Goal: Task Accomplishment & Management: Complete application form

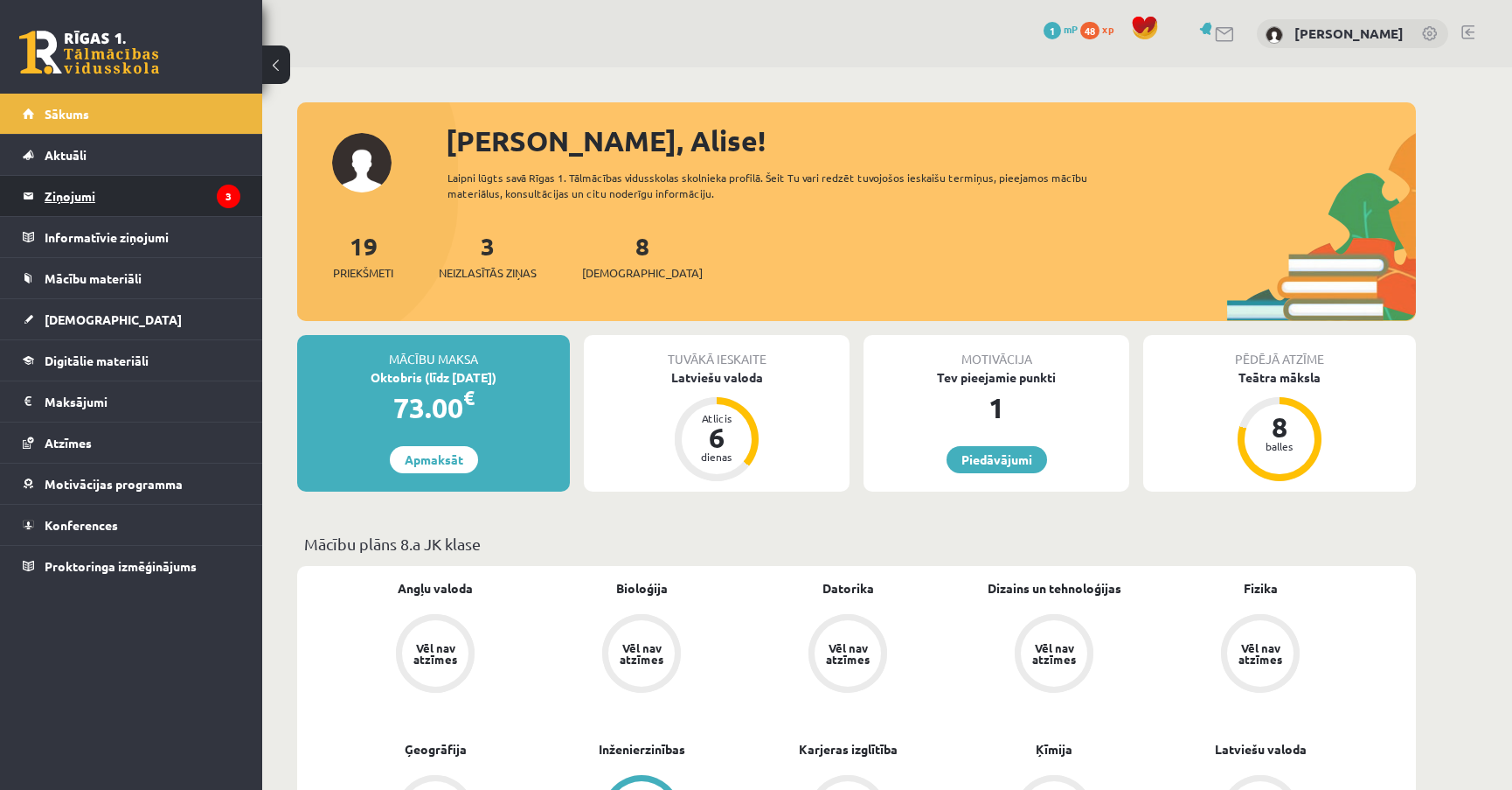
click at [184, 195] on legend "Ziņojumi 3" at bounding box center [143, 196] width 196 height 41
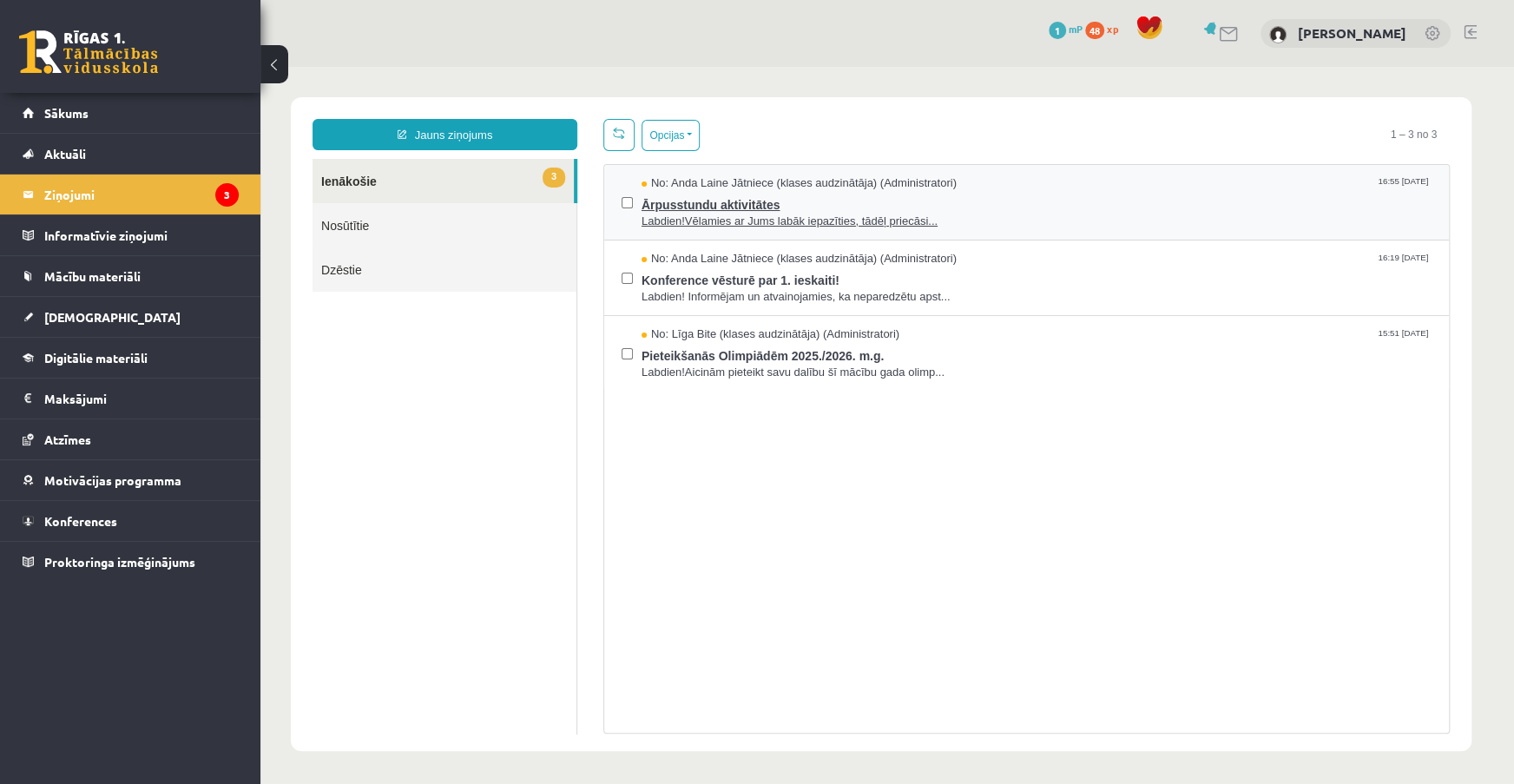
click at [948, 210] on span "Ārpusstundu aktivitātes" at bounding box center [1036, 202] width 790 height 22
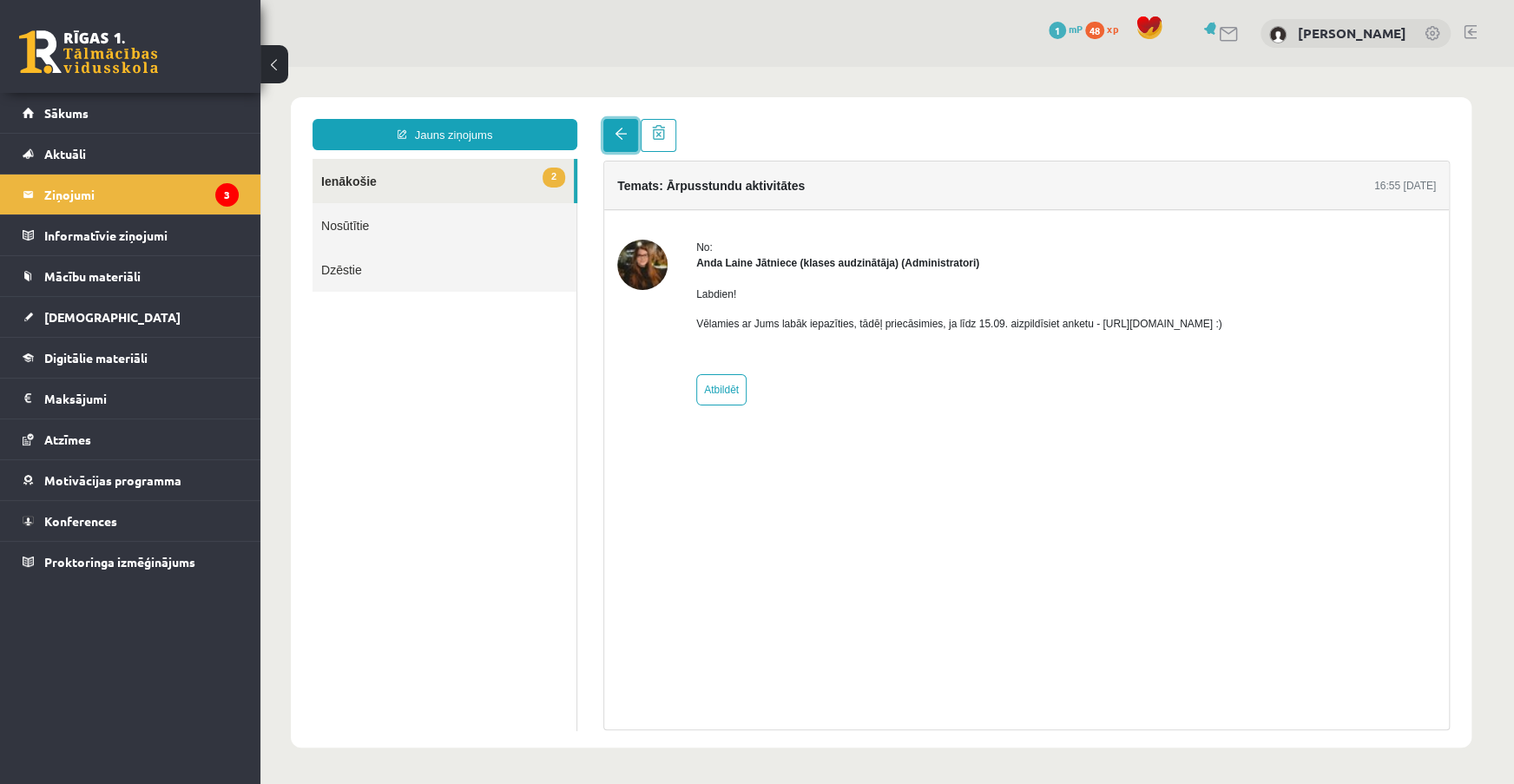
click at [619, 133] on span at bounding box center [621, 134] width 12 height 12
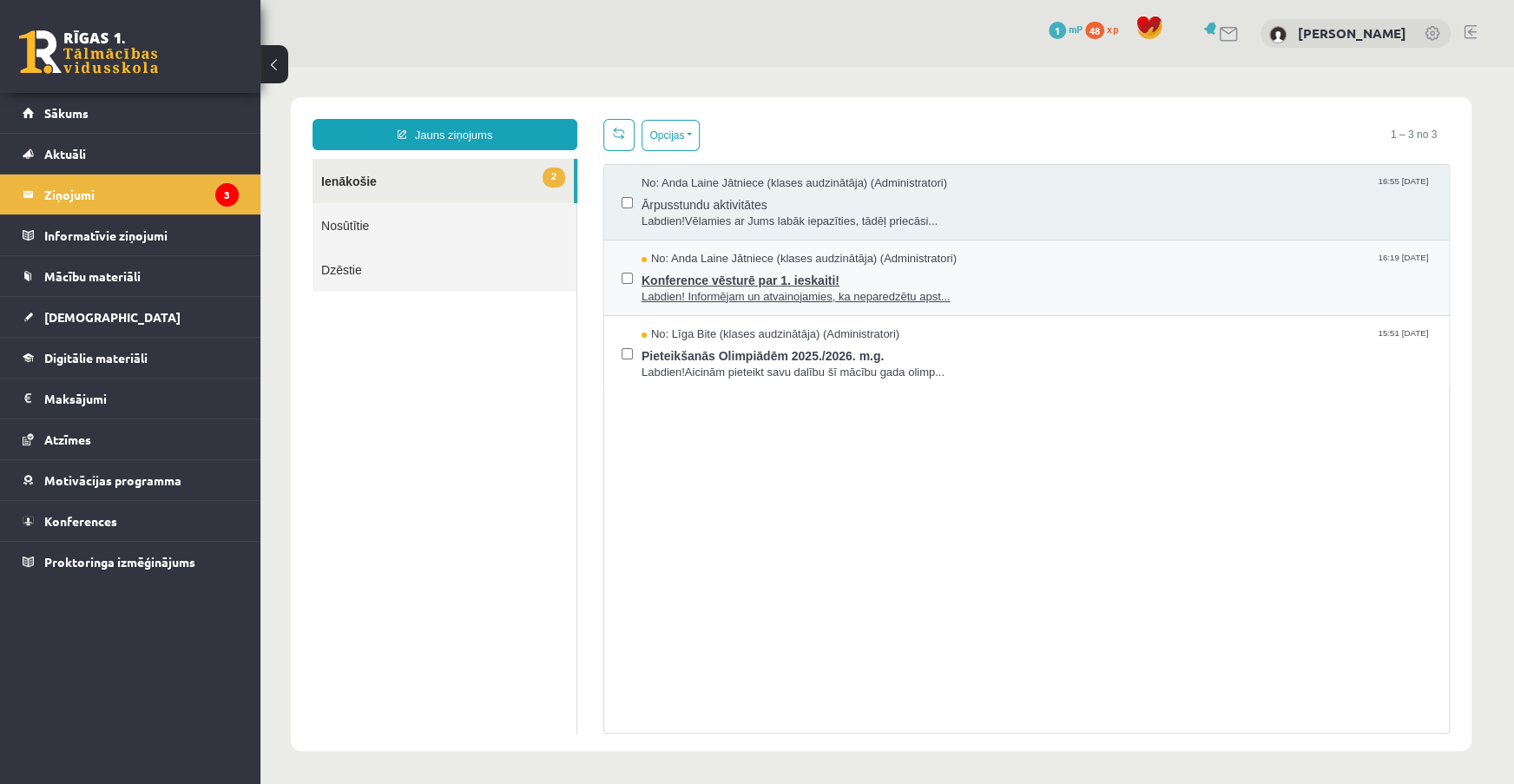
click at [1036, 274] on span "Konference vēsturē par 1. ieskaiti!" at bounding box center [1036, 278] width 790 height 22
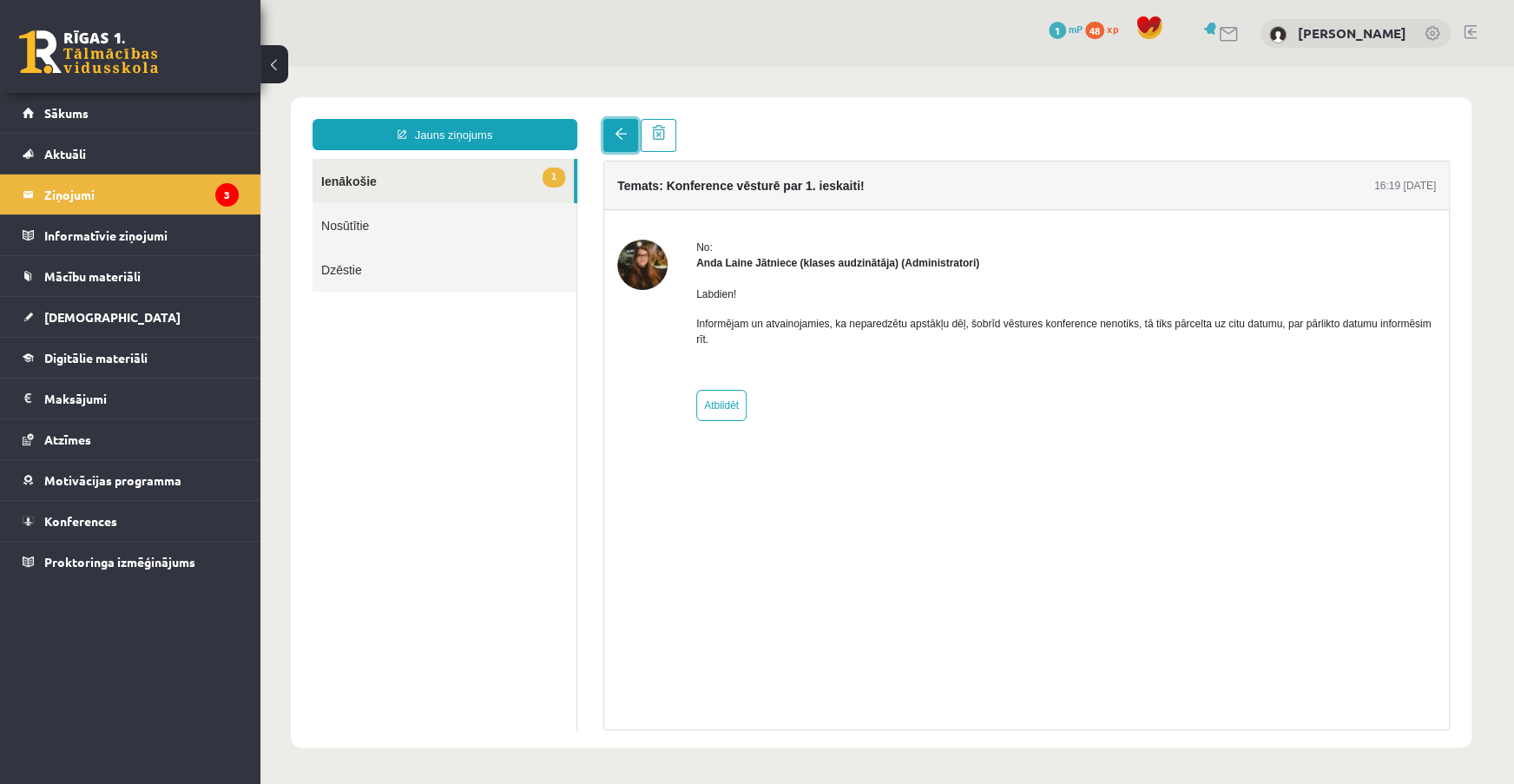
click at [613, 134] on link at bounding box center [621, 136] width 35 height 33
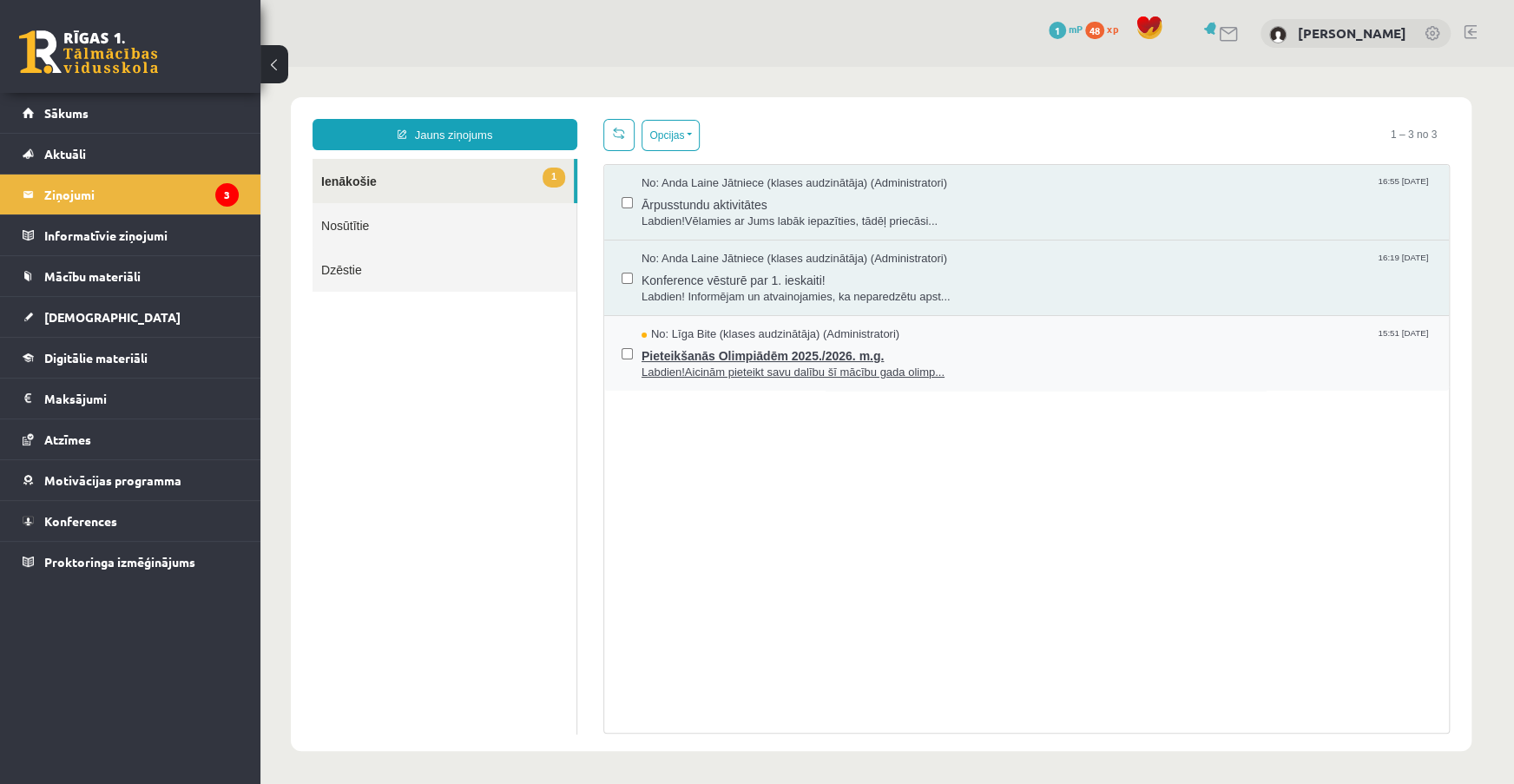
click at [907, 343] on span "Pieteikšanās Olimpiādēm 2025./2026. m.g." at bounding box center [1036, 353] width 790 height 22
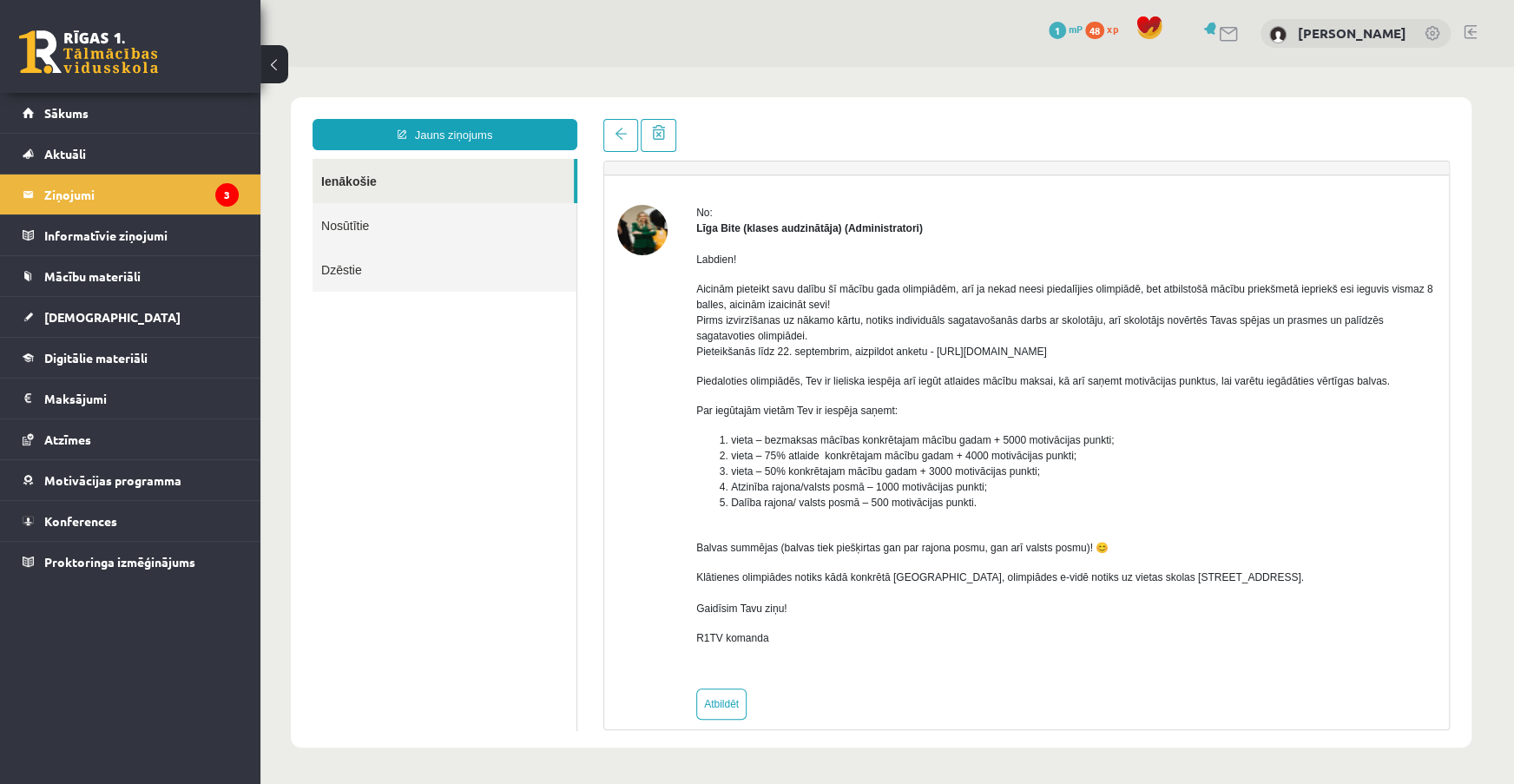
scroll to position [53, 0]
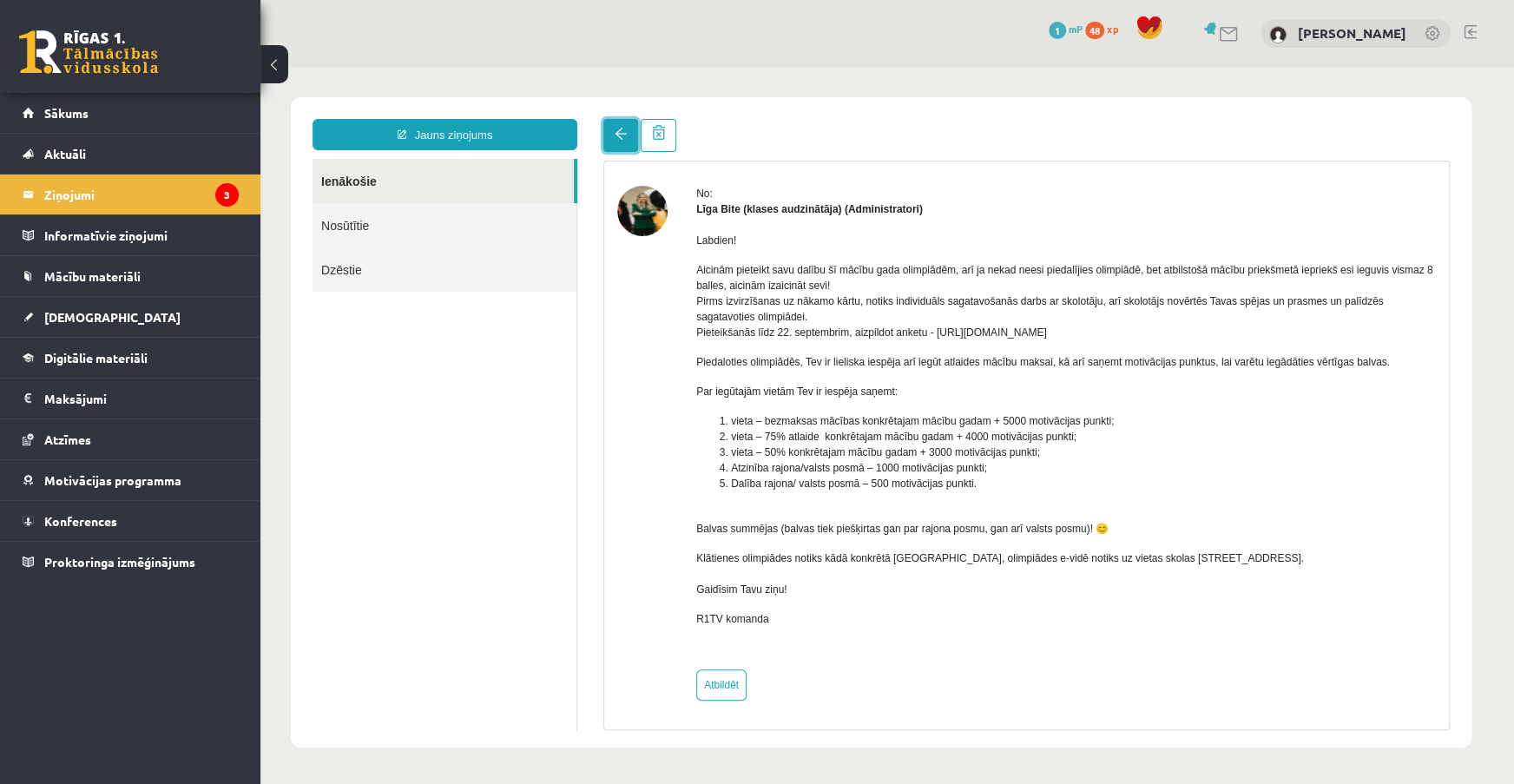
click at [619, 138] on span at bounding box center [621, 134] width 12 height 12
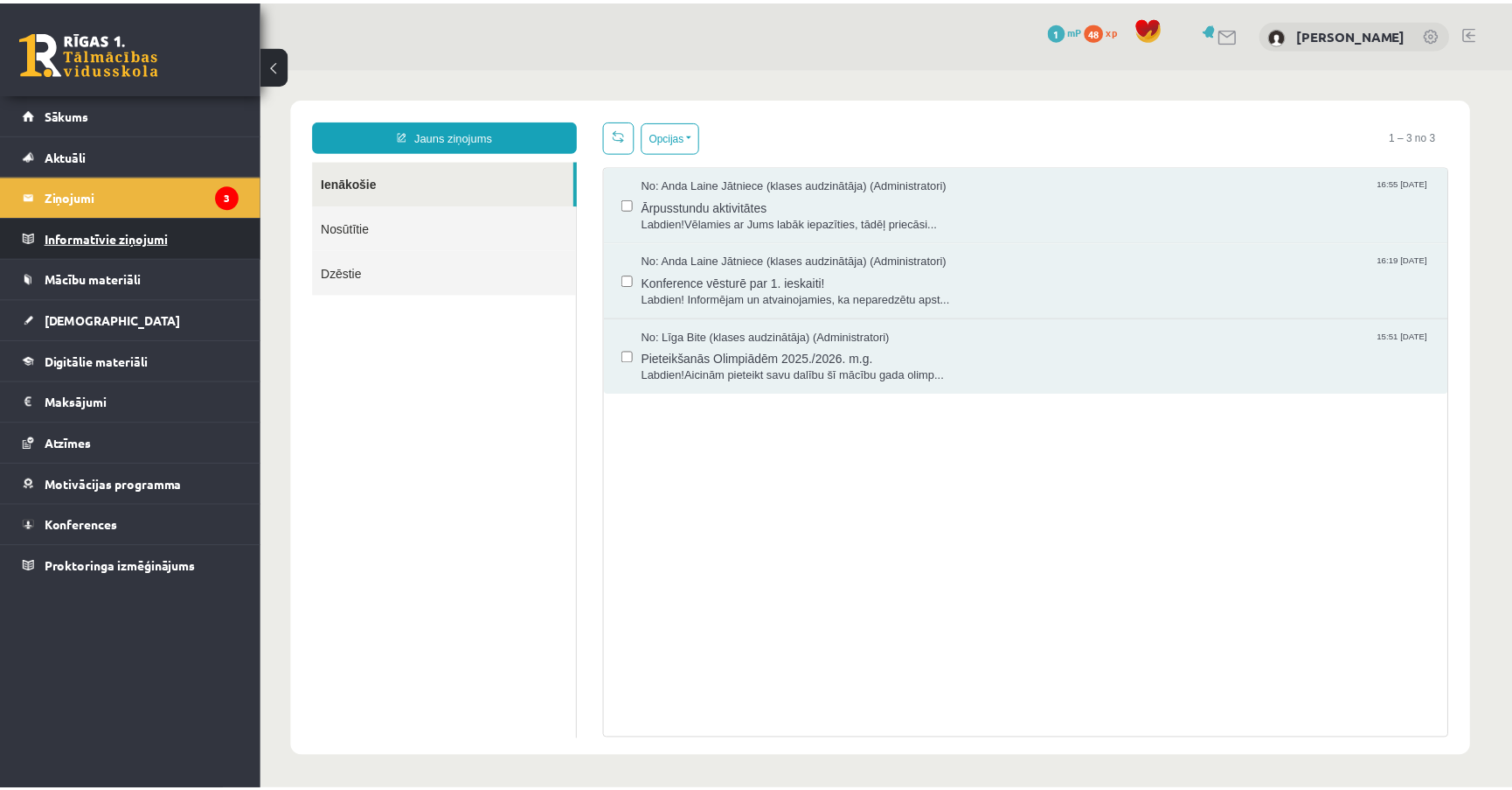
scroll to position [0, 0]
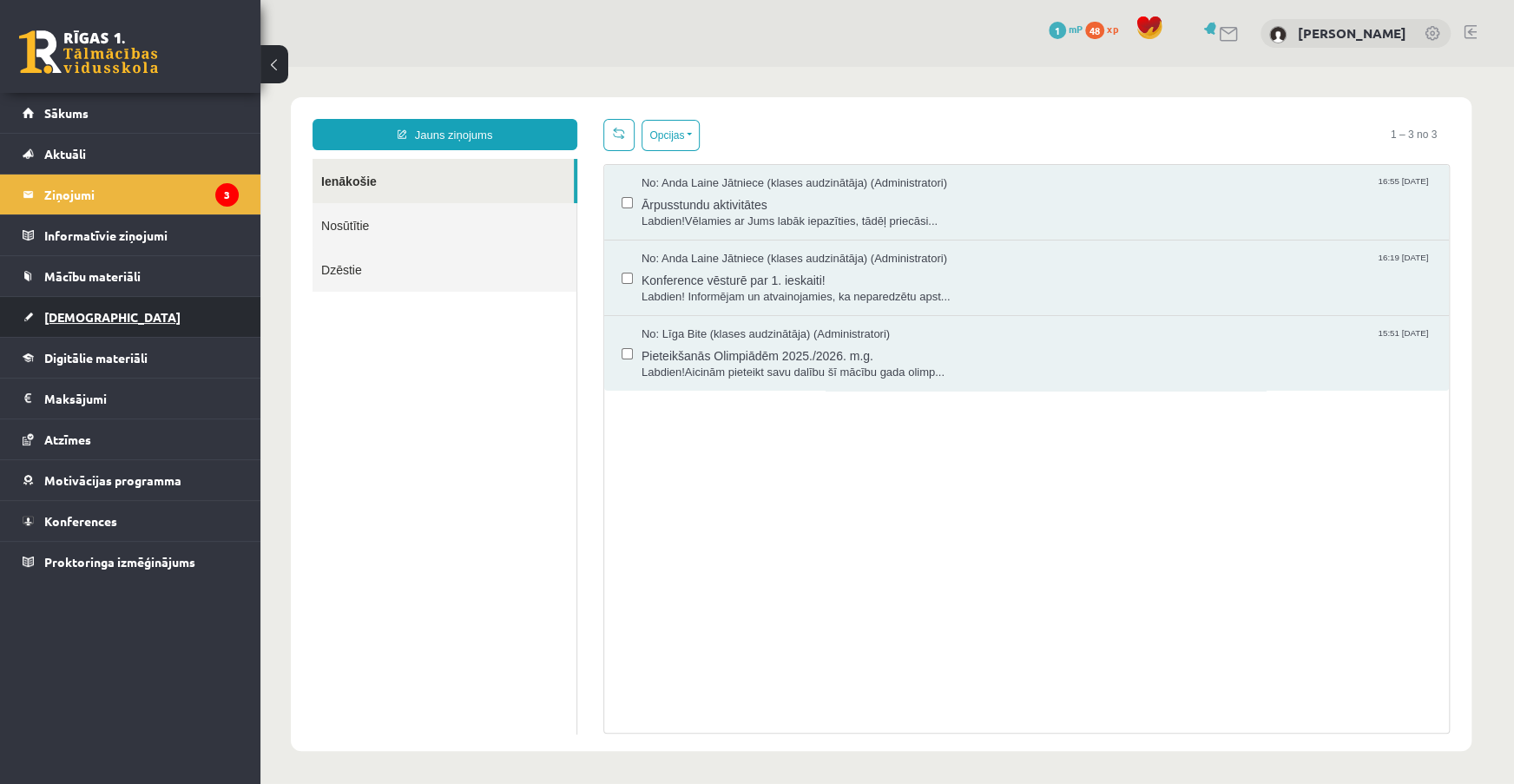
click at [199, 327] on link "[DEMOGRAPHIC_DATA]" at bounding box center [131, 317] width 216 height 40
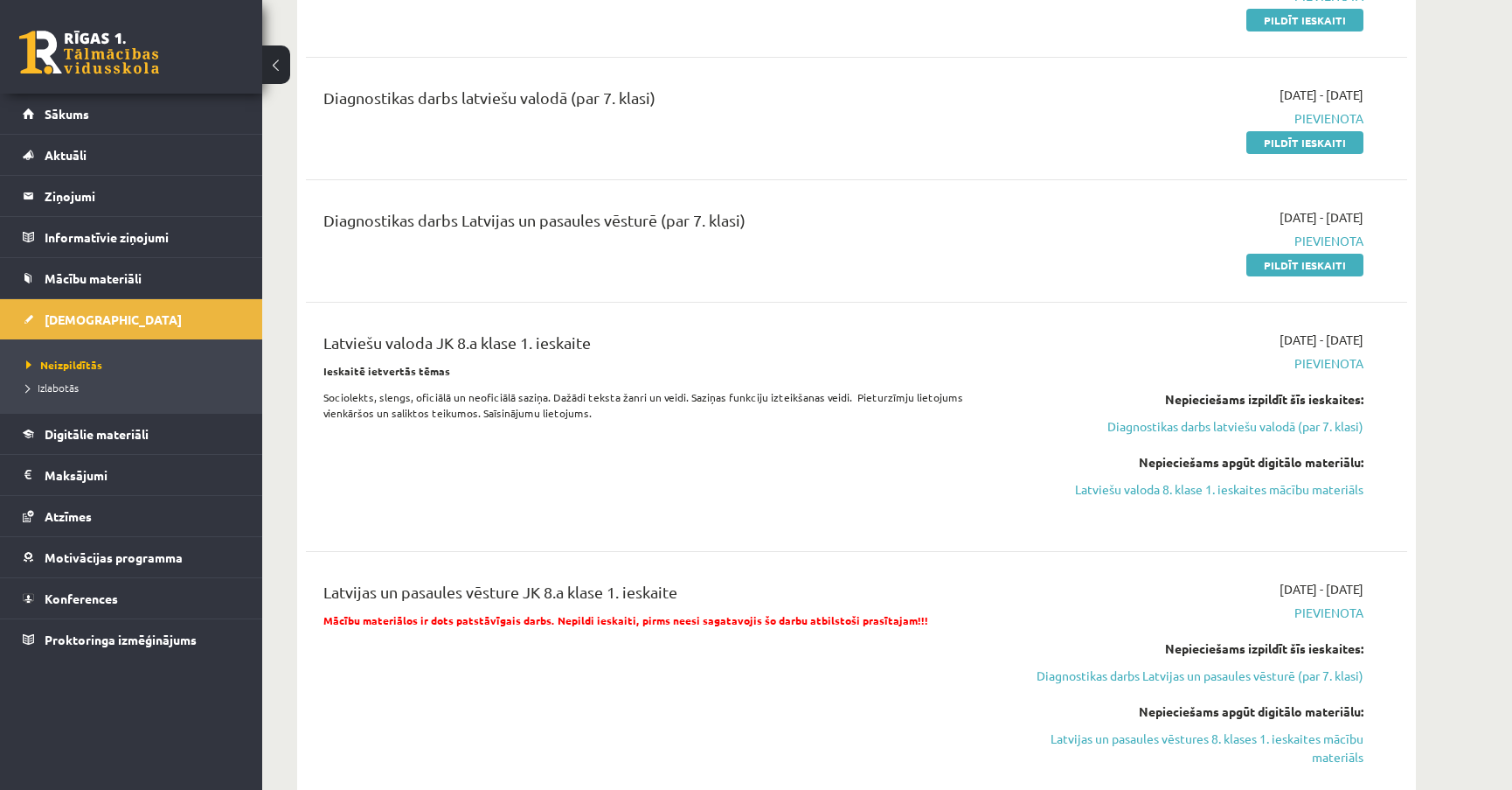
scroll to position [1033, 0]
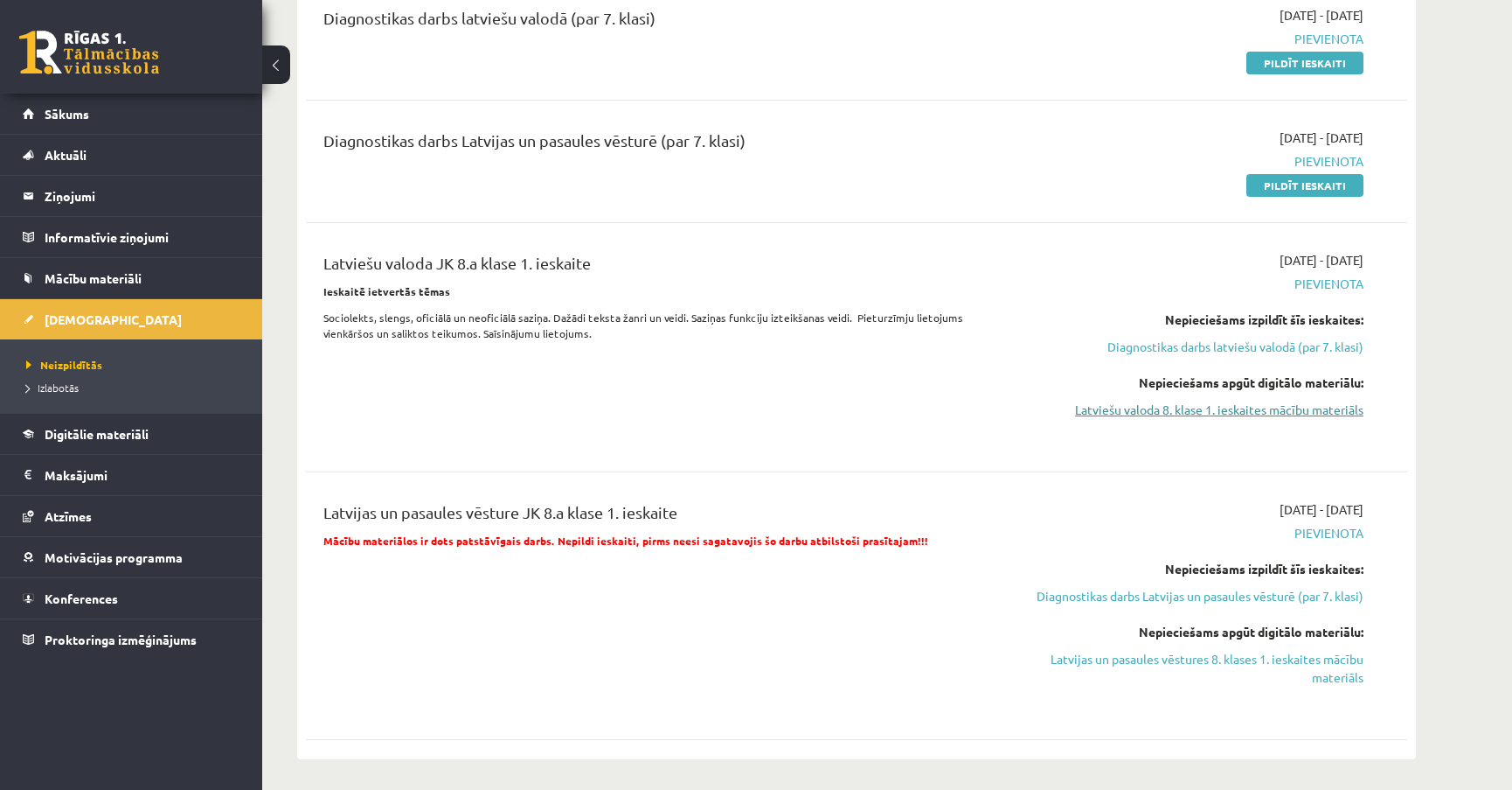
click at [1209, 414] on link "Latviešu valoda 8. klase 1. ieskaites mācību materiāls" at bounding box center [1199, 410] width 330 height 19
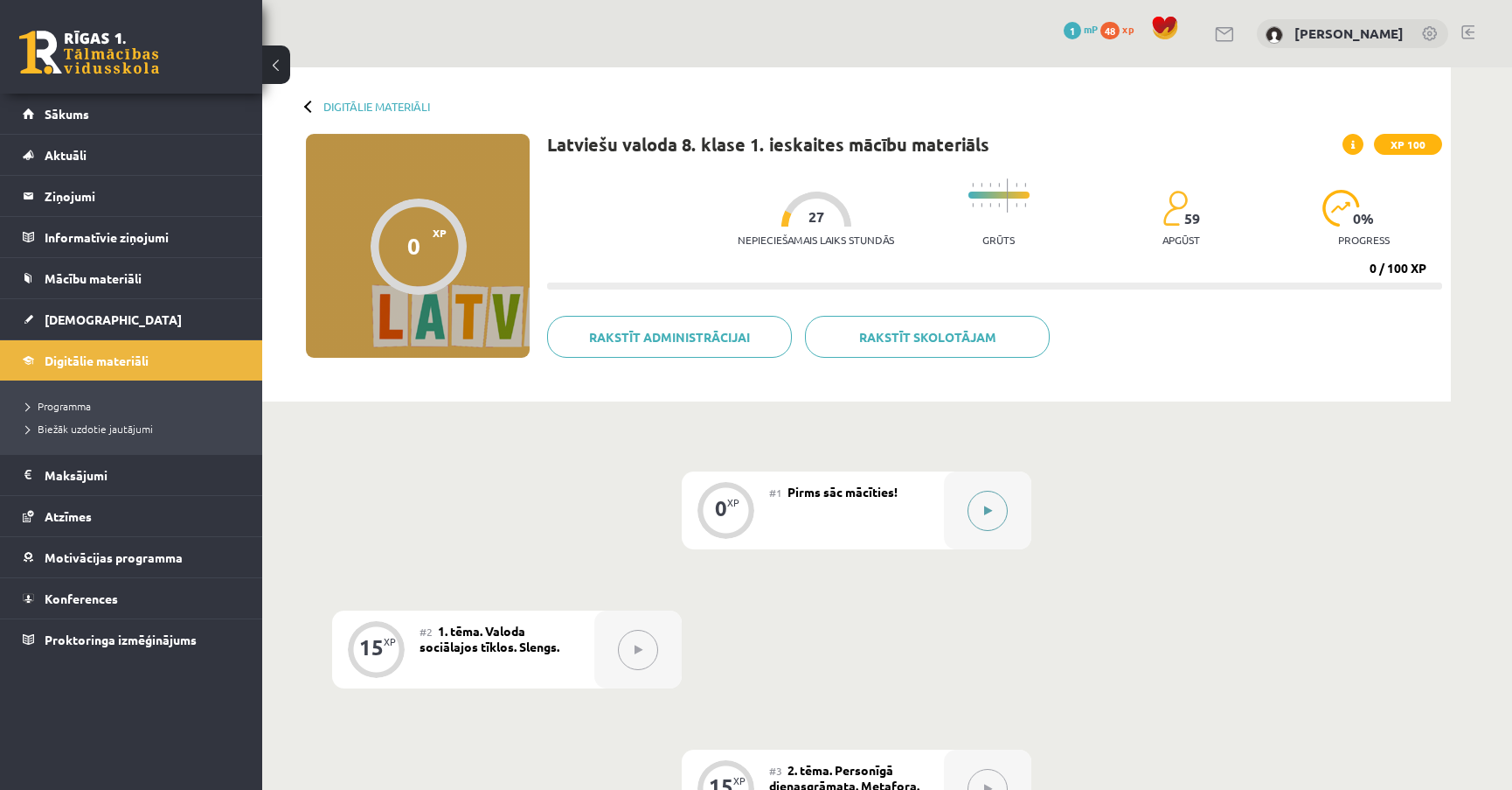
click at [977, 518] on button at bounding box center [988, 511] width 41 height 41
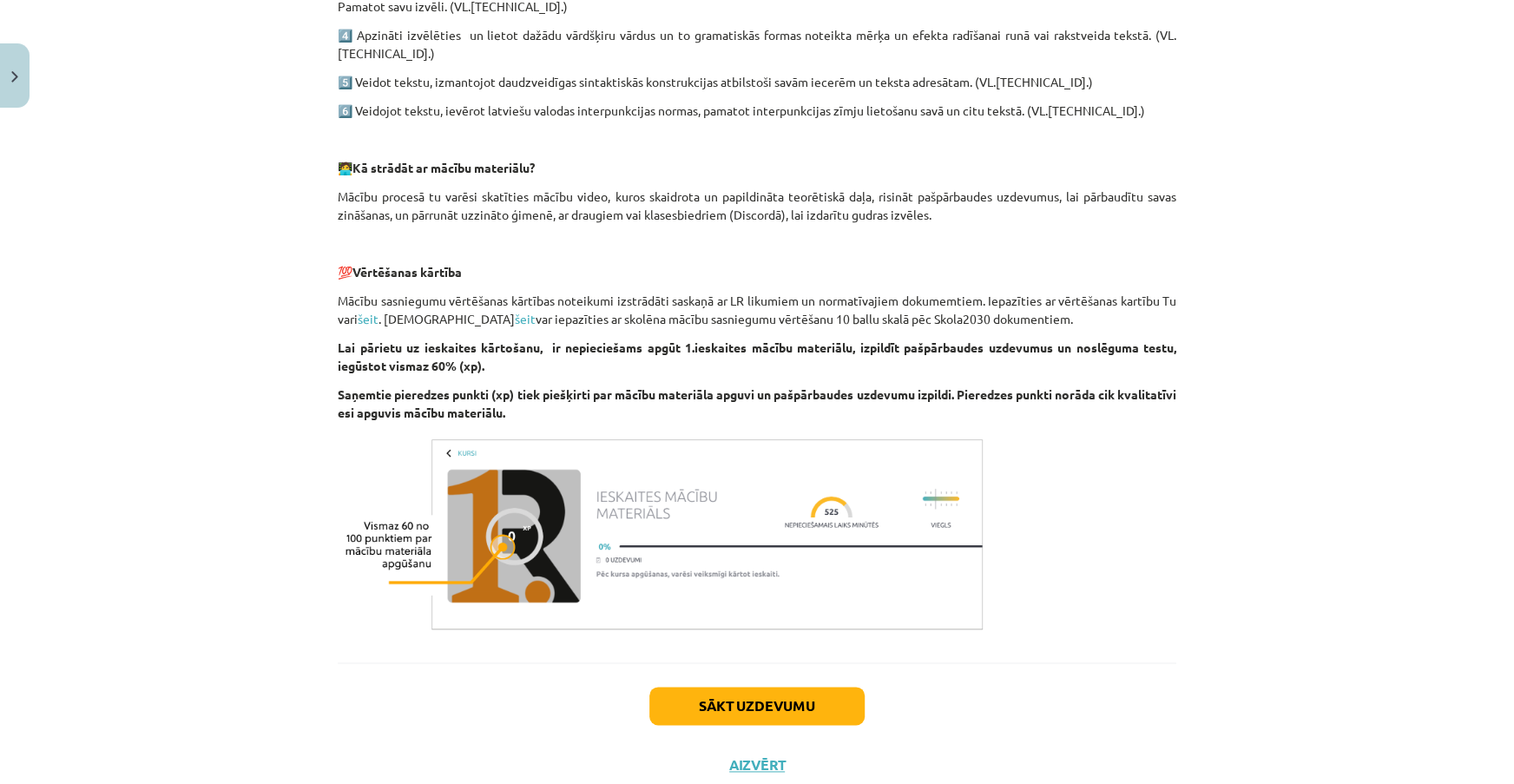
scroll to position [1157, 0]
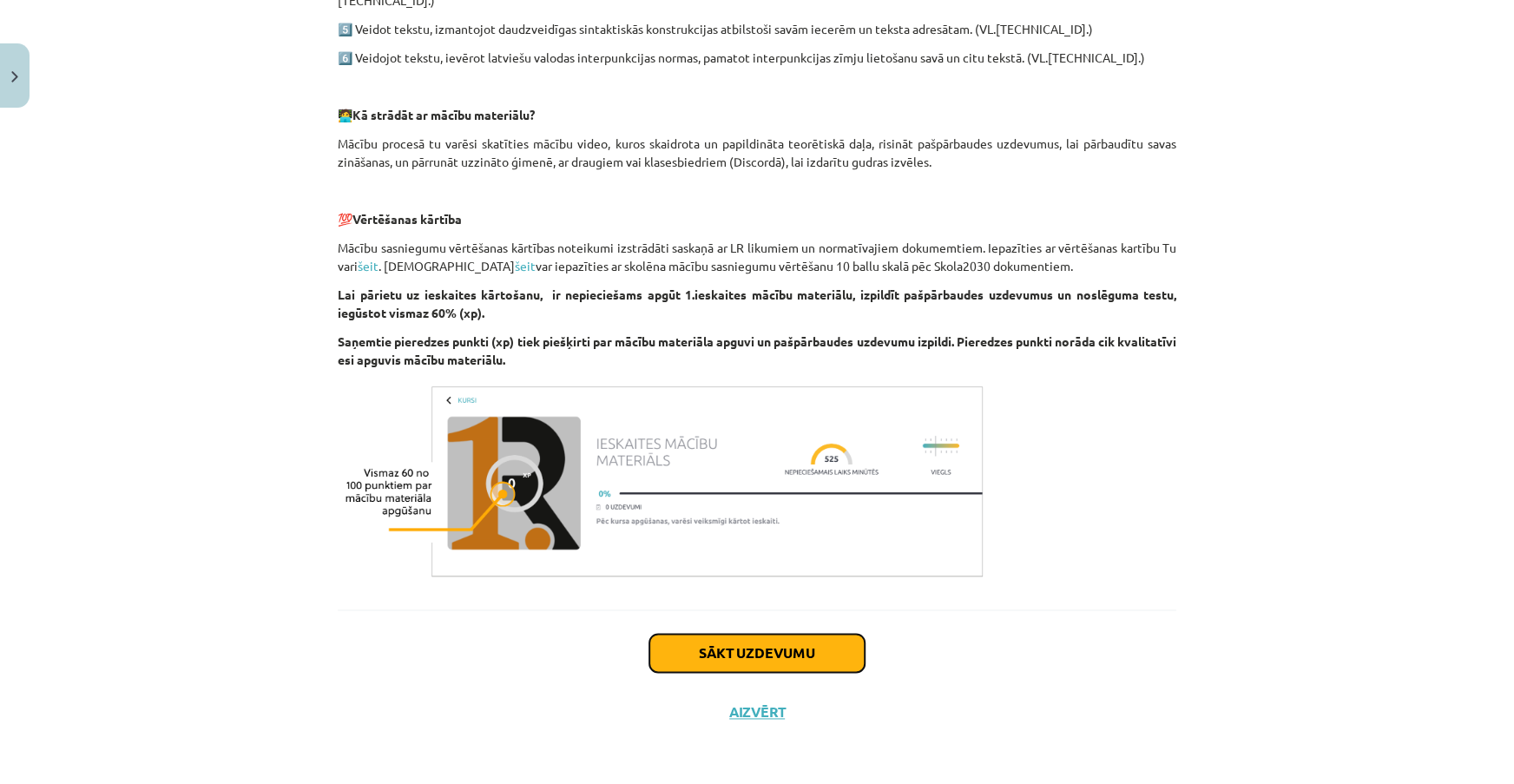
click at [761, 653] on button "Sākt uzdevumu" at bounding box center [757, 653] width 216 height 39
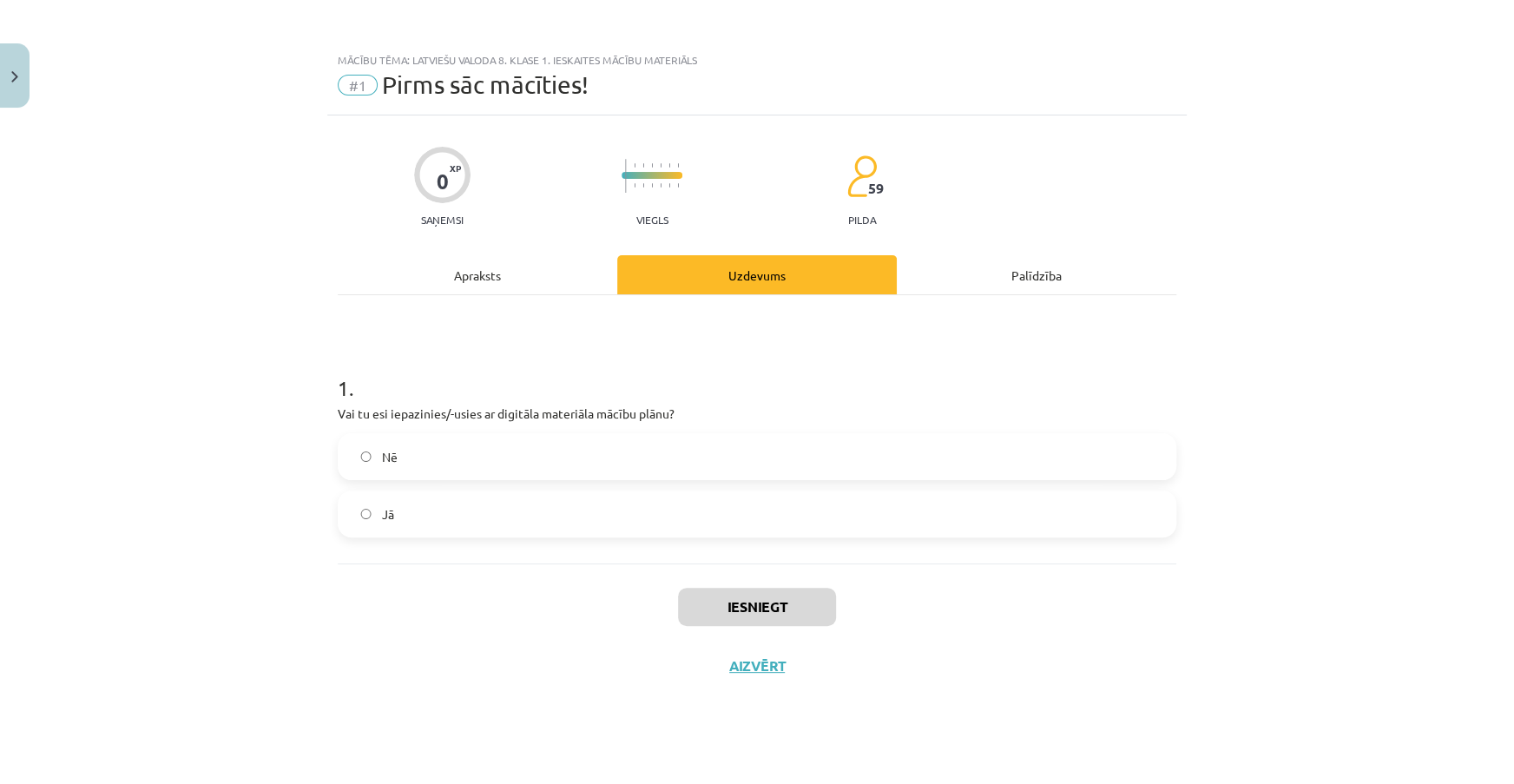
scroll to position [0, 0]
click at [428, 522] on label "Jā" at bounding box center [756, 514] width 835 height 44
click at [798, 614] on button "Iesniegt" at bounding box center [757, 607] width 158 height 39
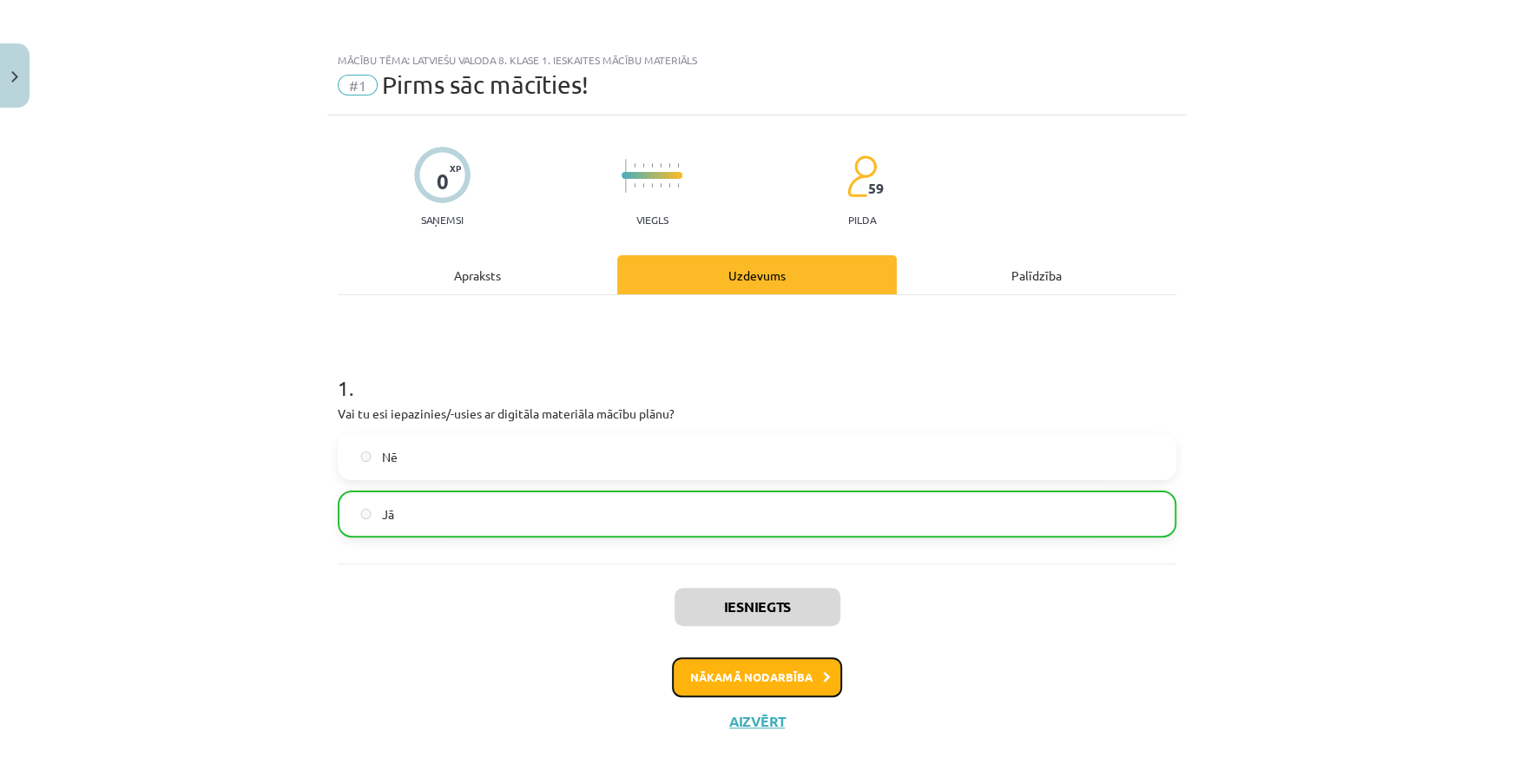
click at [807, 675] on button "Nākamā nodarbība" at bounding box center [757, 677] width 170 height 40
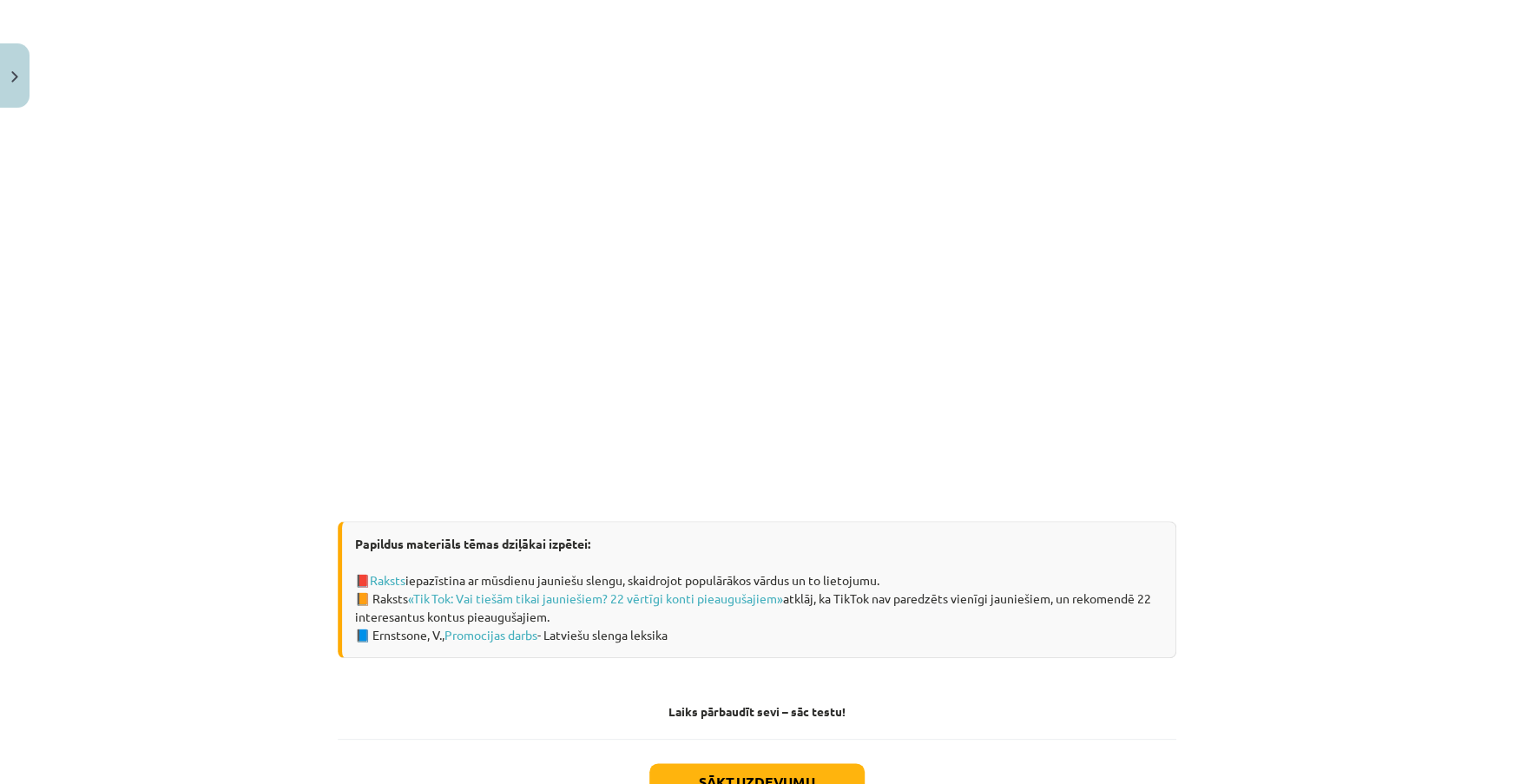
scroll to position [928, 0]
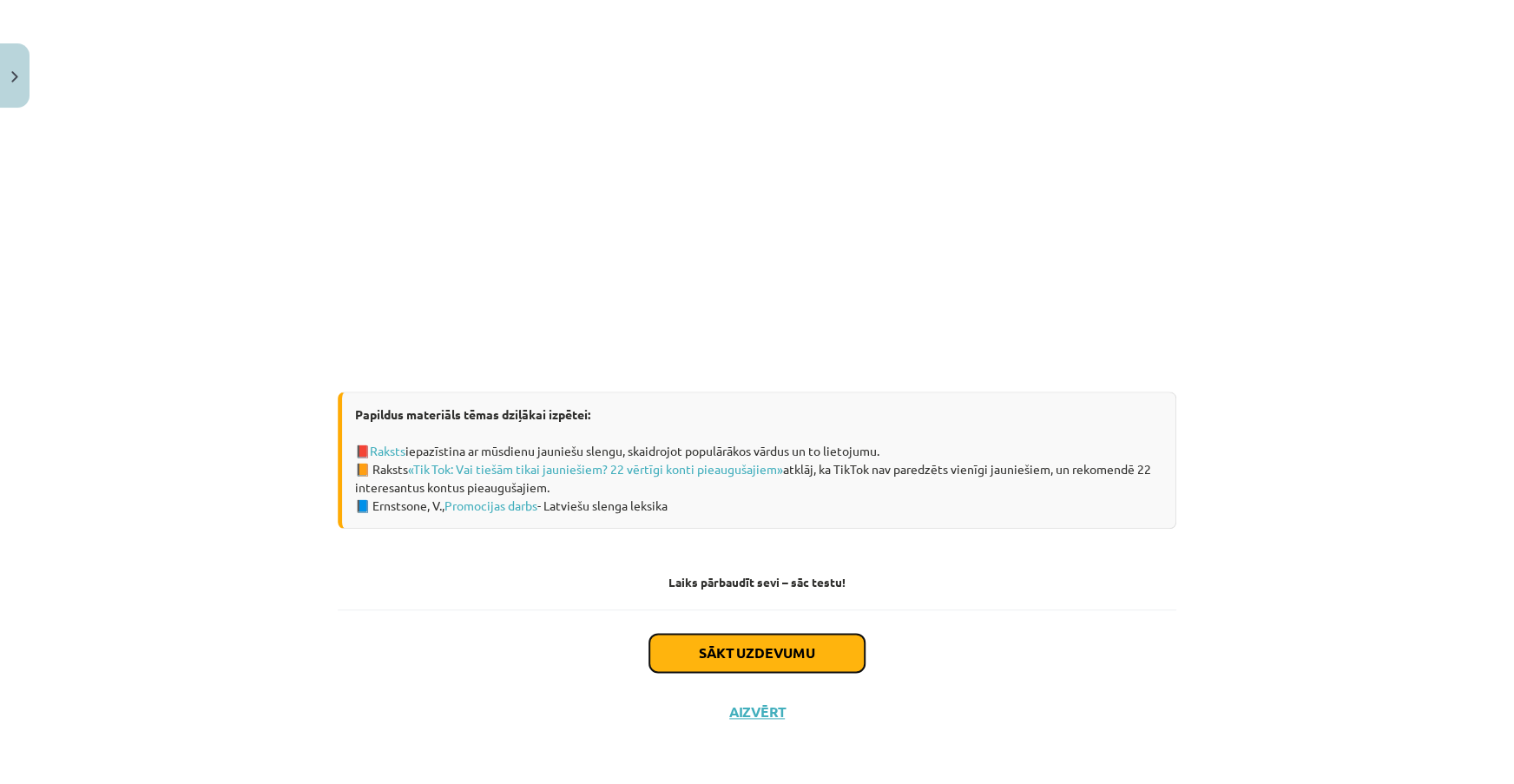
click at [836, 644] on button "Sākt uzdevumu" at bounding box center [757, 653] width 216 height 39
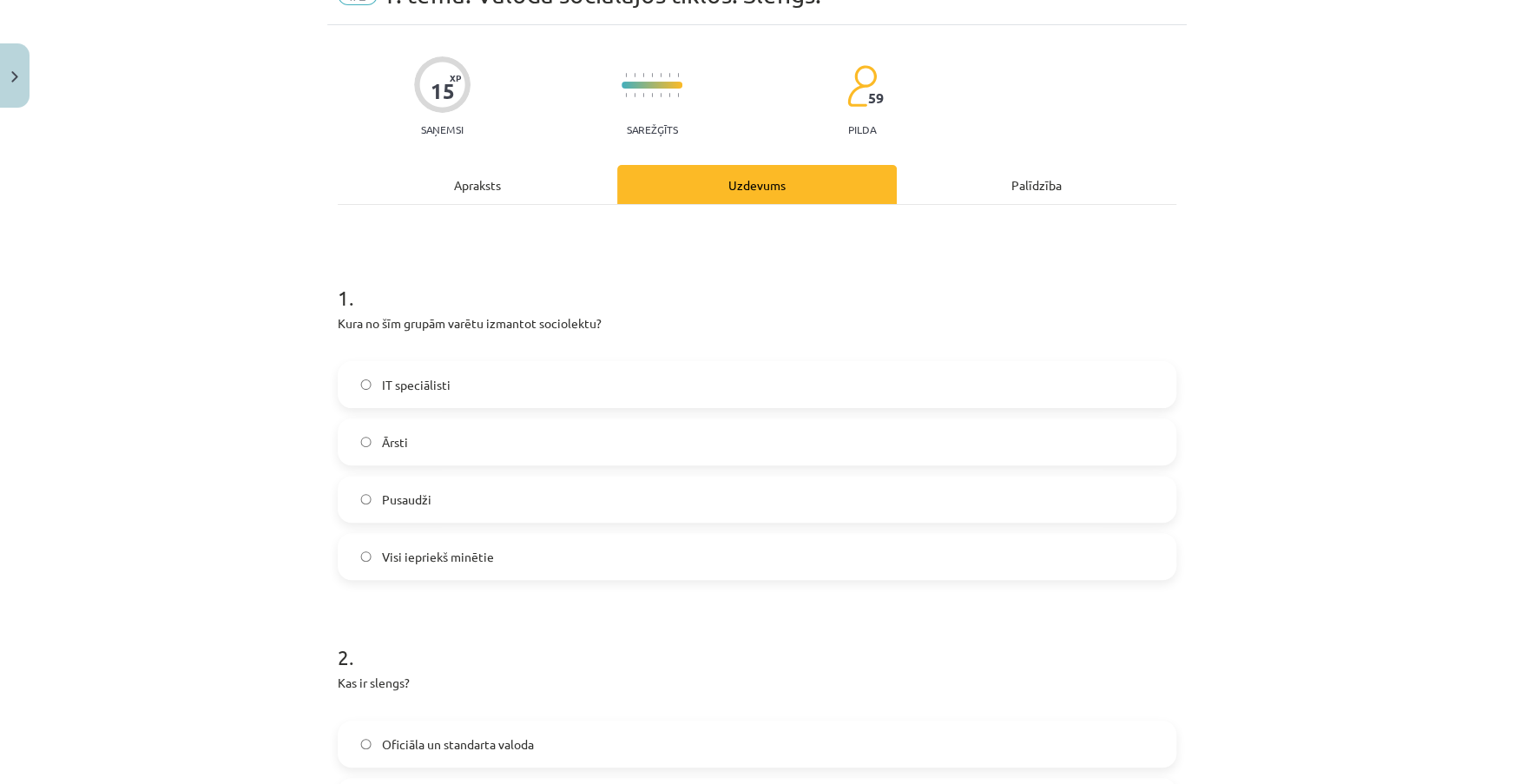
scroll to position [44, 0]
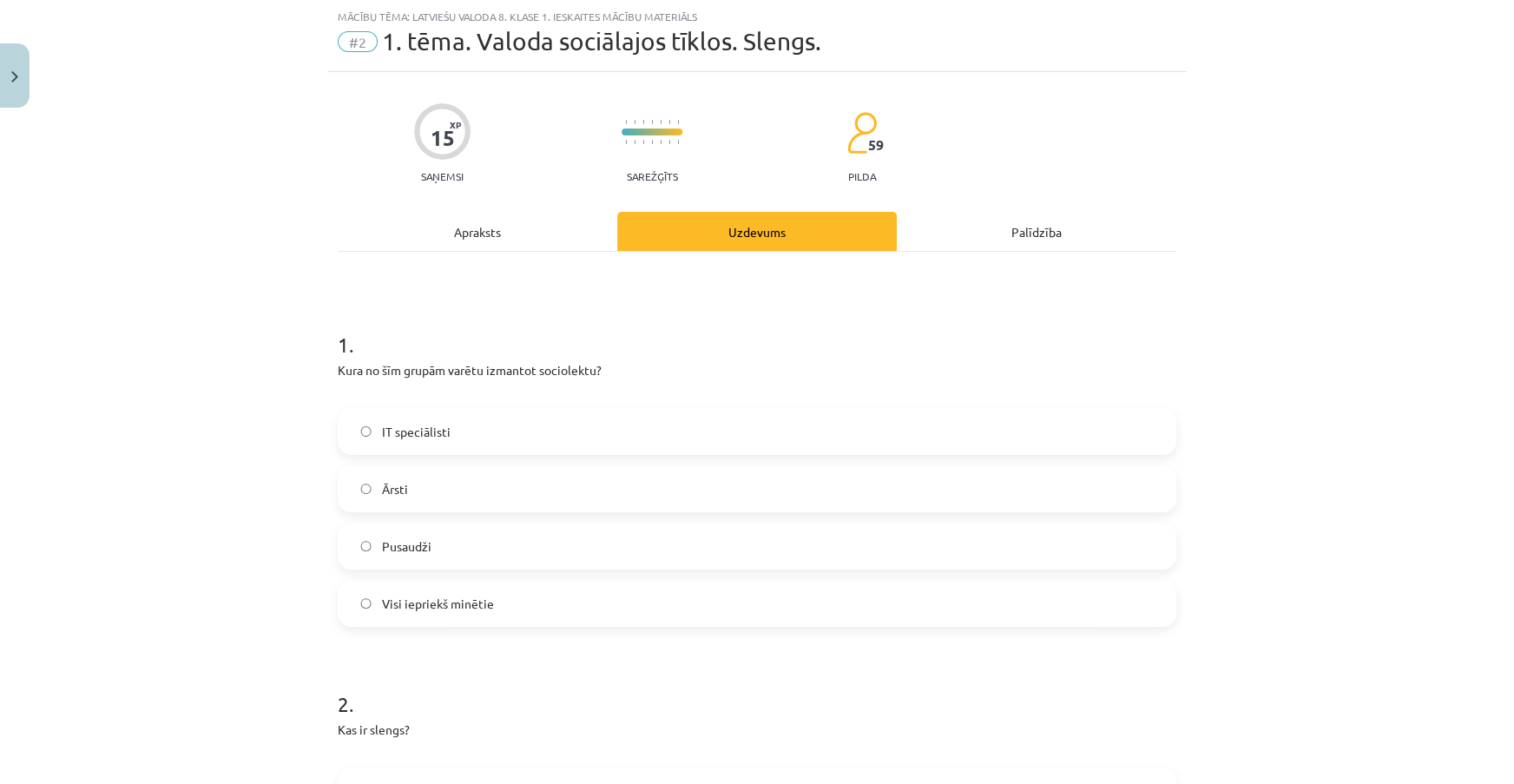
click at [435, 545] on label "Pusaudži" at bounding box center [756, 546] width 835 height 44
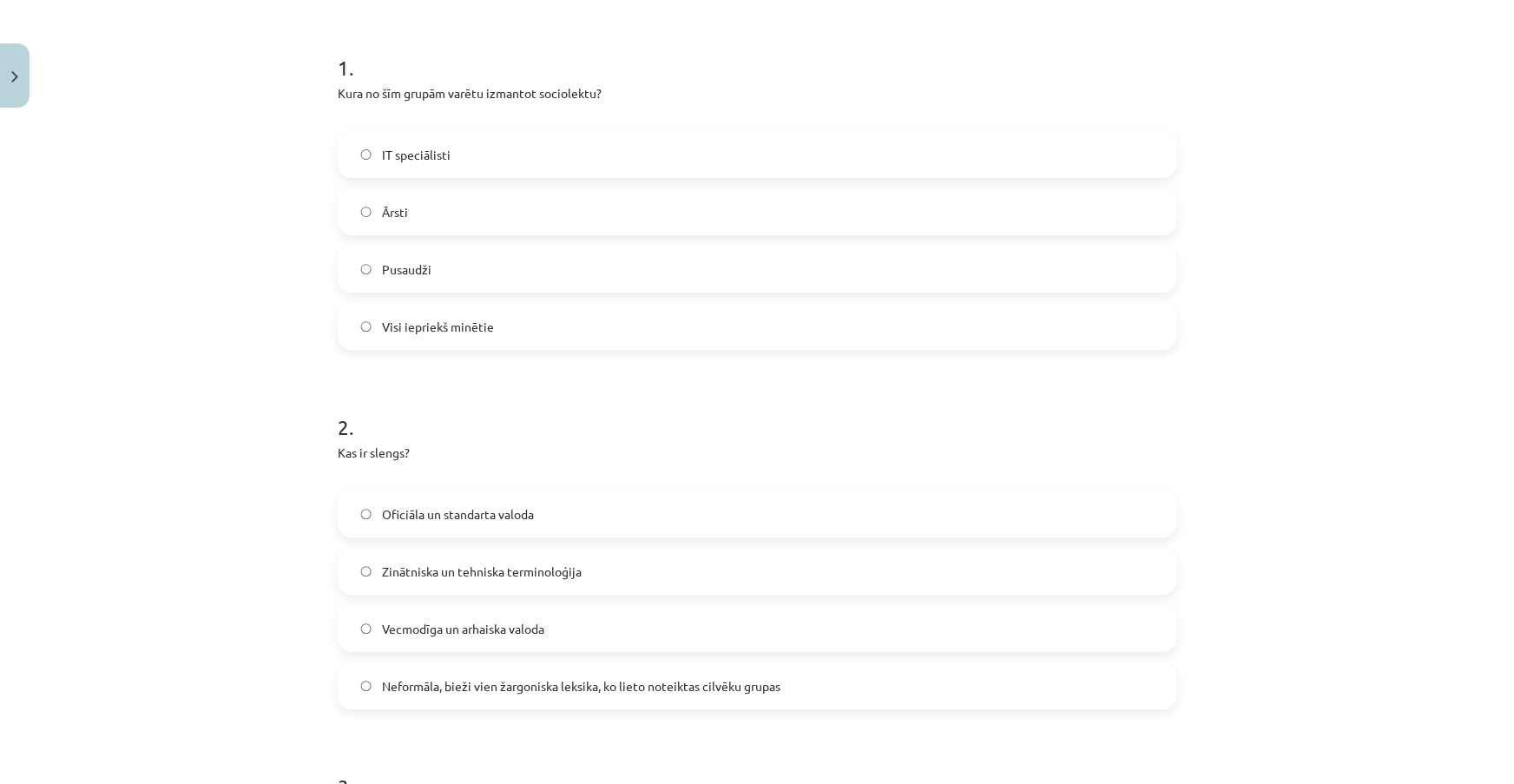
scroll to position [358, 0]
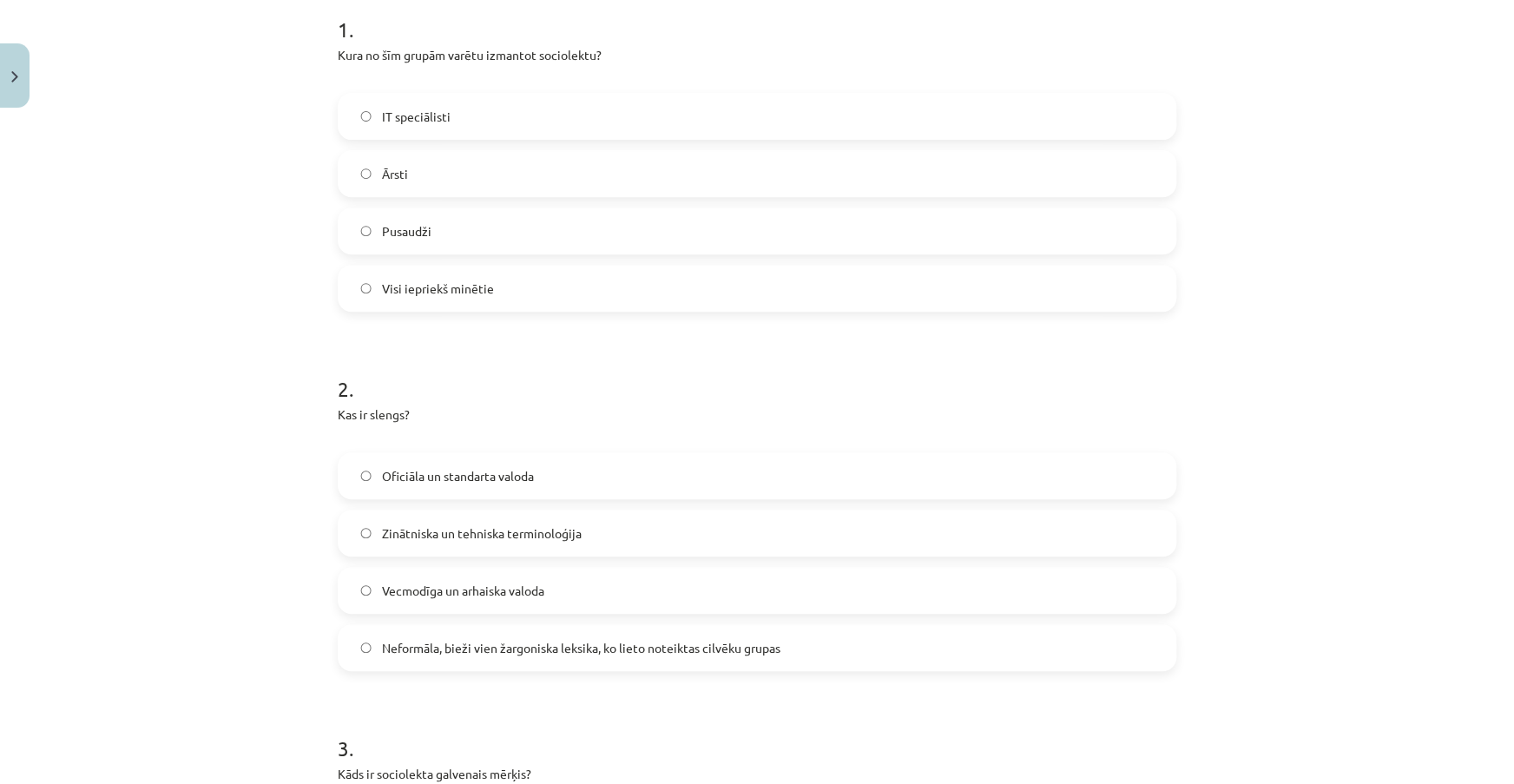
click at [808, 658] on label "Neformāla, bieži vien žargoniska leksika, ko lieto noteiktas cilvēku grupas" at bounding box center [756, 647] width 835 height 44
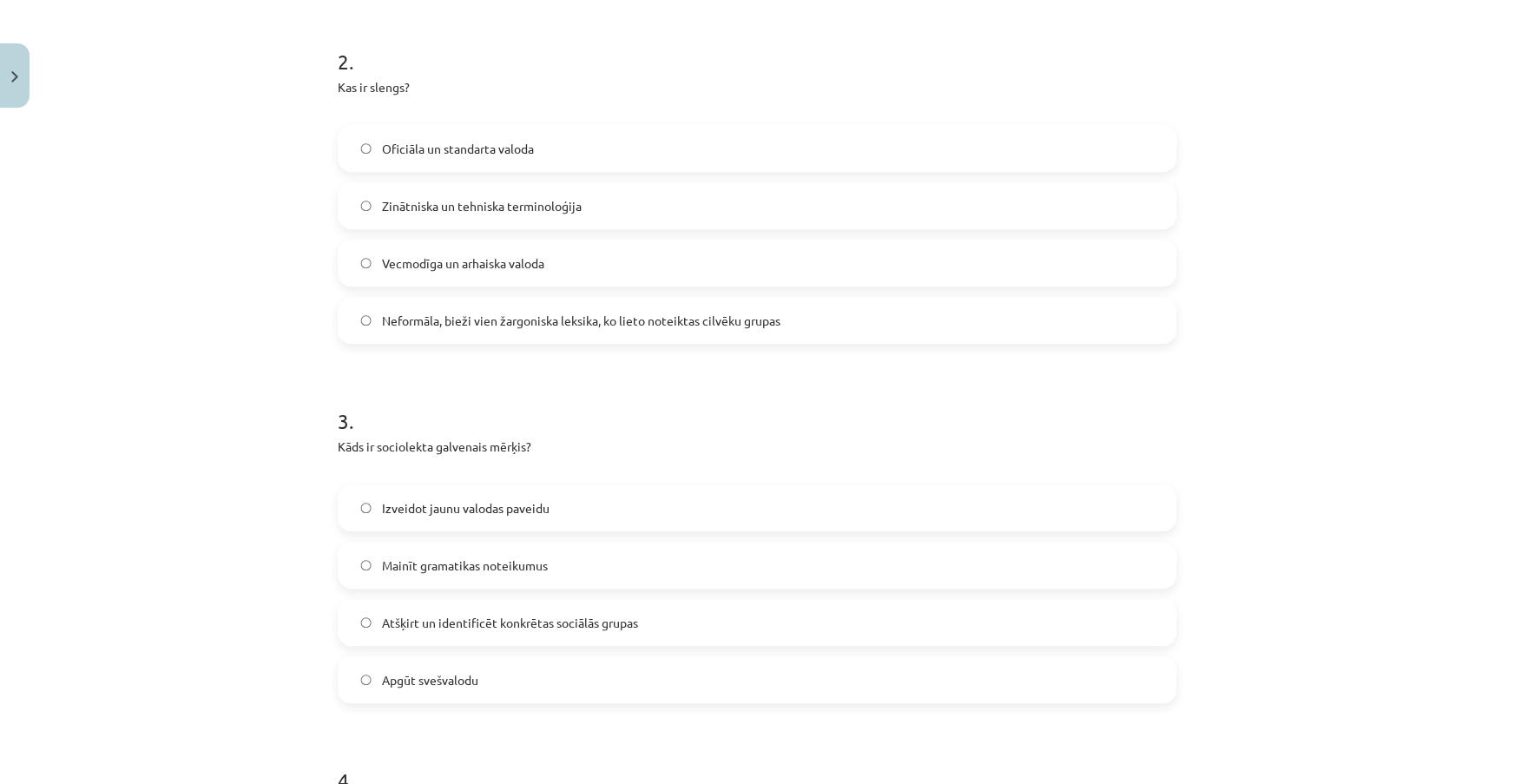
scroll to position [832, 0]
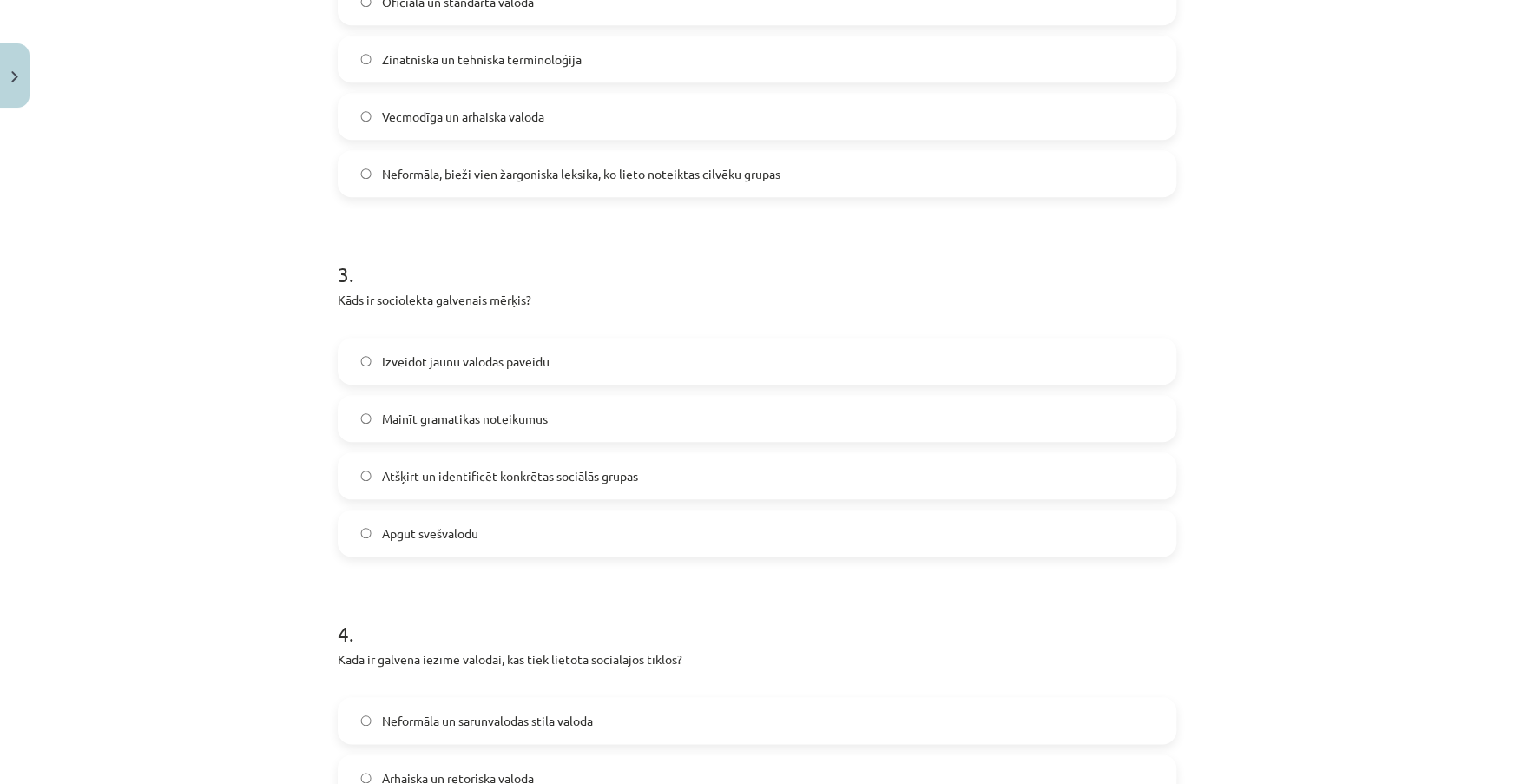
click at [617, 360] on label "Izveidot jaunu valodas paveidu" at bounding box center [756, 361] width 835 height 44
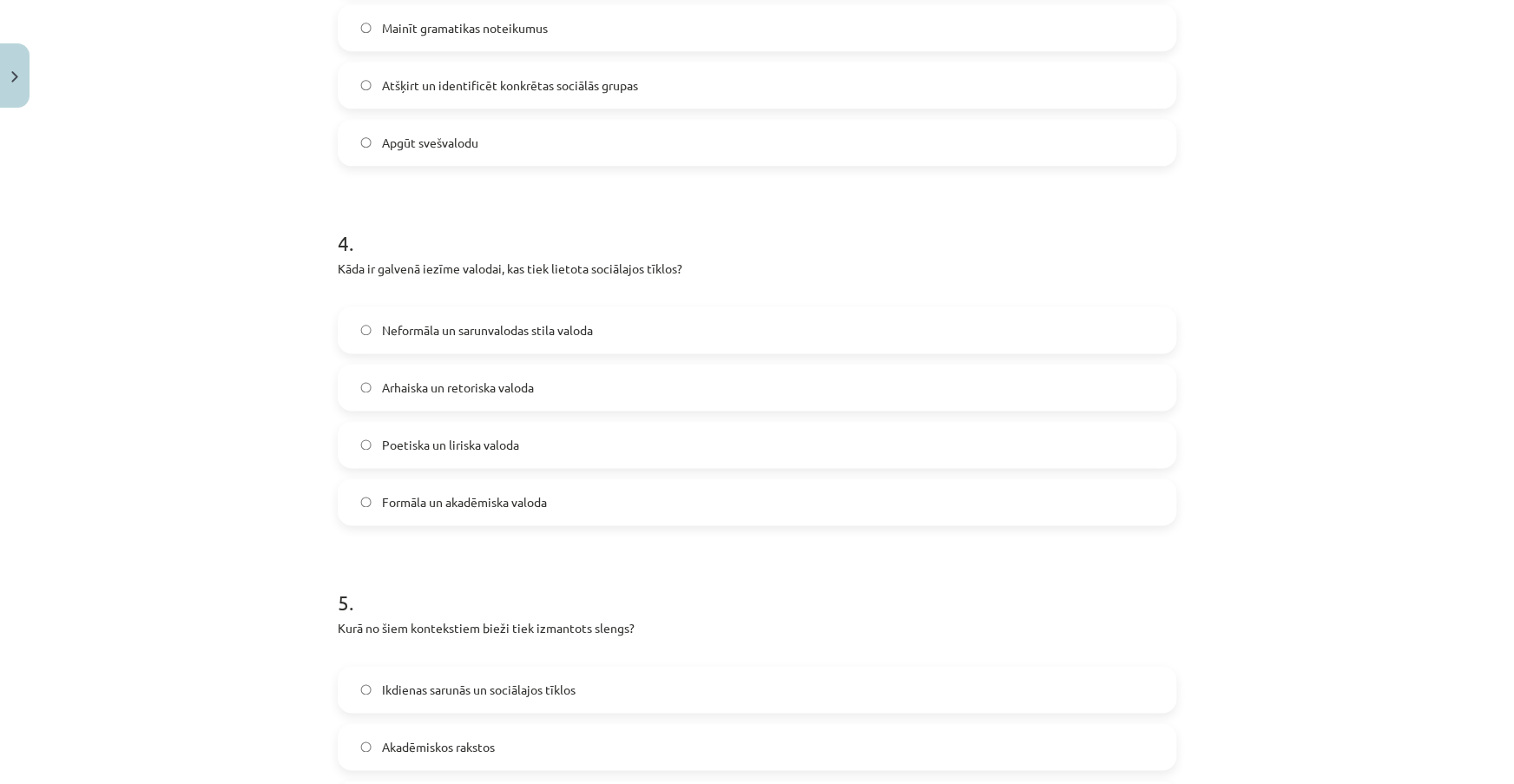
scroll to position [1226, 0]
click at [625, 328] on label "Neformāla un sarunvalodas stila valoda" at bounding box center [756, 327] width 835 height 44
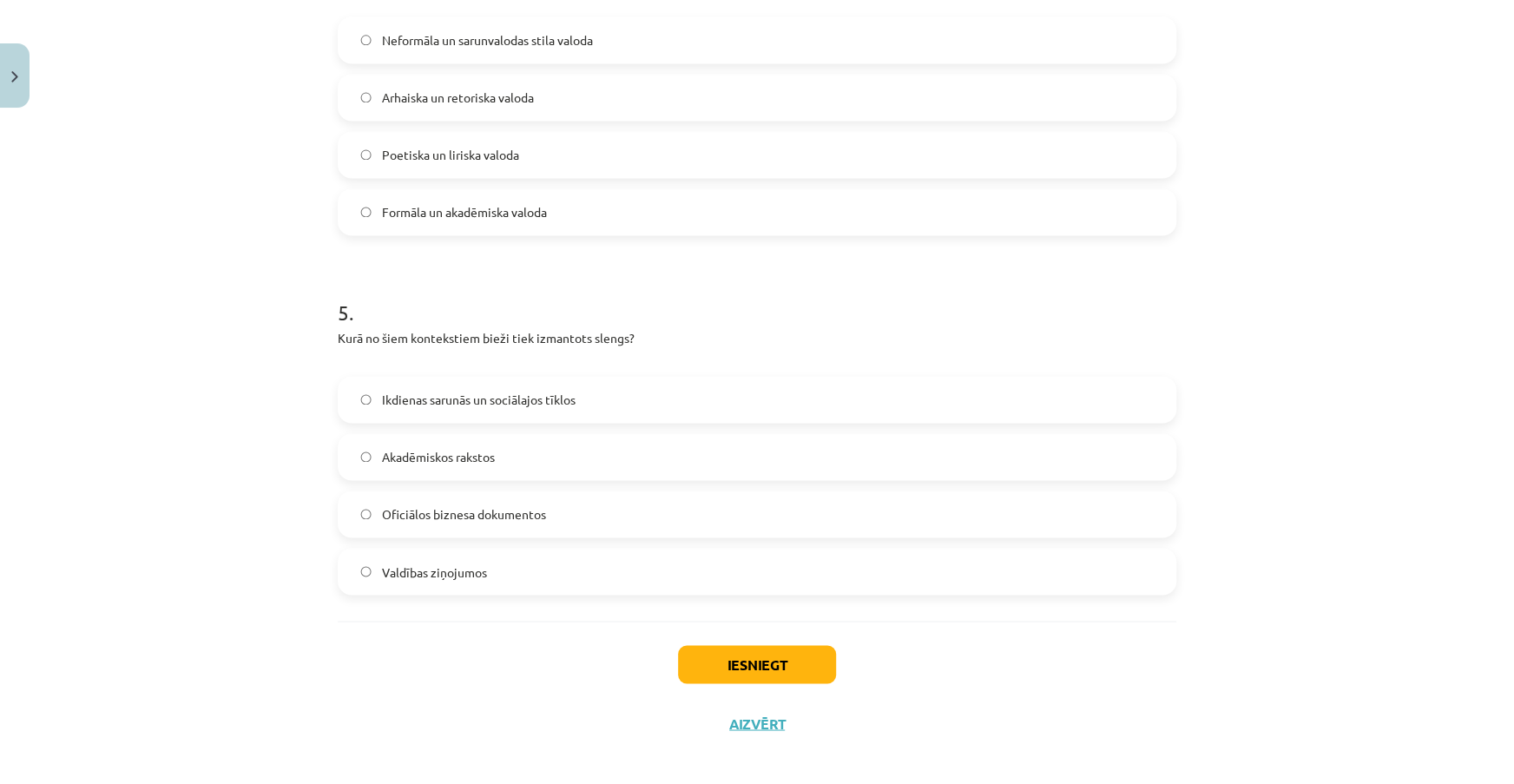
scroll to position [1524, 0]
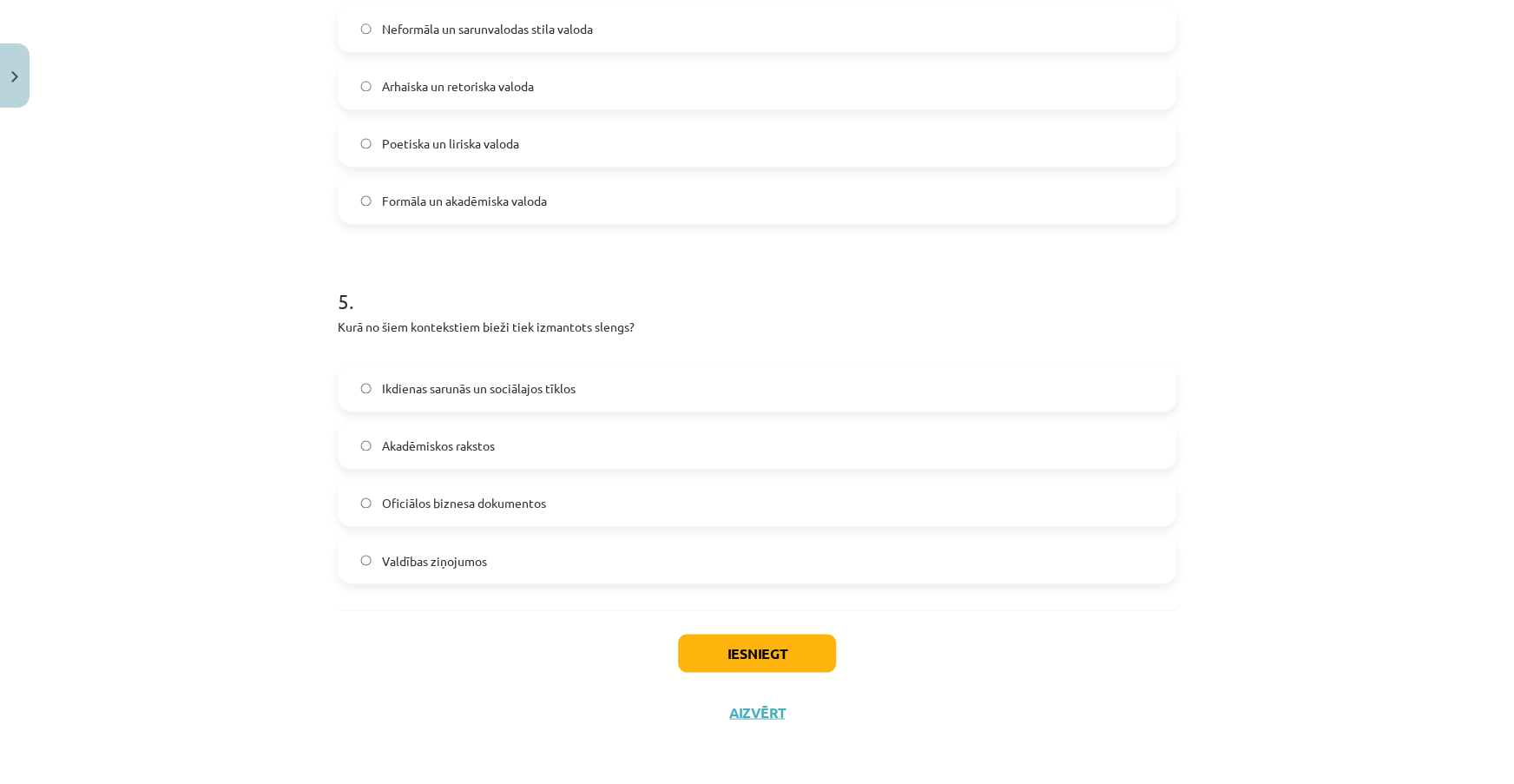
click at [605, 382] on label "Ikdienas sarunās un sociālajos tīklos" at bounding box center [756, 388] width 835 height 44
click at [795, 646] on button "Iesniegt" at bounding box center [757, 653] width 158 height 39
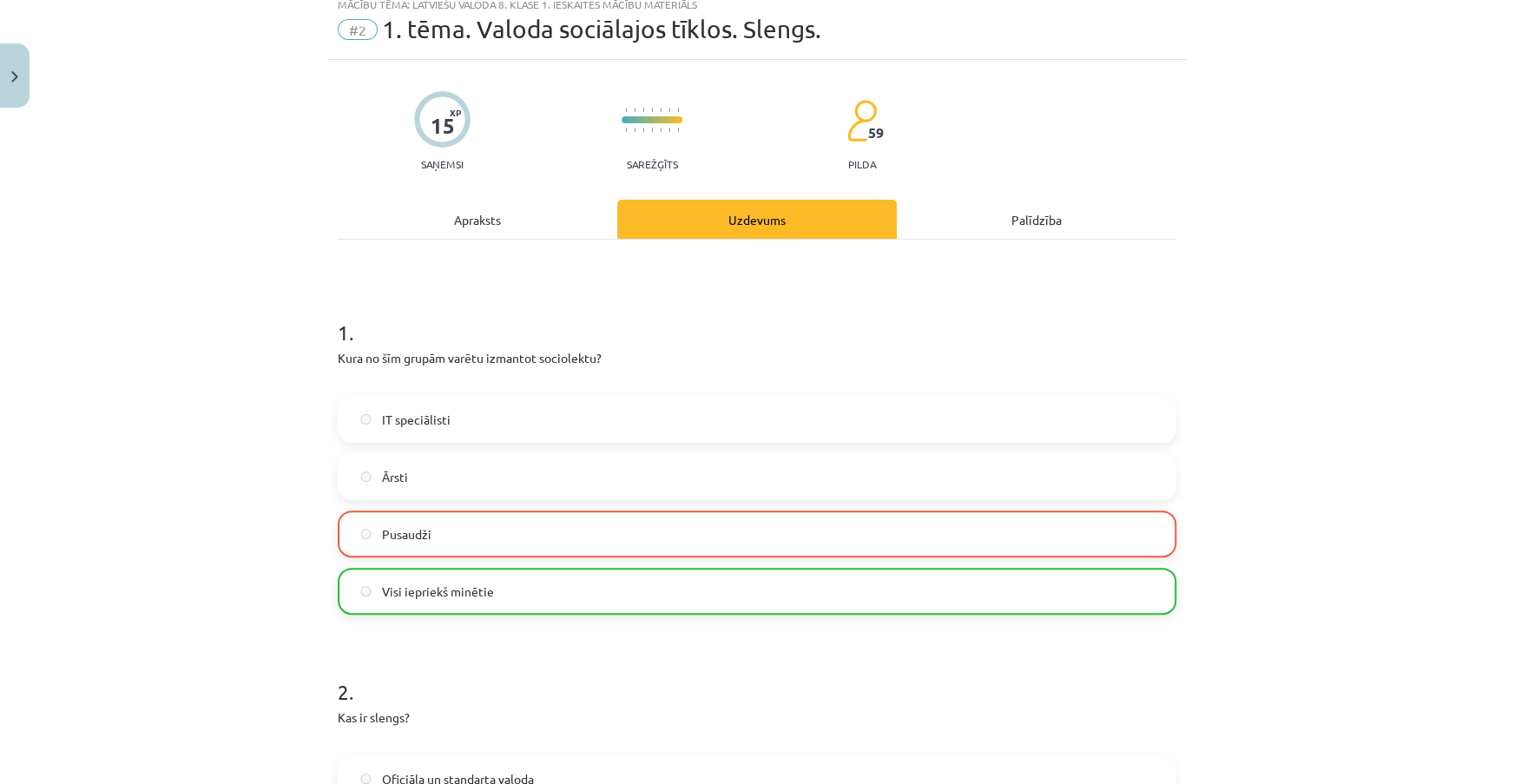
scroll to position [0, 0]
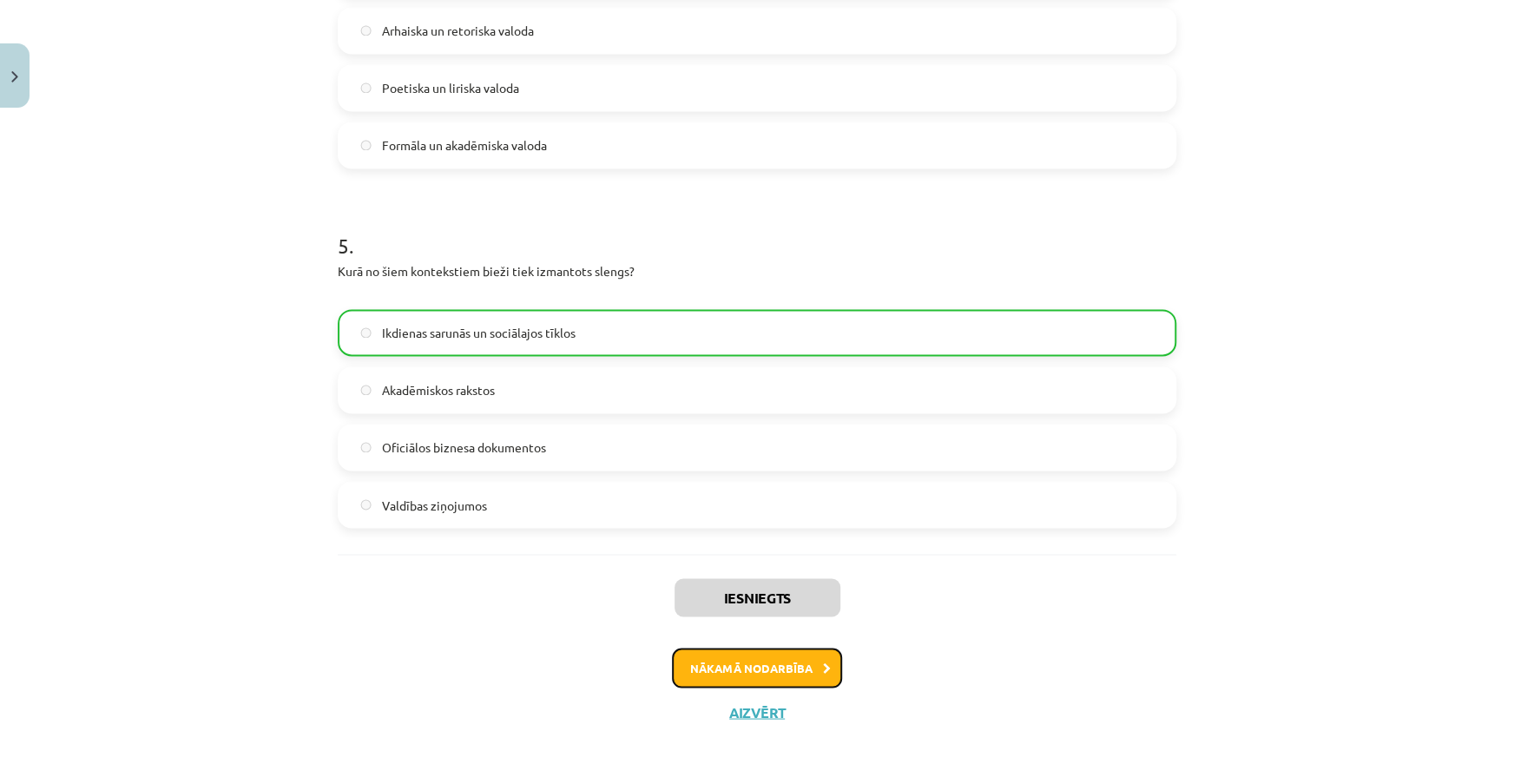
click at [807, 661] on button "Nākamā nodarbība" at bounding box center [757, 667] width 170 height 40
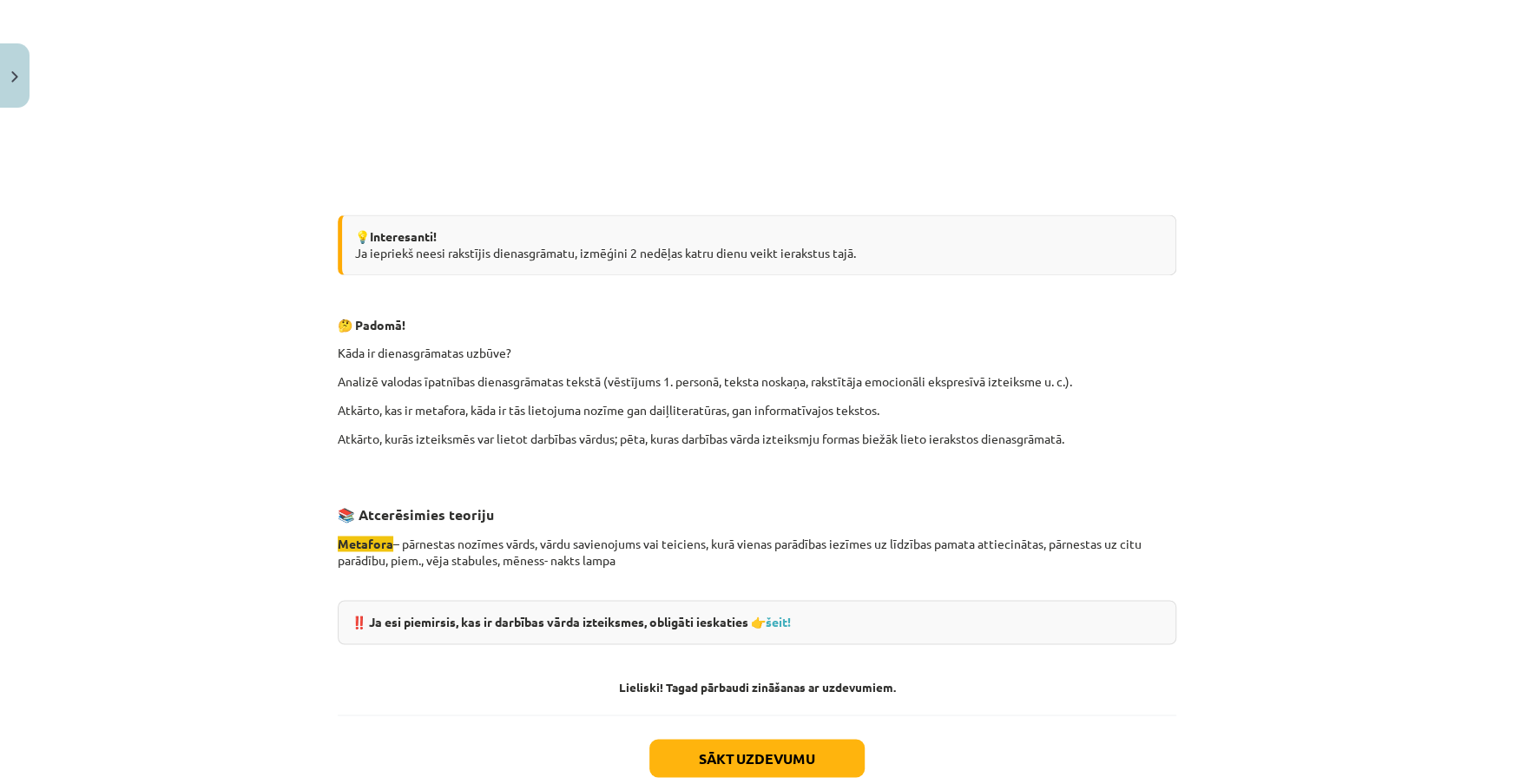
scroll to position [1464, 0]
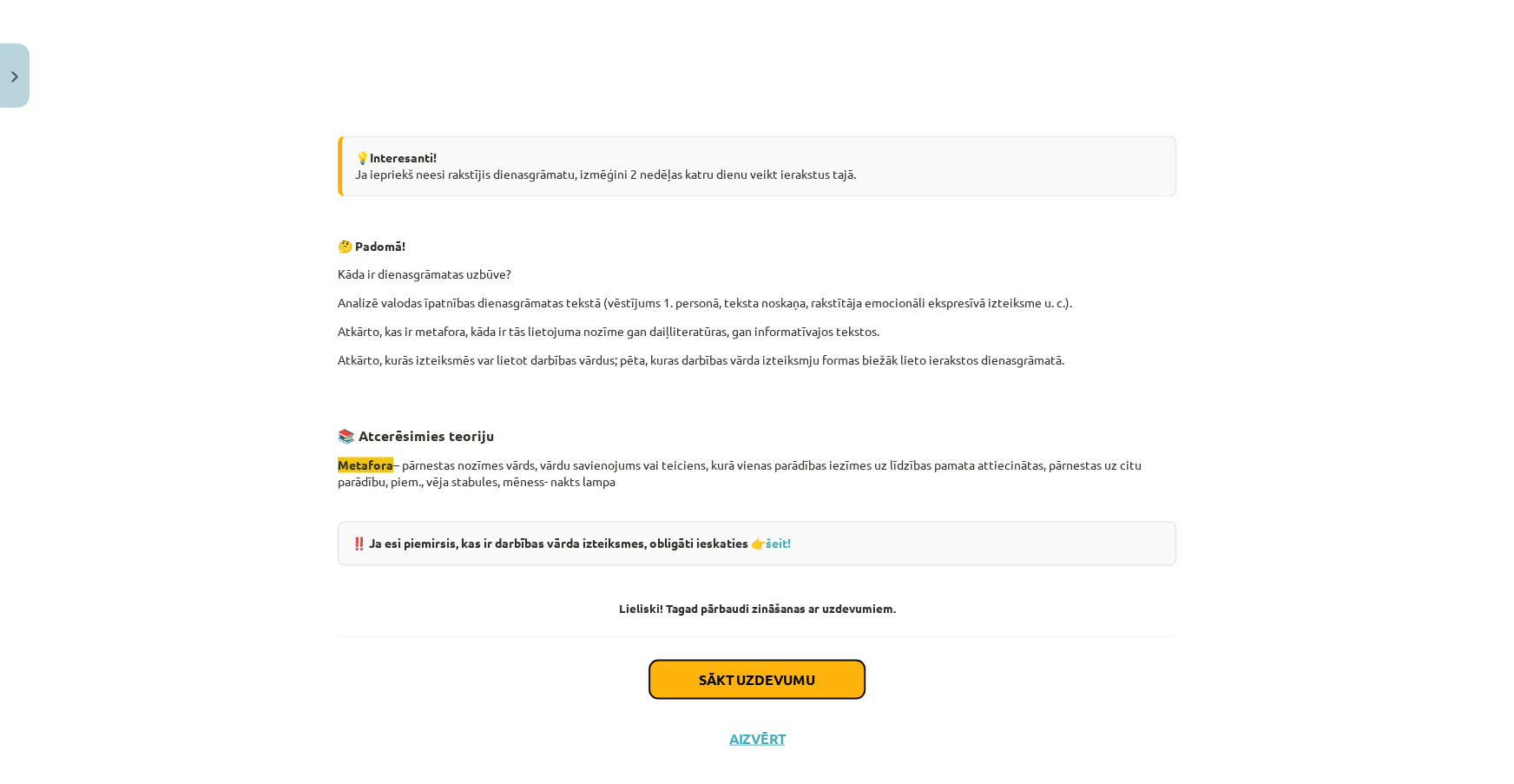
click at [831, 682] on button "Sākt uzdevumu" at bounding box center [757, 679] width 216 height 39
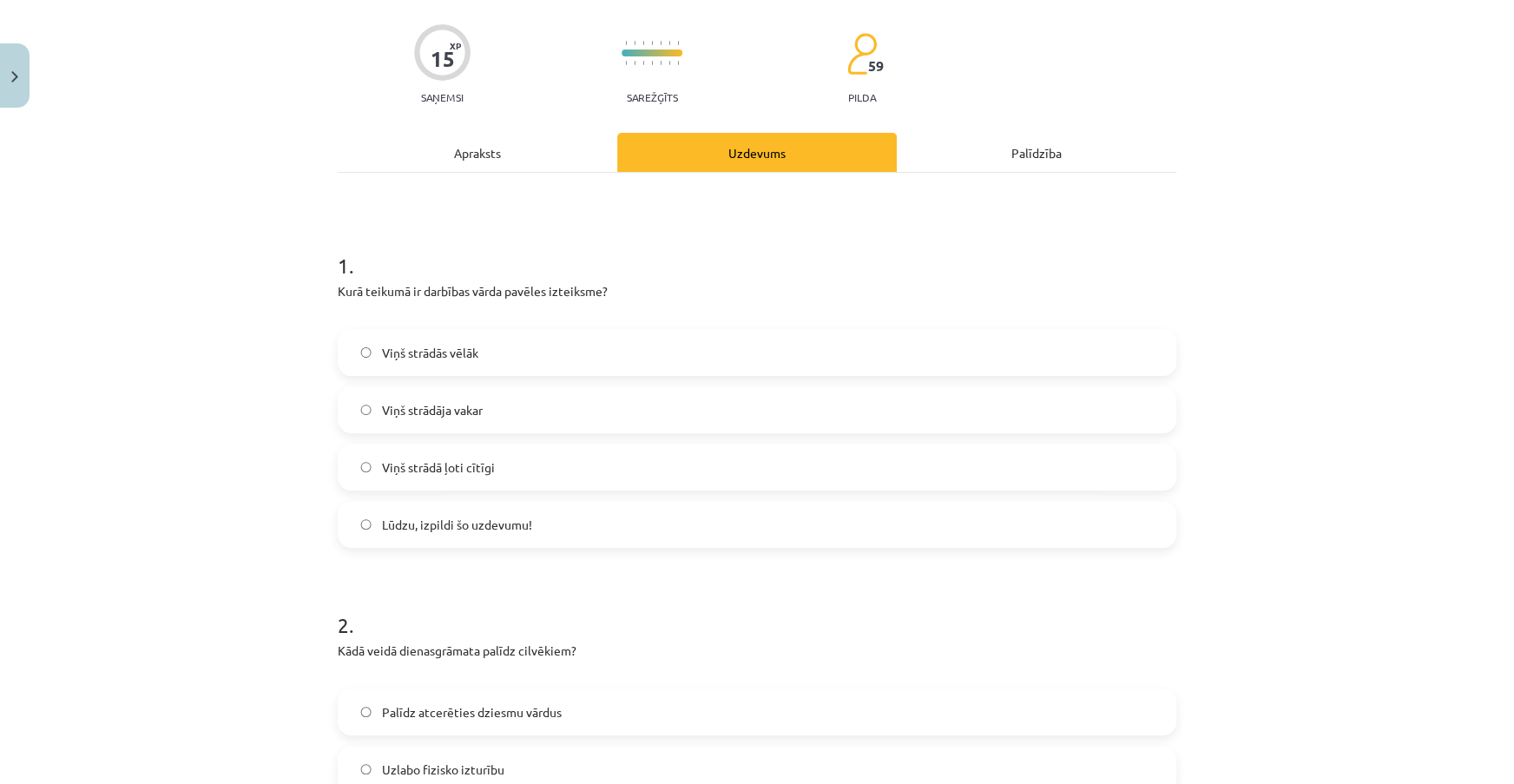
scroll to position [44, 0]
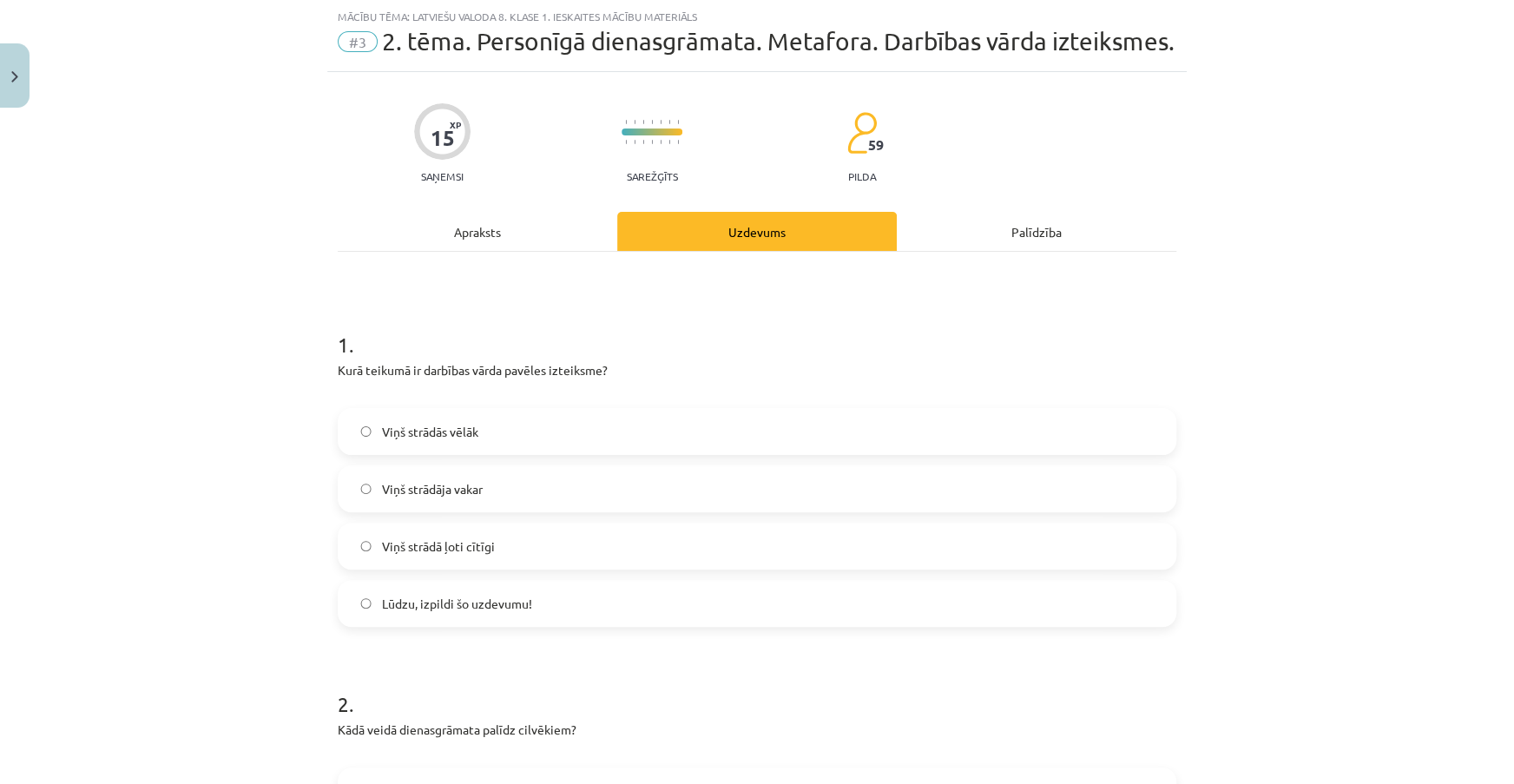
click at [534, 441] on label "Viņš strādās vēlāk" at bounding box center [756, 432] width 835 height 44
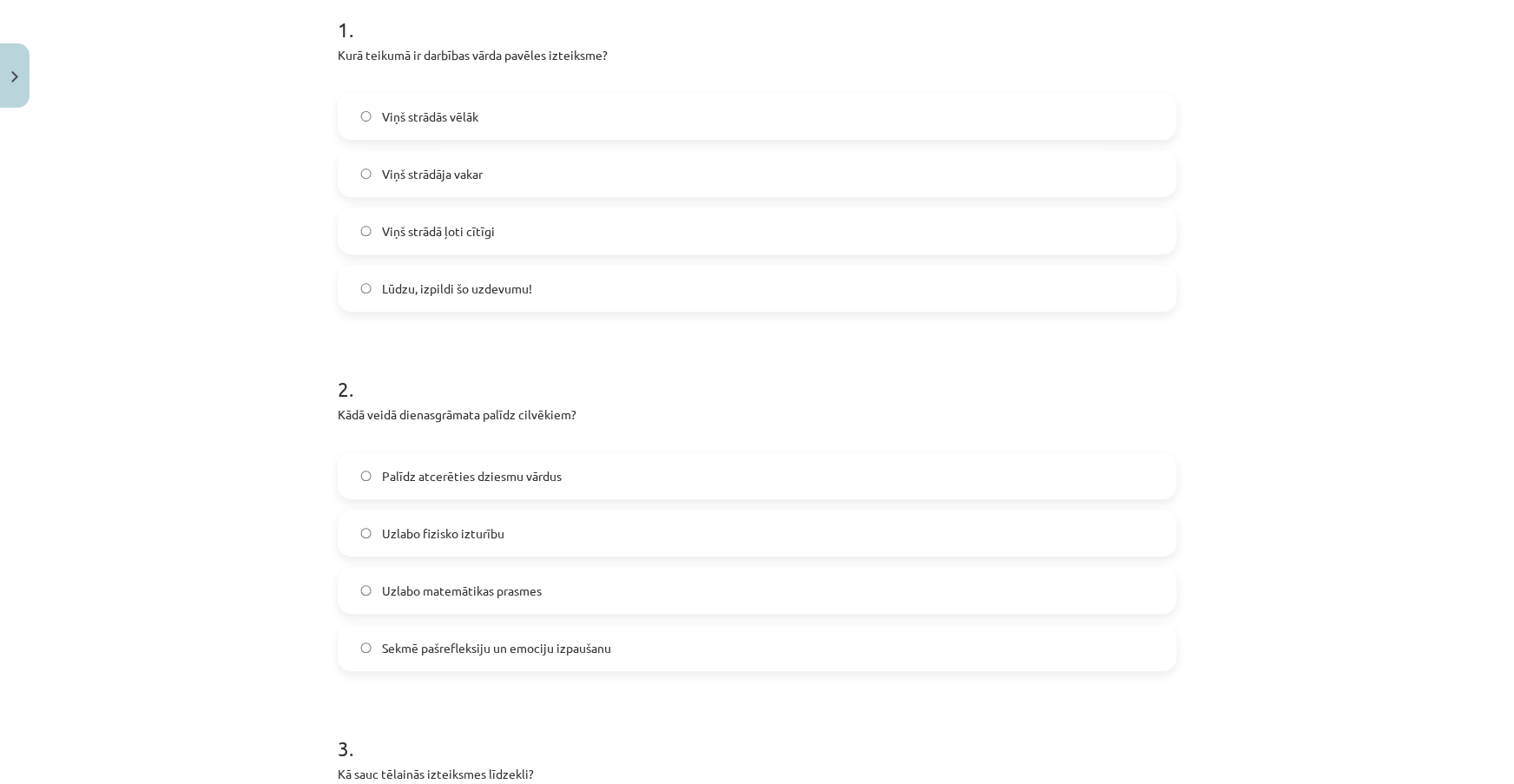
scroll to position [437, 0]
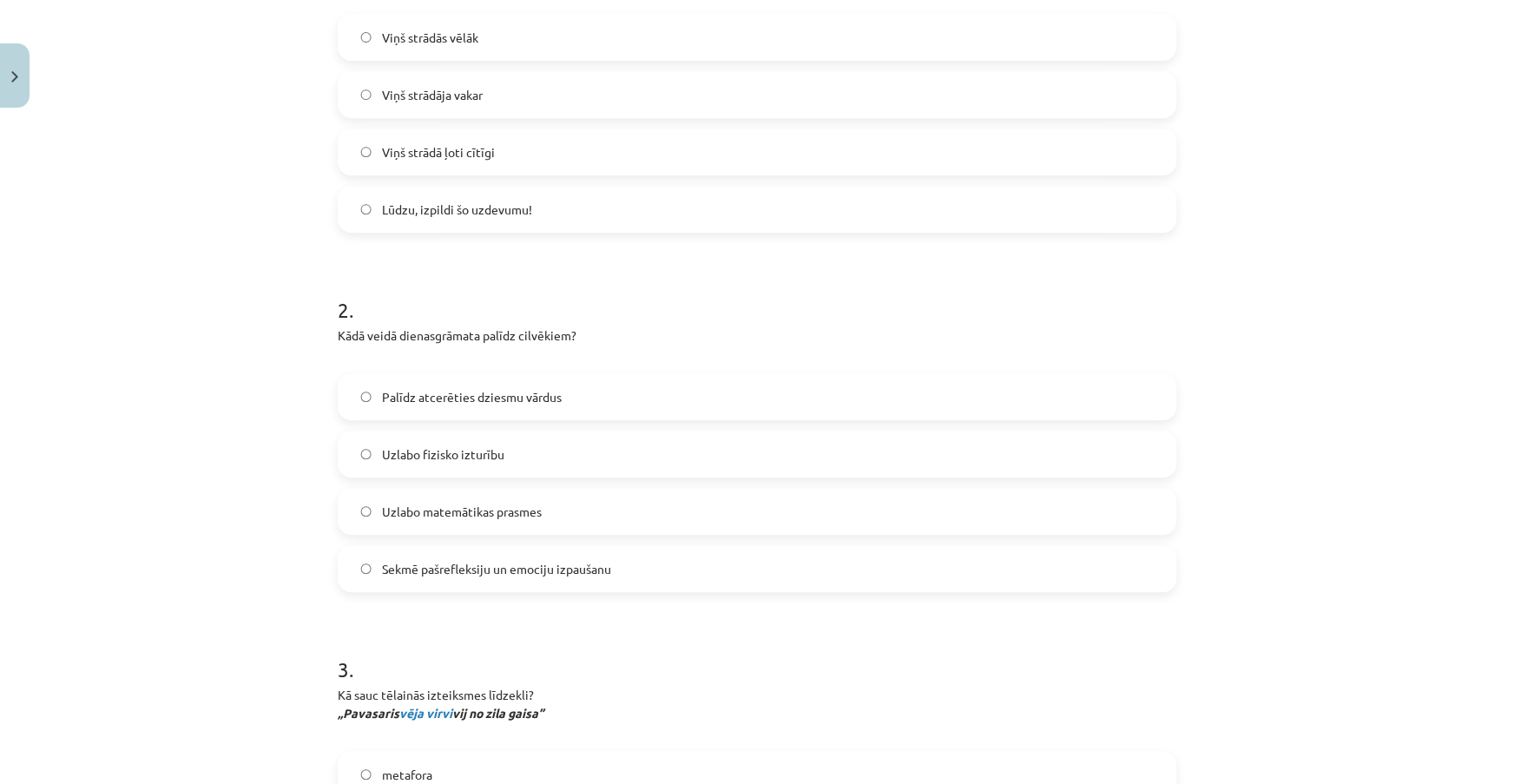
click at [639, 570] on label "Sekmē pašrefleksiju un emociju izpaušanu" at bounding box center [756, 569] width 835 height 44
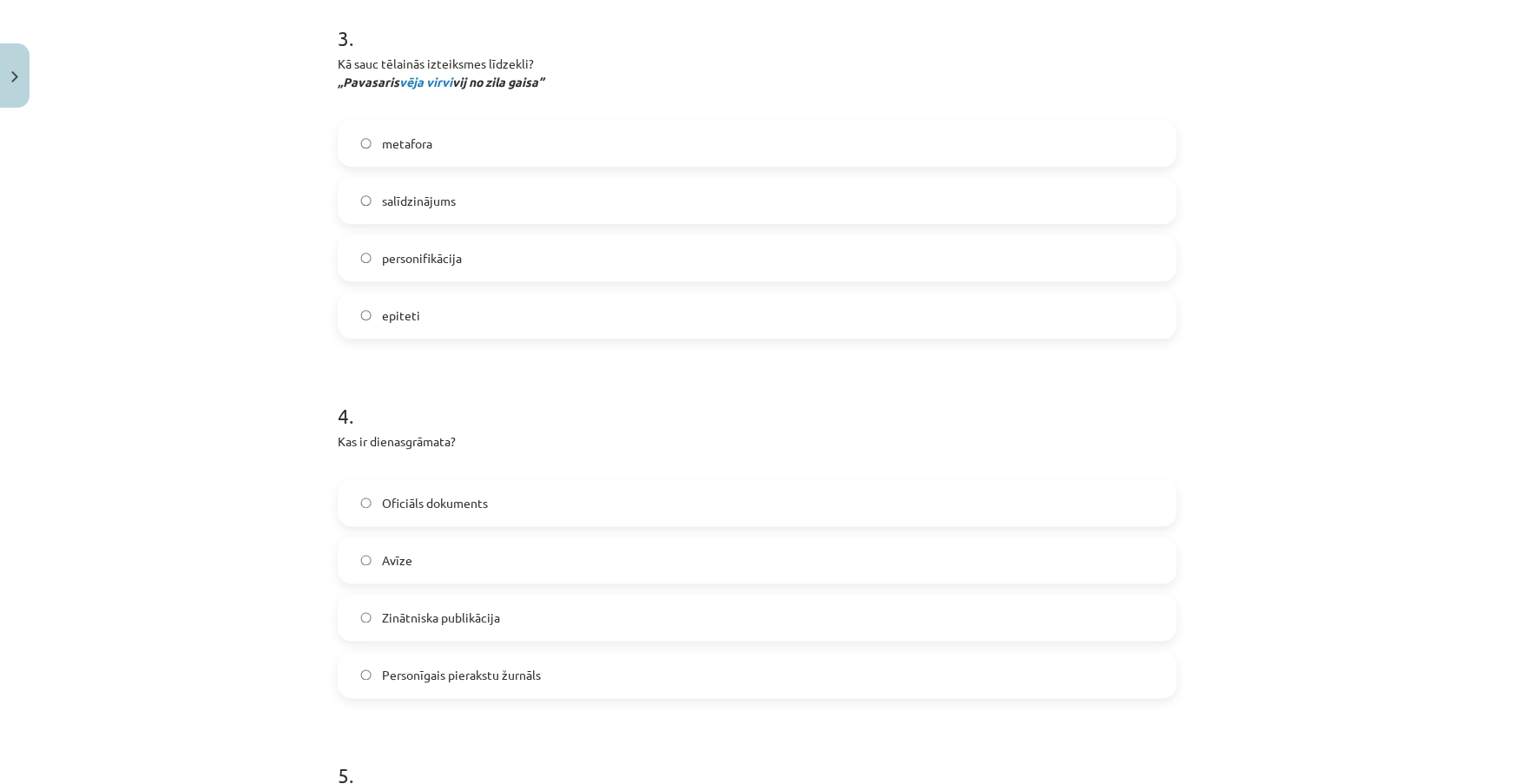
scroll to position [1148, 0]
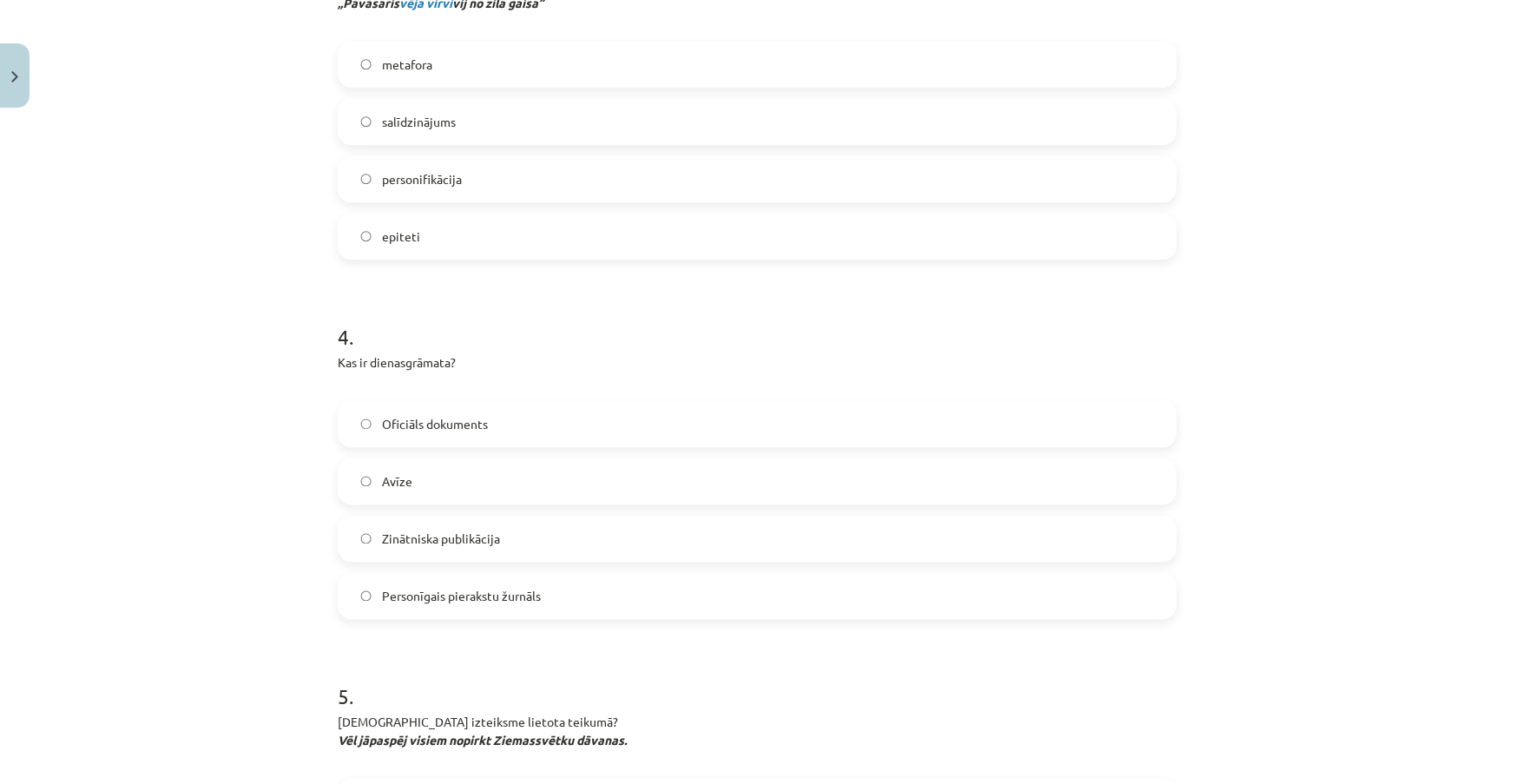
click at [697, 599] on label "Personīgais pierakstu žurnāls" at bounding box center [756, 596] width 835 height 44
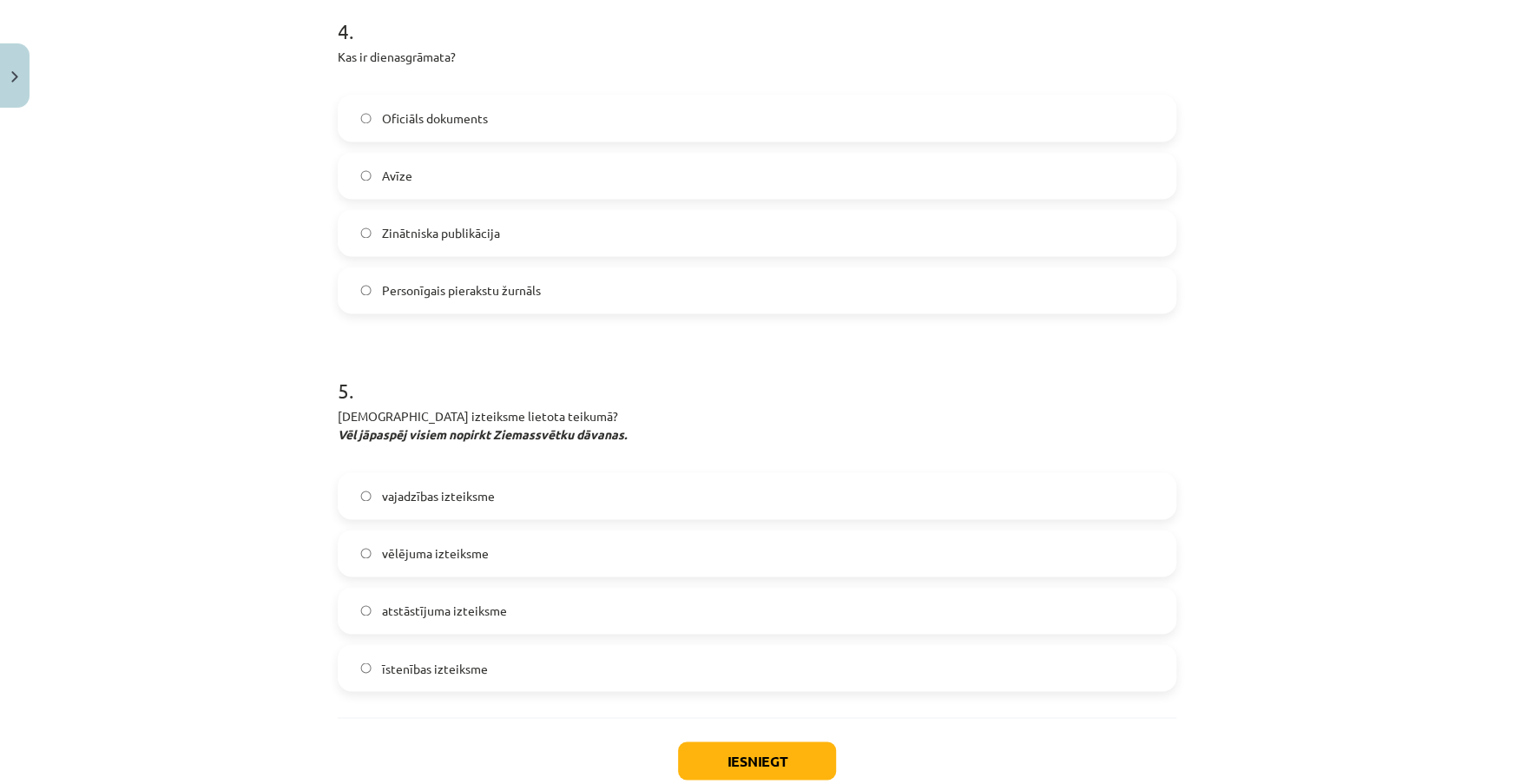
scroll to position [1543, 0]
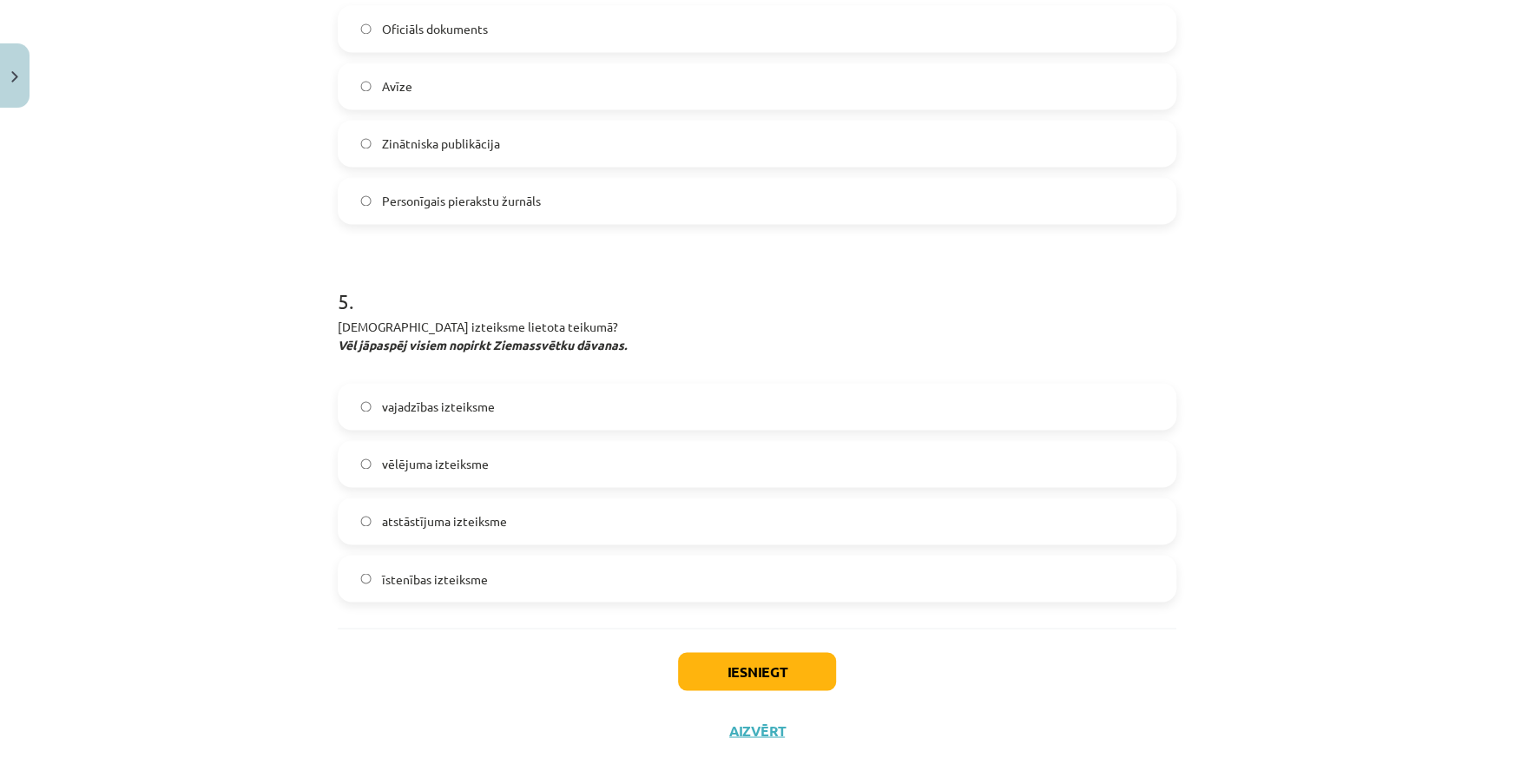
click at [504, 403] on label "vajadzības izteiksme" at bounding box center [756, 406] width 835 height 44
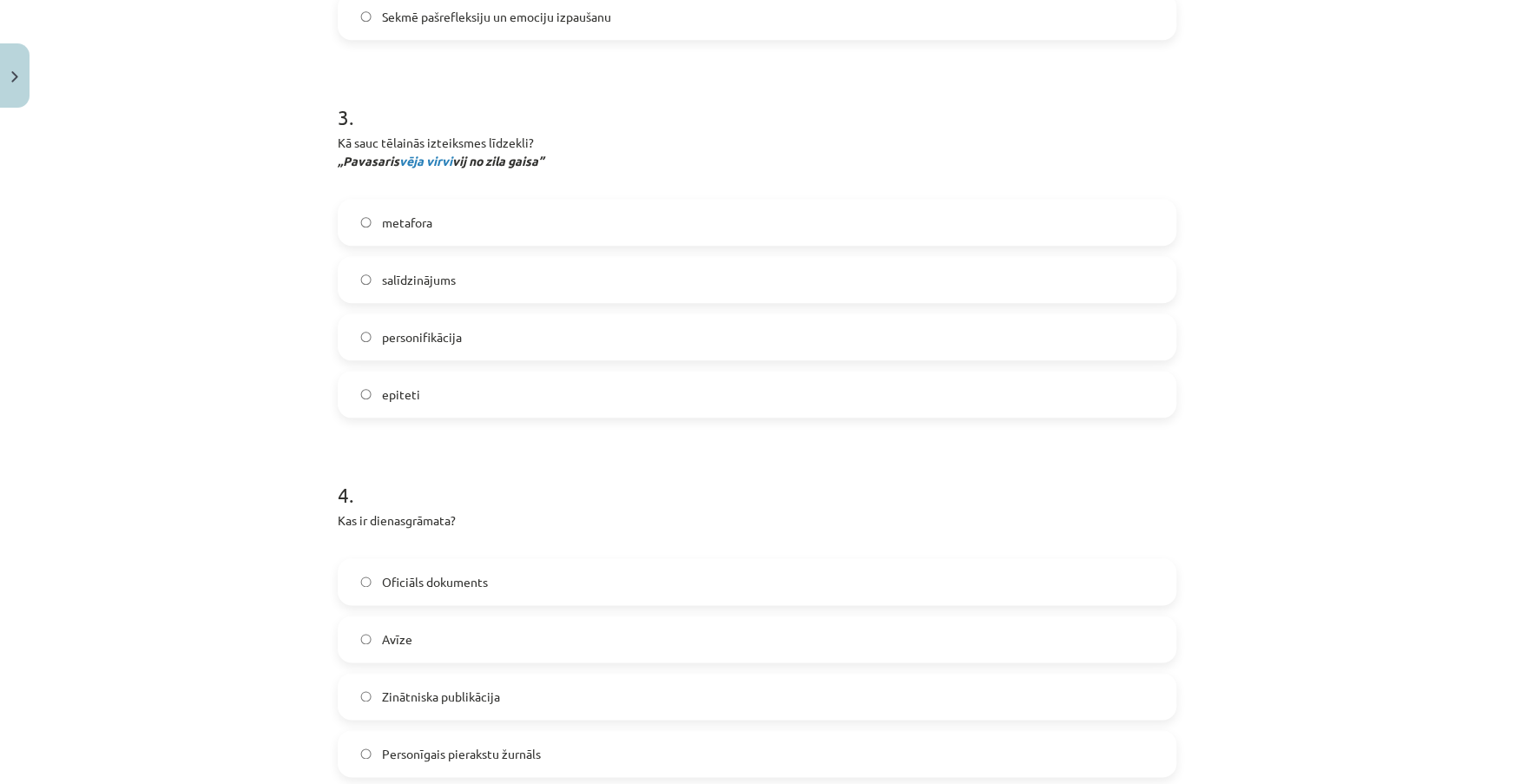
scroll to position [911, 0]
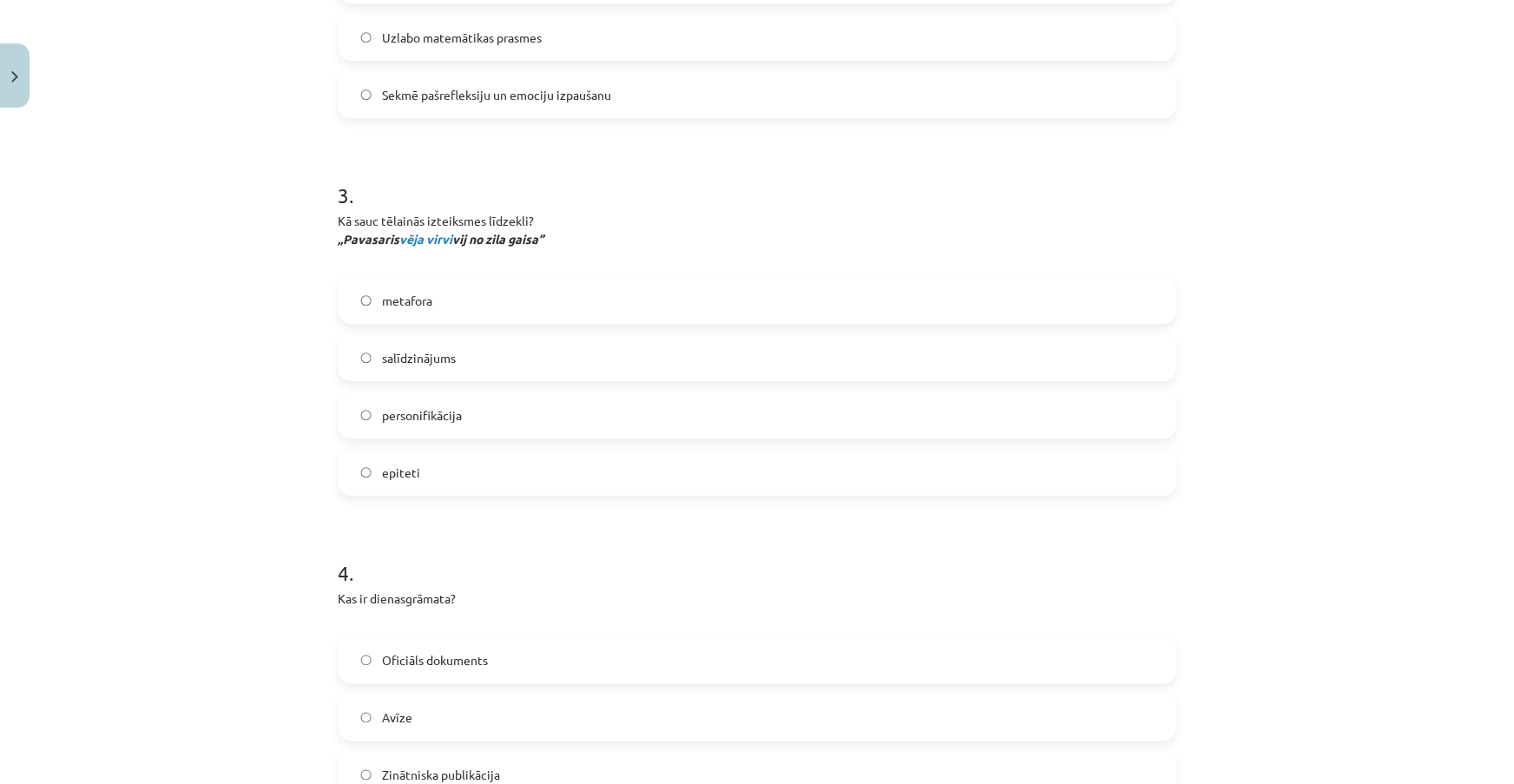
click at [476, 287] on label "metafora" at bounding box center [756, 300] width 835 height 44
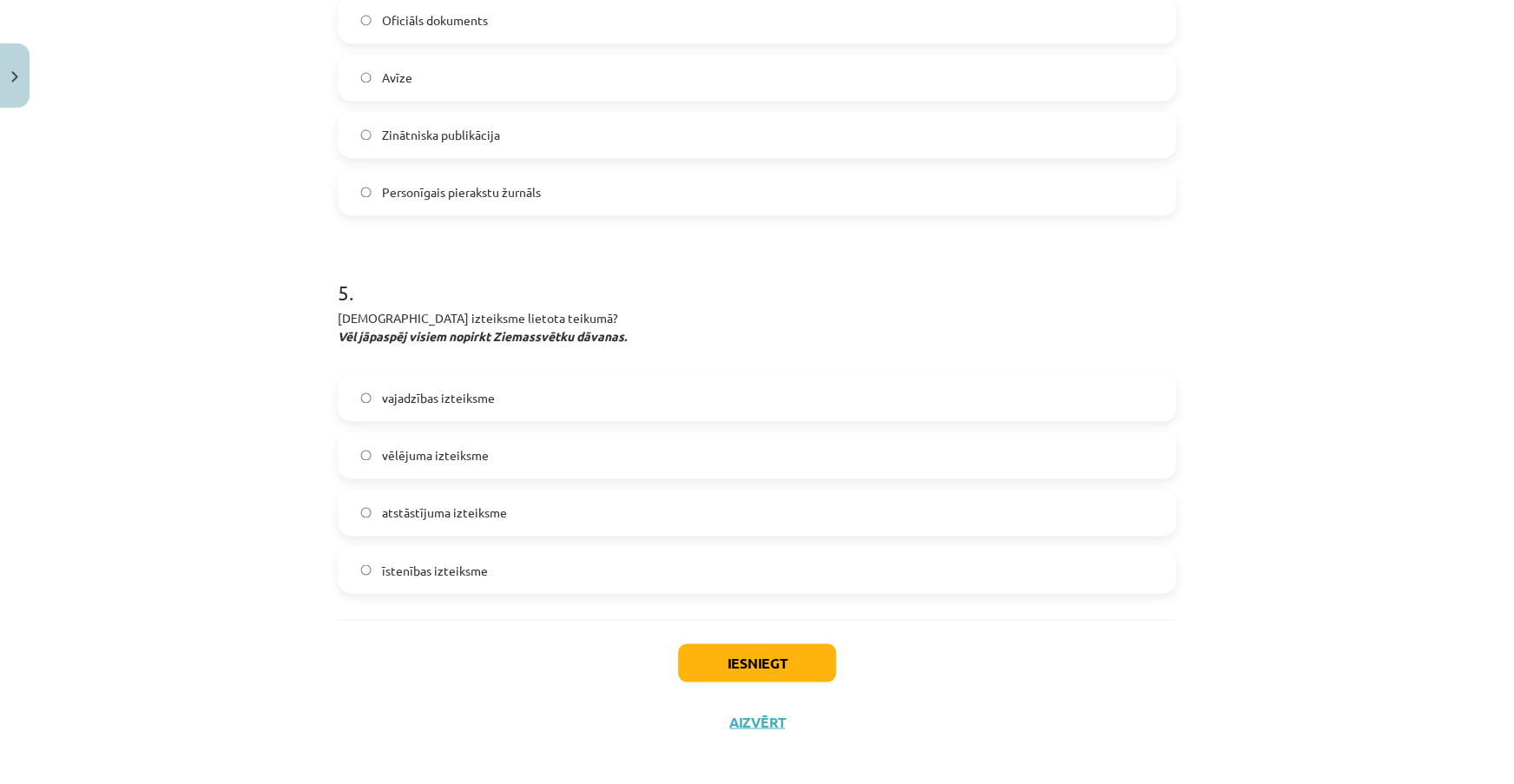
scroll to position [1561, 0]
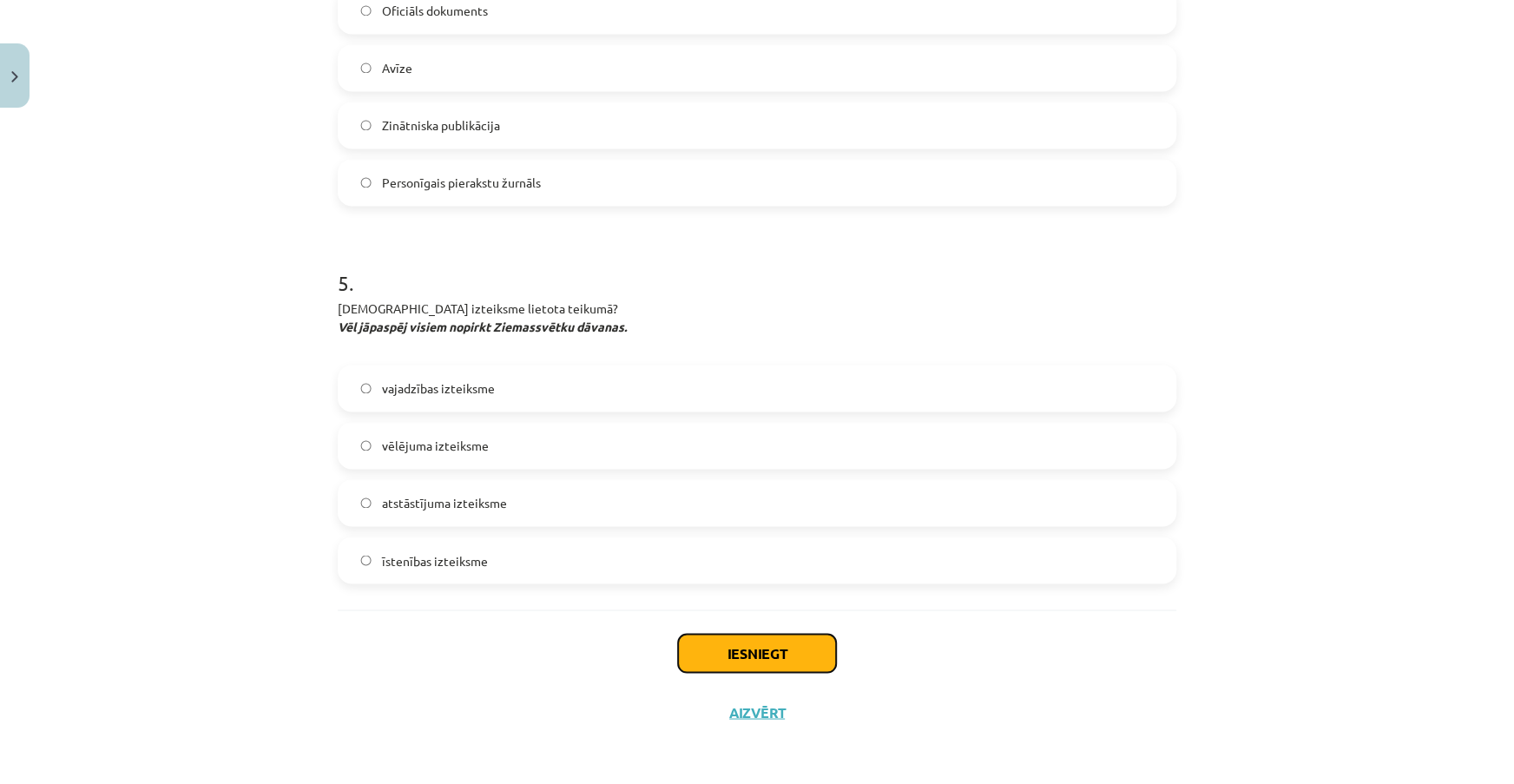
click at [820, 651] on button "Iesniegt" at bounding box center [757, 653] width 158 height 39
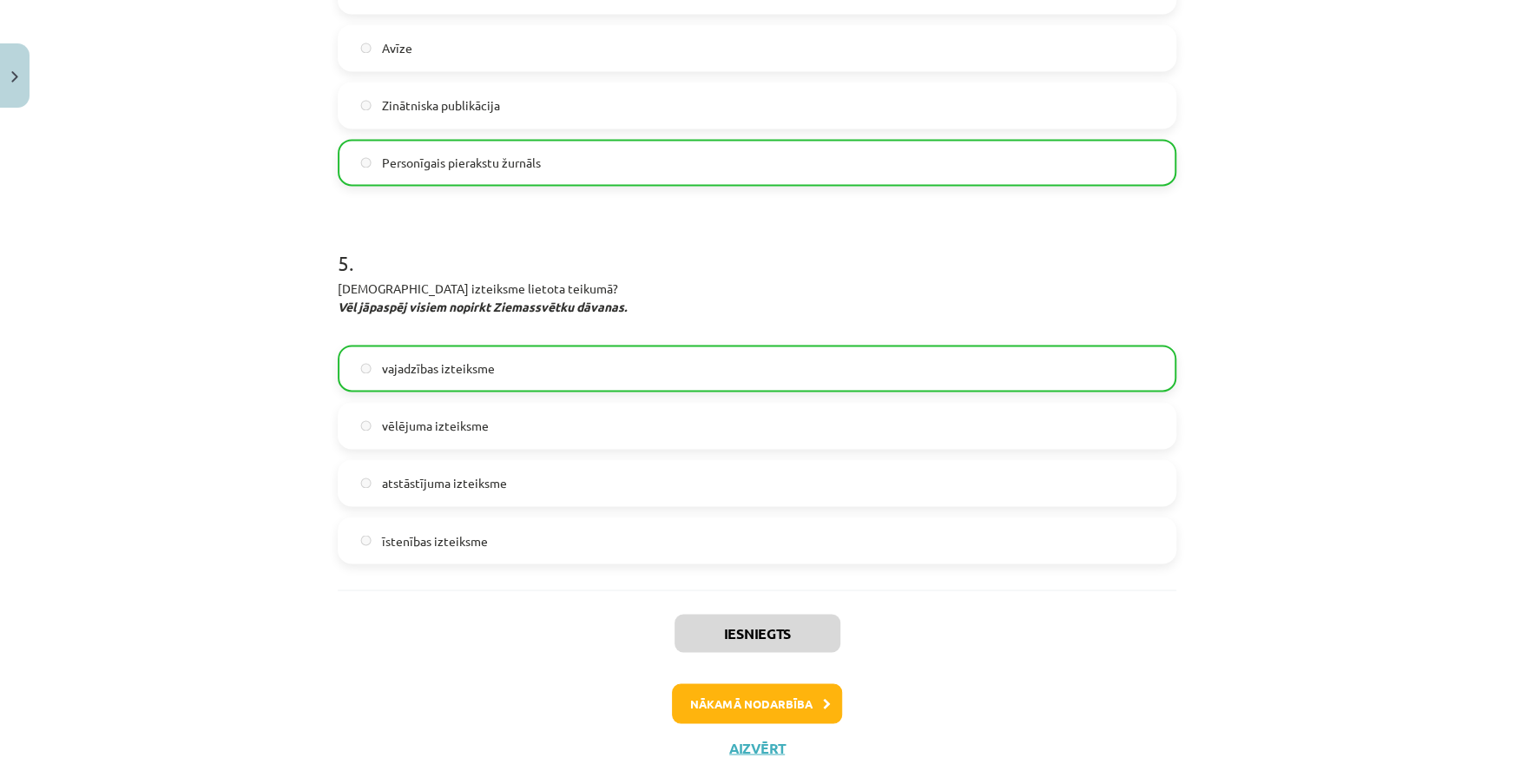
scroll to position [1615, 0]
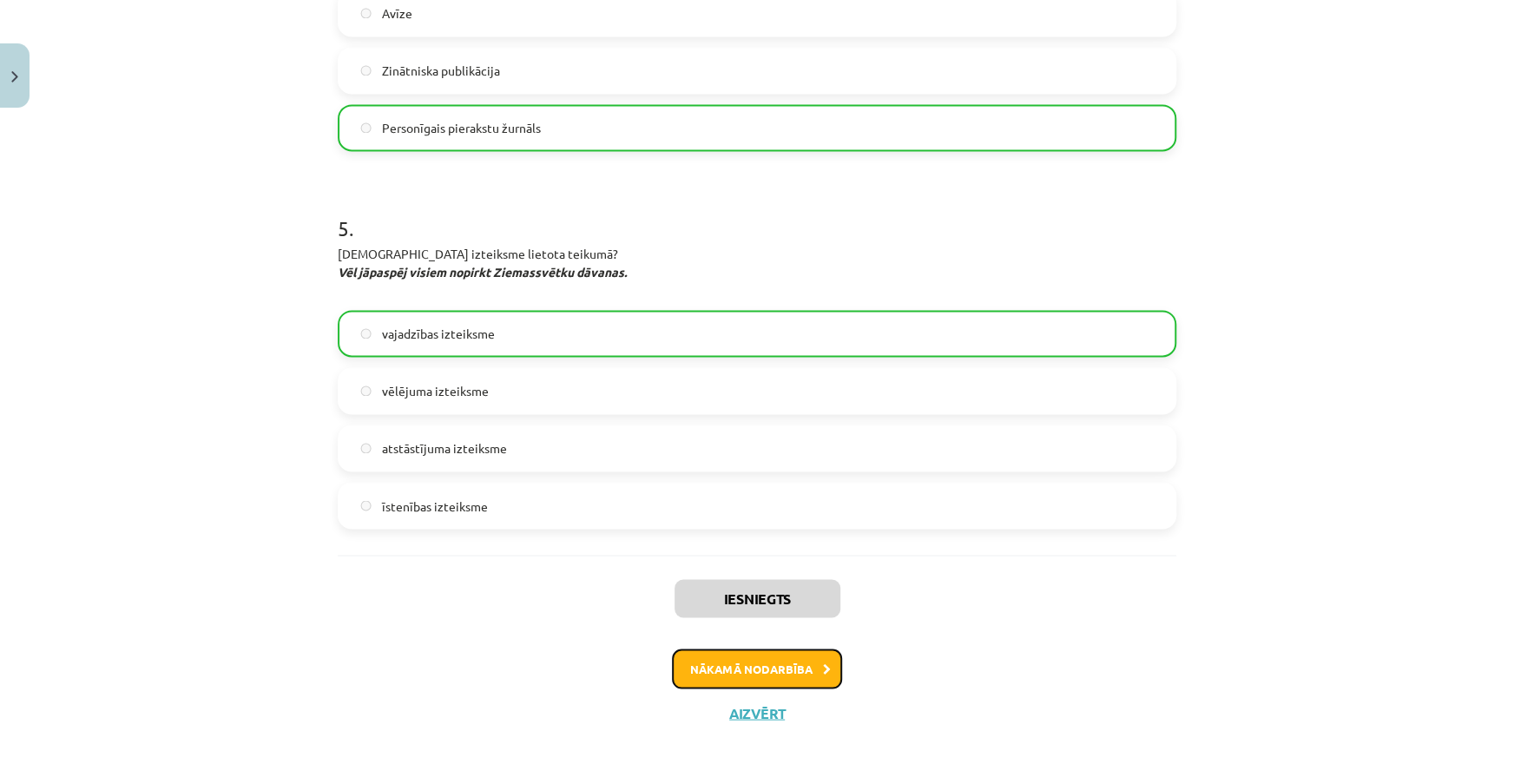
click at [807, 657] on button "Nākamā nodarbība" at bounding box center [757, 668] width 170 height 40
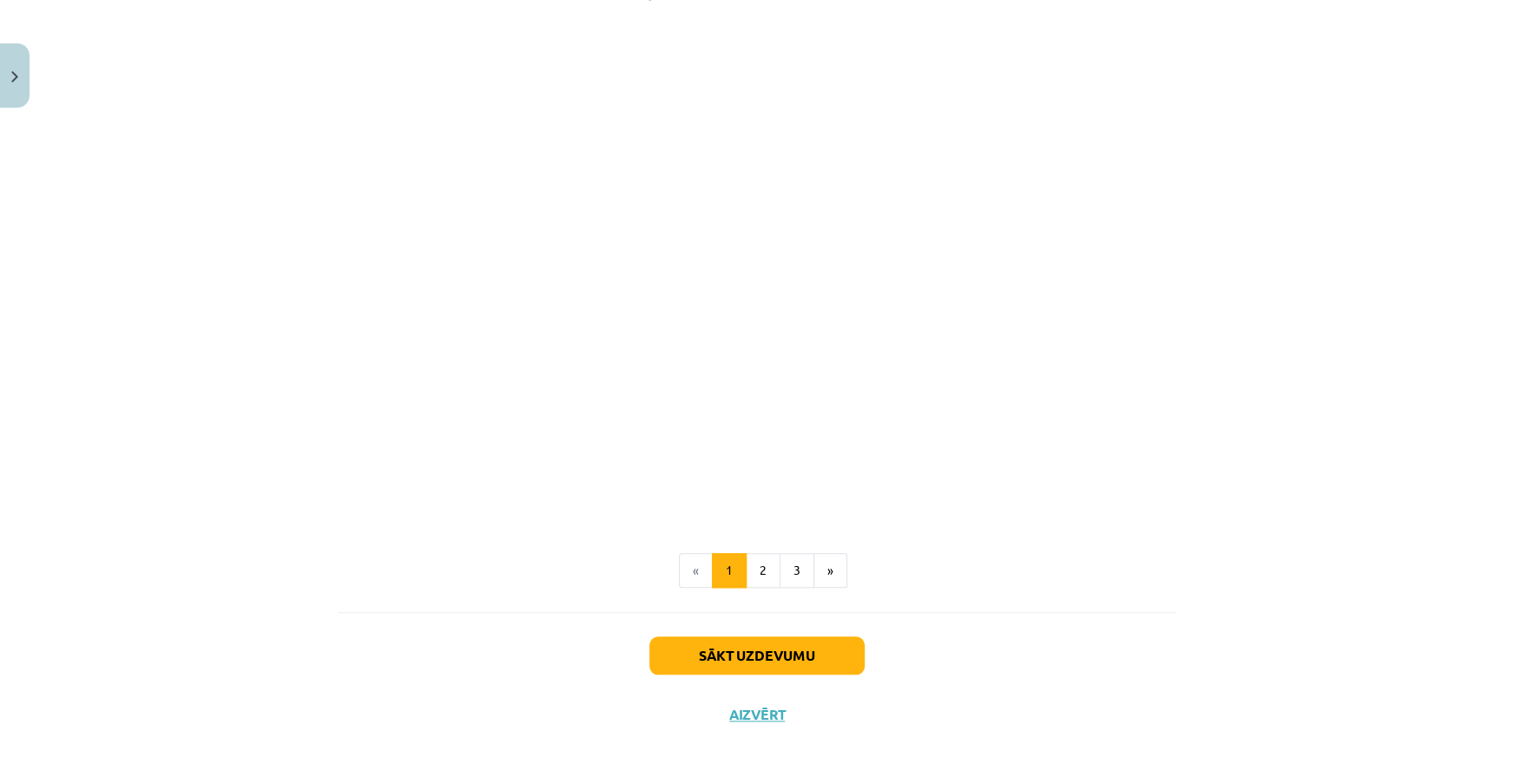
scroll to position [703, 0]
click at [798, 569] on button "3" at bounding box center [797, 569] width 35 height 35
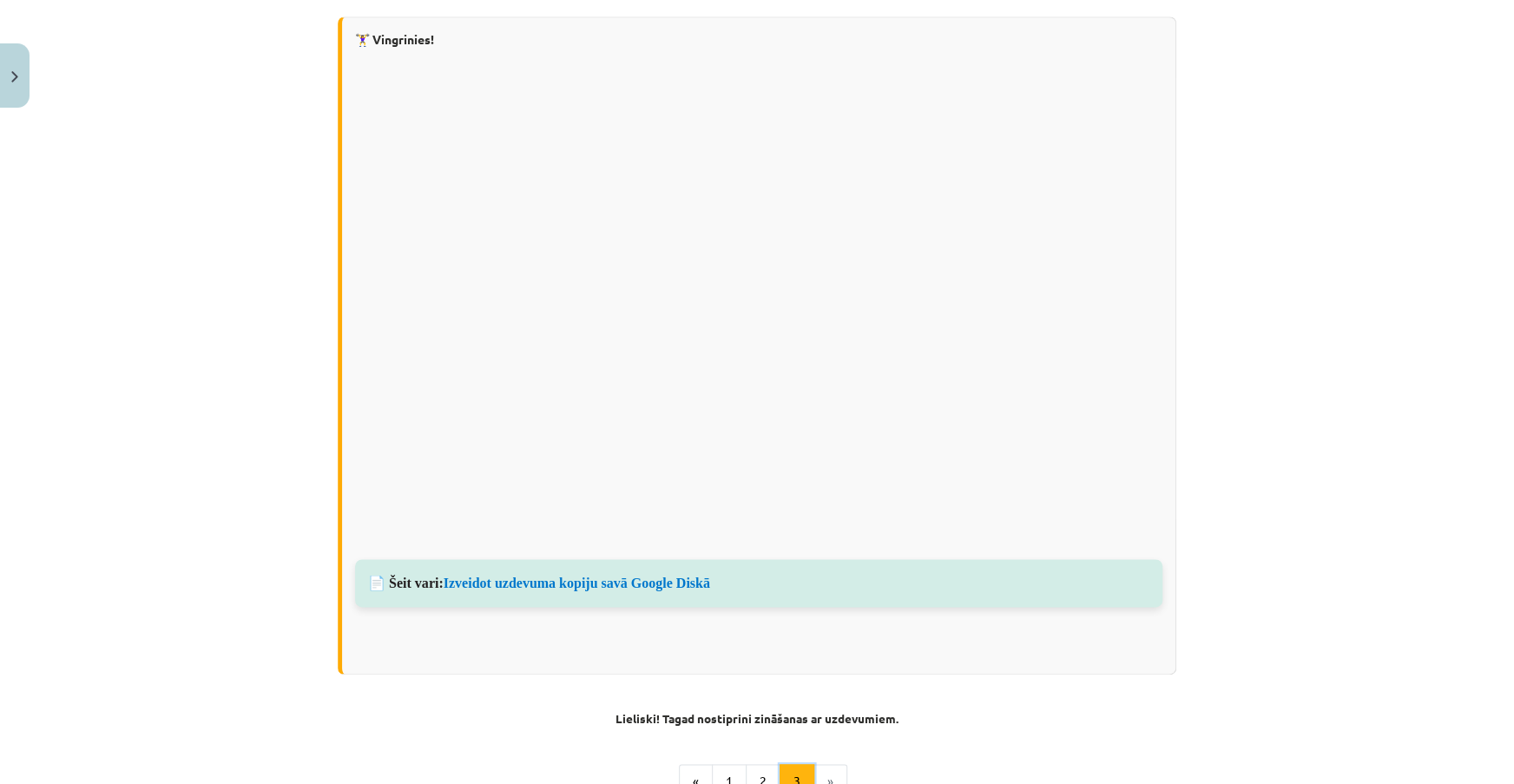
scroll to position [1232, 0]
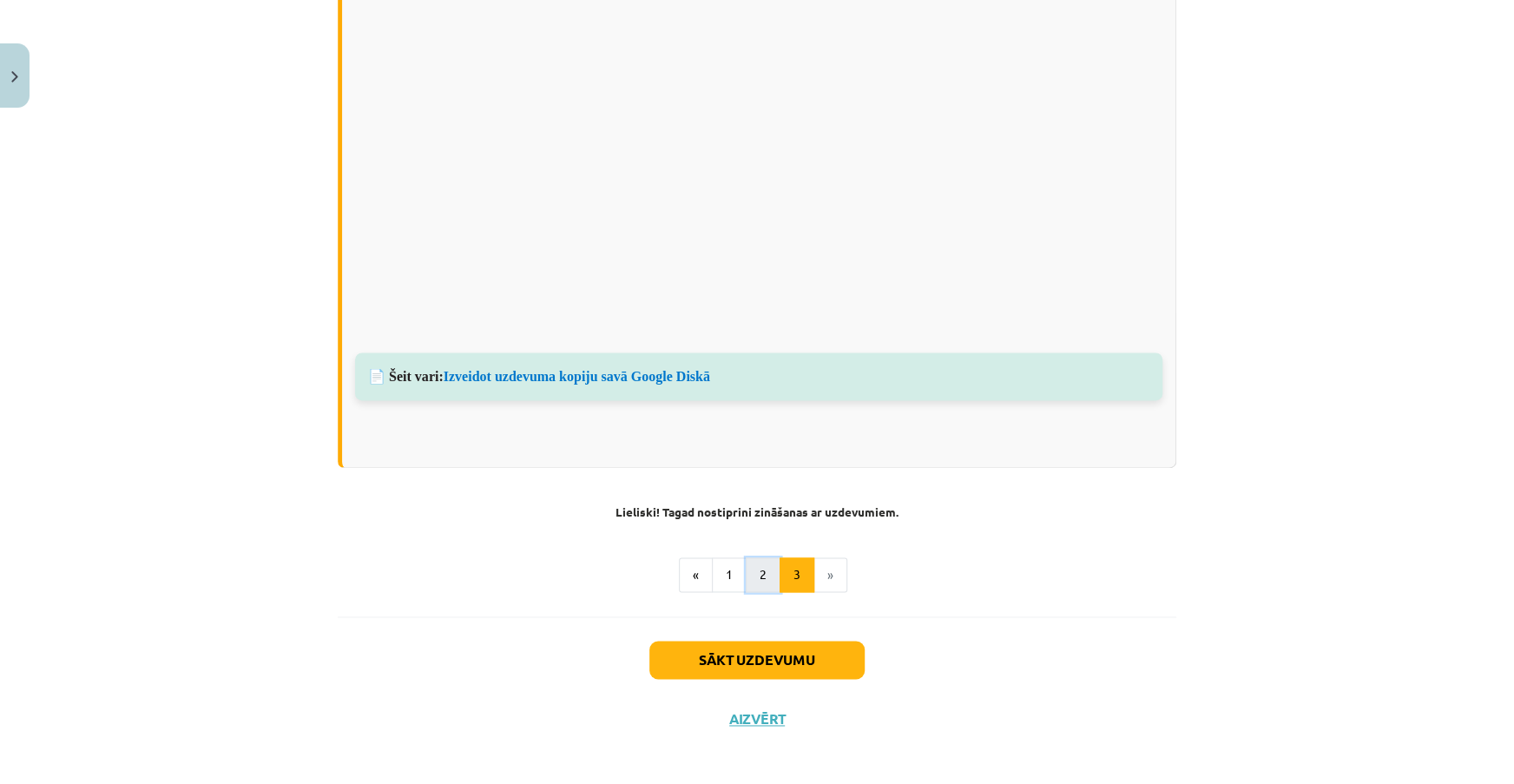
click at [755, 573] on button "2" at bounding box center [763, 575] width 35 height 35
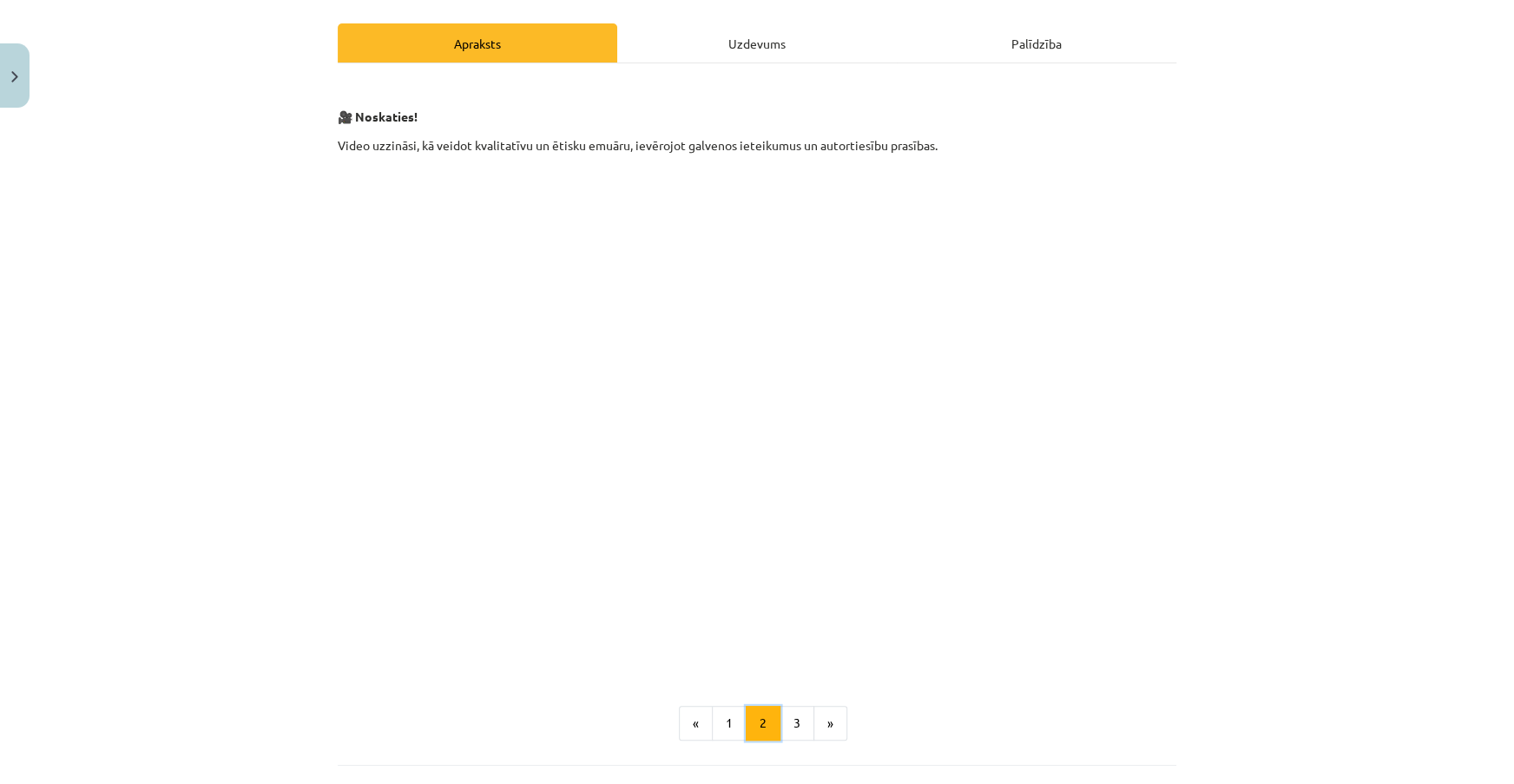
scroll to position [416, 0]
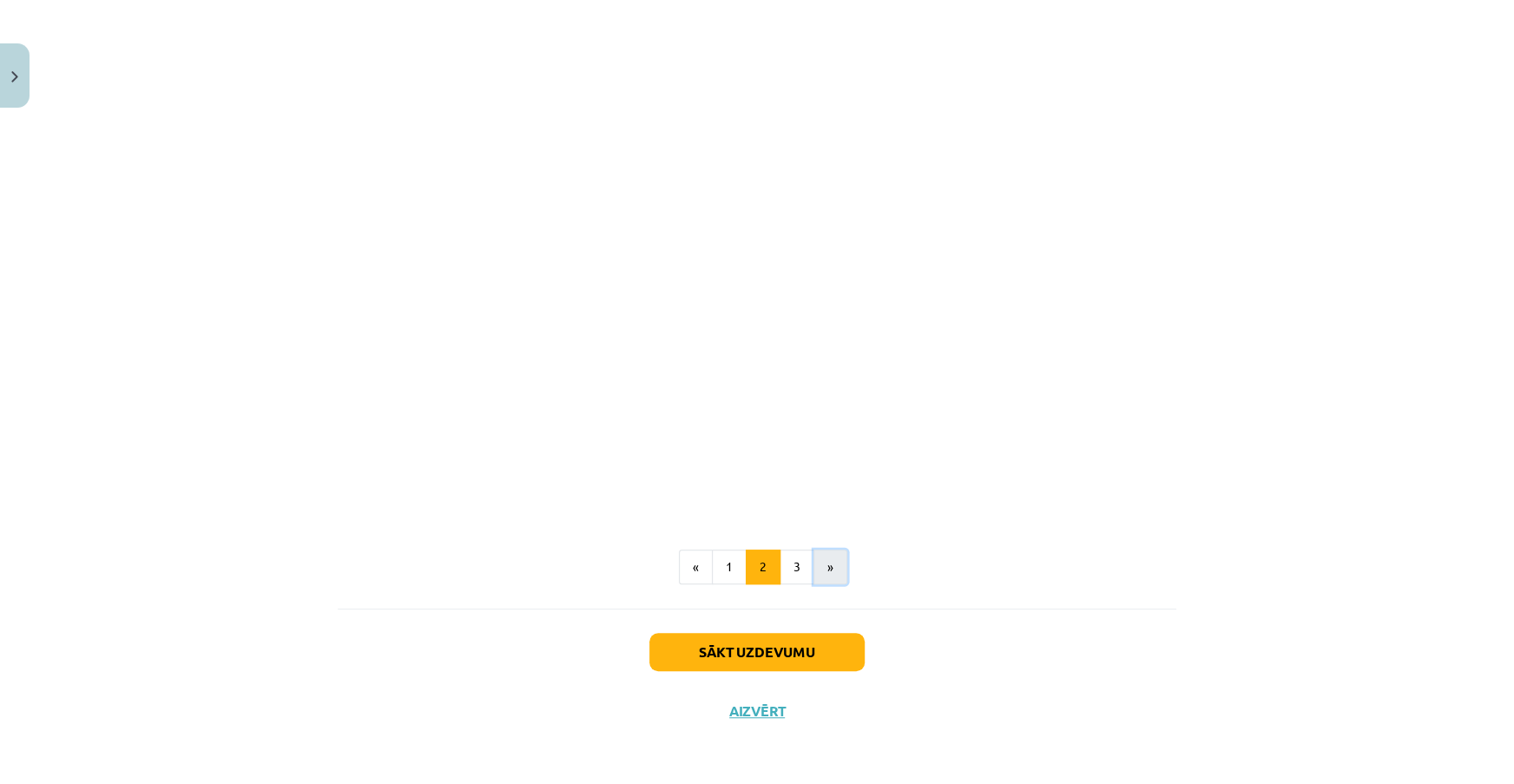
click at [821, 564] on button "»" at bounding box center [830, 567] width 34 height 35
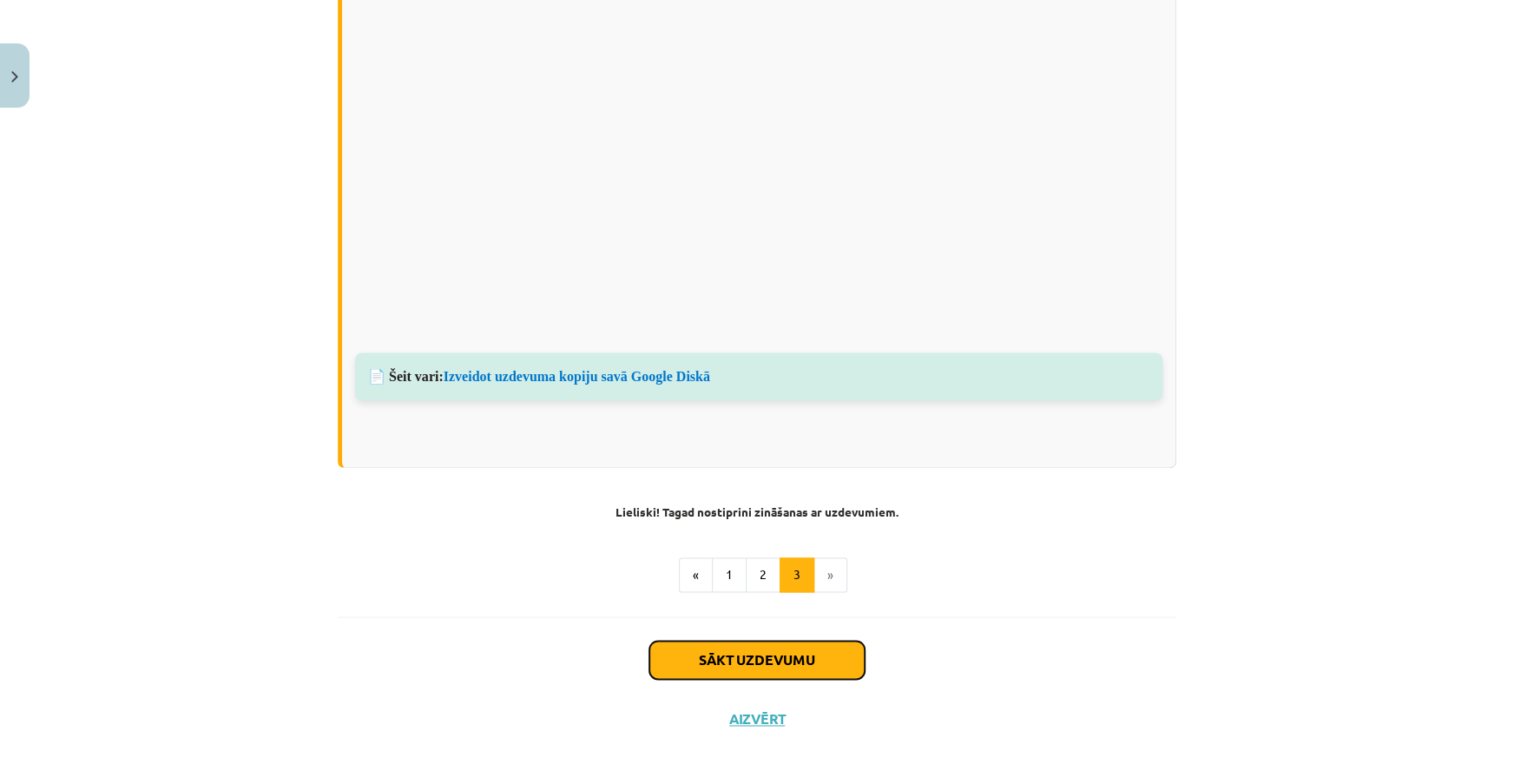
click at [824, 662] on button "Sākt uzdevumu" at bounding box center [757, 660] width 216 height 39
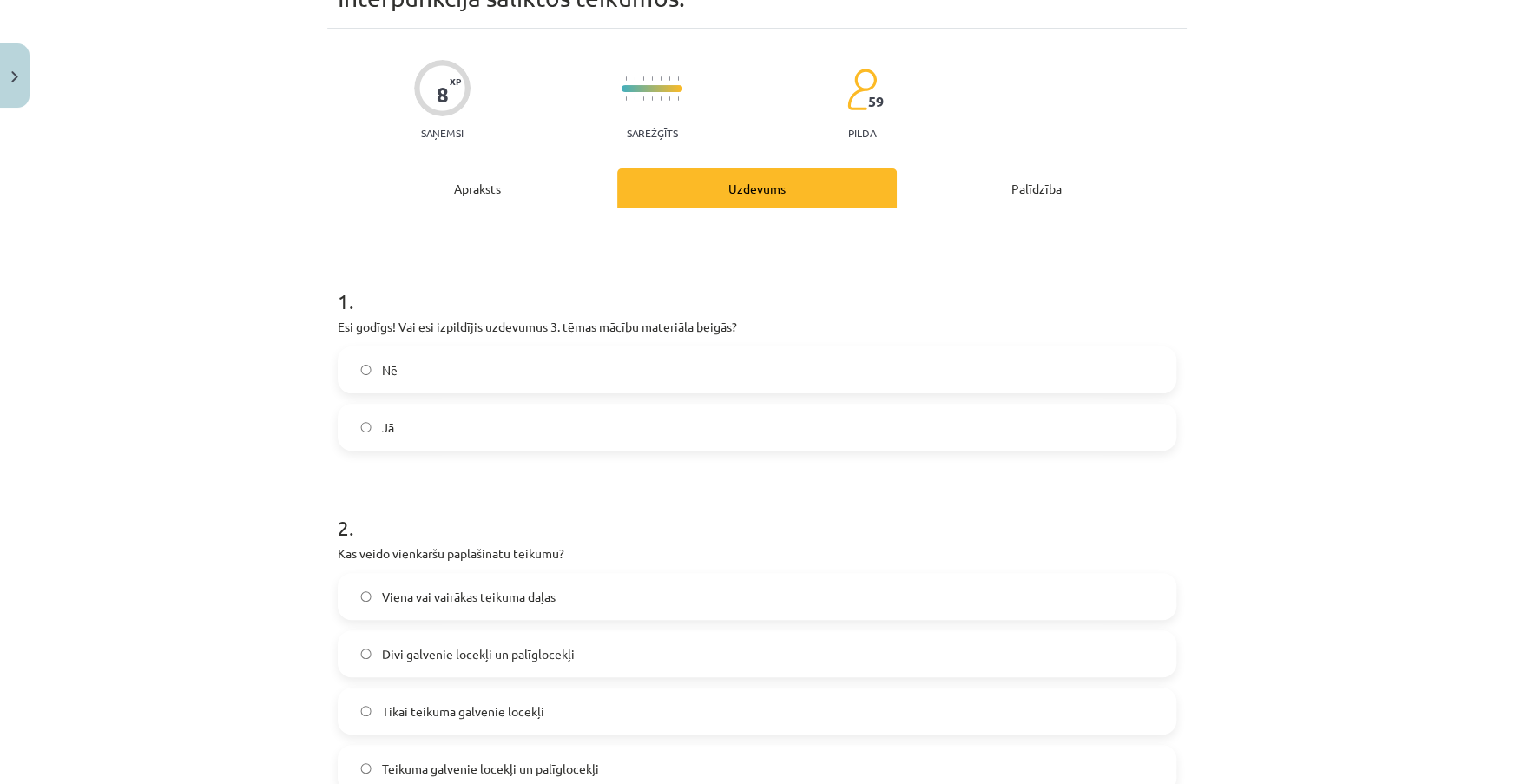
scroll to position [44, 0]
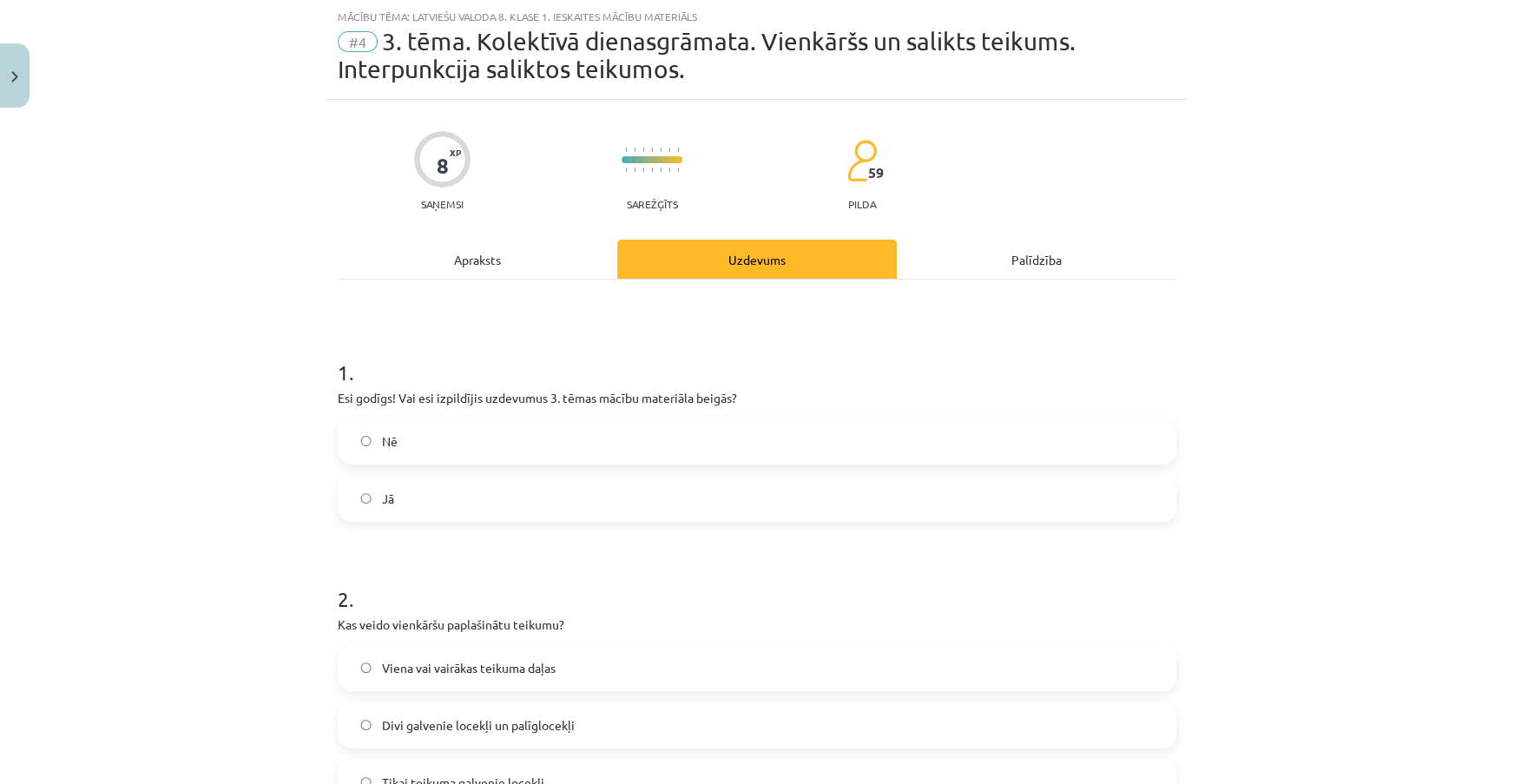
click at [603, 447] on label "Nē" at bounding box center [756, 441] width 835 height 44
click at [661, 510] on label "Jā" at bounding box center [756, 498] width 835 height 44
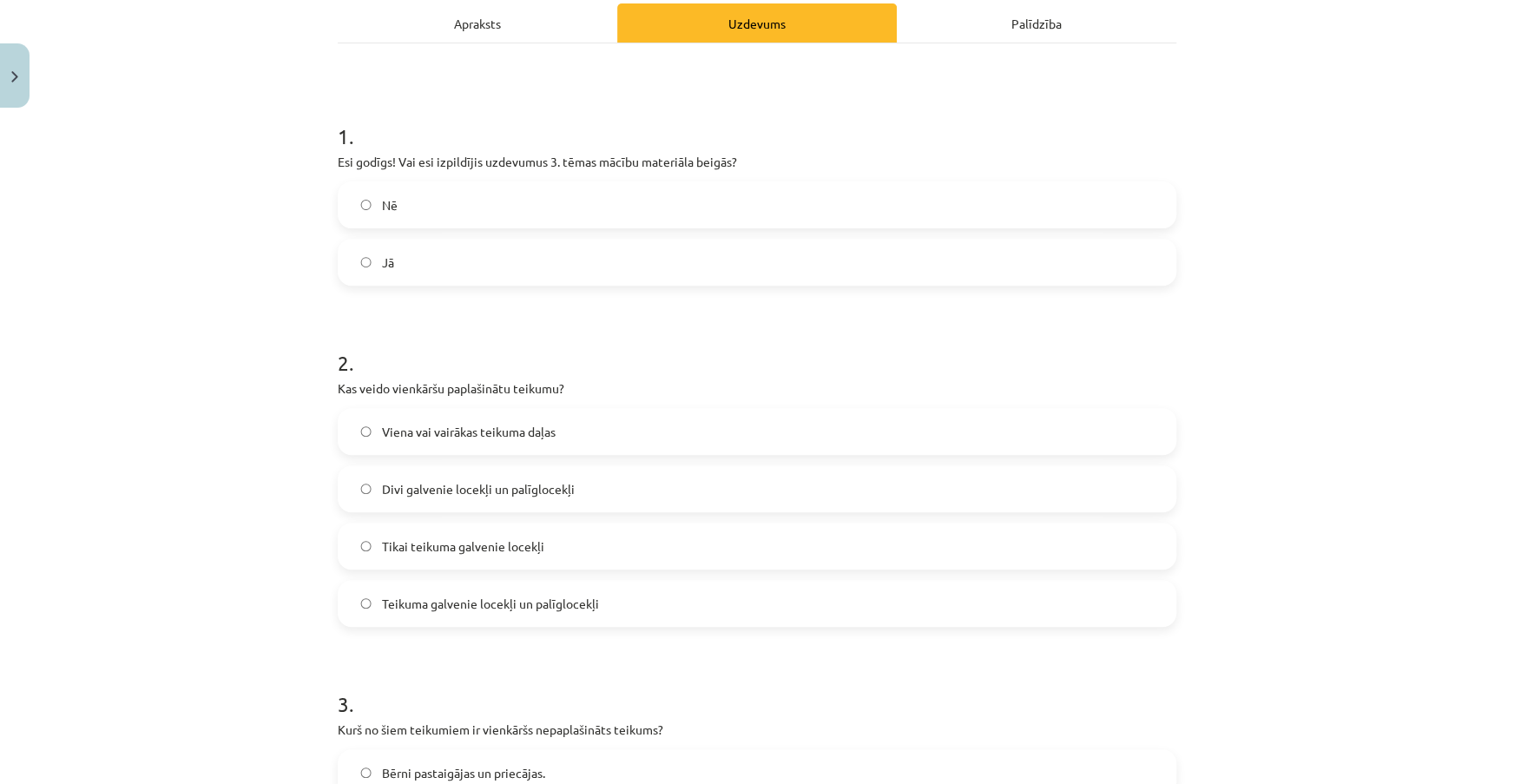
click at [612, 618] on label "Teikuma galvenie locekļi un palīglocekļi" at bounding box center [756, 604] width 835 height 44
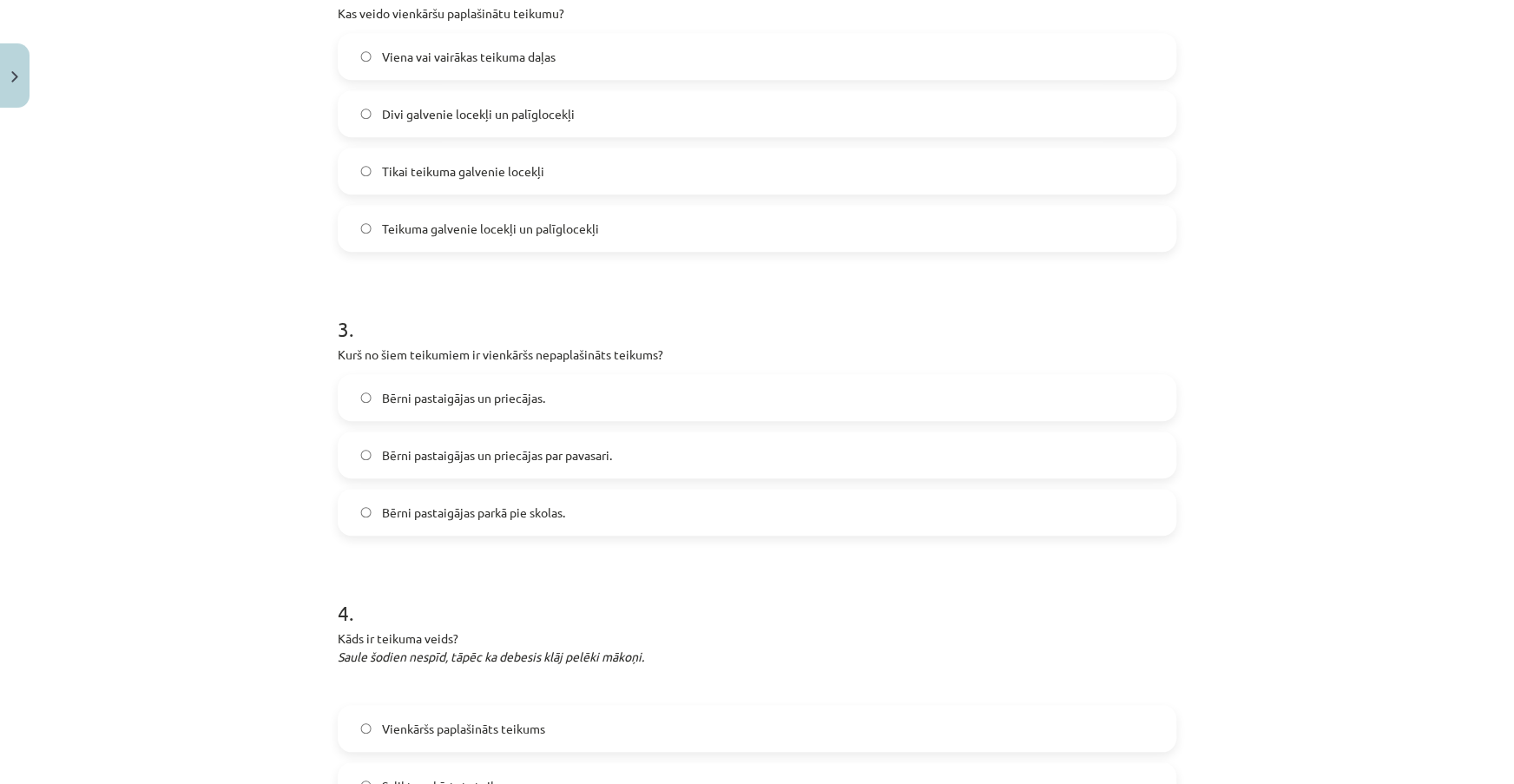
scroll to position [675, 0]
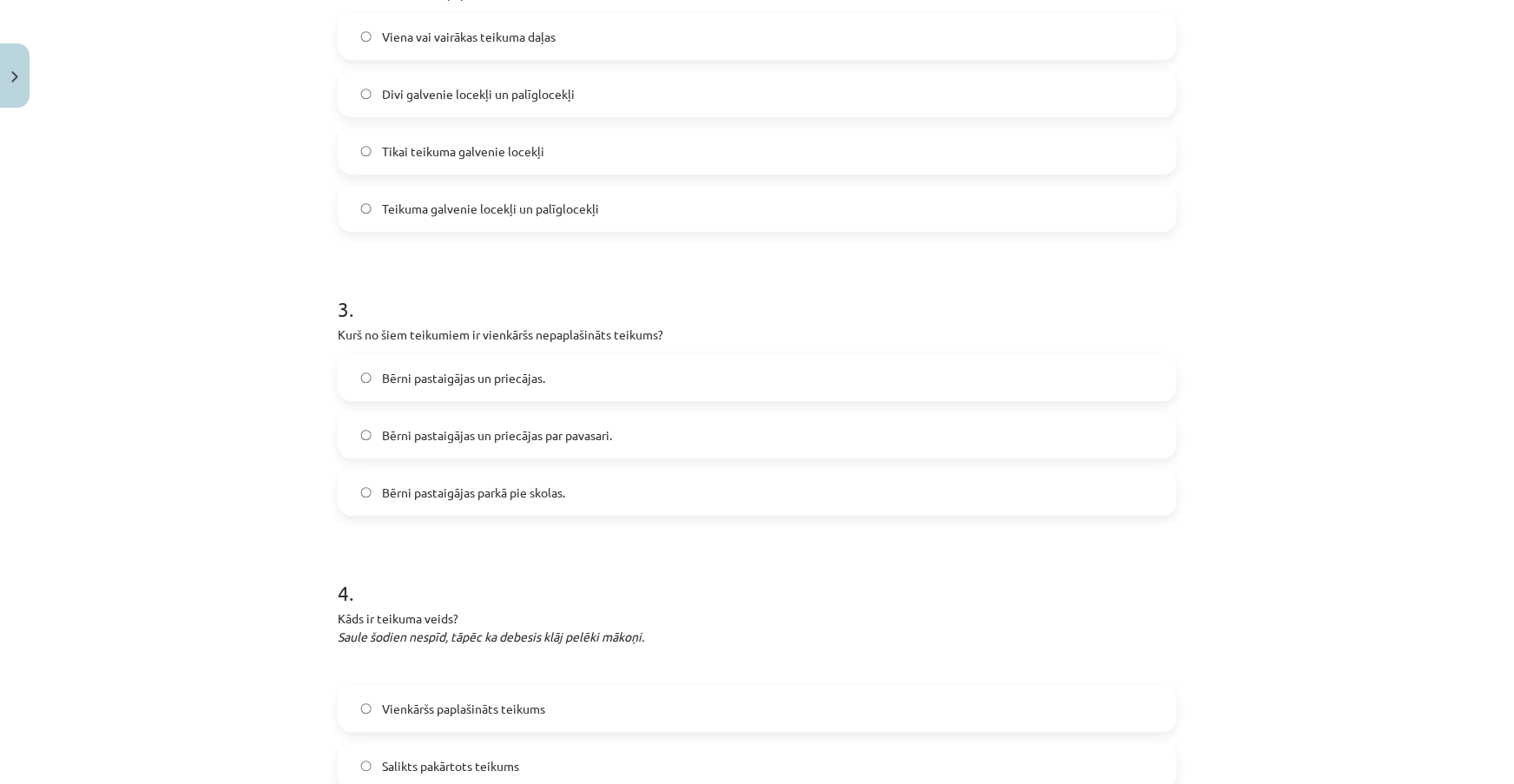
click at [522, 378] on span "Bērni pastaigājas un priecājas." at bounding box center [463, 378] width 163 height 18
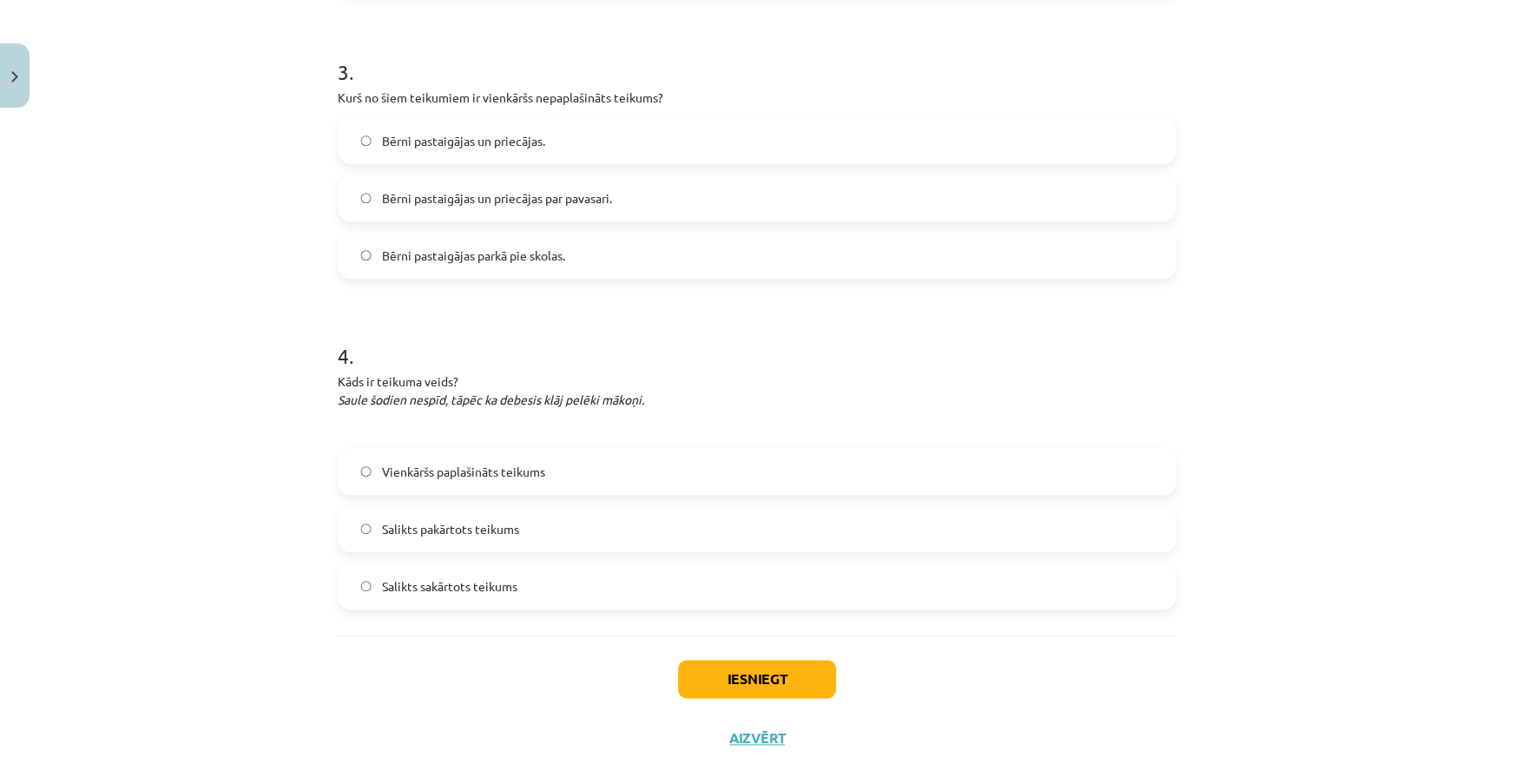
scroll to position [937, 0]
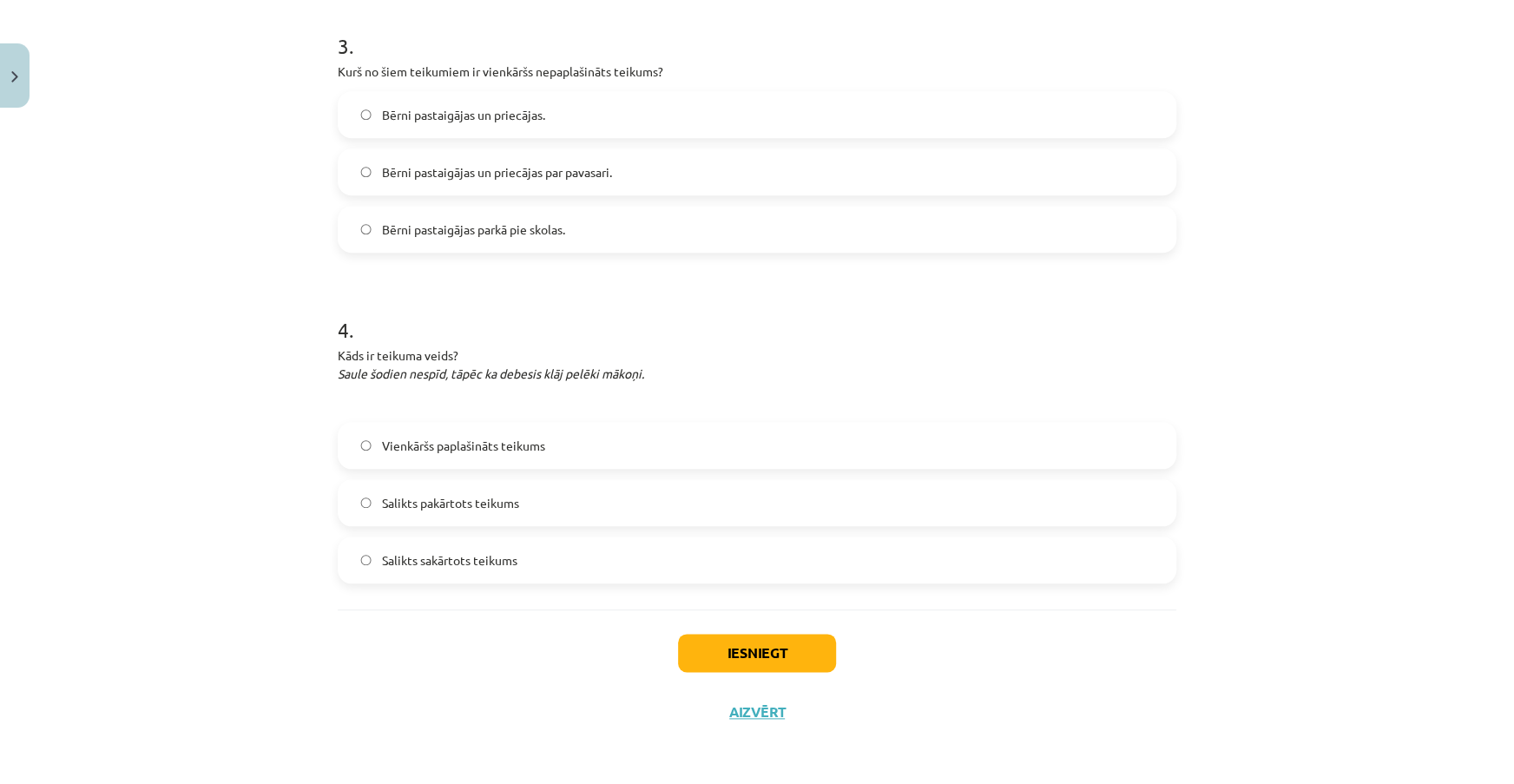
click at [458, 504] on span "Salikts pakārtots teikums" at bounding box center [450, 503] width 138 height 18
click at [546, 569] on label "Salikts sakārtots teikums" at bounding box center [756, 560] width 835 height 44
click at [811, 660] on button "Iesniegt" at bounding box center [757, 653] width 158 height 39
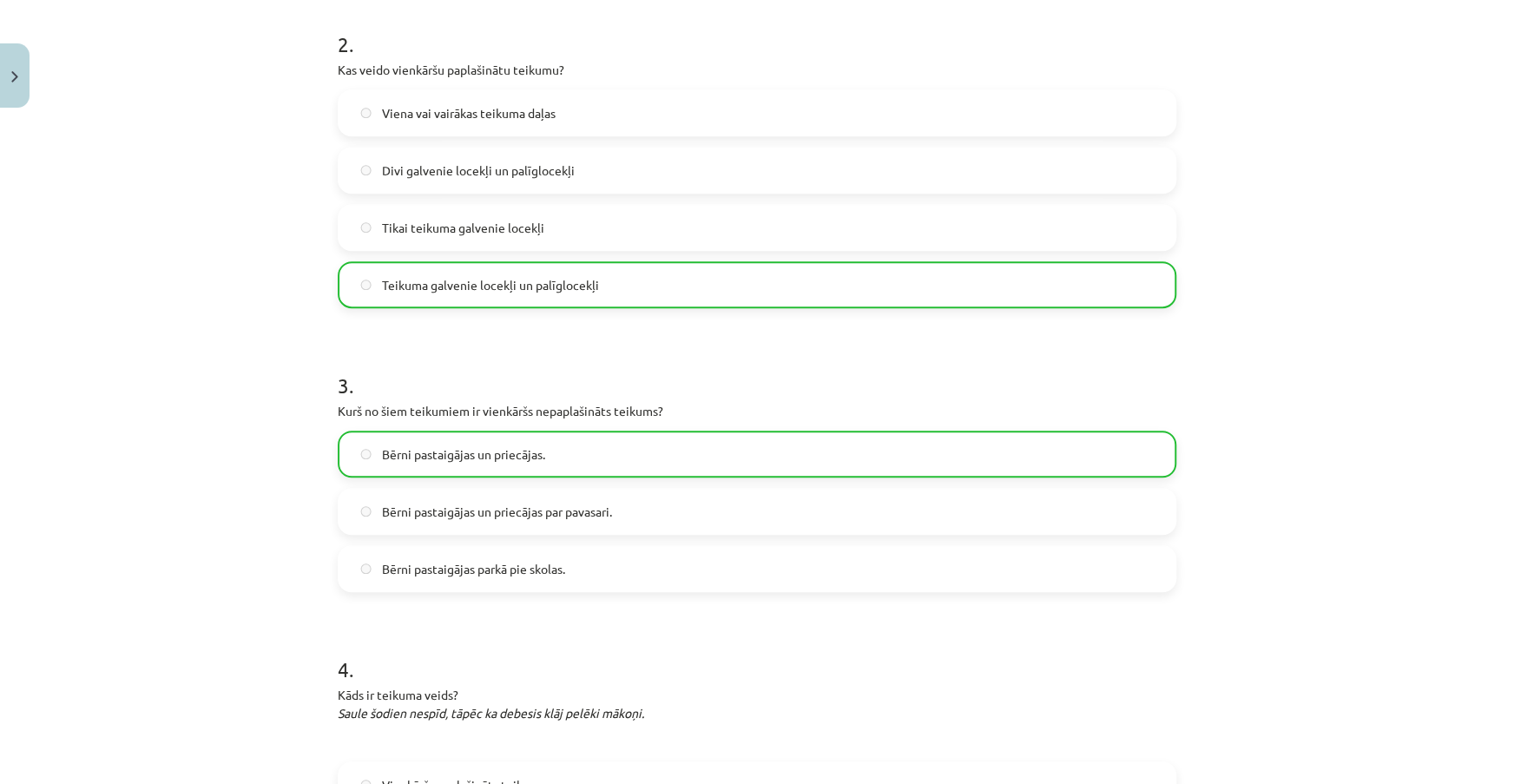
scroll to position [992, 0]
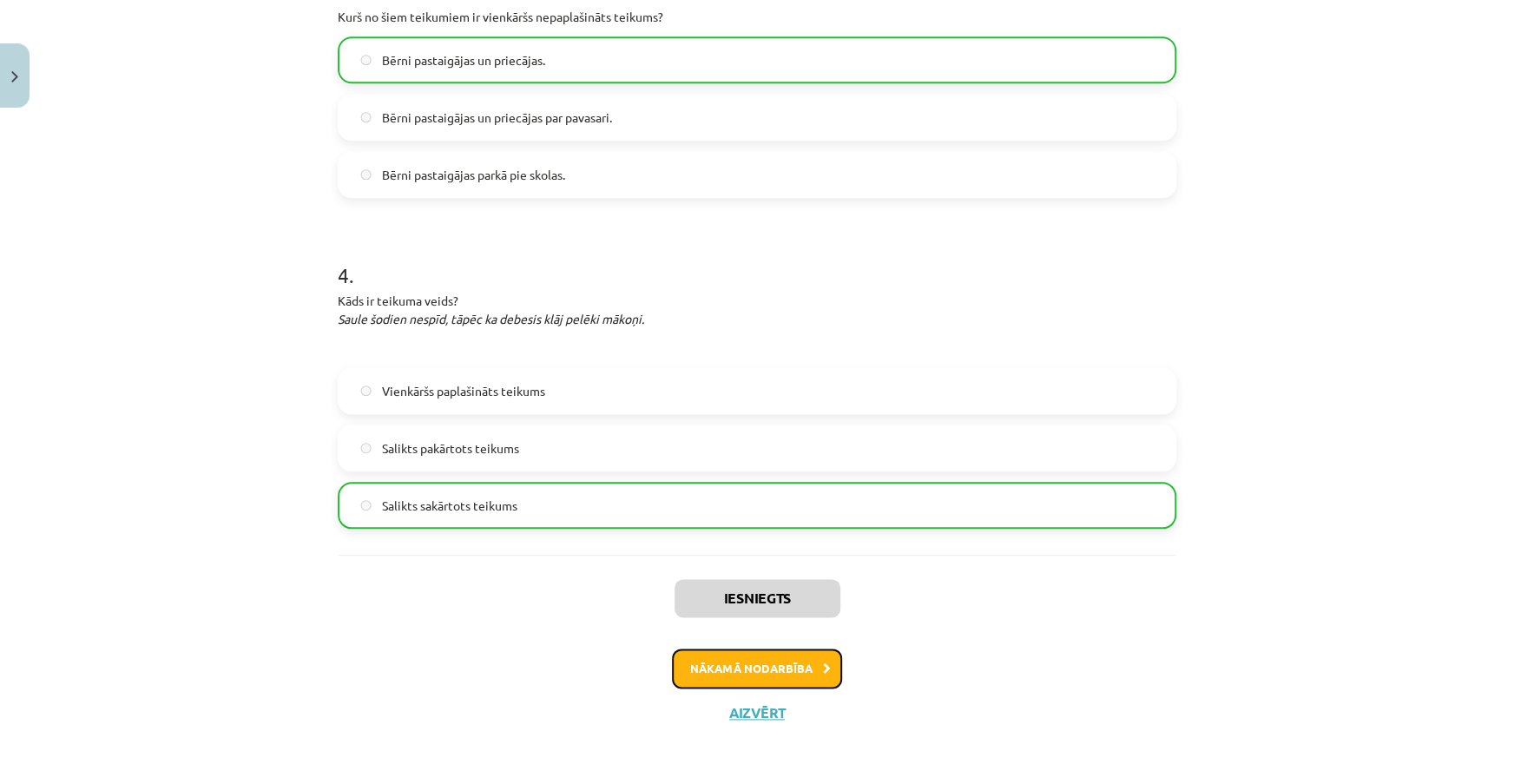
click at [705, 668] on button "Nākamā nodarbība" at bounding box center [757, 668] width 170 height 40
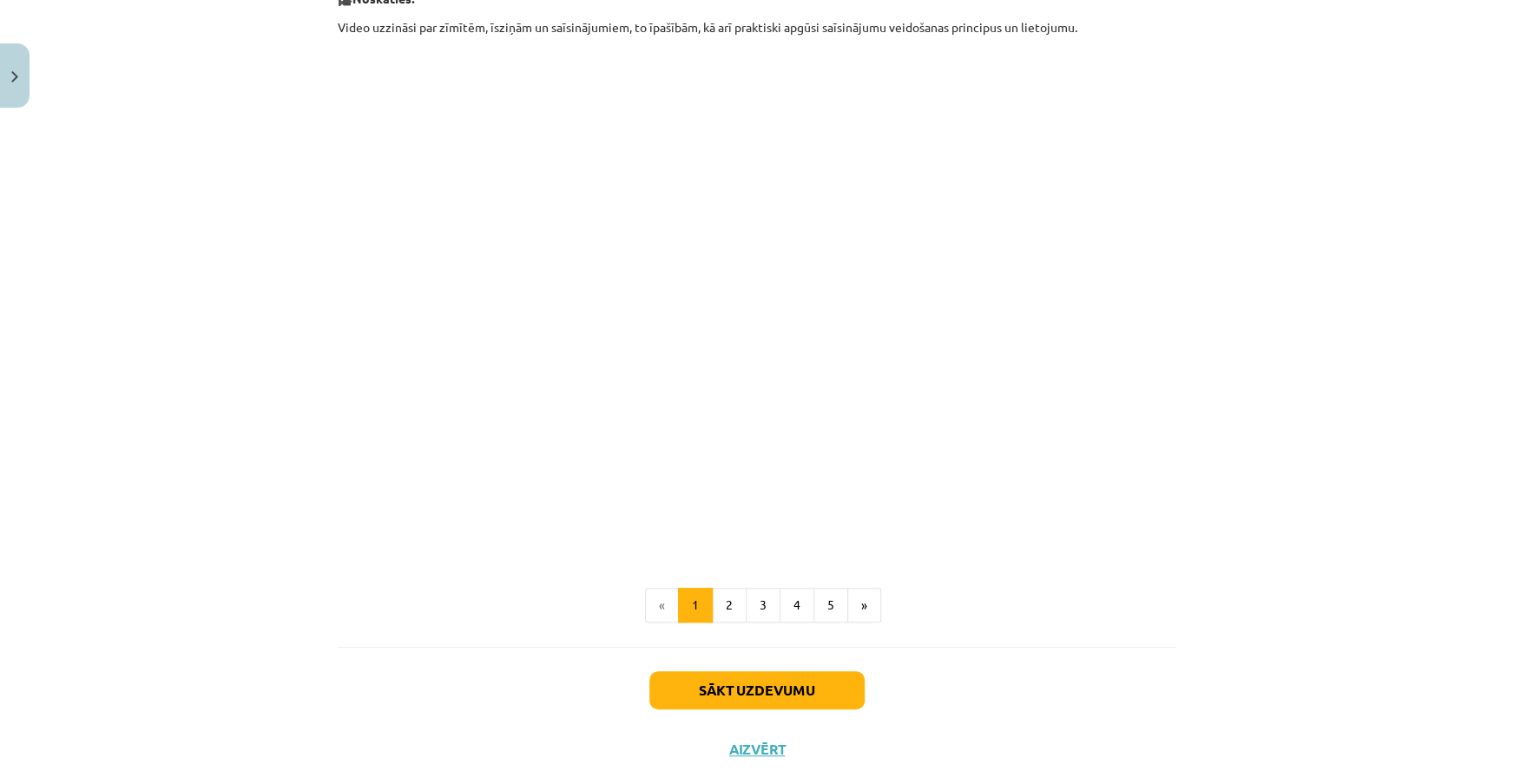
scroll to position [498, 0]
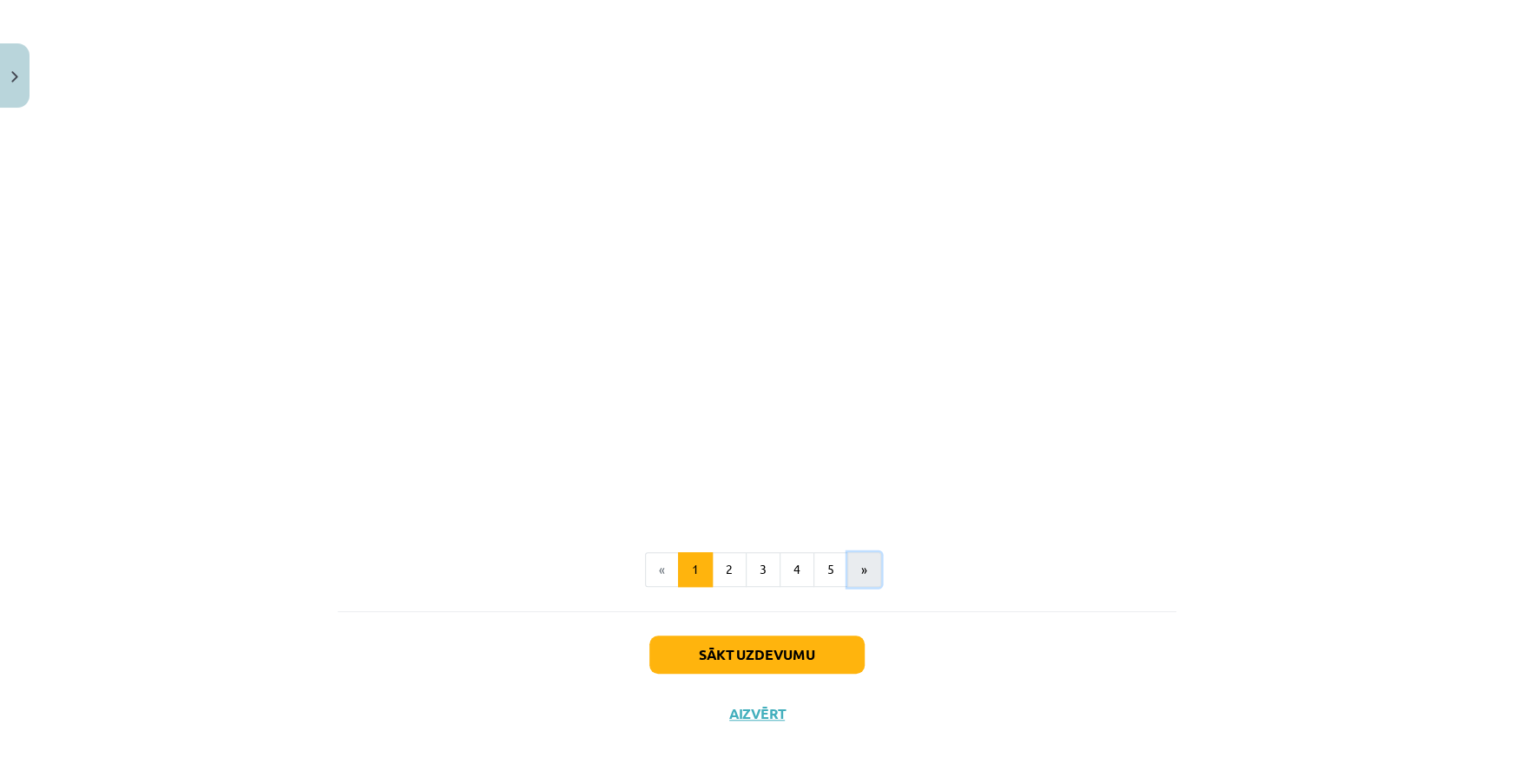
click at [860, 582] on button "»" at bounding box center [864, 569] width 34 height 35
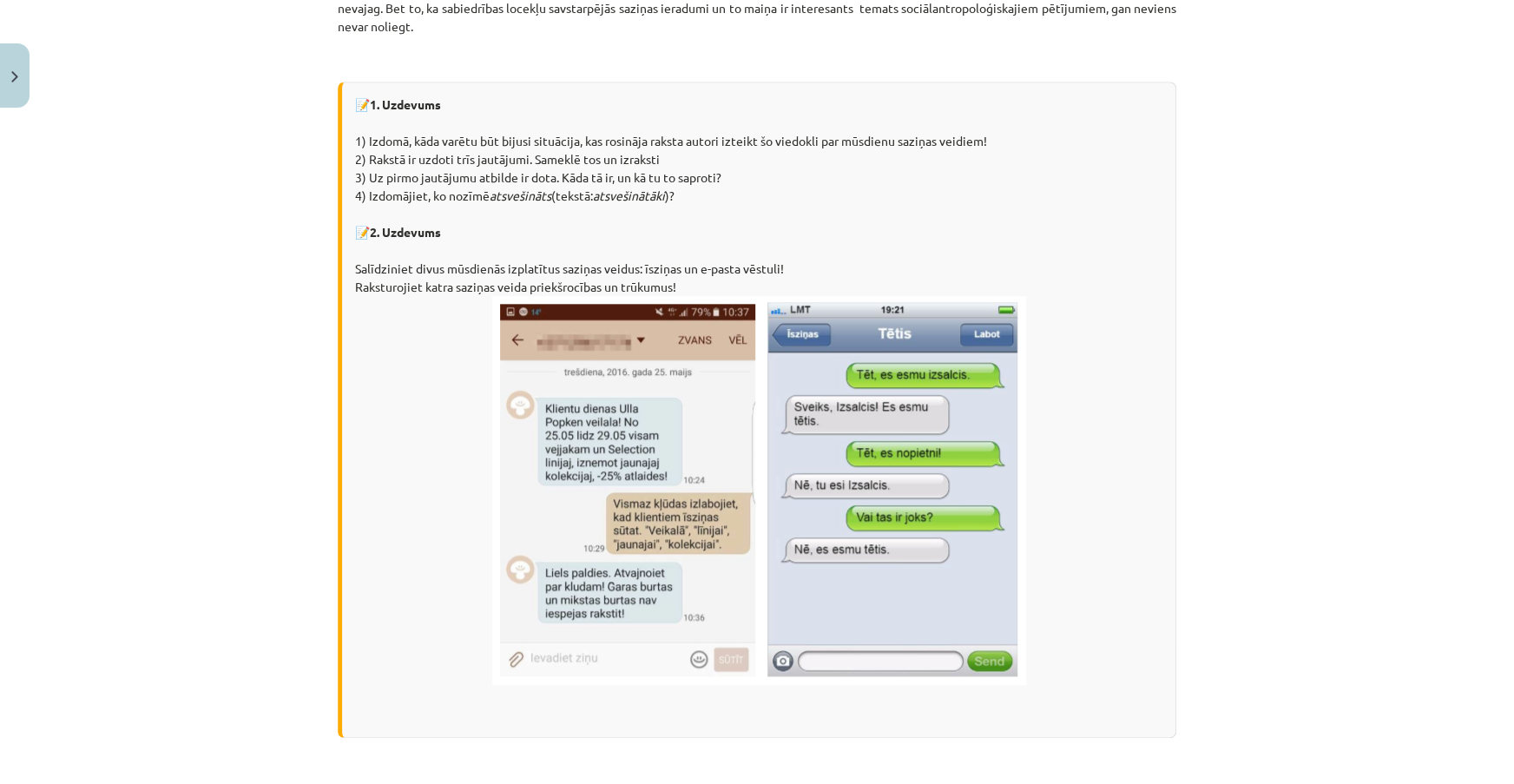
scroll to position [970, 0]
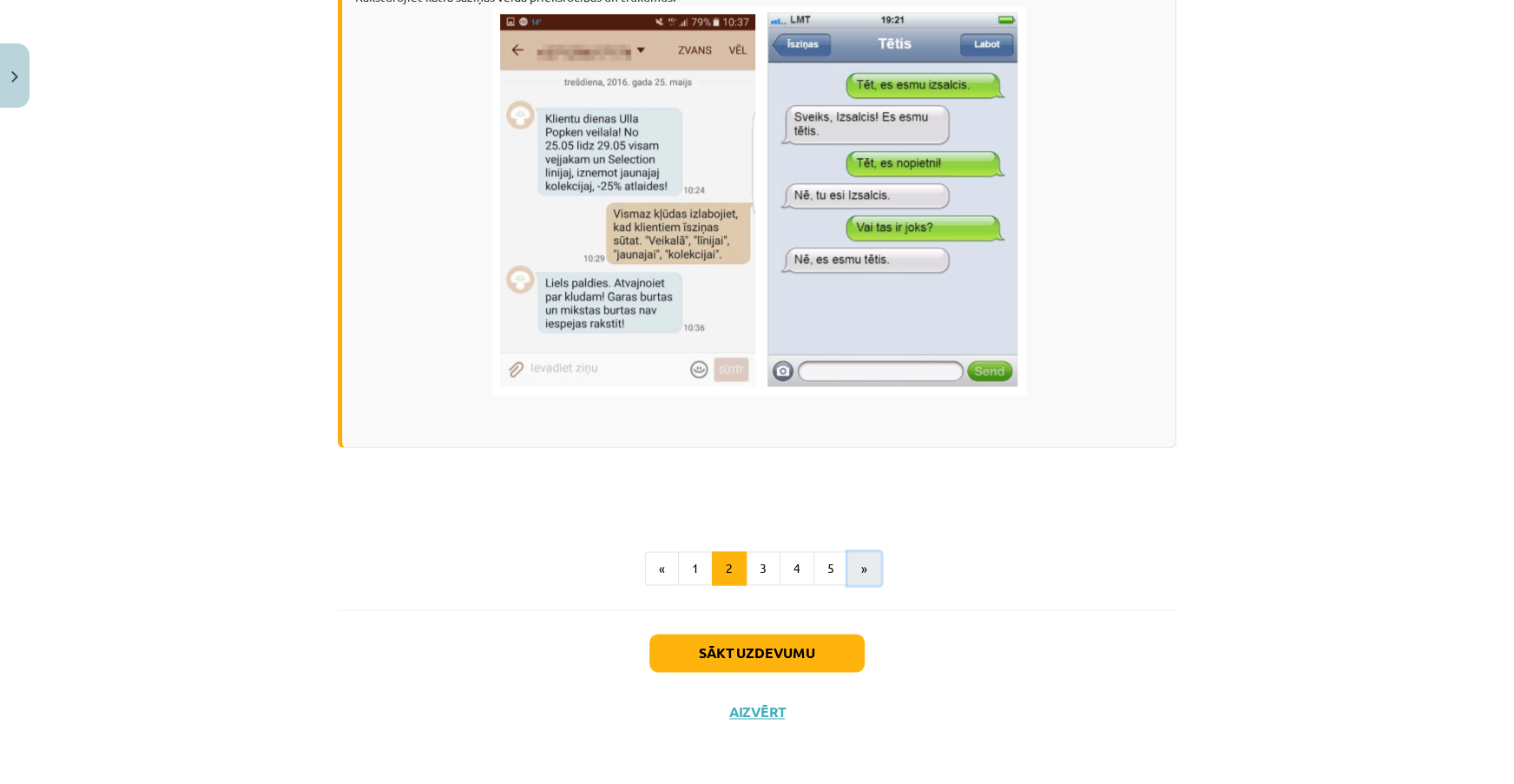
click at [860, 582] on button "»" at bounding box center [864, 569] width 34 height 35
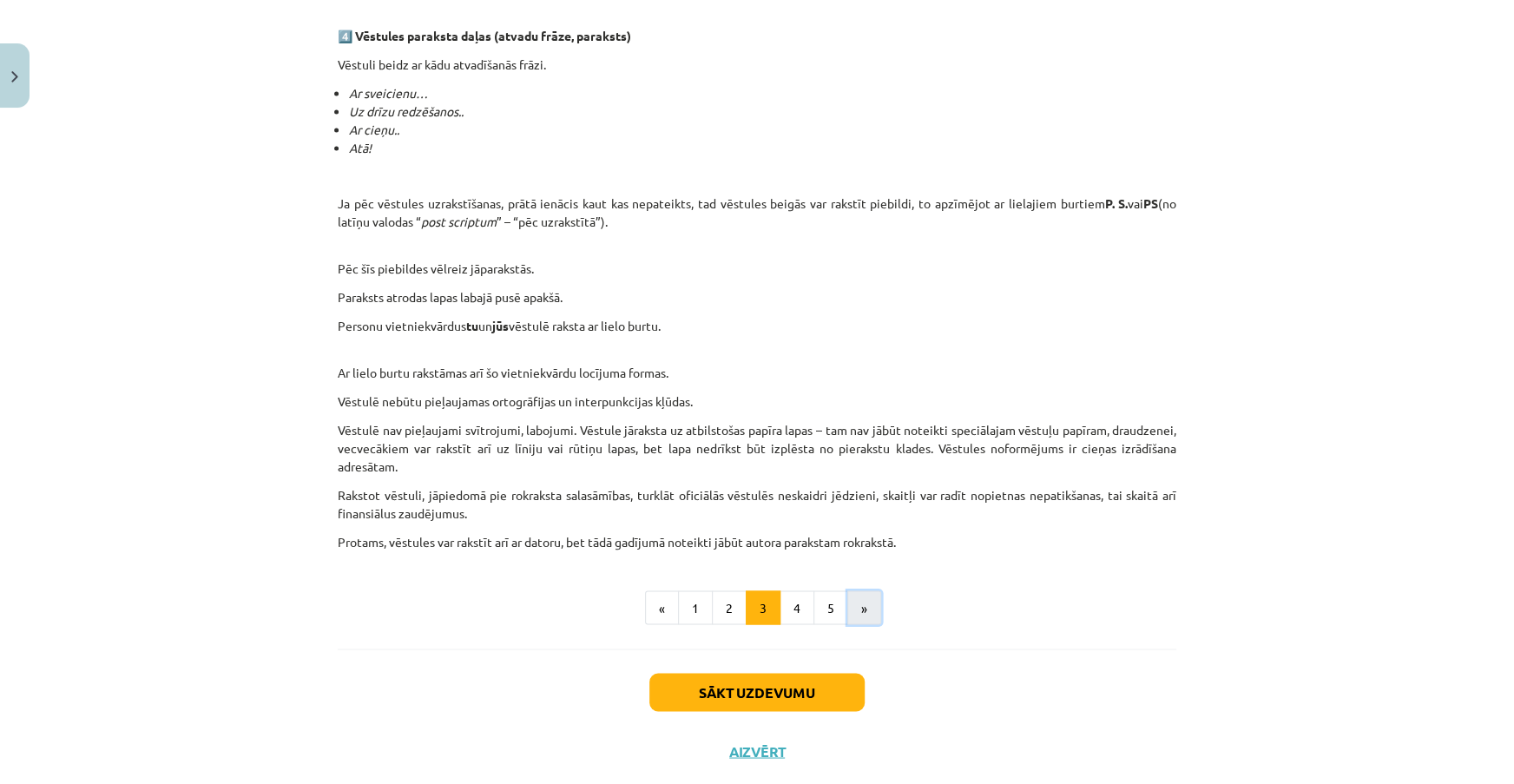
scroll to position [1499, 0]
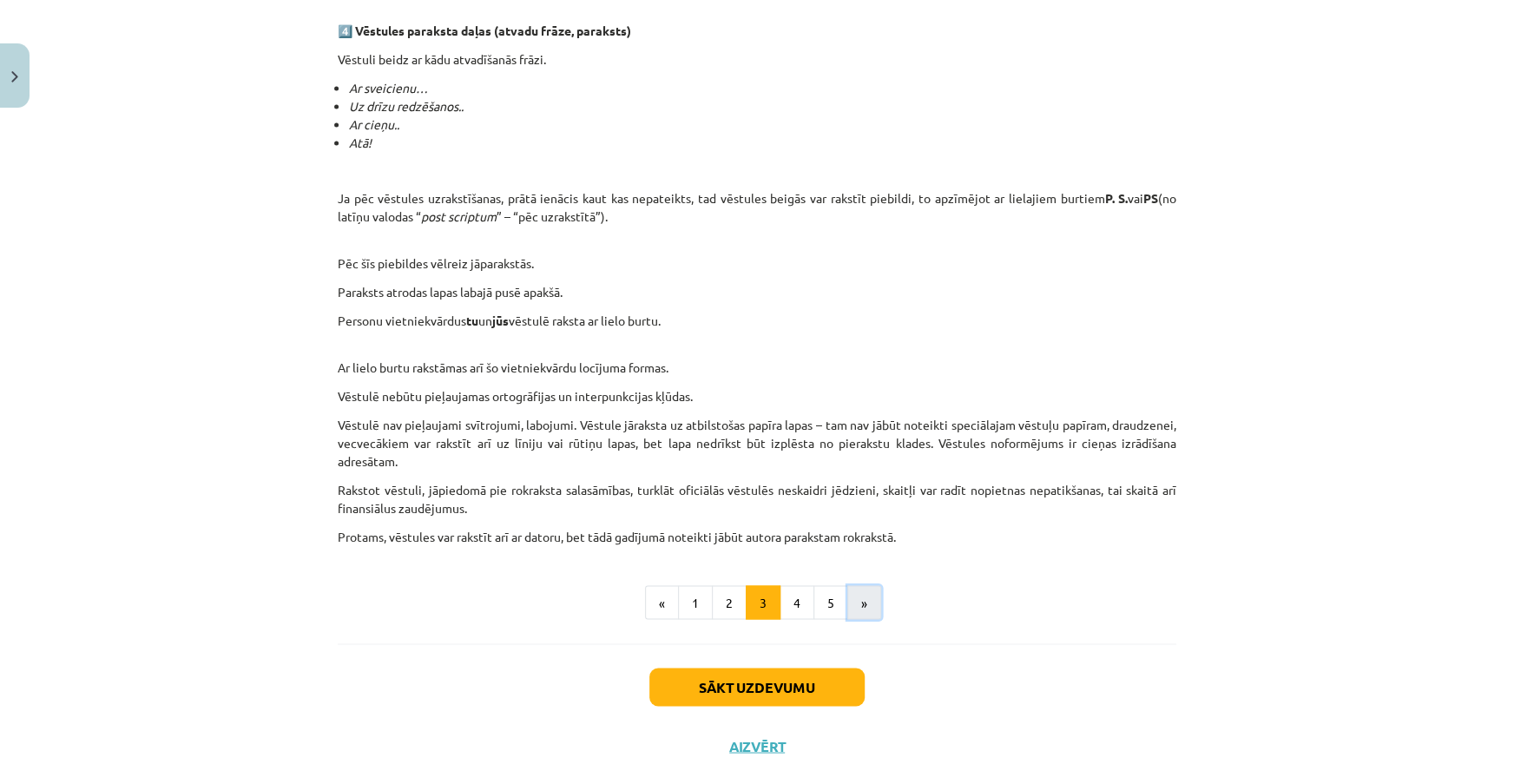
click at [854, 607] on button "»" at bounding box center [864, 603] width 34 height 35
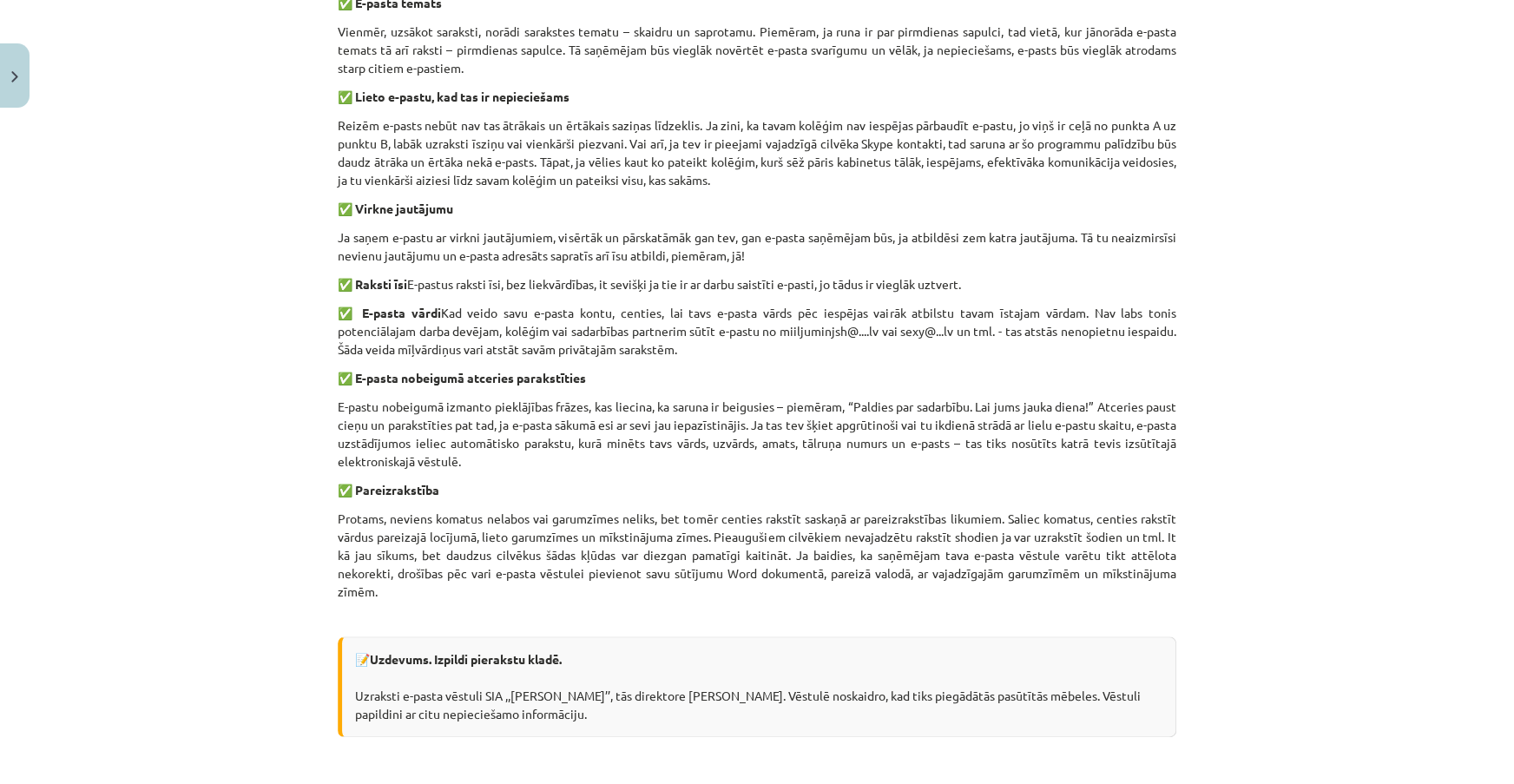
scroll to position [1128, 0]
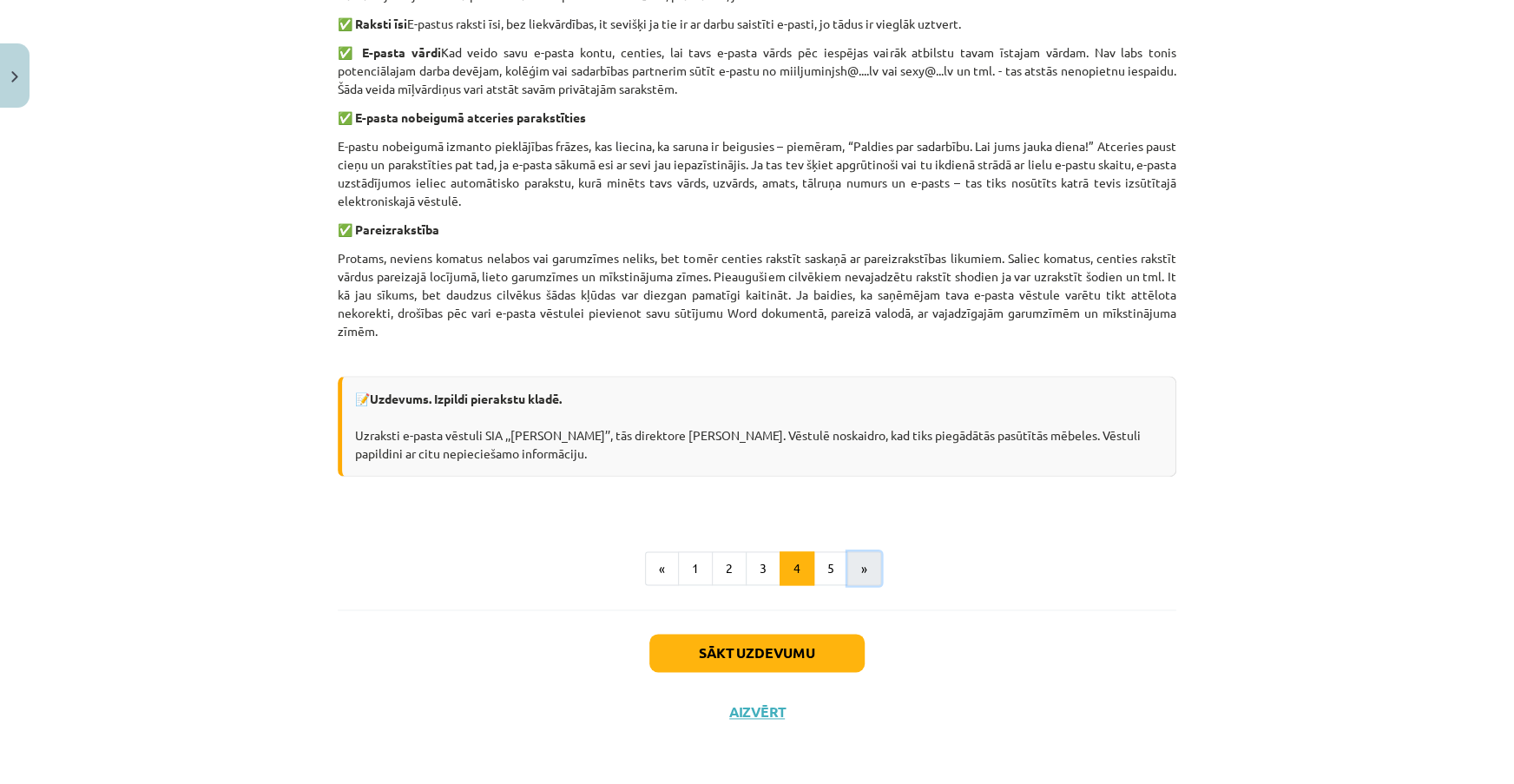
click at [861, 577] on button "»" at bounding box center [864, 569] width 34 height 35
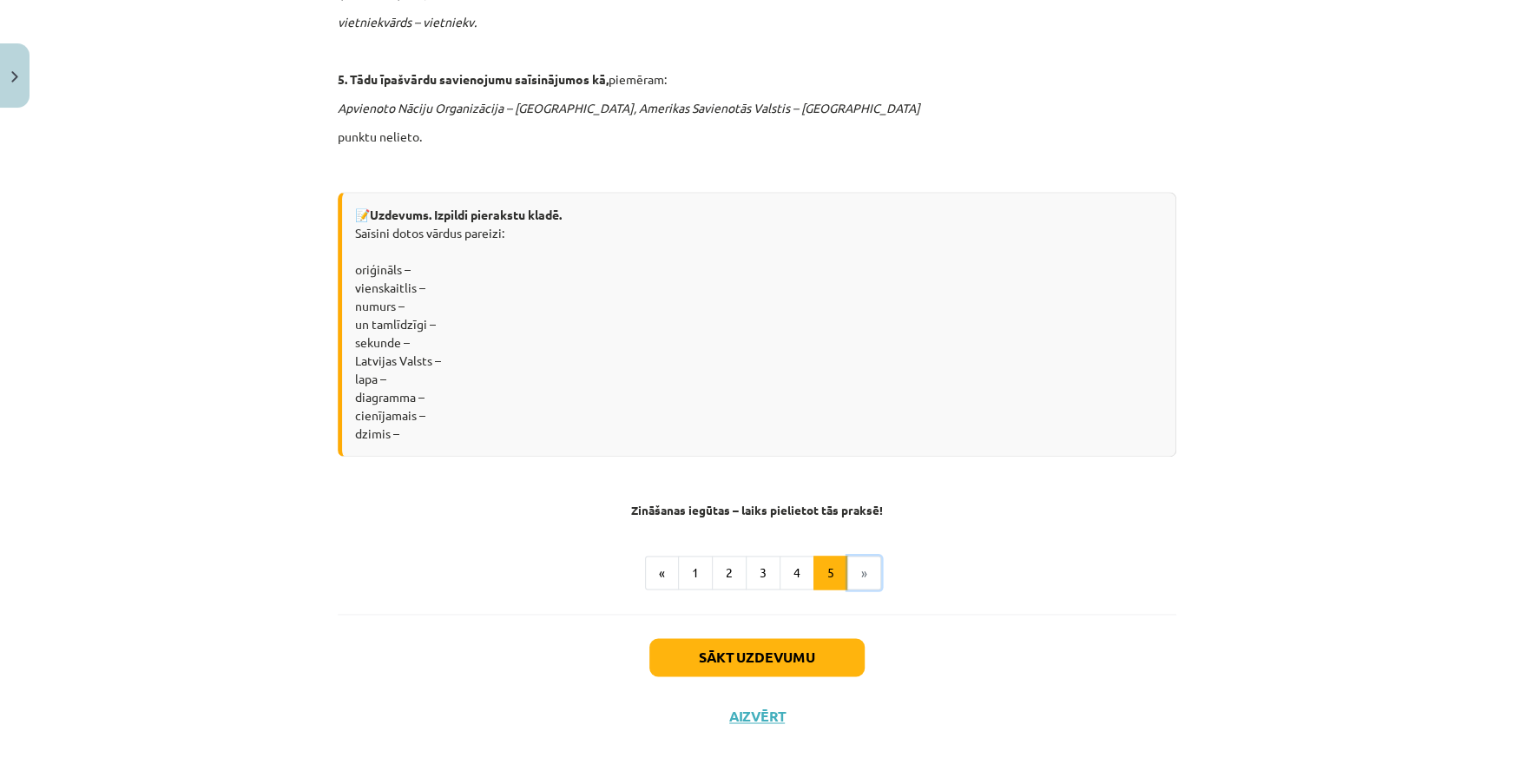
scroll to position [1324, 0]
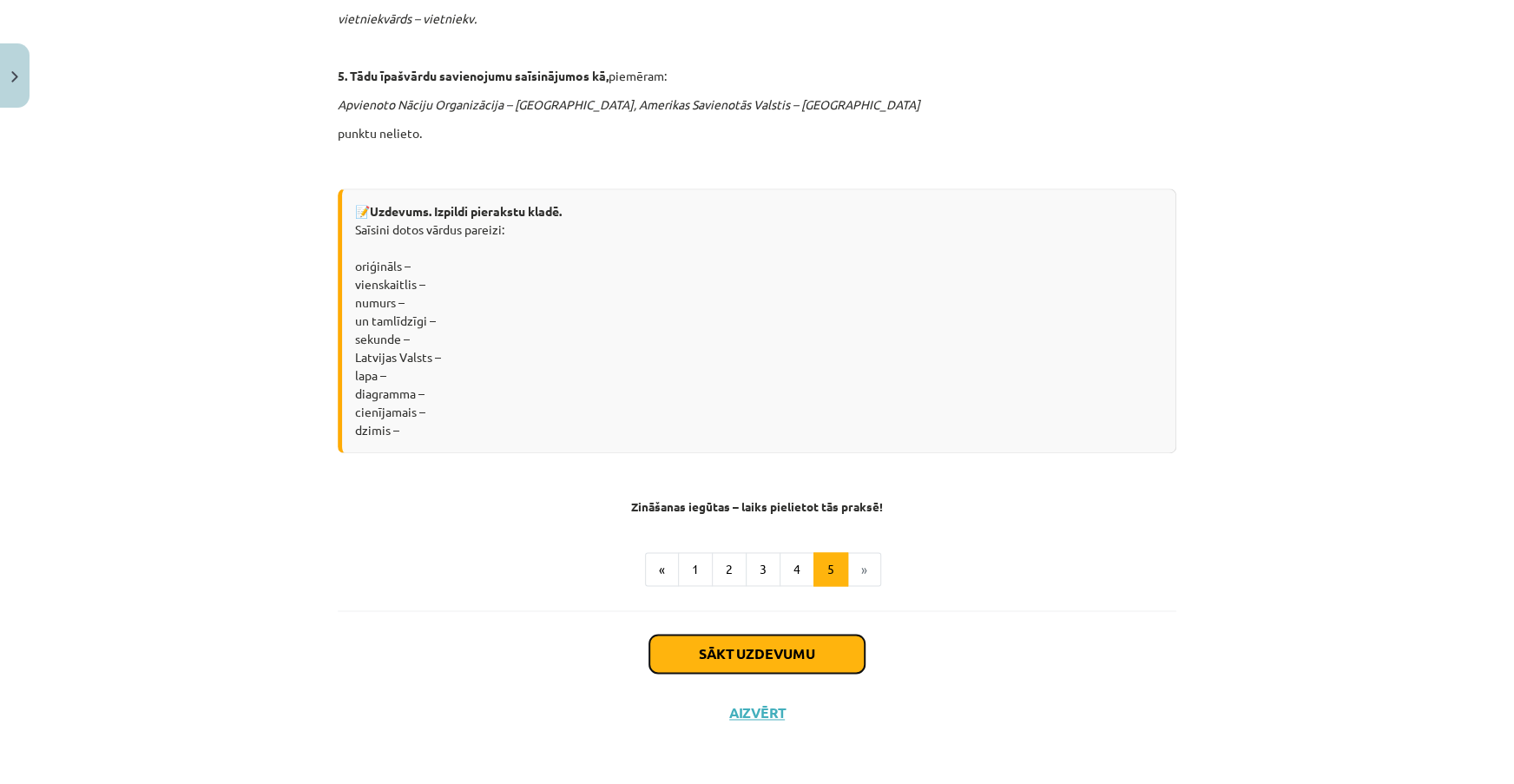
click at [836, 657] on button "Sākt uzdevumu" at bounding box center [757, 653] width 216 height 39
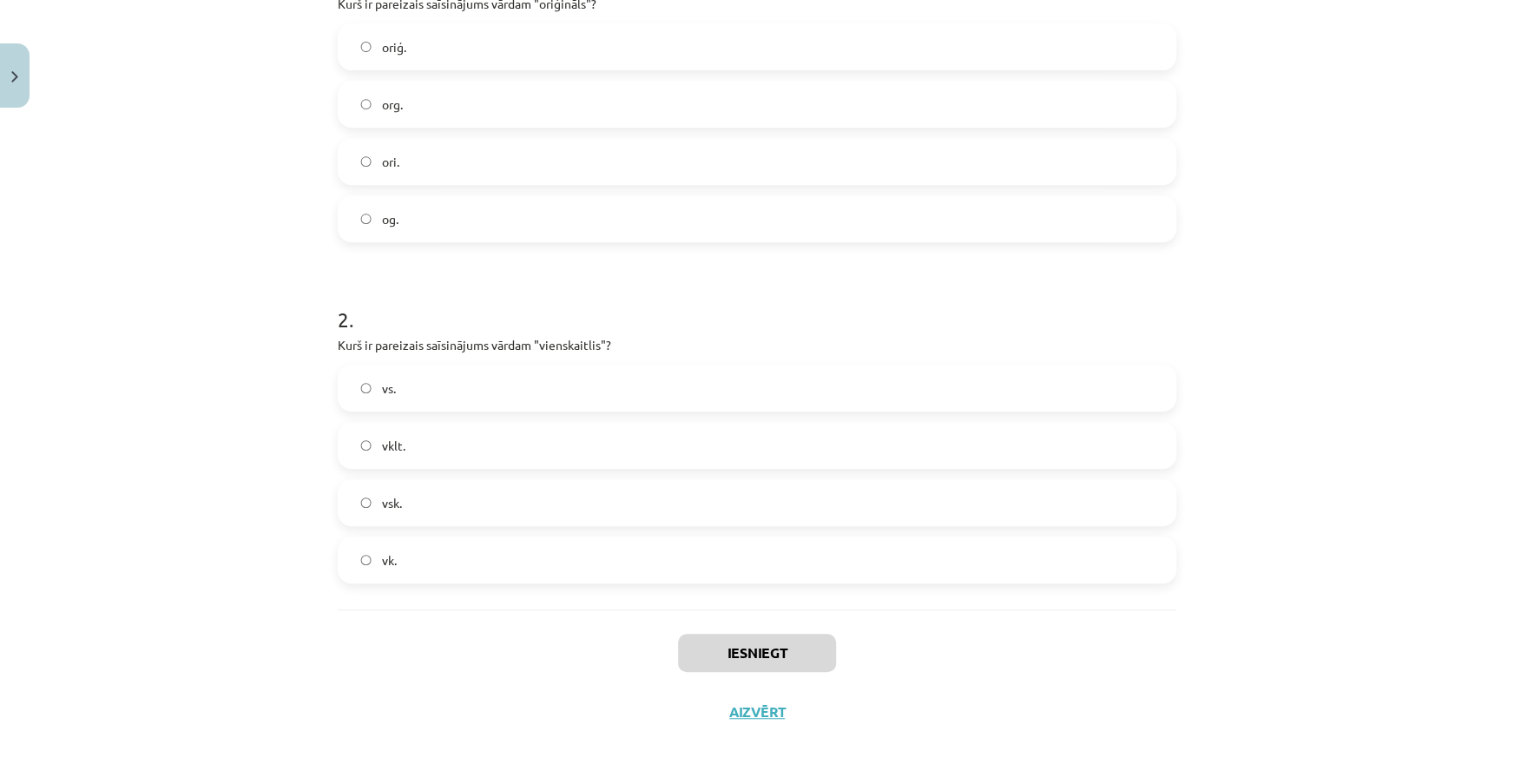
scroll to position [44, 0]
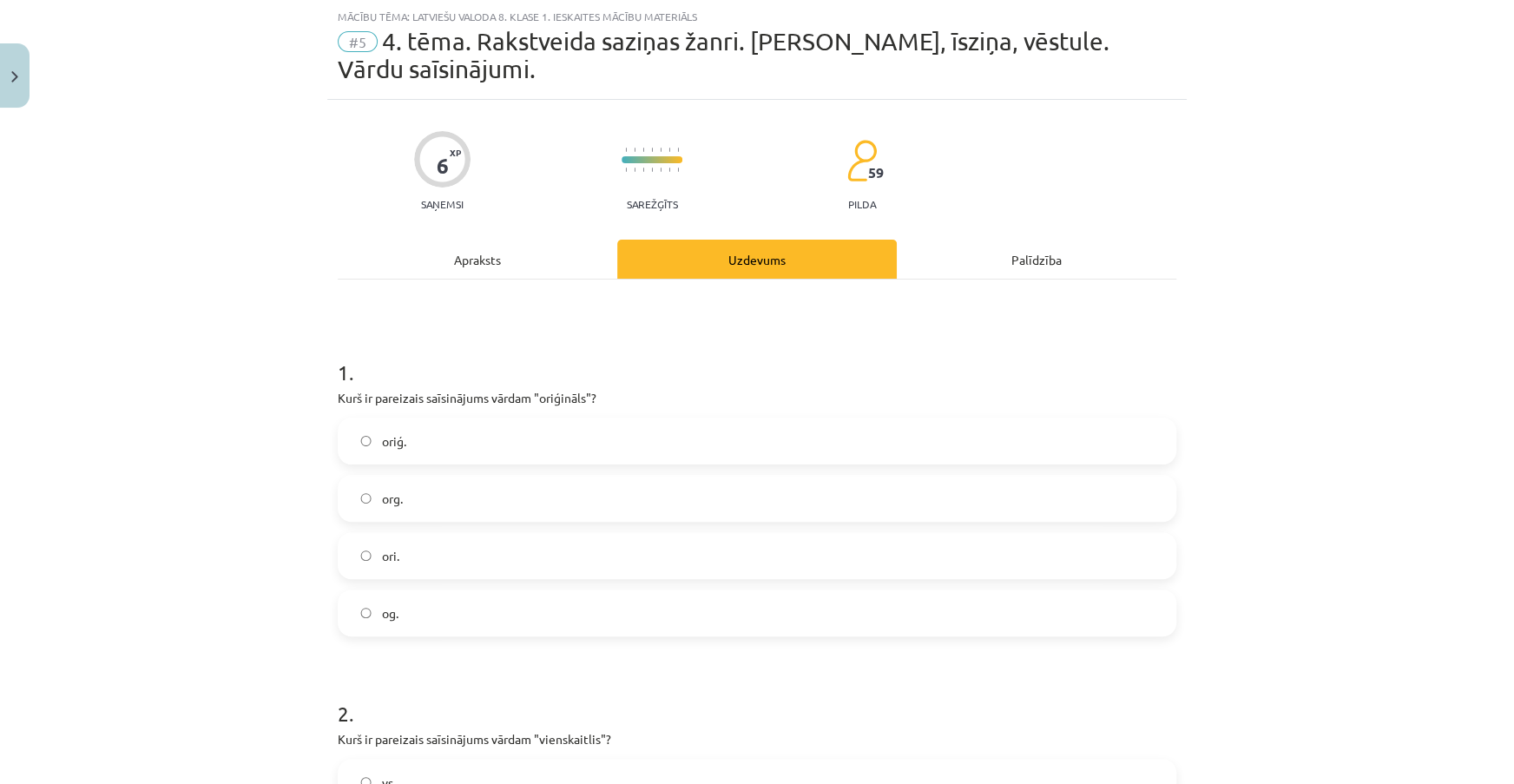
click at [544, 251] on div "Apraksts" at bounding box center [477, 258] width 279 height 39
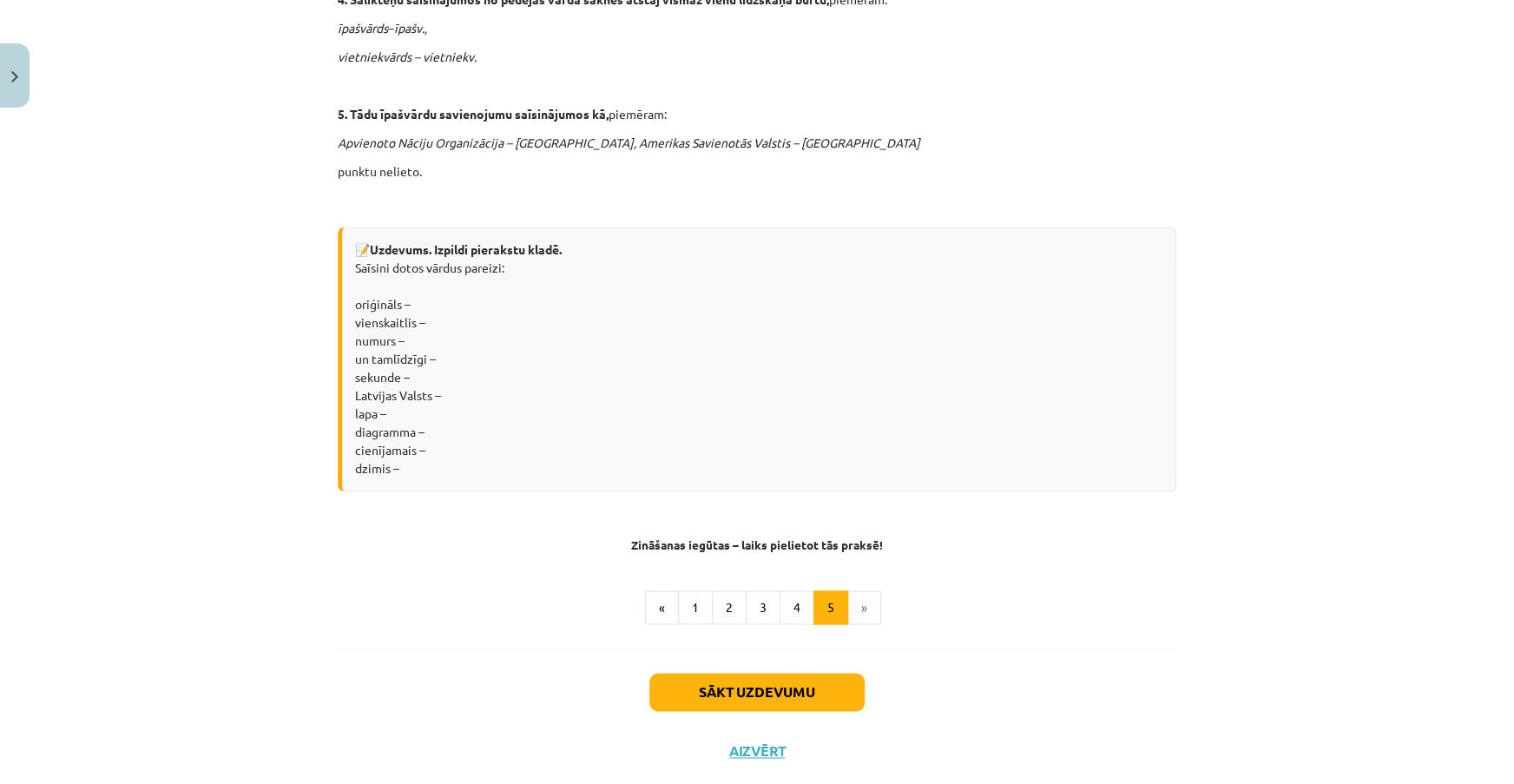
scroll to position [1324, 0]
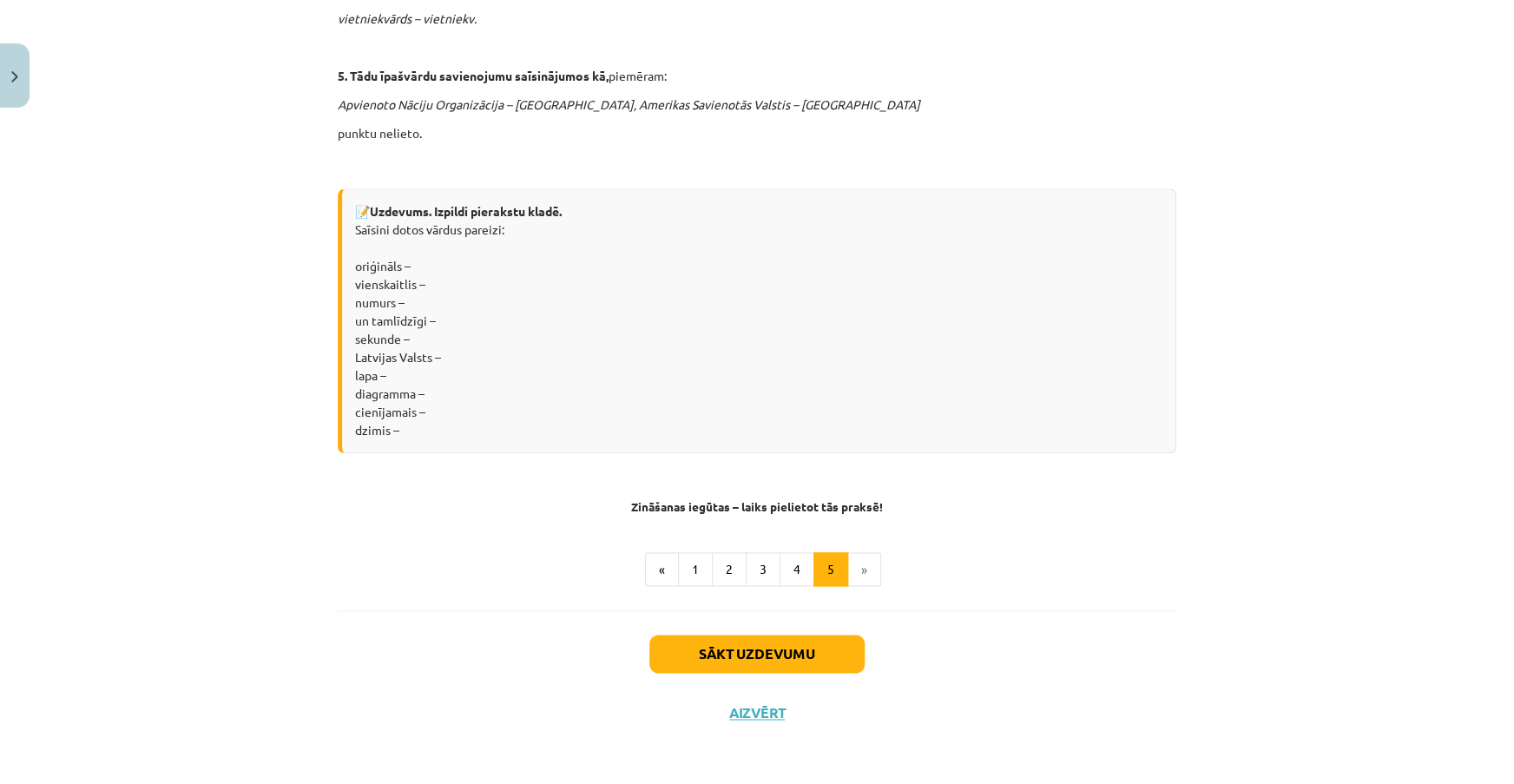
click at [861, 566] on li "»" at bounding box center [865, 569] width 33 height 35
click at [848, 659] on button "Sākt uzdevumu" at bounding box center [757, 653] width 216 height 39
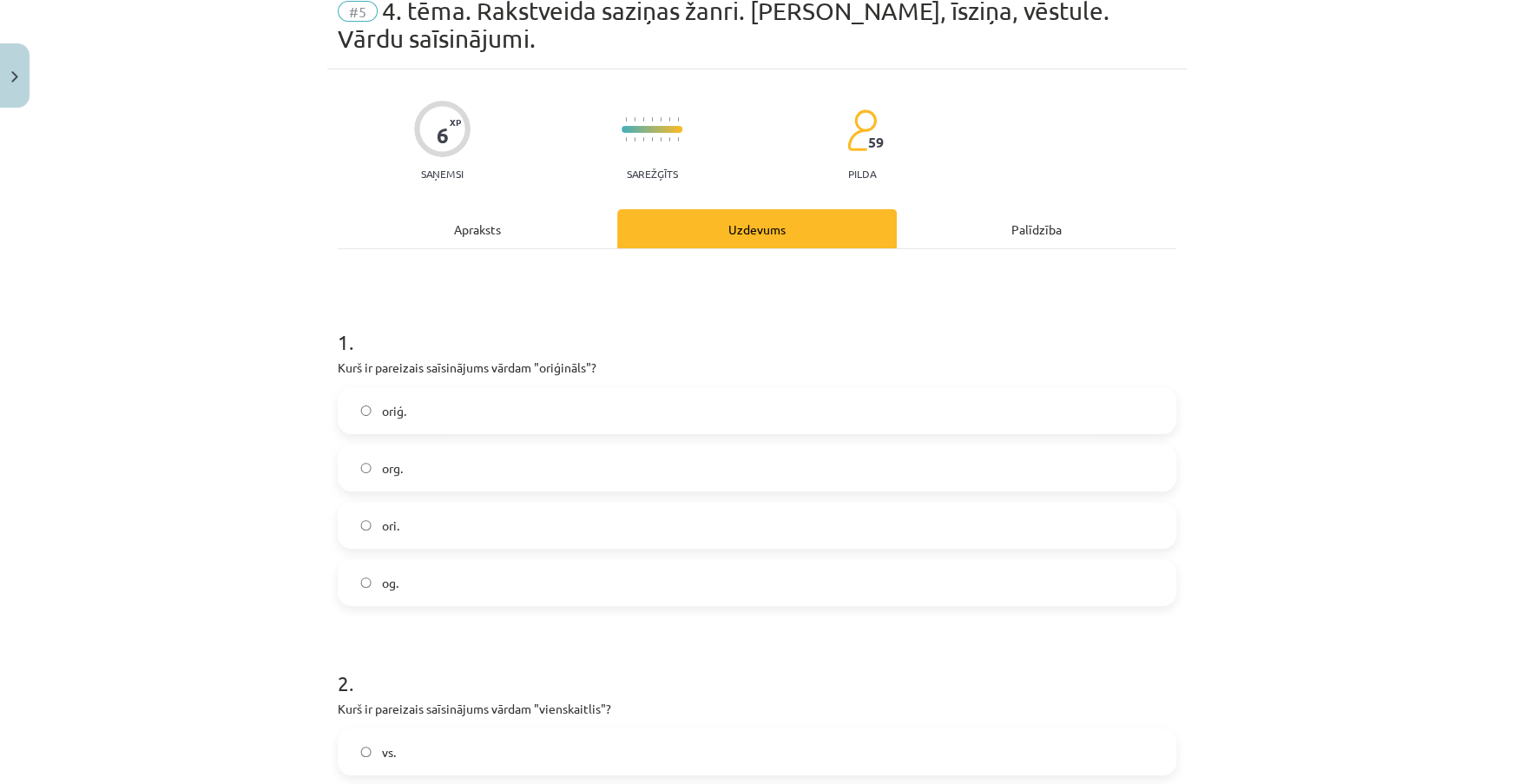
scroll to position [44, 0]
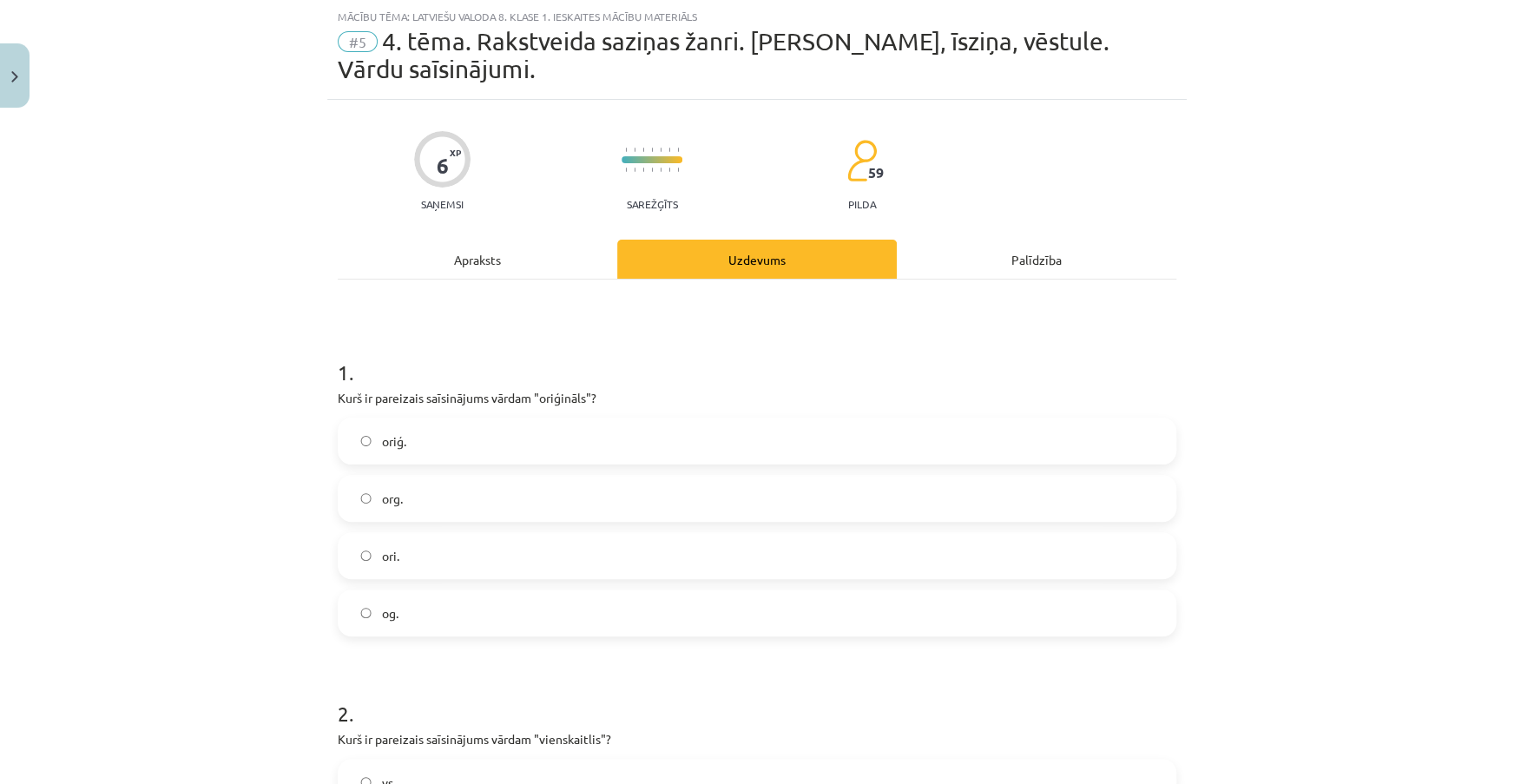
click at [472, 428] on label "oriģ." at bounding box center [756, 441] width 835 height 44
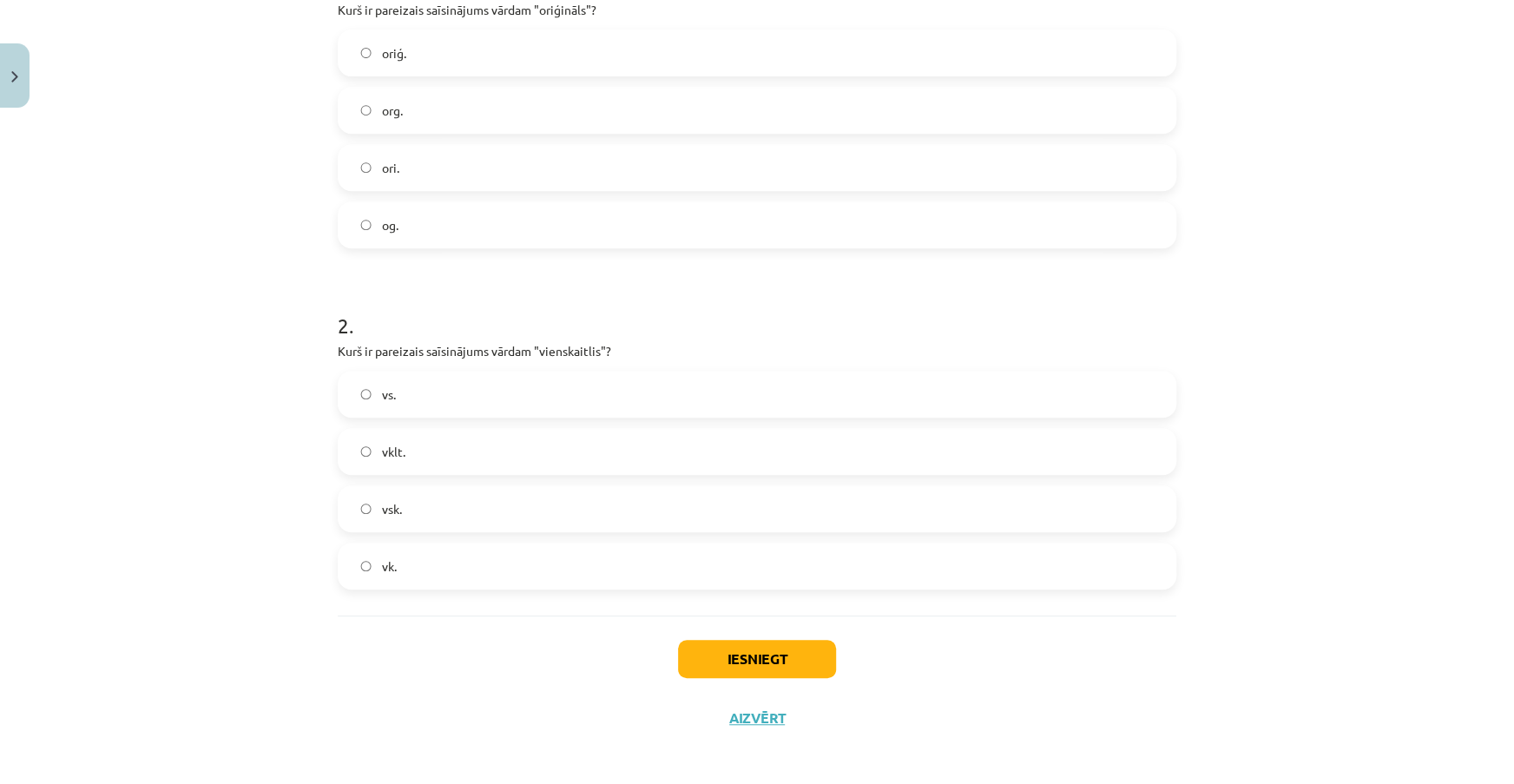
scroll to position [437, 0]
click at [515, 496] on label "vsk." at bounding box center [756, 503] width 835 height 44
click at [760, 648] on button "Iesniegt" at bounding box center [757, 653] width 158 height 39
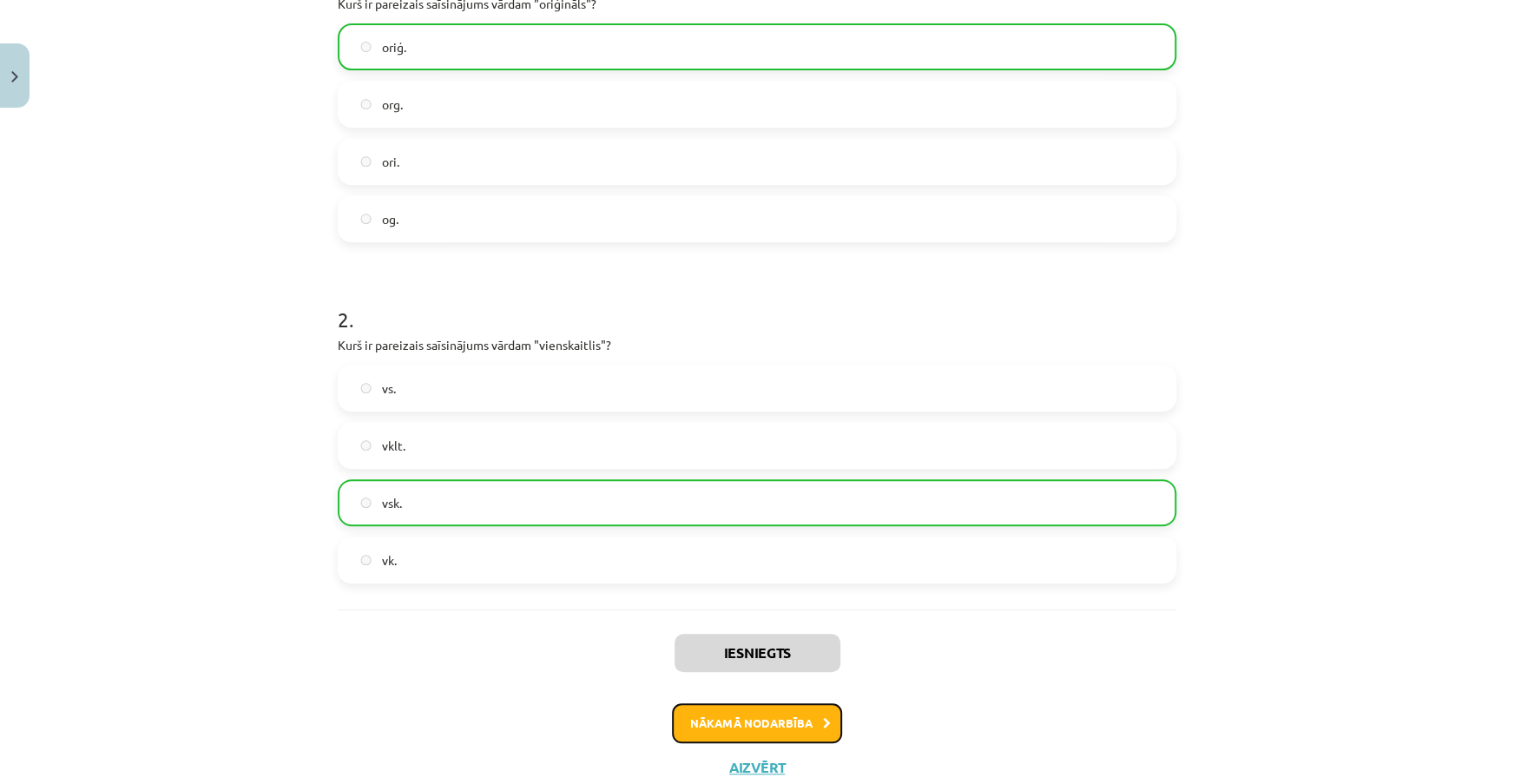
click at [820, 712] on button "Nākamā nodarbība" at bounding box center [757, 724] width 170 height 40
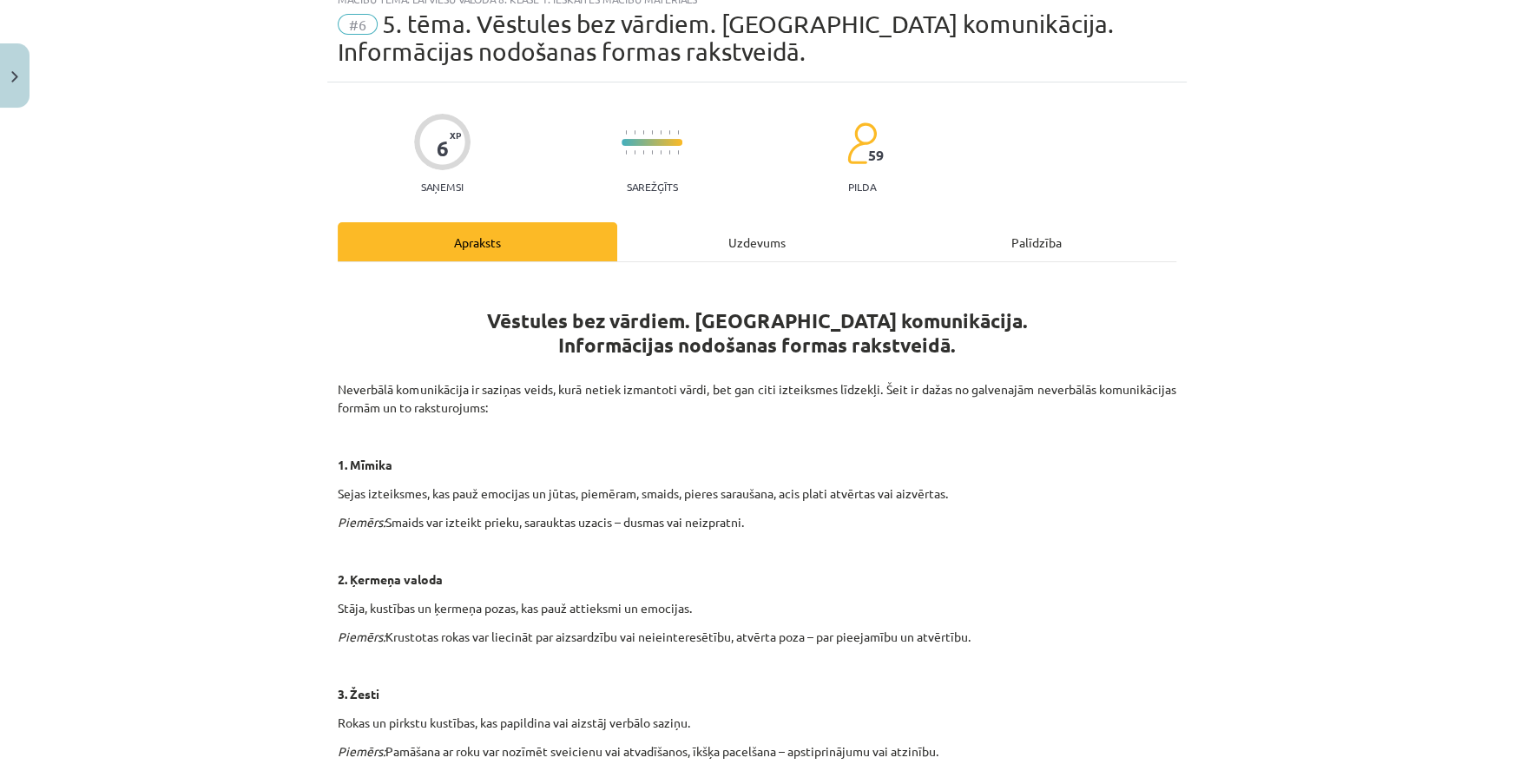
scroll to position [44, 0]
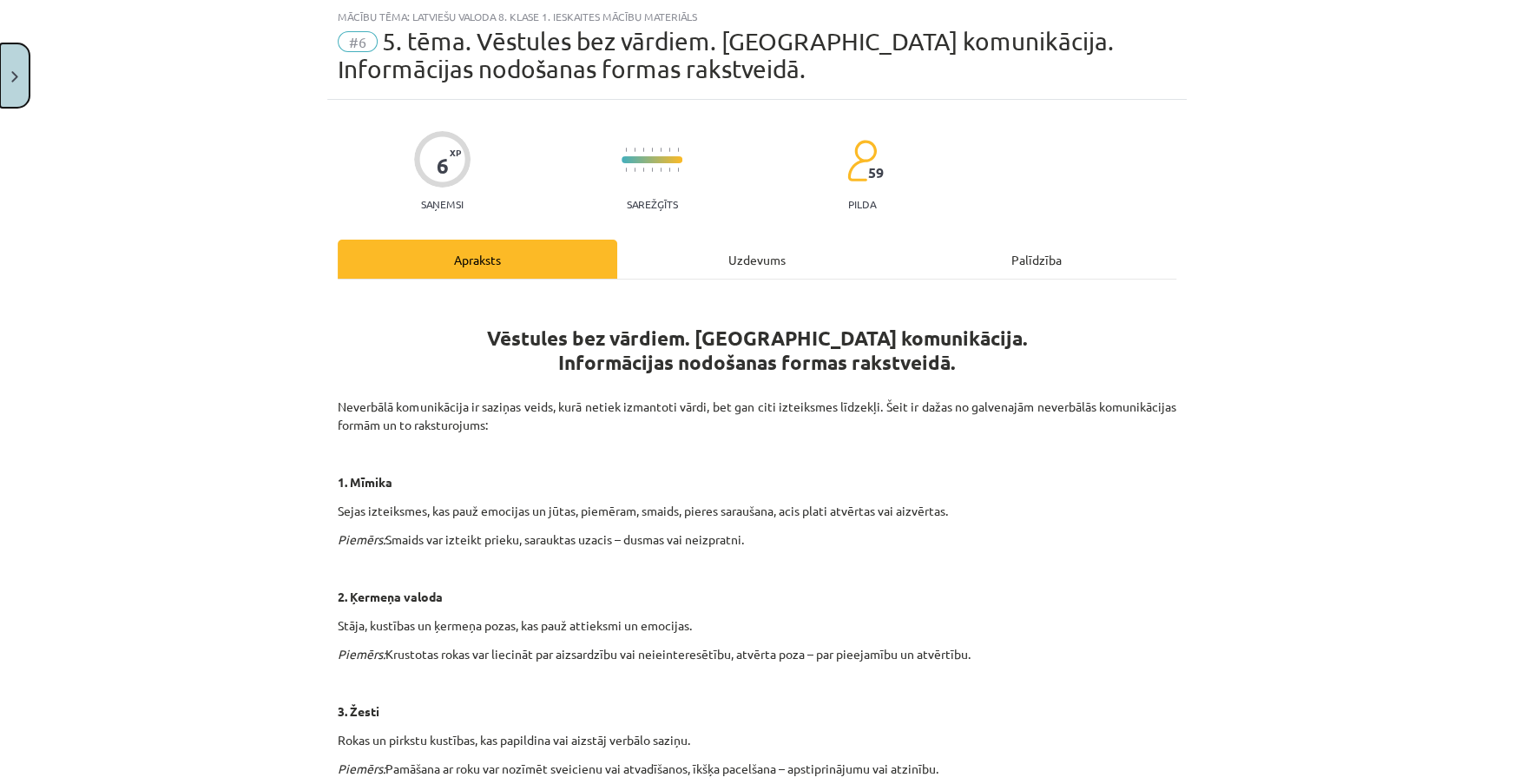
click at [16, 81] on img "Close" at bounding box center [15, 76] width 7 height 11
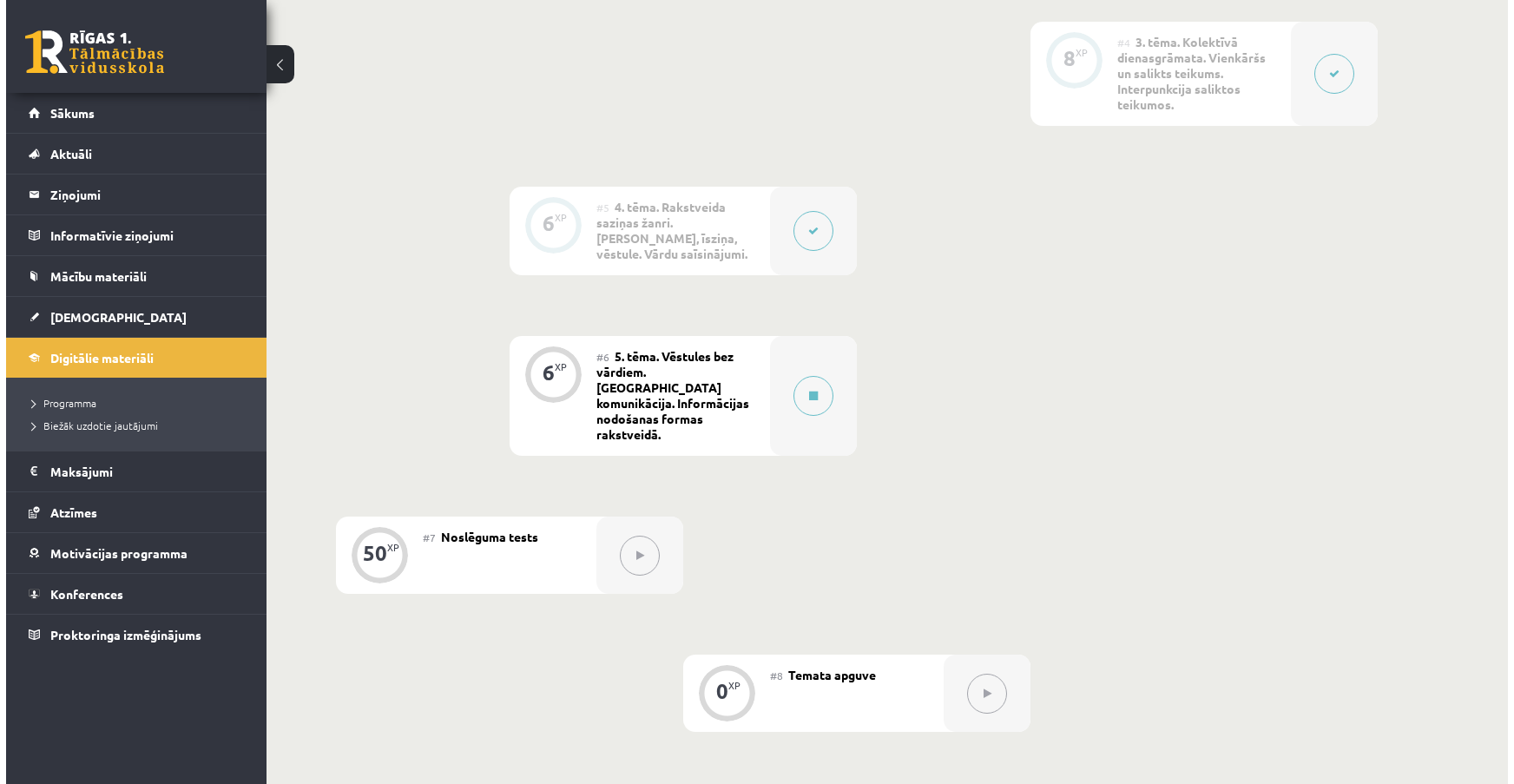
scroll to position [868, 0]
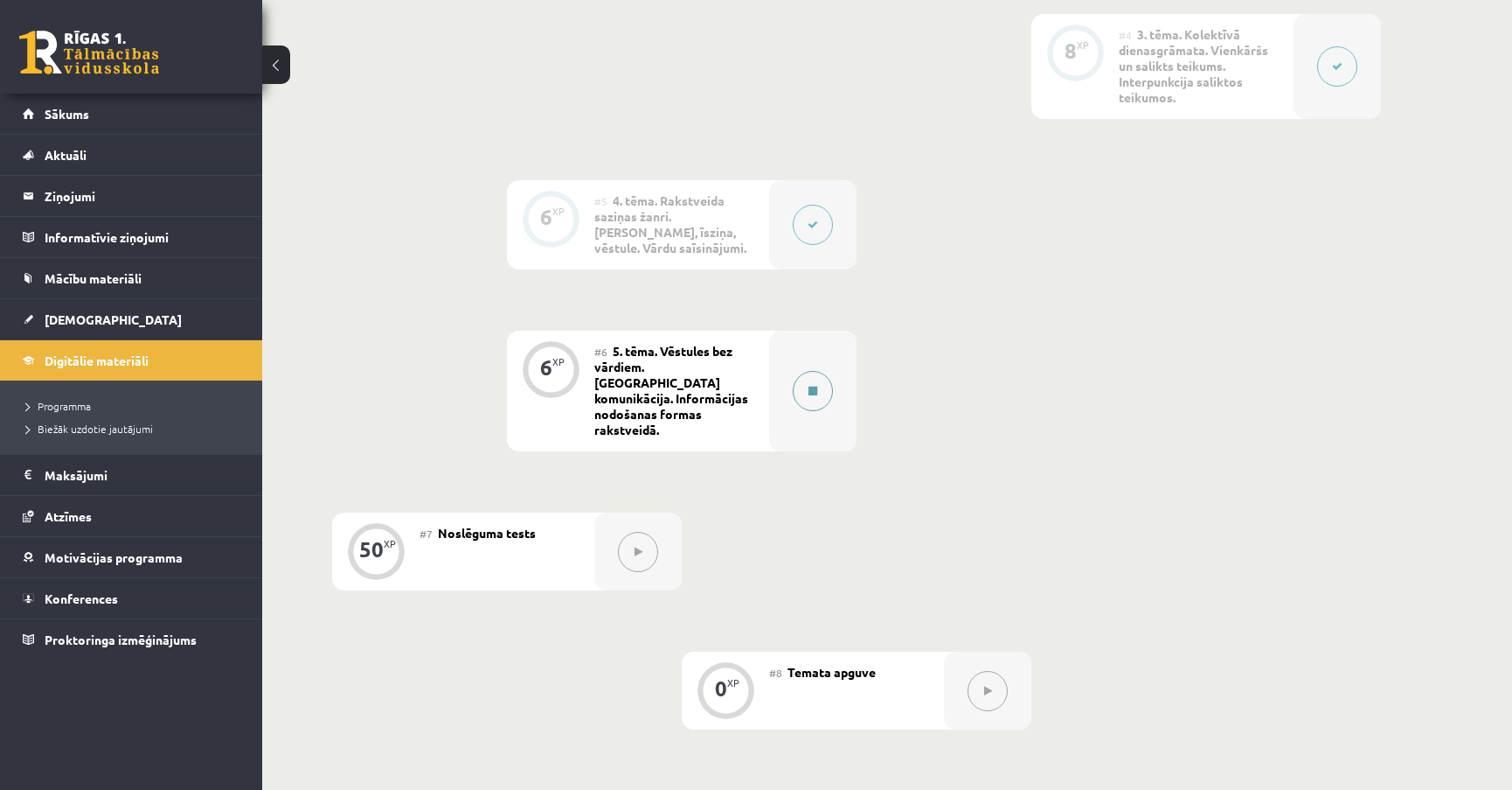
click at [818, 372] on button at bounding box center [813, 391] width 41 height 41
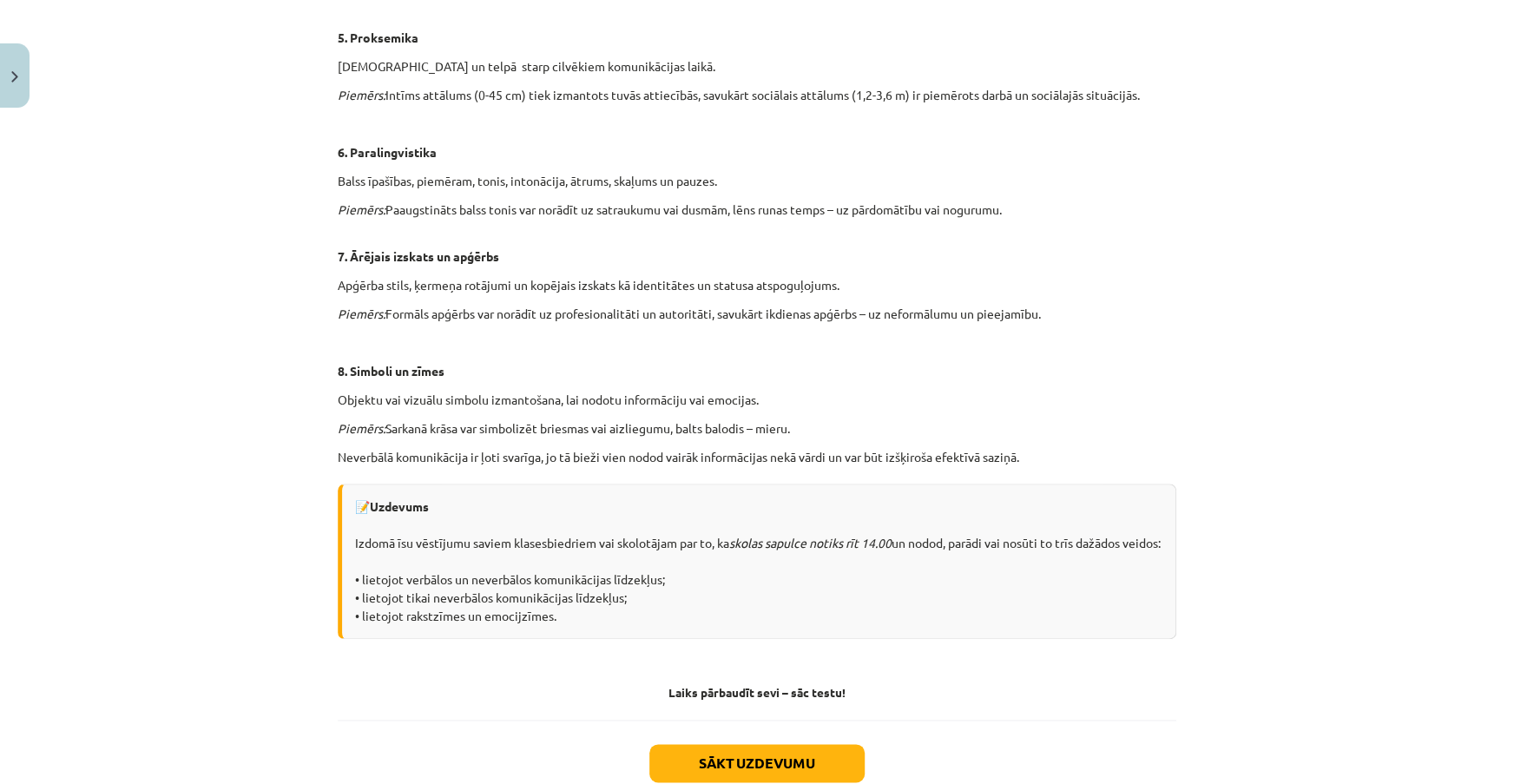
scroll to position [1074, 0]
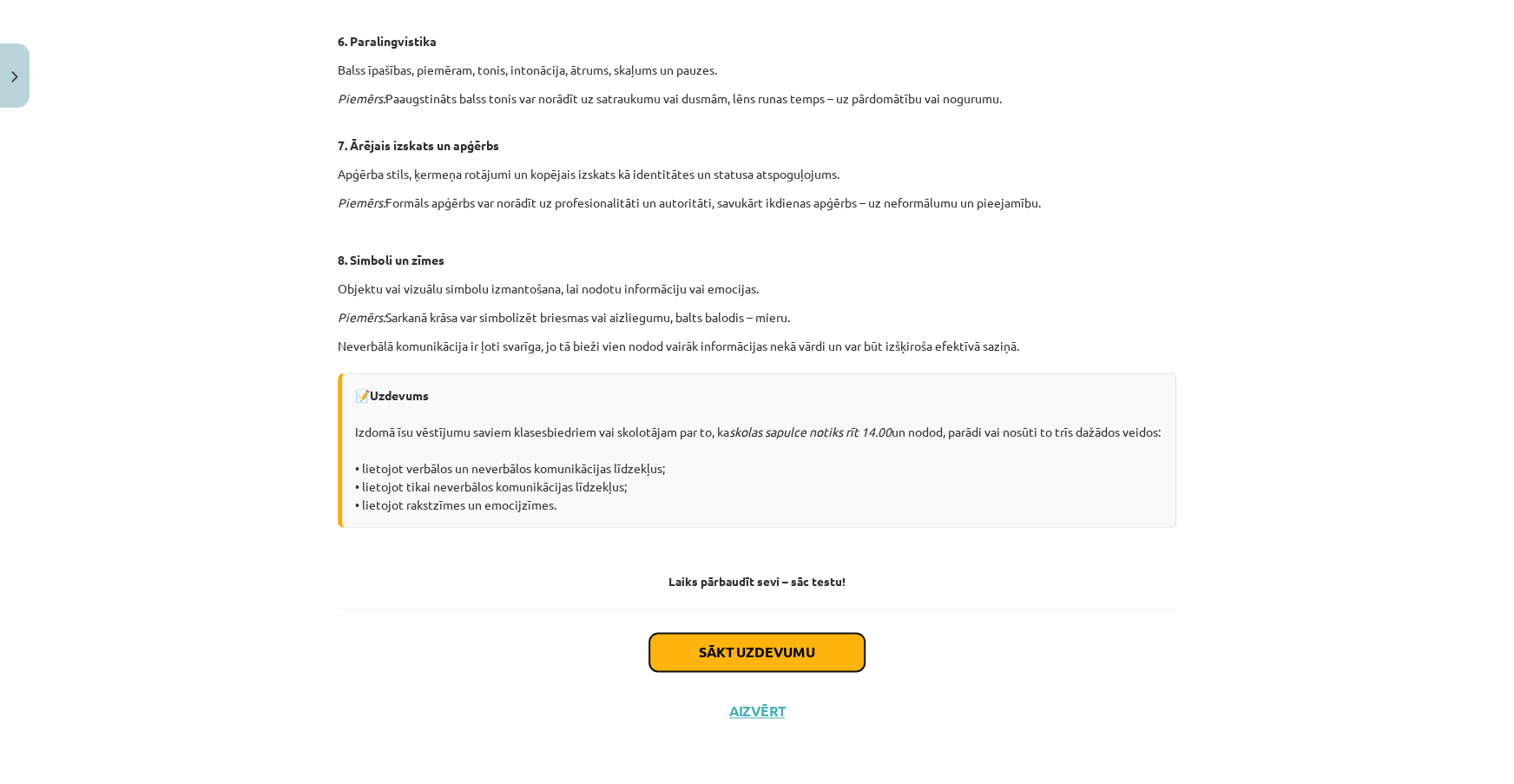
click at [807, 662] on button "Sākt uzdevumu" at bounding box center [757, 652] width 216 height 39
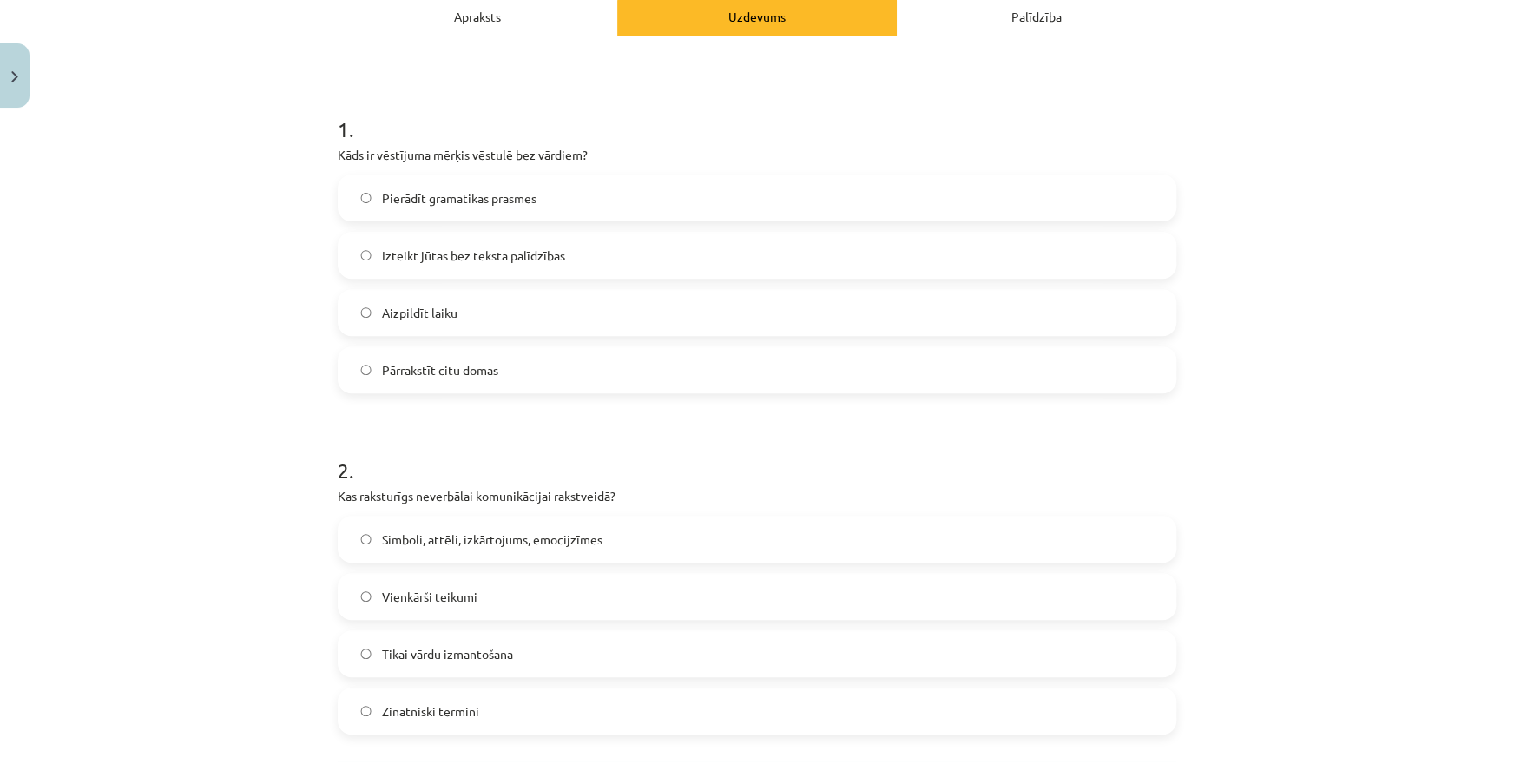
scroll to position [201, 0]
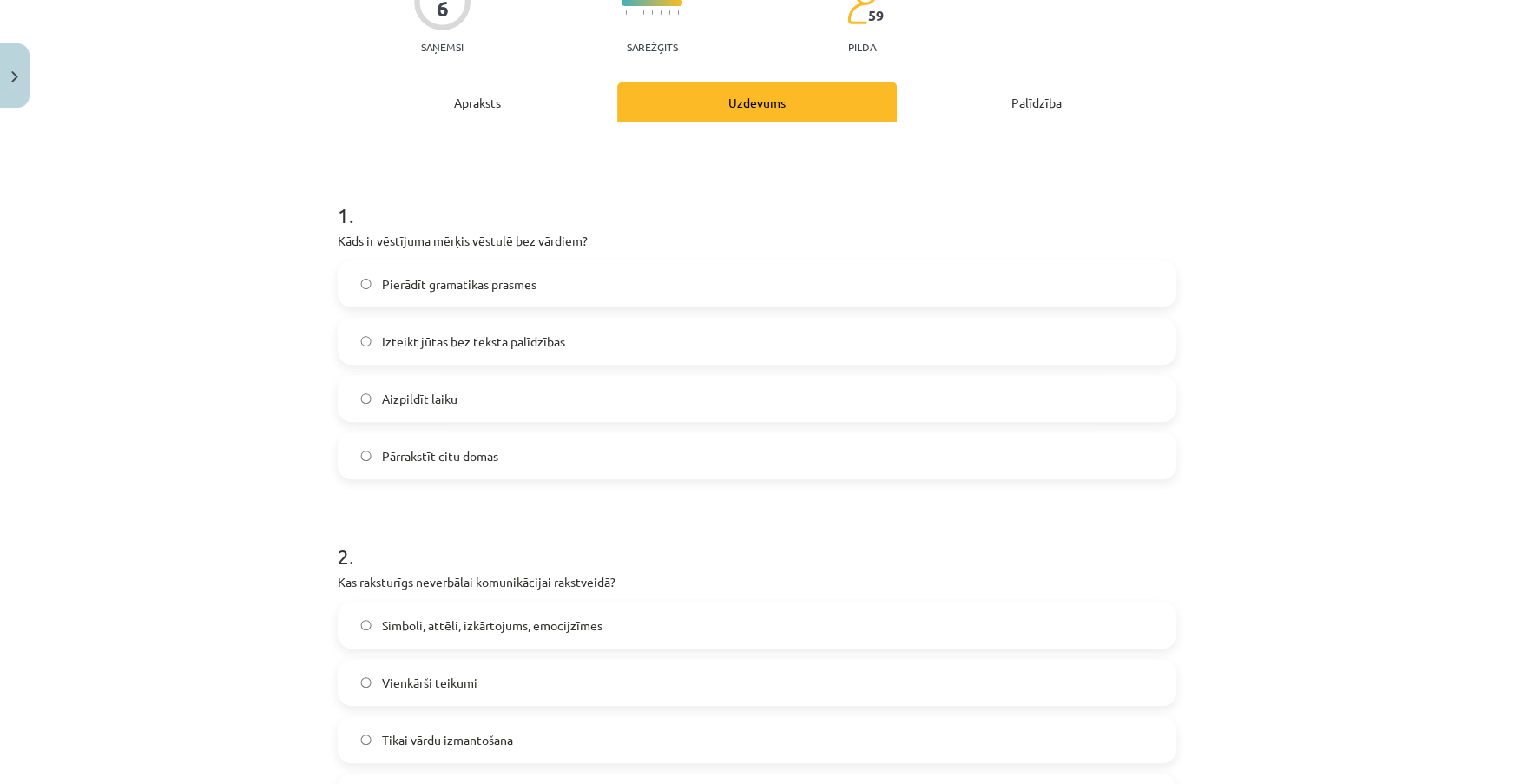
click at [512, 82] on div "Apraksts" at bounding box center [477, 102] width 279 height 39
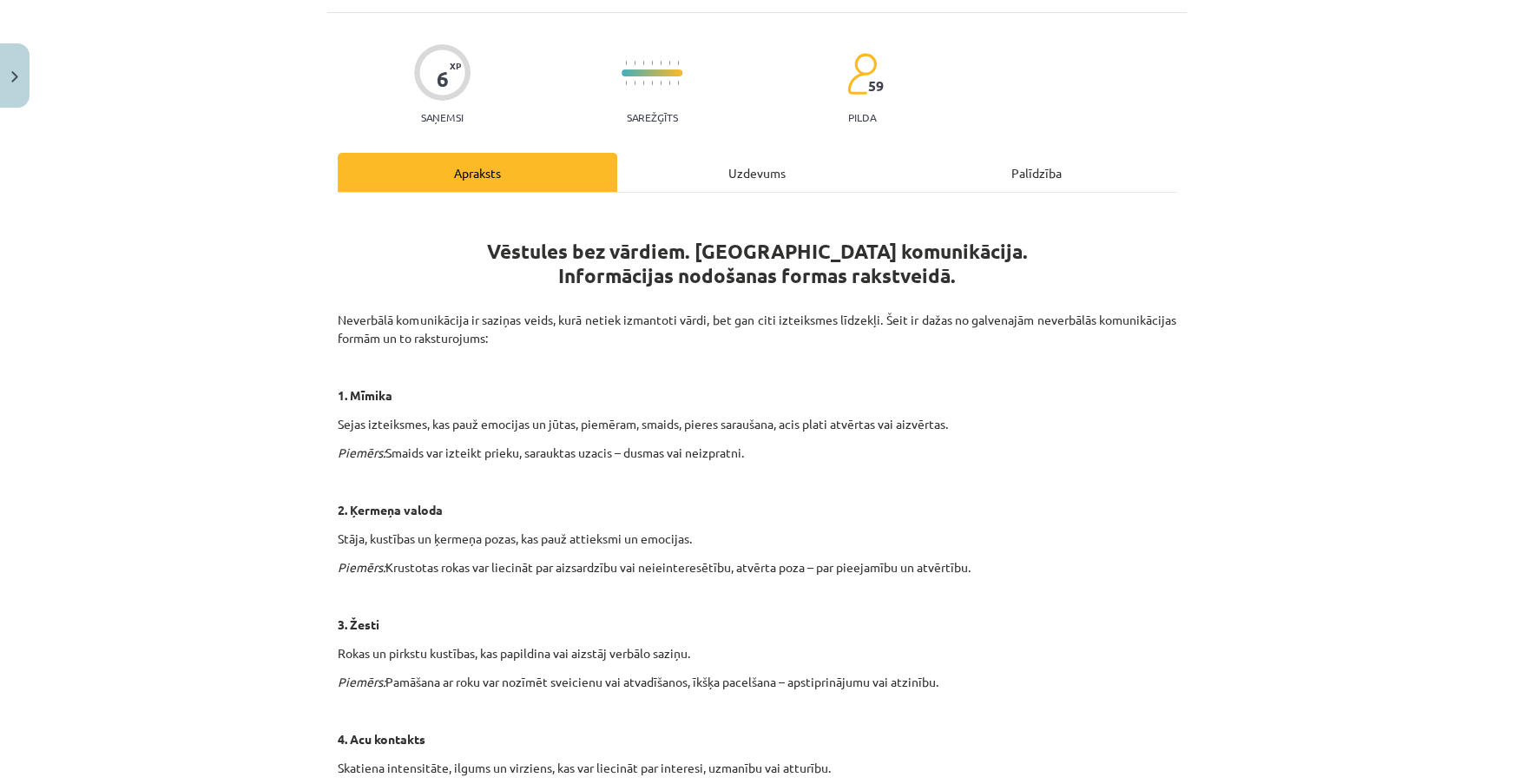
scroll to position [0, 0]
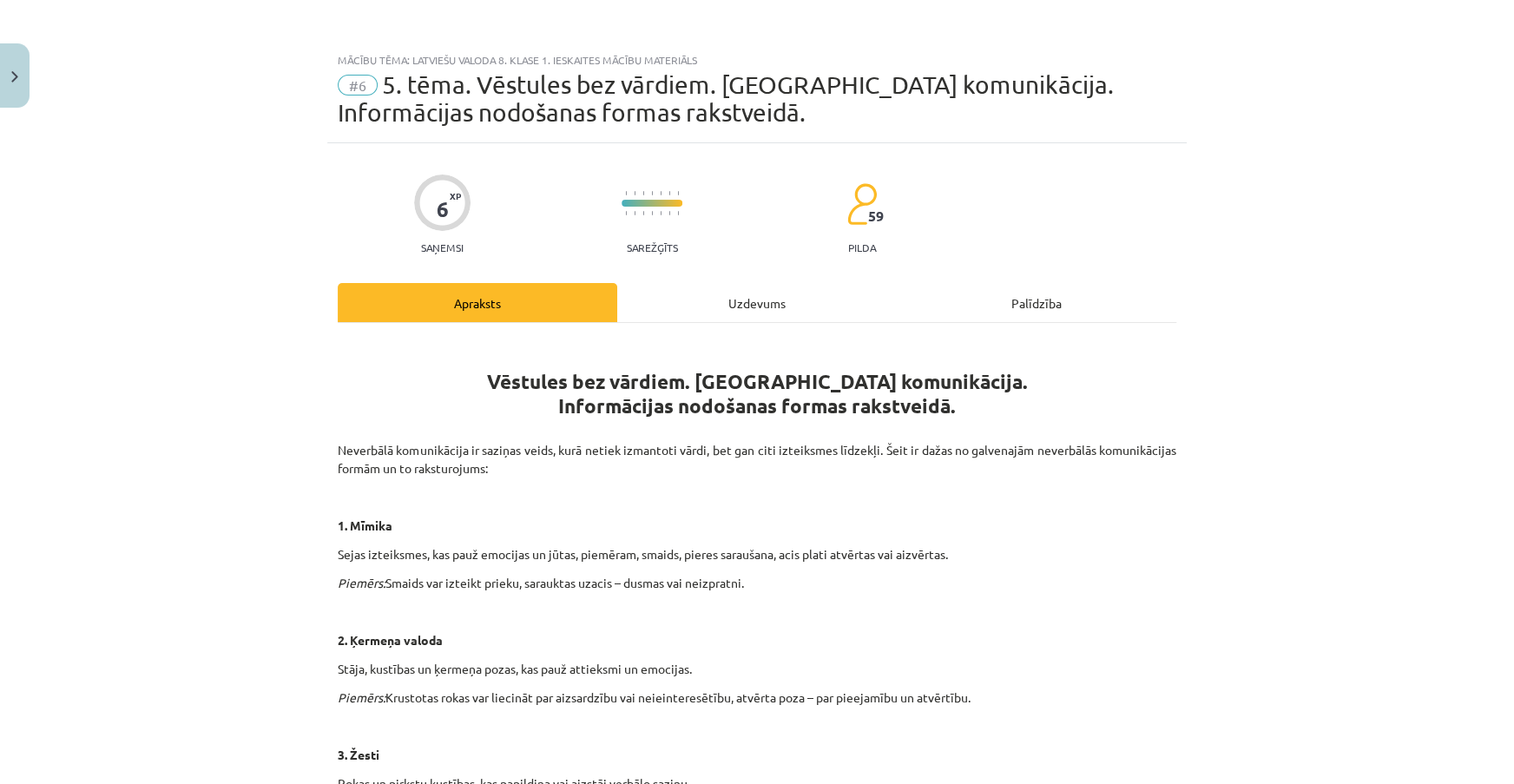
click at [789, 300] on div "Uzdevums" at bounding box center [756, 302] width 279 height 39
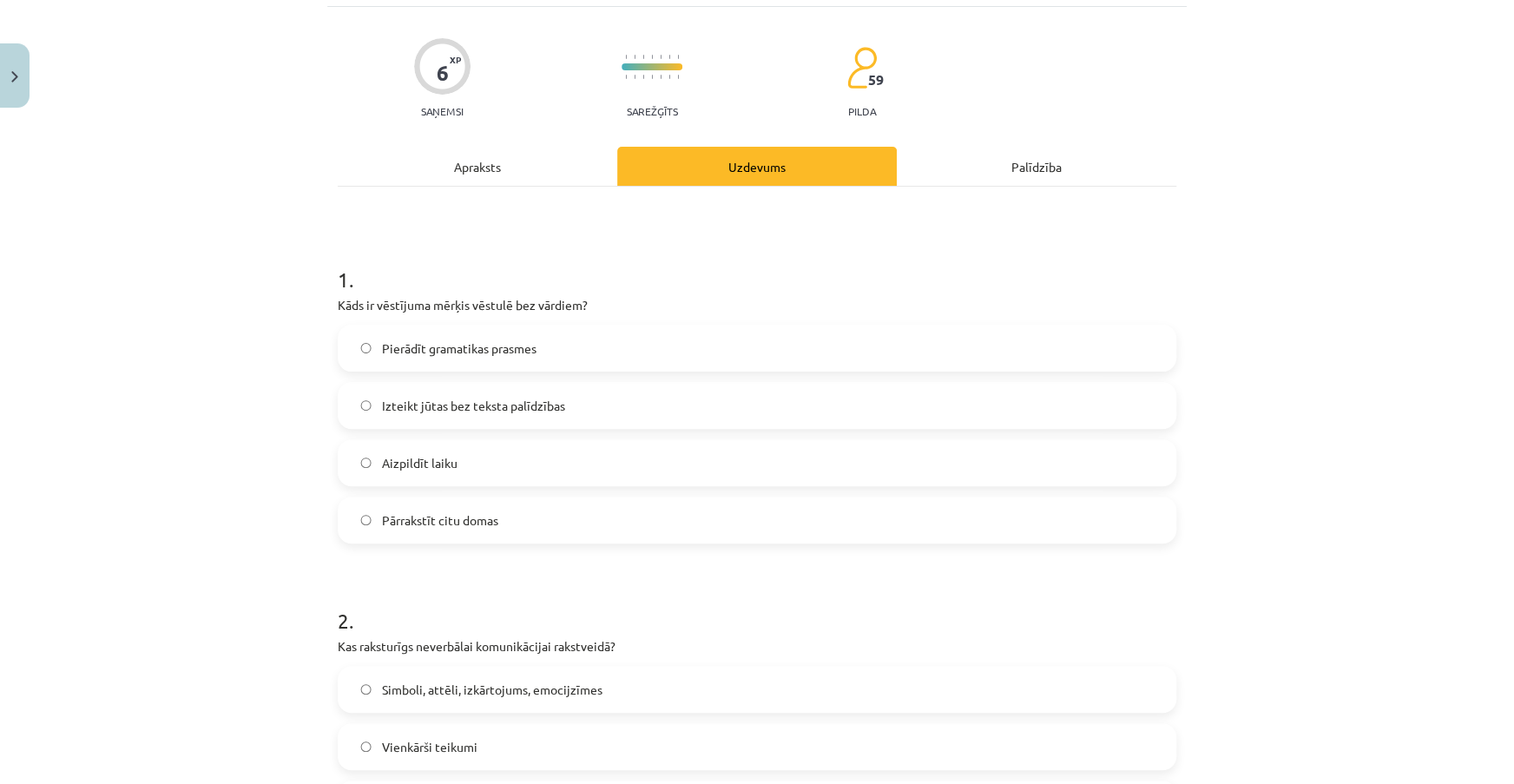
scroll to position [279, 0]
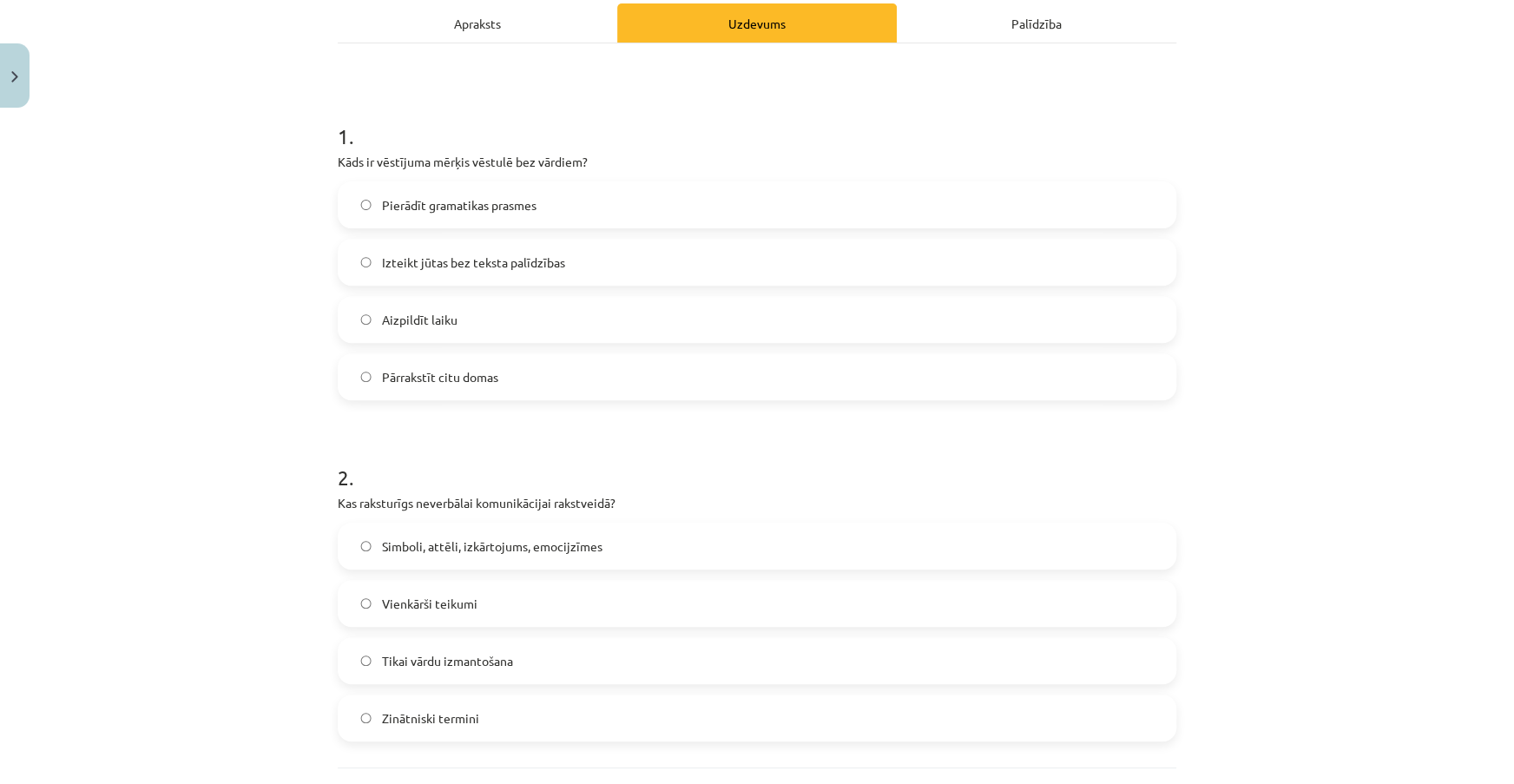
click at [784, 533] on label "Simboli, attēli, izkārtojums, emocijzīmes" at bounding box center [756, 546] width 835 height 44
click at [608, 258] on label "Izteikt jūtas bez teksta palīdzības" at bounding box center [756, 262] width 835 height 44
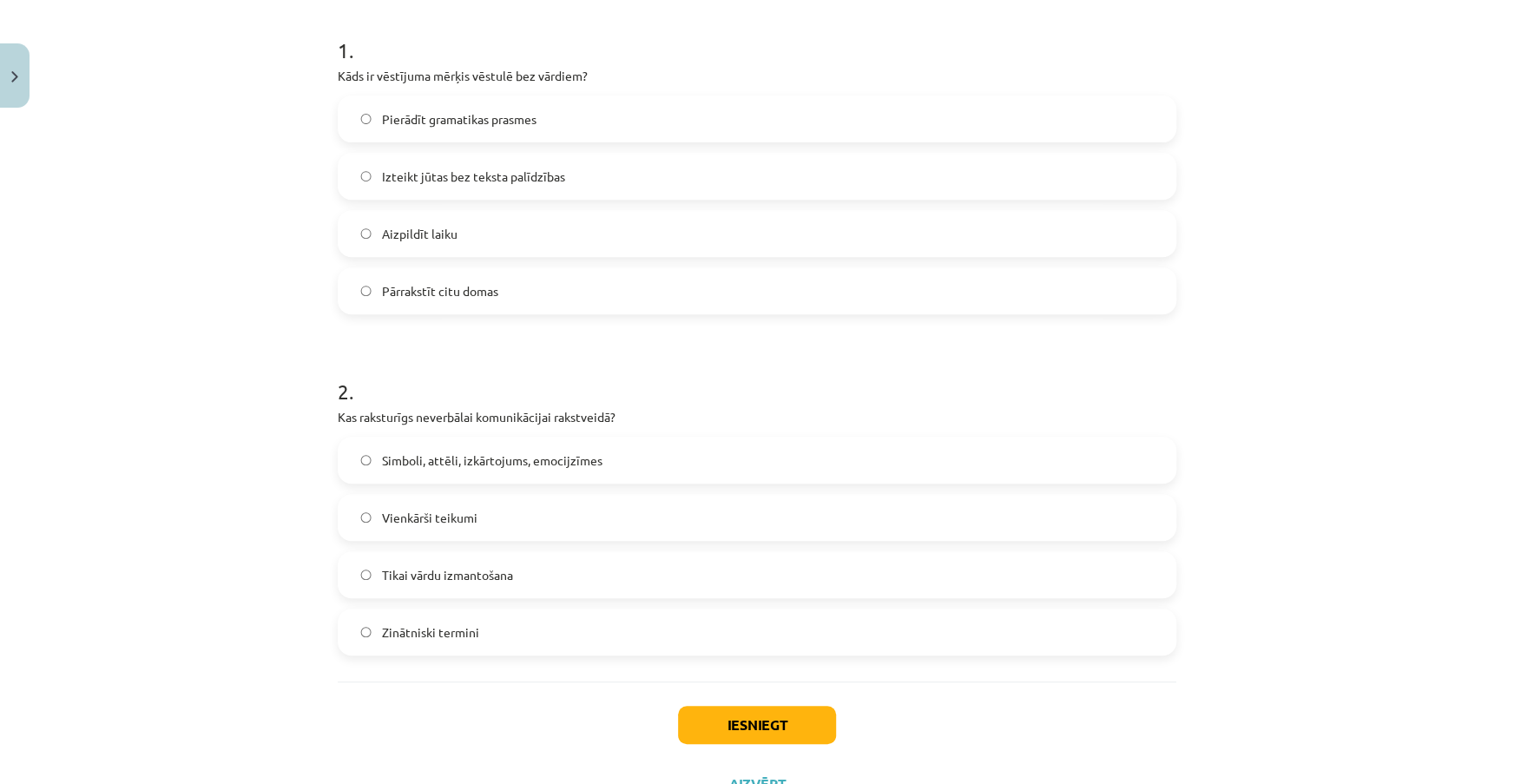
scroll to position [437, 0]
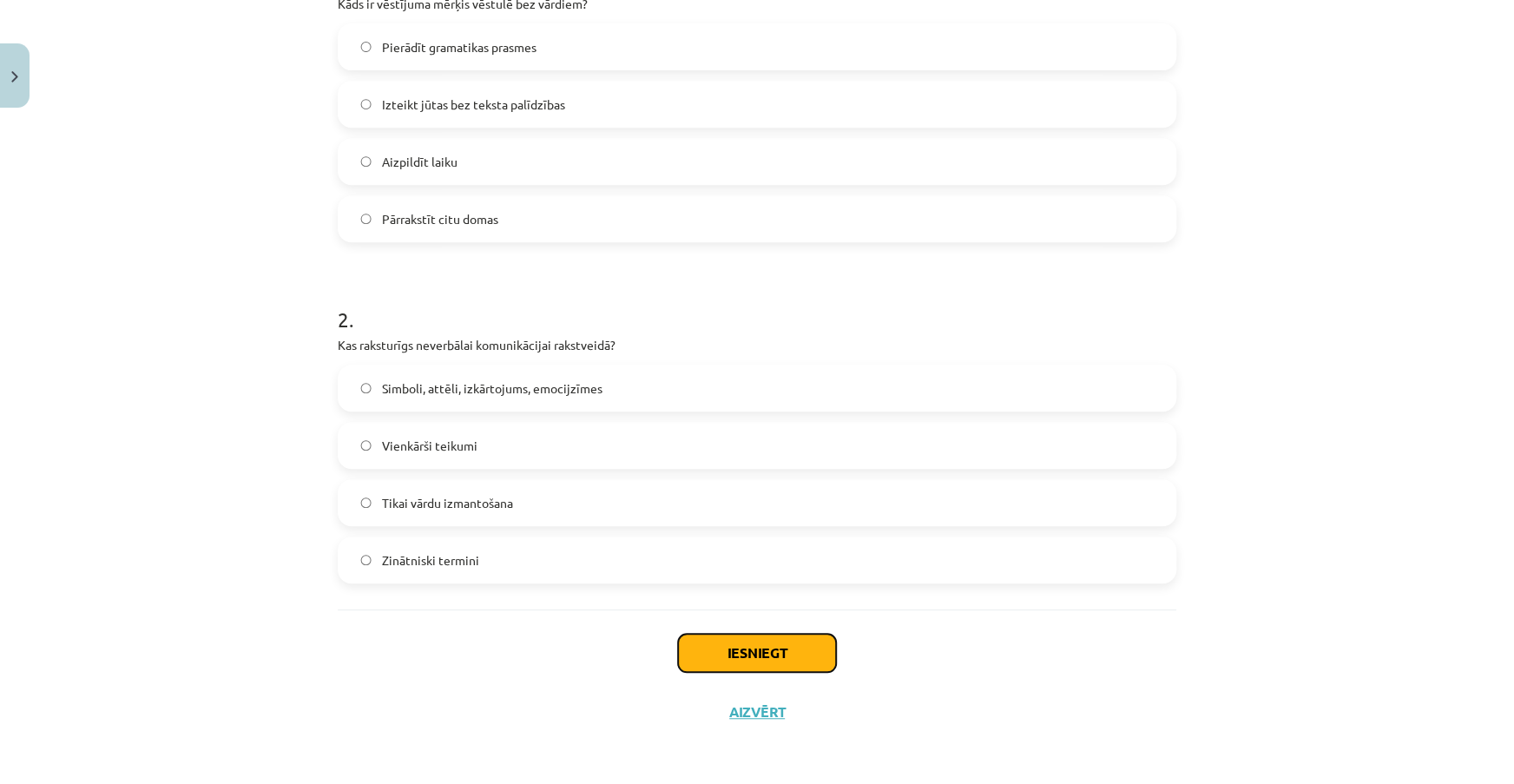
click at [789, 647] on button "Iesniegt" at bounding box center [757, 653] width 158 height 39
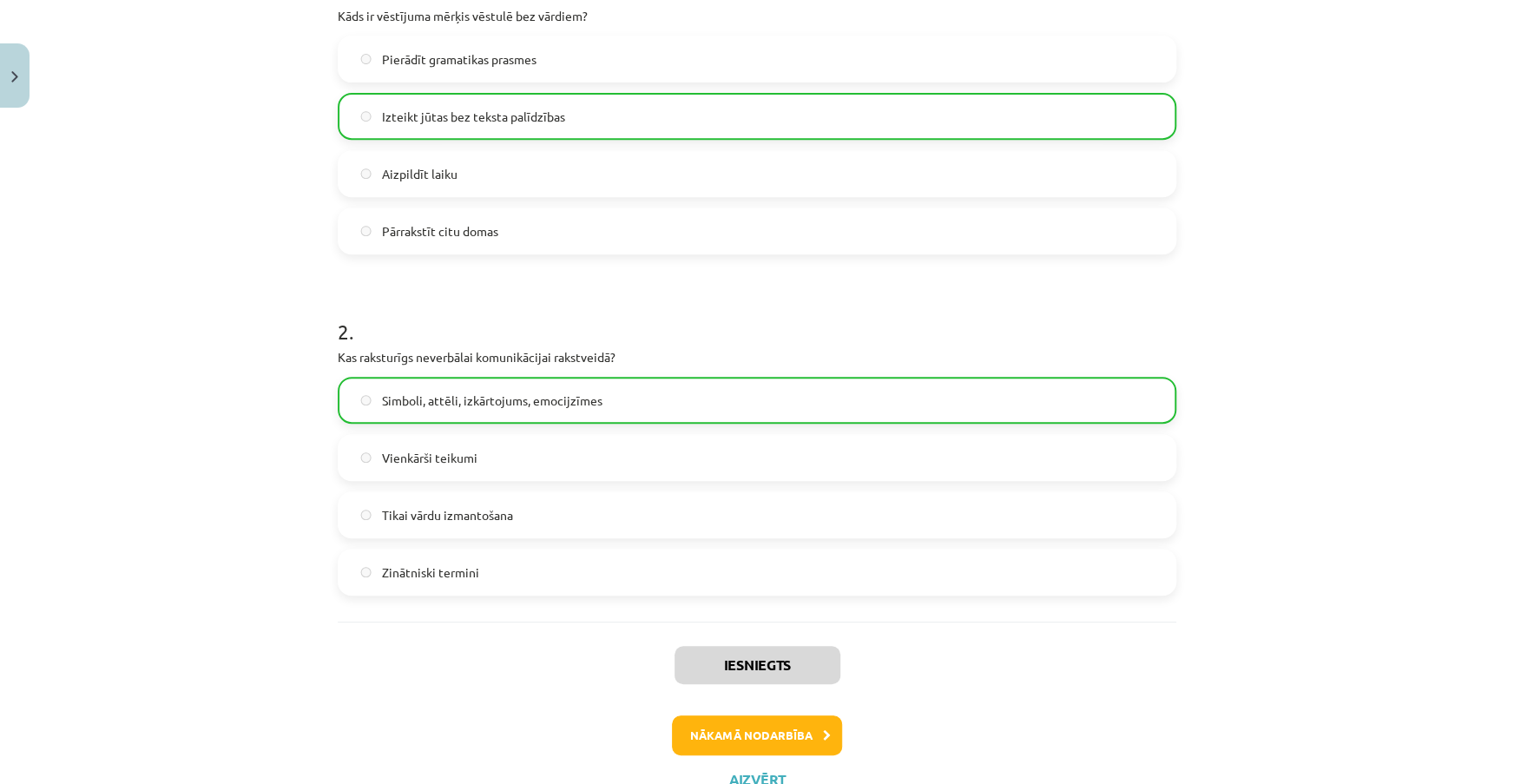
scroll to position [493, 0]
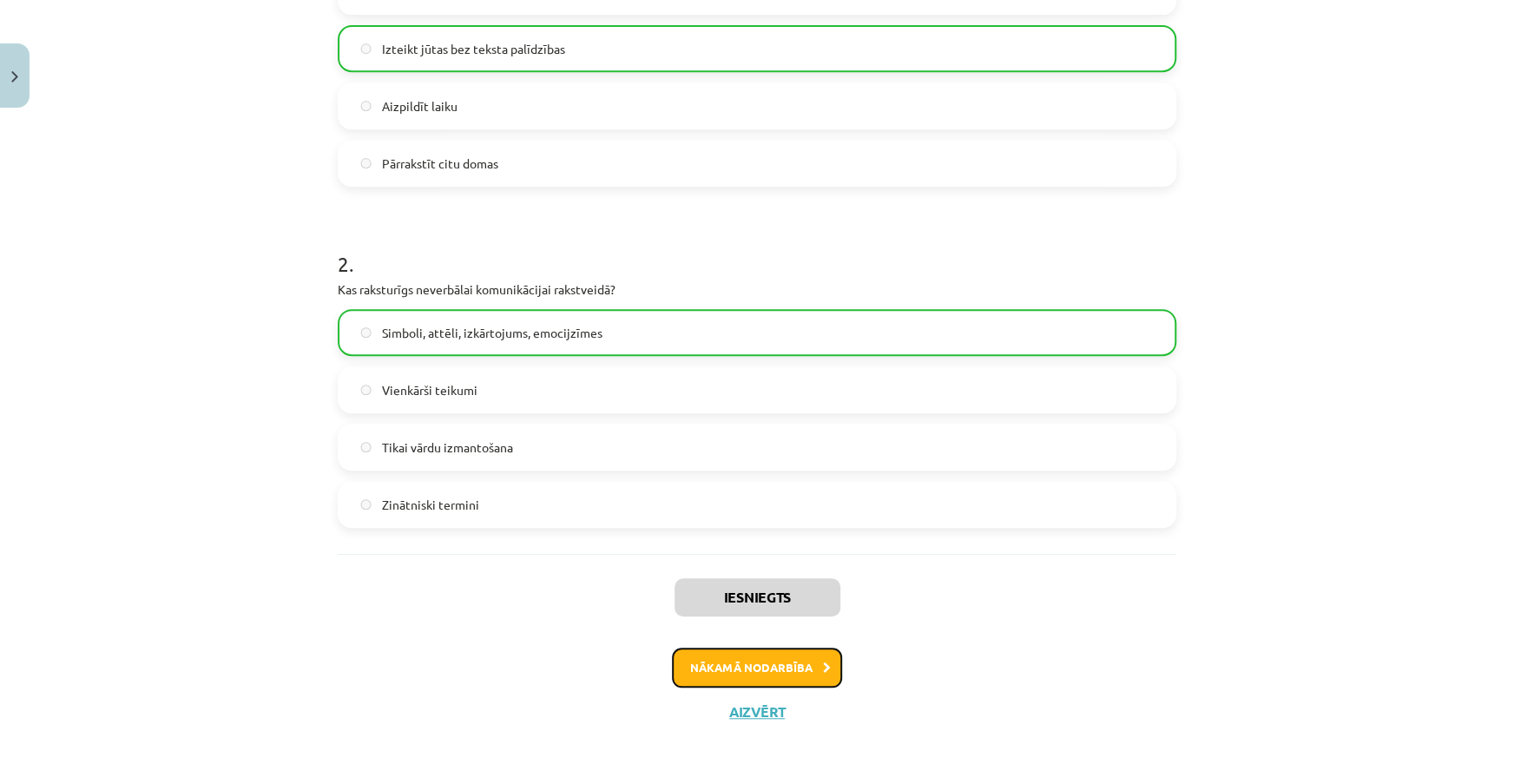
click at [813, 663] on button "Nākamā nodarbība" at bounding box center [757, 667] width 170 height 40
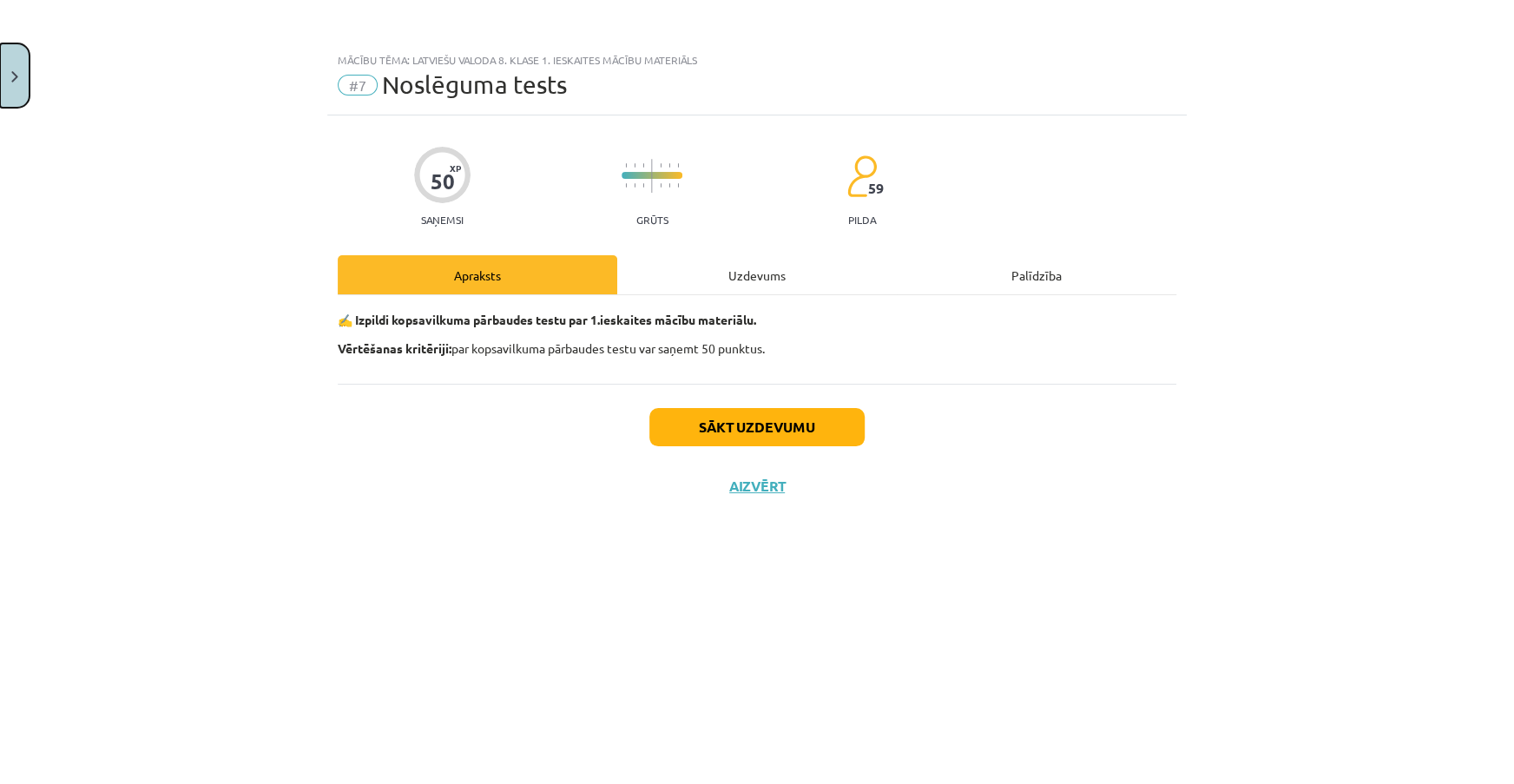
click at [13, 60] on button "Close" at bounding box center [15, 75] width 30 height 64
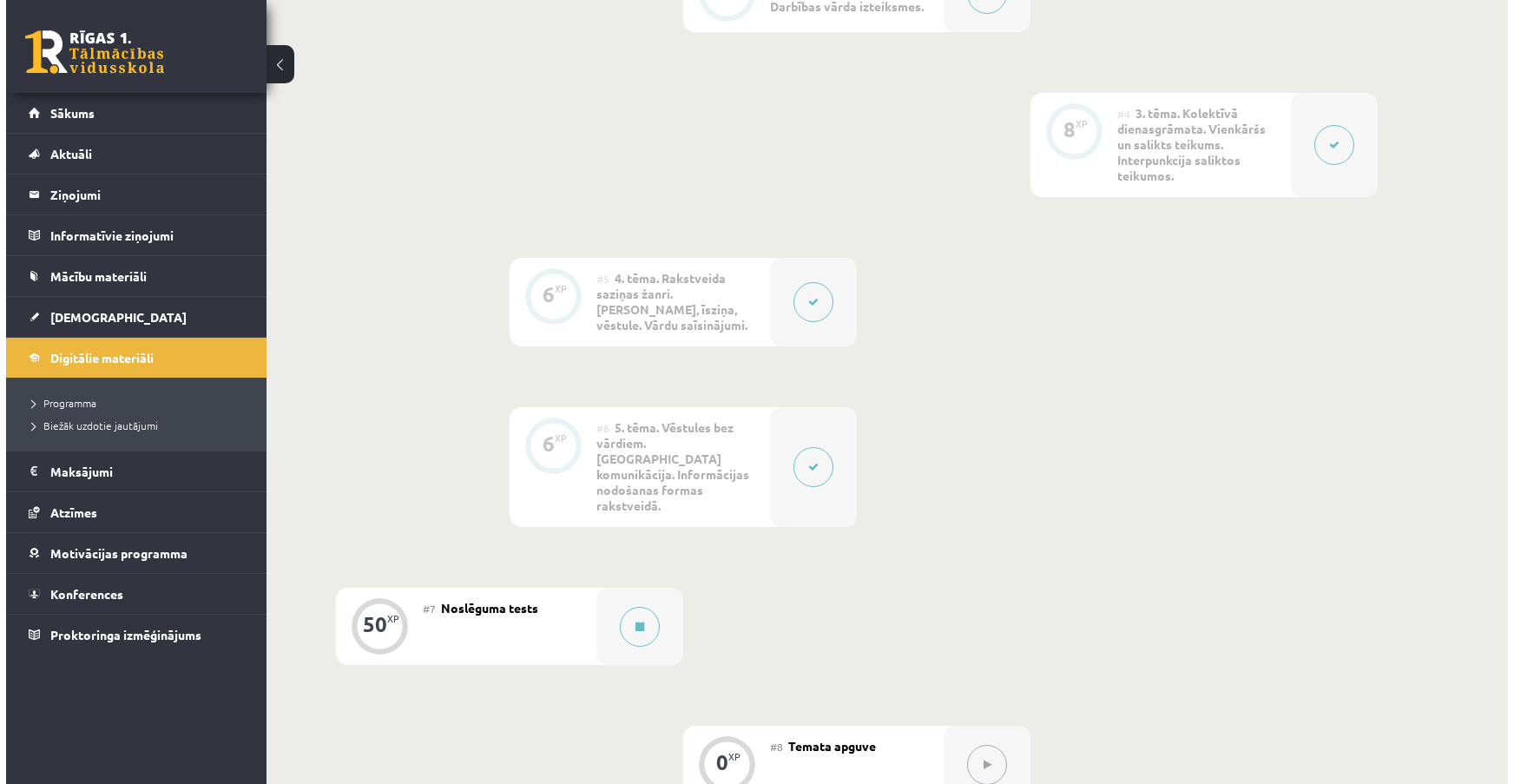
scroll to position [1025, 0]
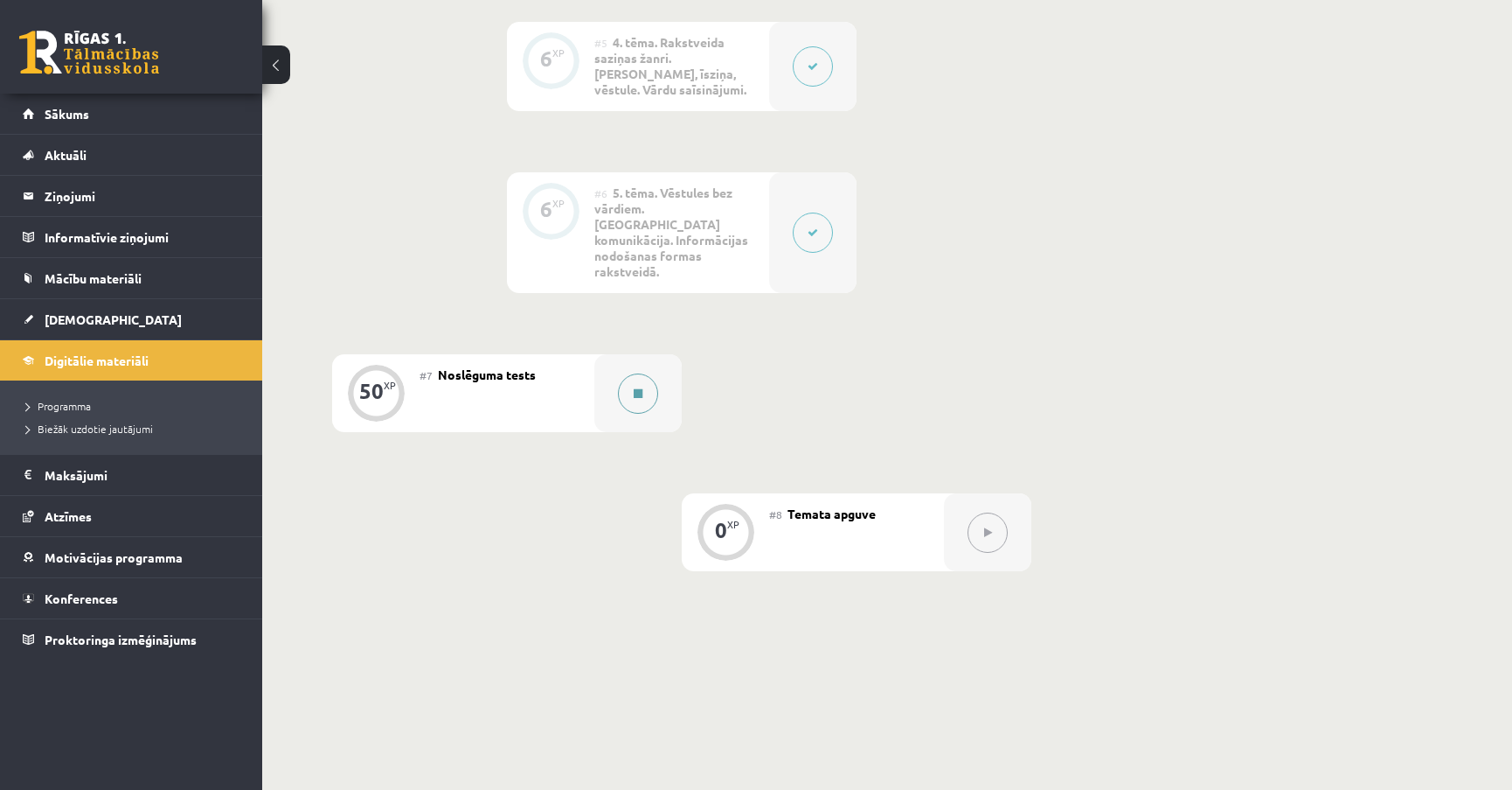
click at [642, 373] on button at bounding box center [639, 394] width 41 height 41
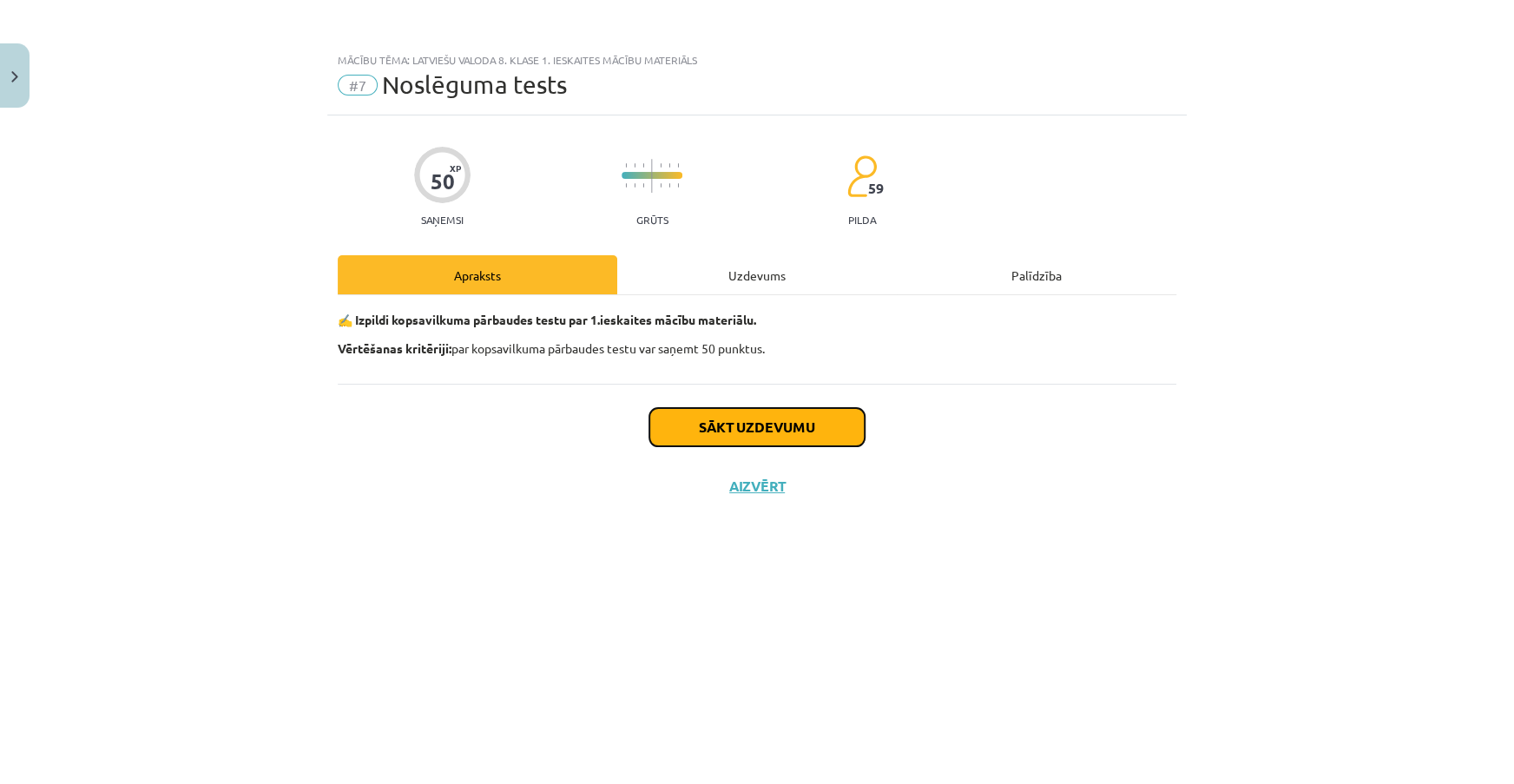
click at [806, 425] on button "Sākt uzdevumu" at bounding box center [757, 427] width 216 height 39
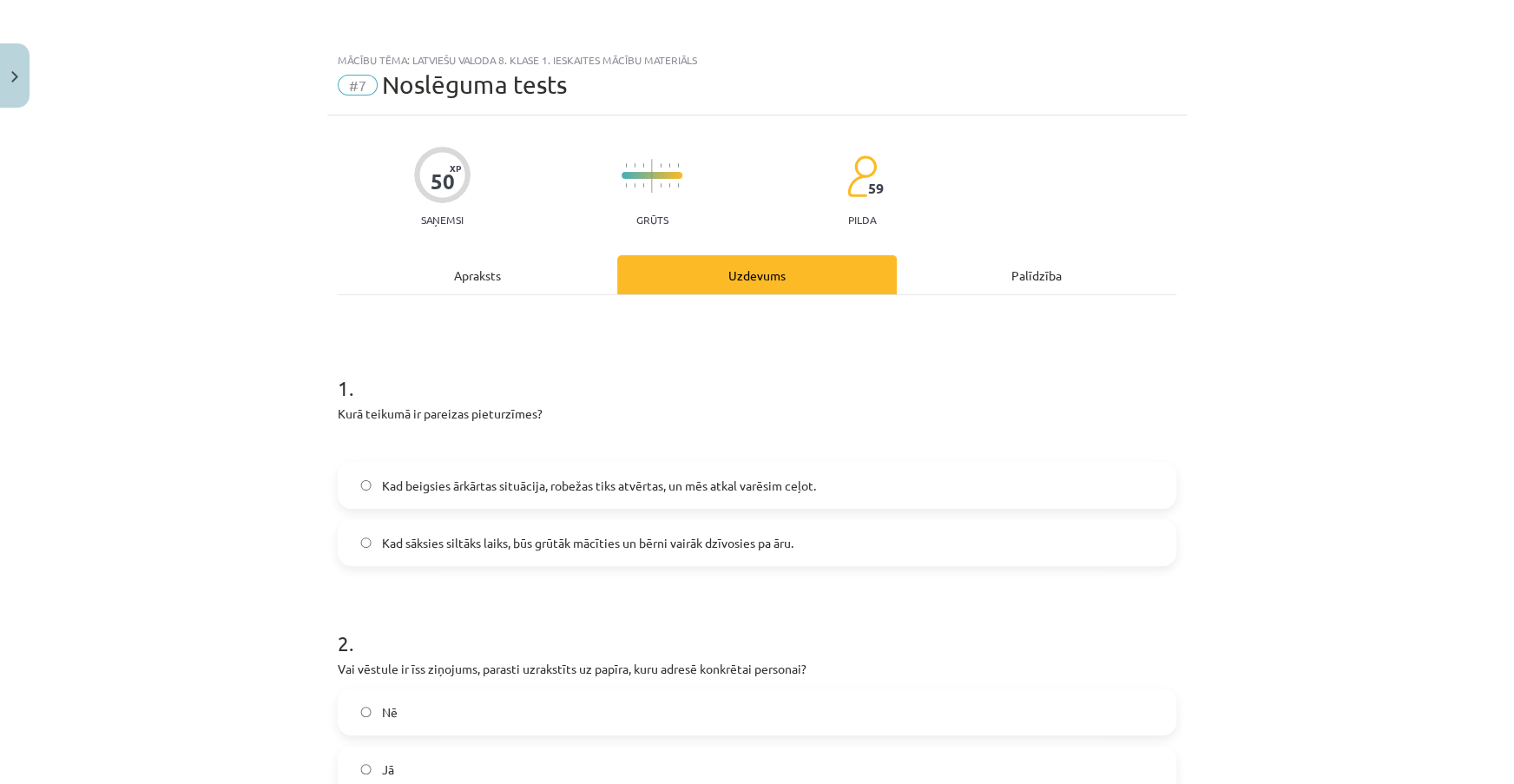
click at [940, 547] on label "Kad sāksies siltāks laiks, būs grūtāk mācīties un bērni vairāk dzīvosies pa āru." at bounding box center [756, 543] width 835 height 44
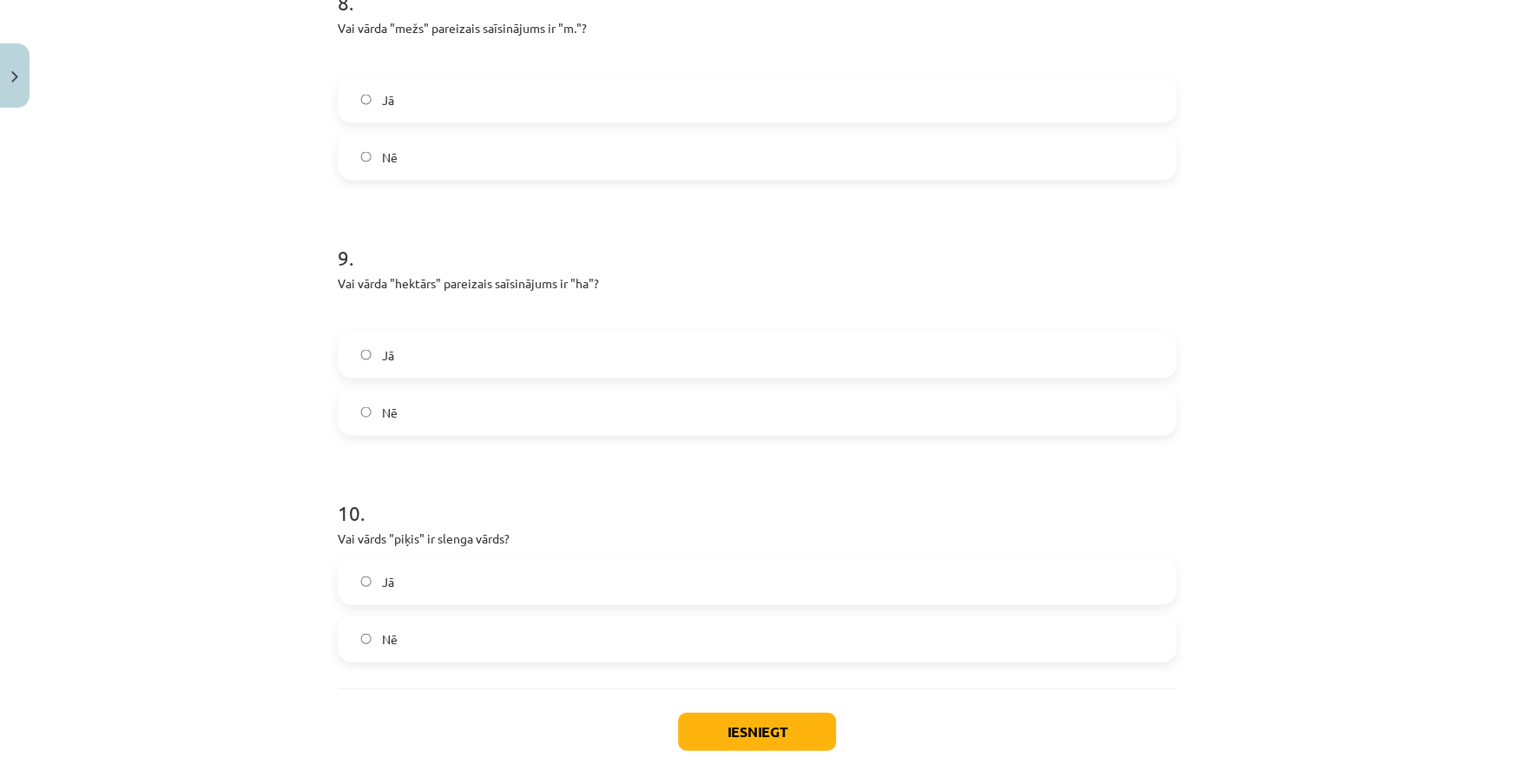
scroll to position [2165, 0]
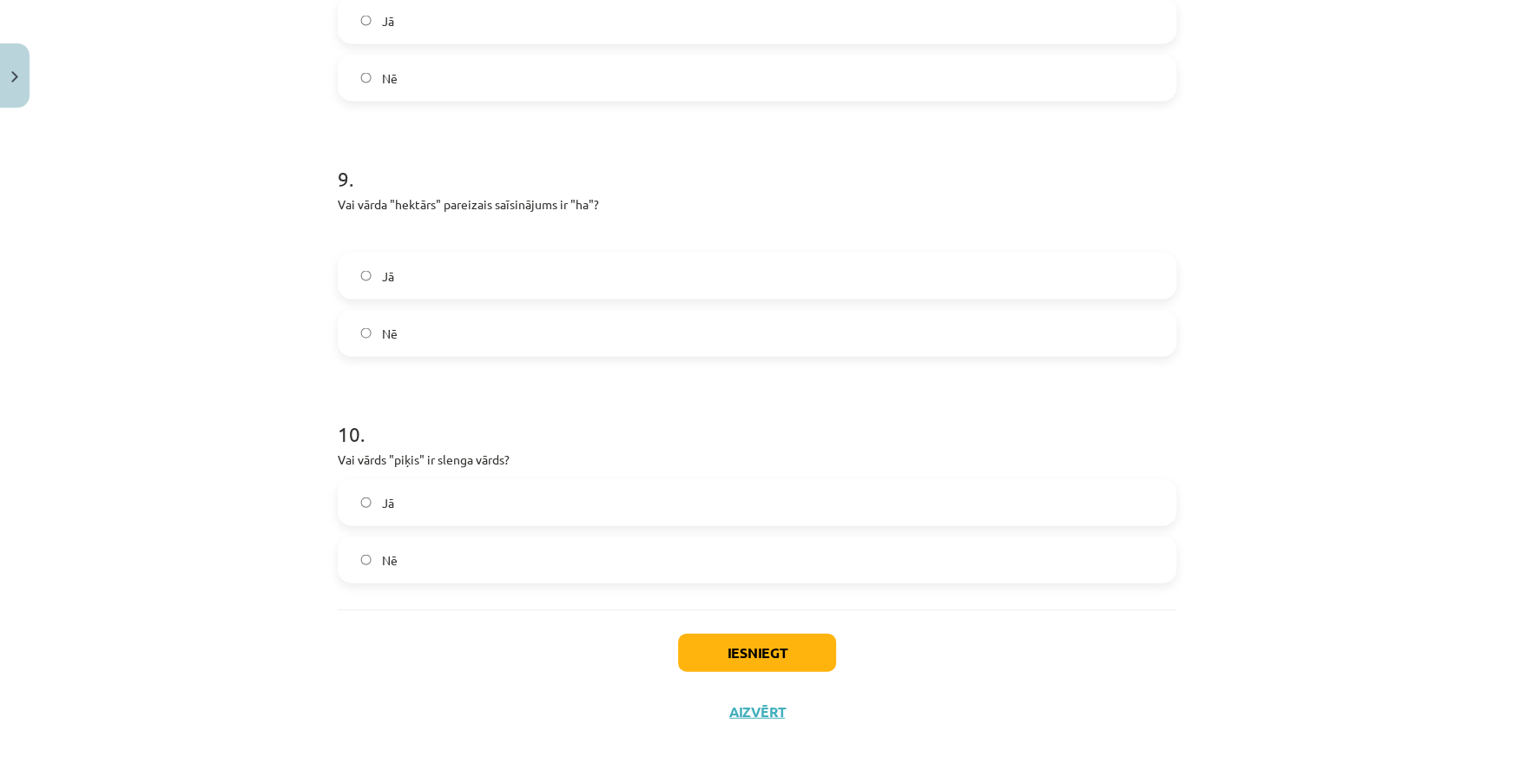
click at [560, 504] on label "Jā" at bounding box center [756, 503] width 835 height 44
click at [501, 286] on label "Jā" at bounding box center [756, 276] width 835 height 44
drag, startPoint x: 331, startPoint y: 459, endPoint x: 528, endPoint y: 464, distance: 197.1
click at [531, 466] on p "Vai vārds "piķis" ir slenga vārds?" at bounding box center [756, 459] width 838 height 18
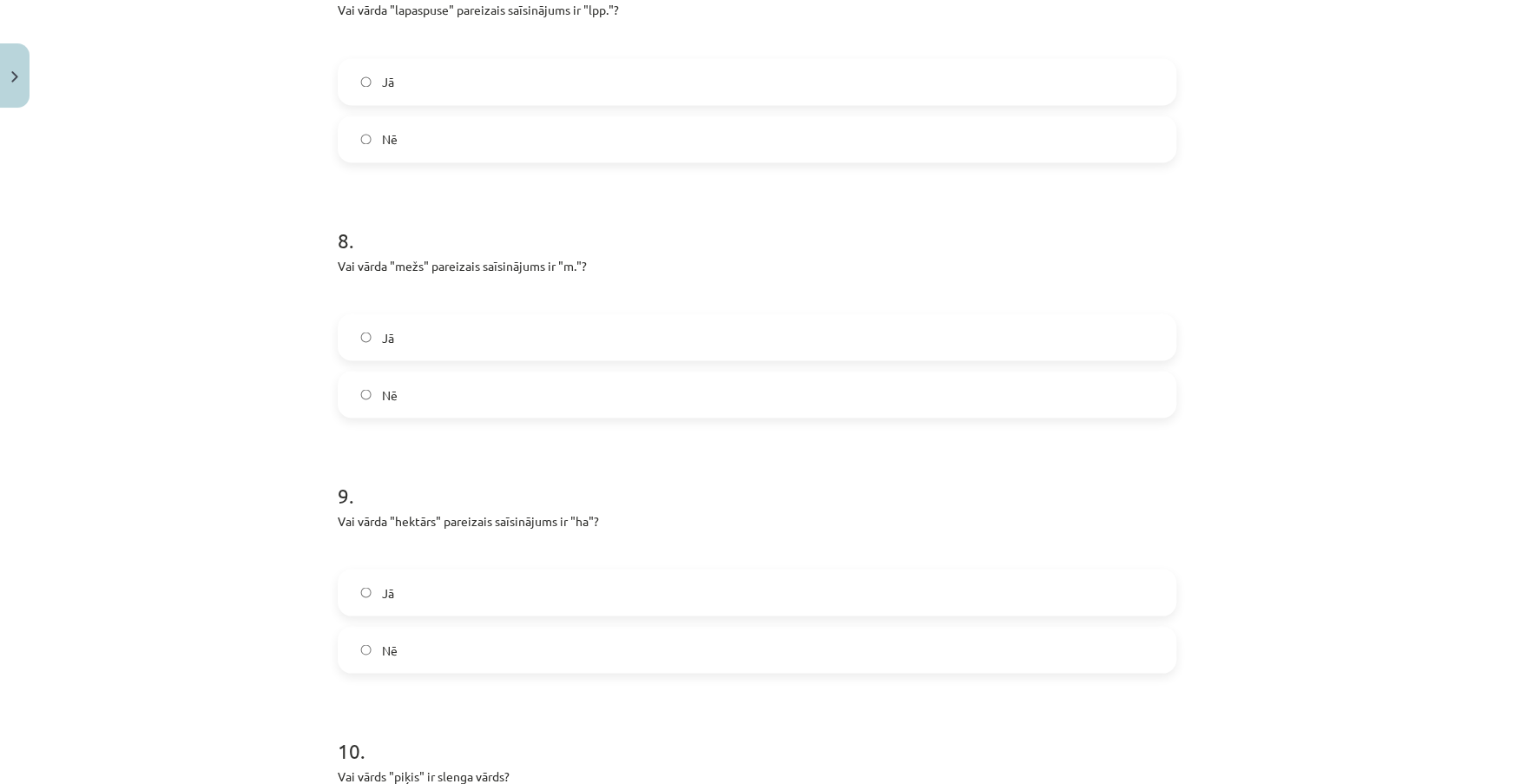
click at [781, 470] on h1 "9 ." at bounding box center [756, 478] width 838 height 53
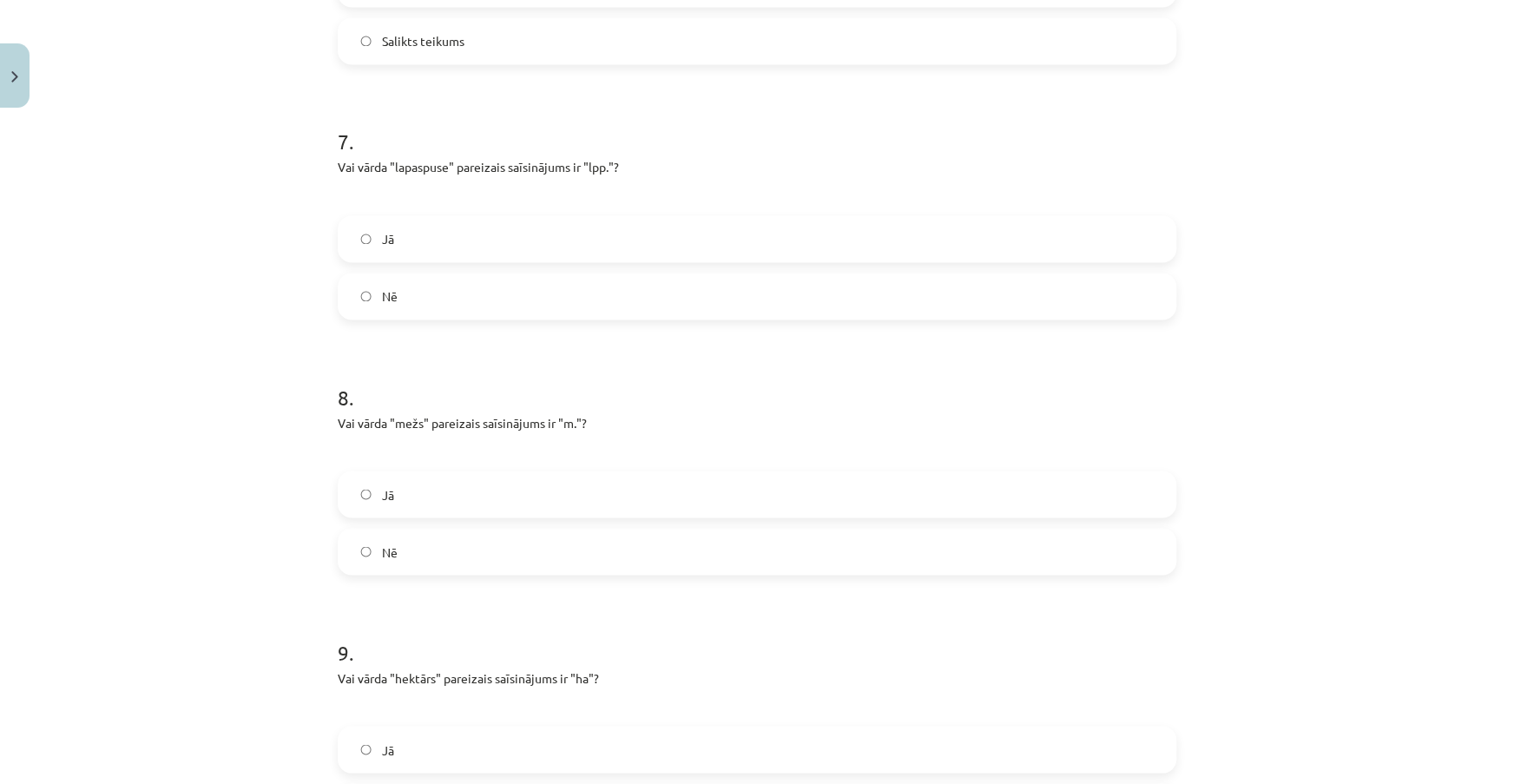
click at [604, 554] on label "Nē" at bounding box center [756, 551] width 835 height 44
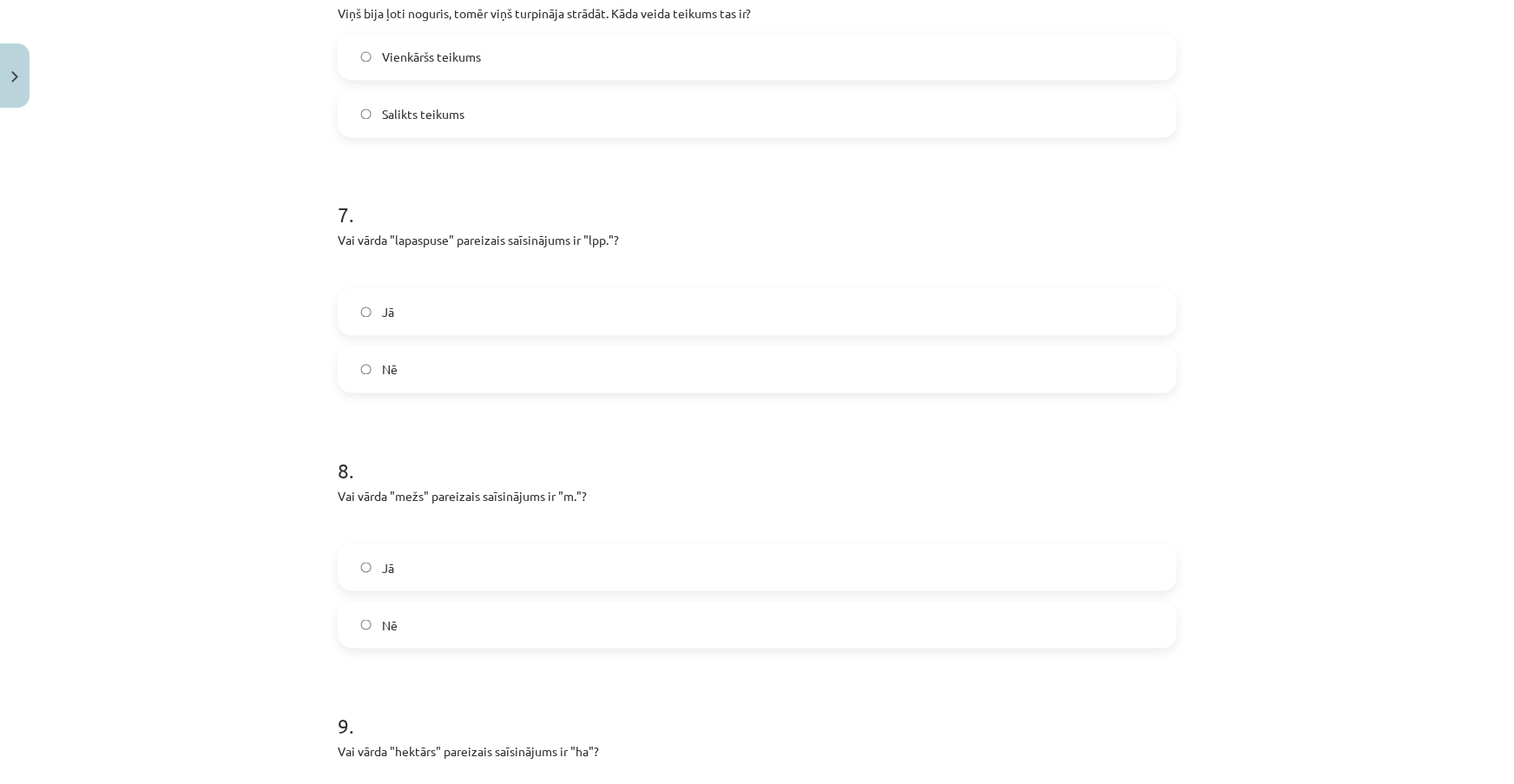
scroll to position [1534, 0]
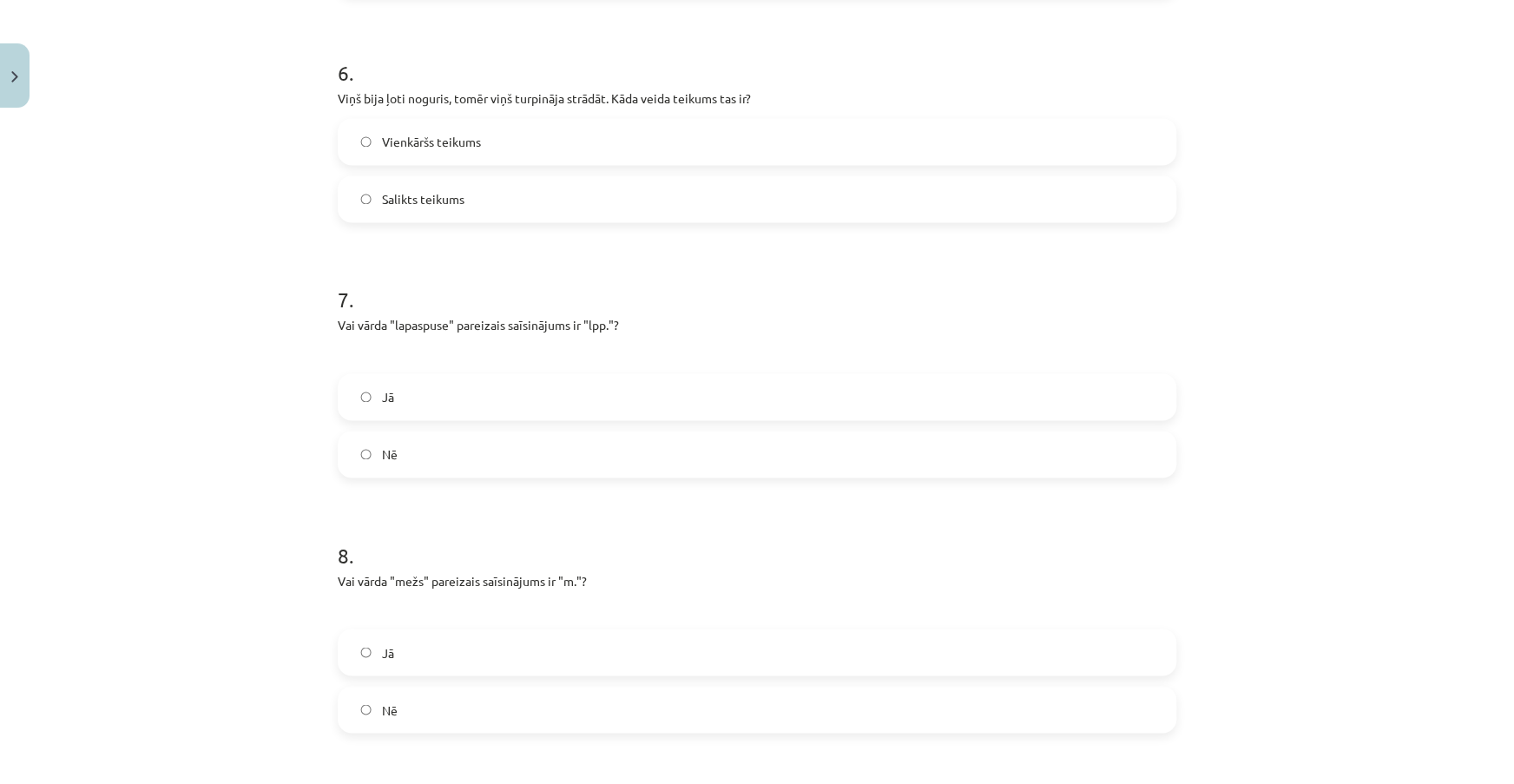
click at [532, 399] on label "Jā" at bounding box center [756, 397] width 835 height 44
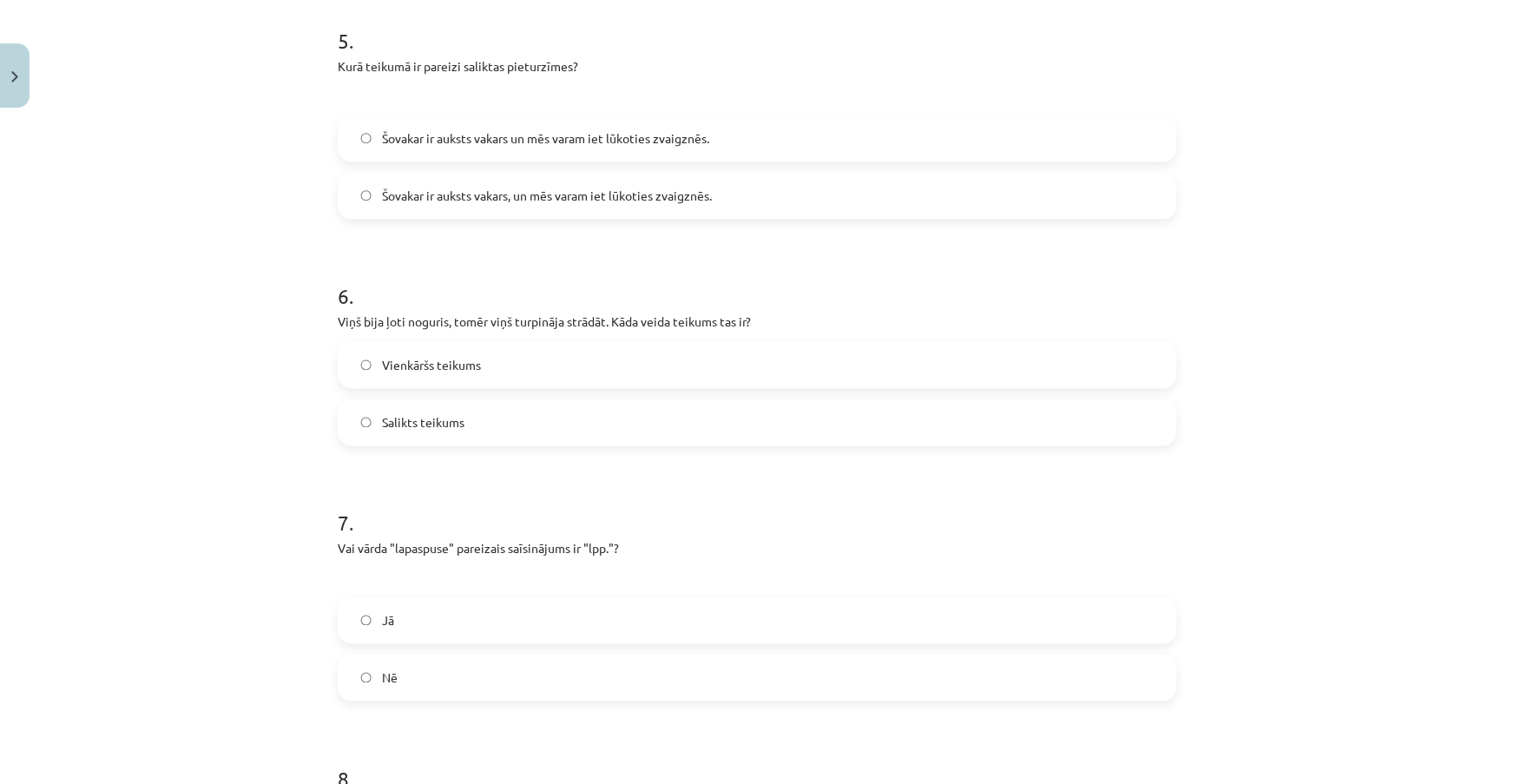
scroll to position [1296, 0]
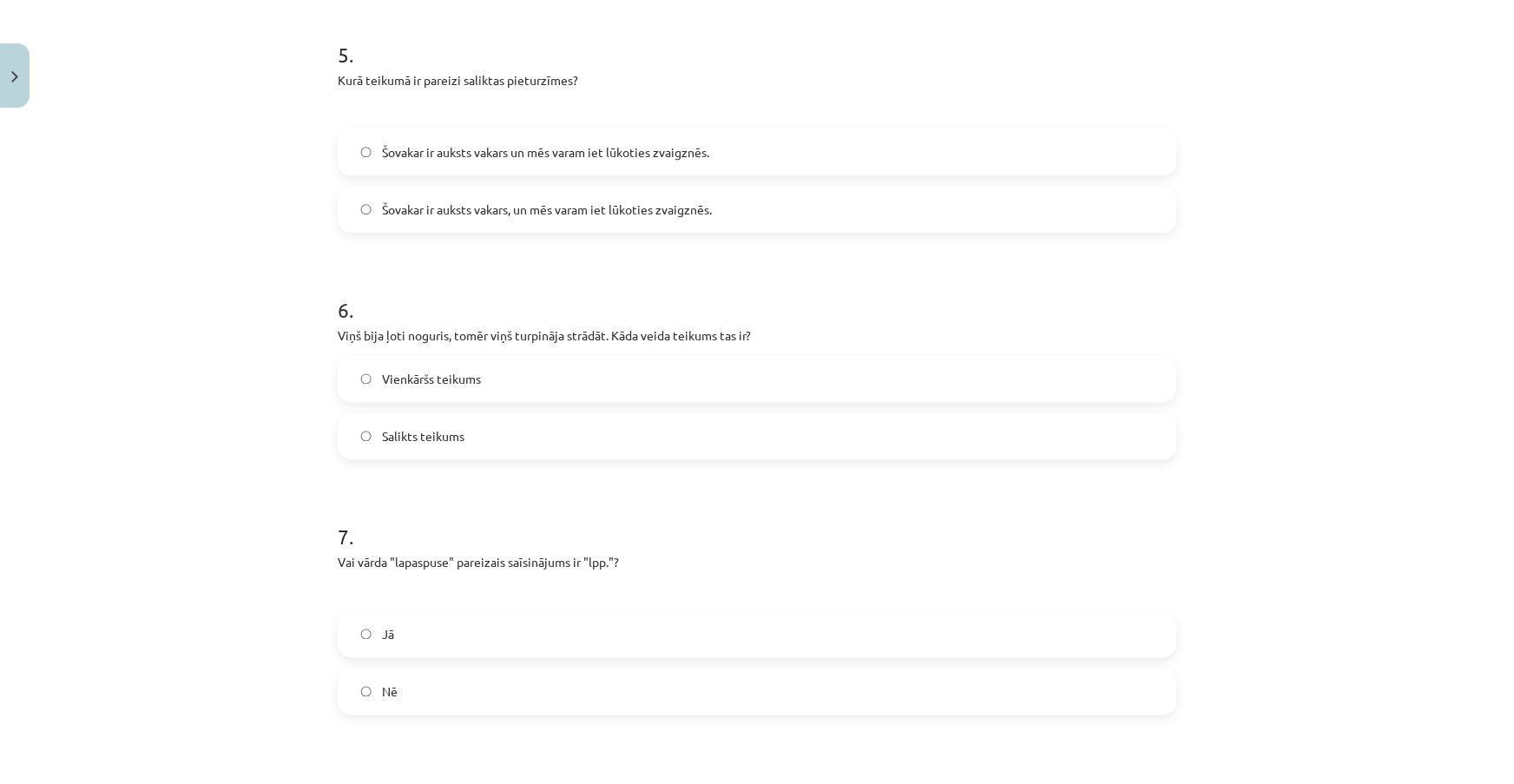
click at [541, 433] on label "Salikts teikums" at bounding box center [756, 436] width 835 height 44
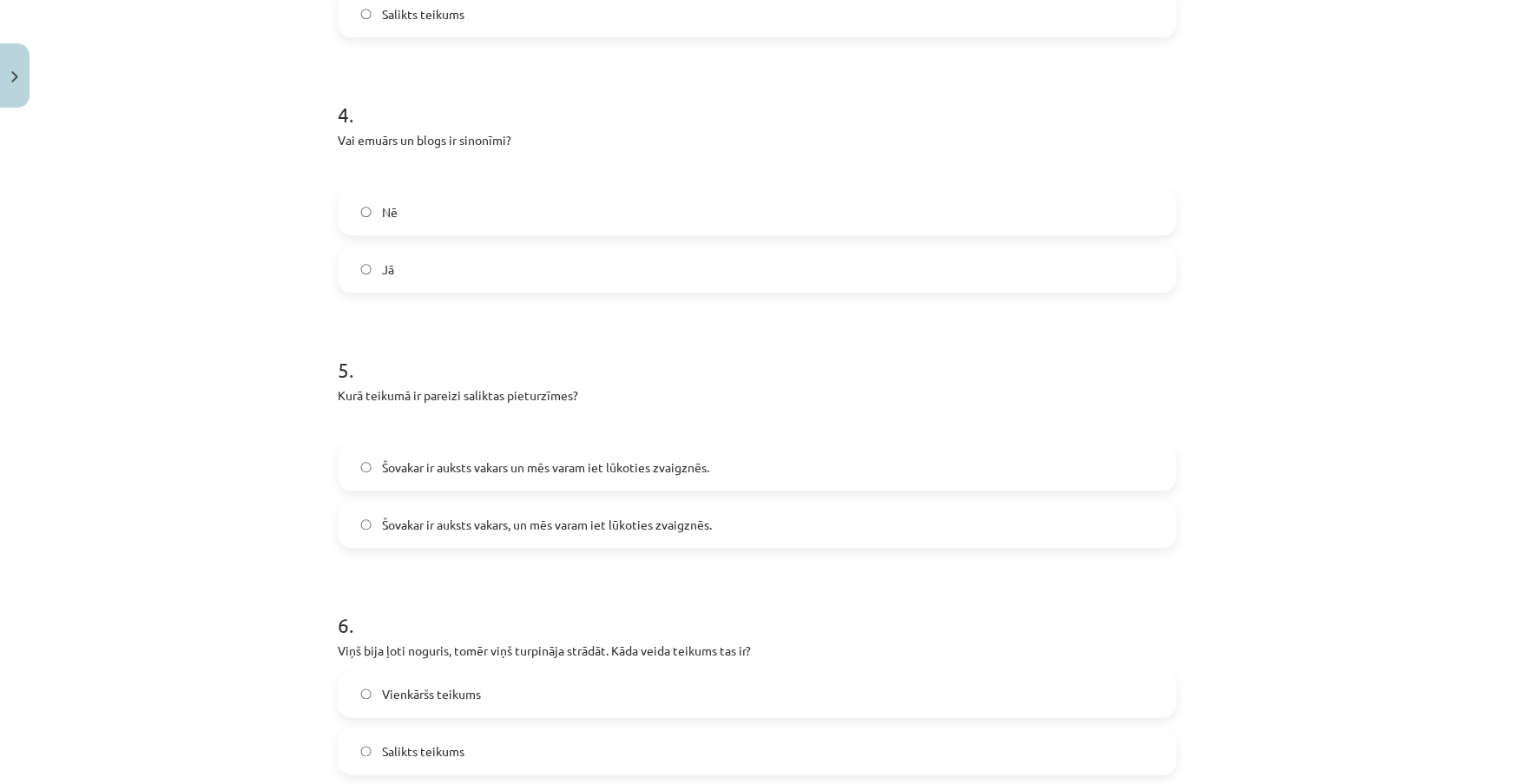
scroll to position [981, 0]
click at [686, 525] on span "Šovakar ir auksts vakars, un mēs varam iet lūkoties zvaigznēs." at bounding box center [547, 526] width 330 height 18
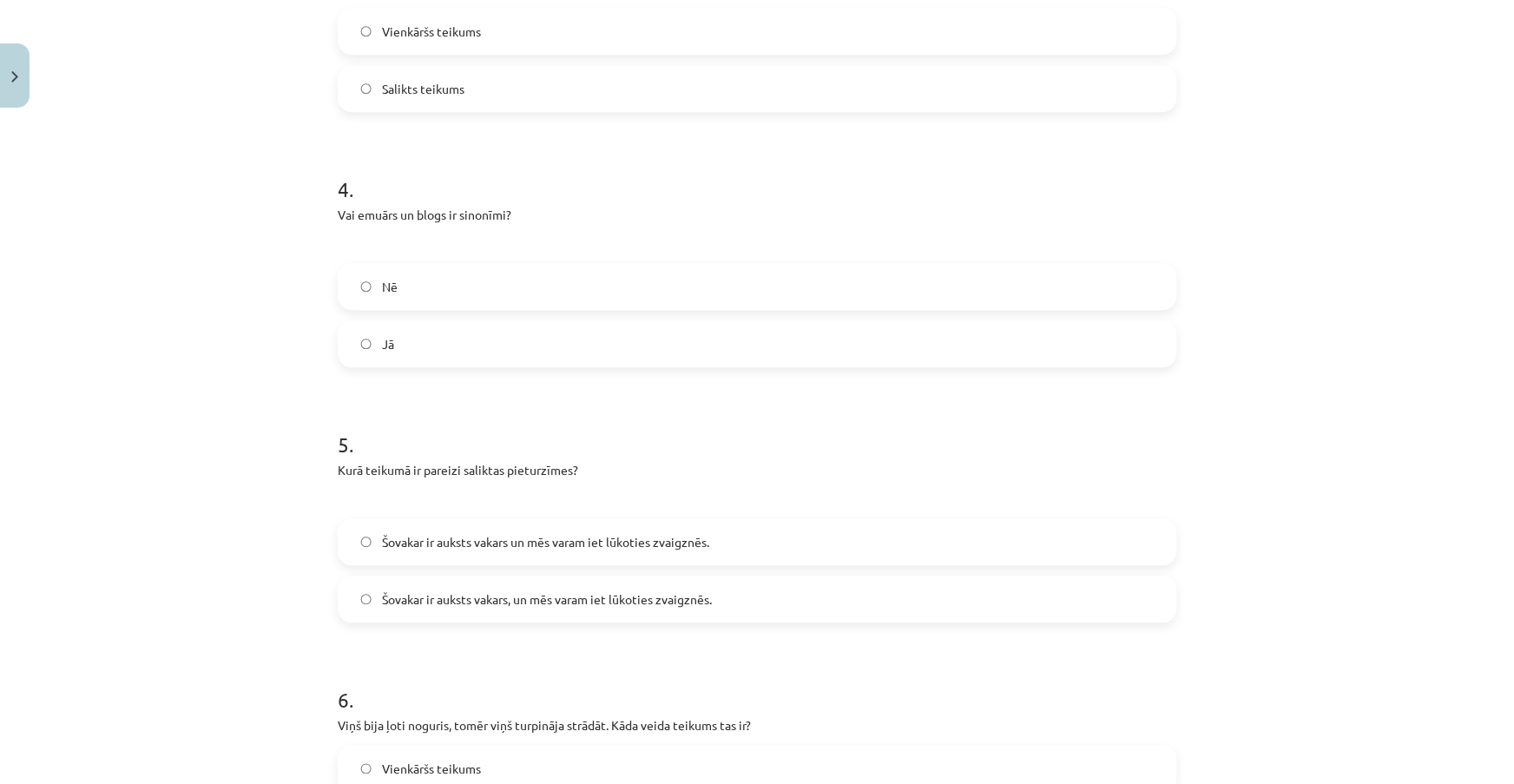
scroll to position [823, 0]
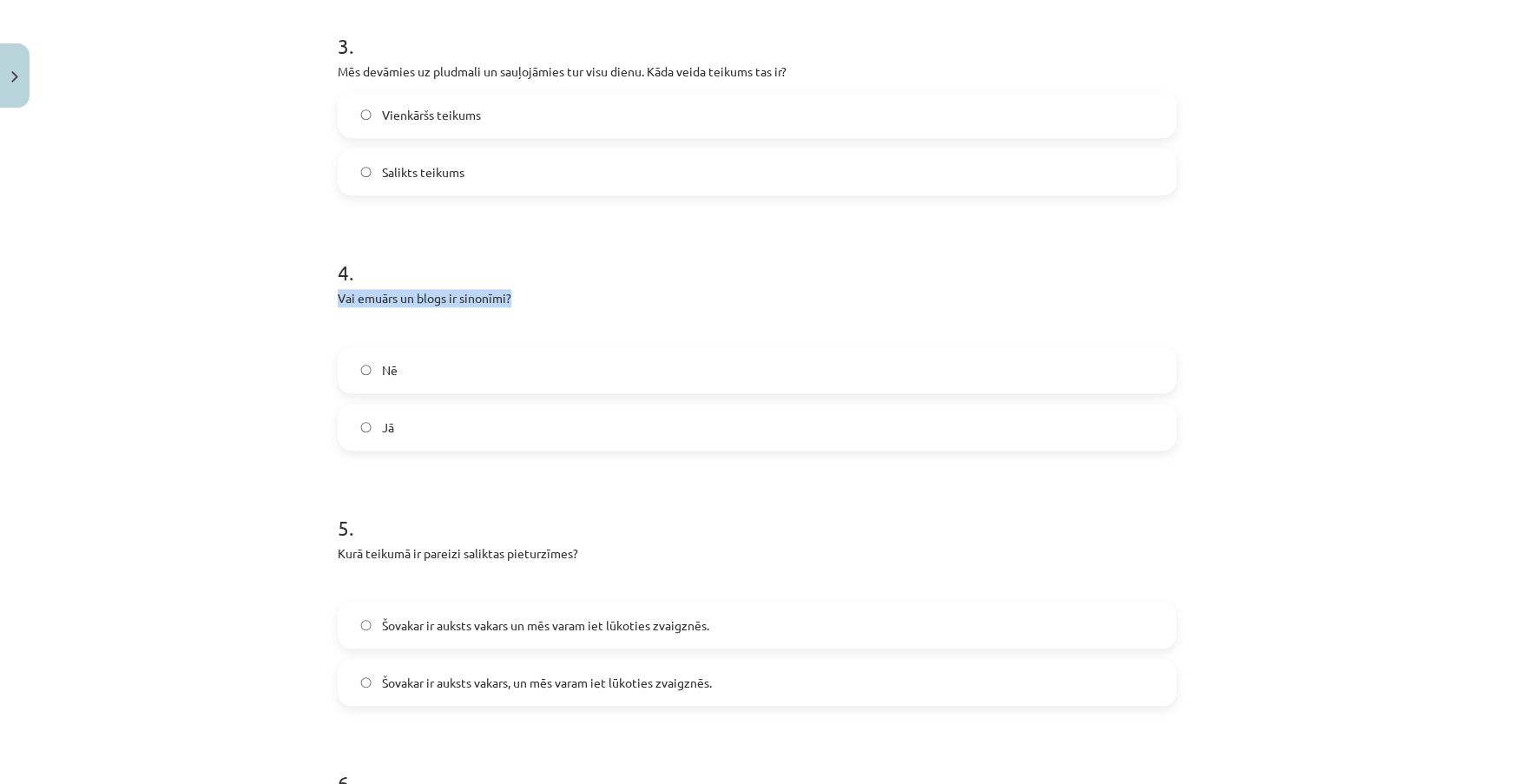
drag, startPoint x: 332, startPoint y: 297, endPoint x: 509, endPoint y: 302, distance: 177.1
click at [509, 302] on p "Vai emuārs un blogs ir sinonīmi?" at bounding box center [756, 298] width 838 height 18
click at [513, 434] on label "Jā" at bounding box center [756, 427] width 835 height 44
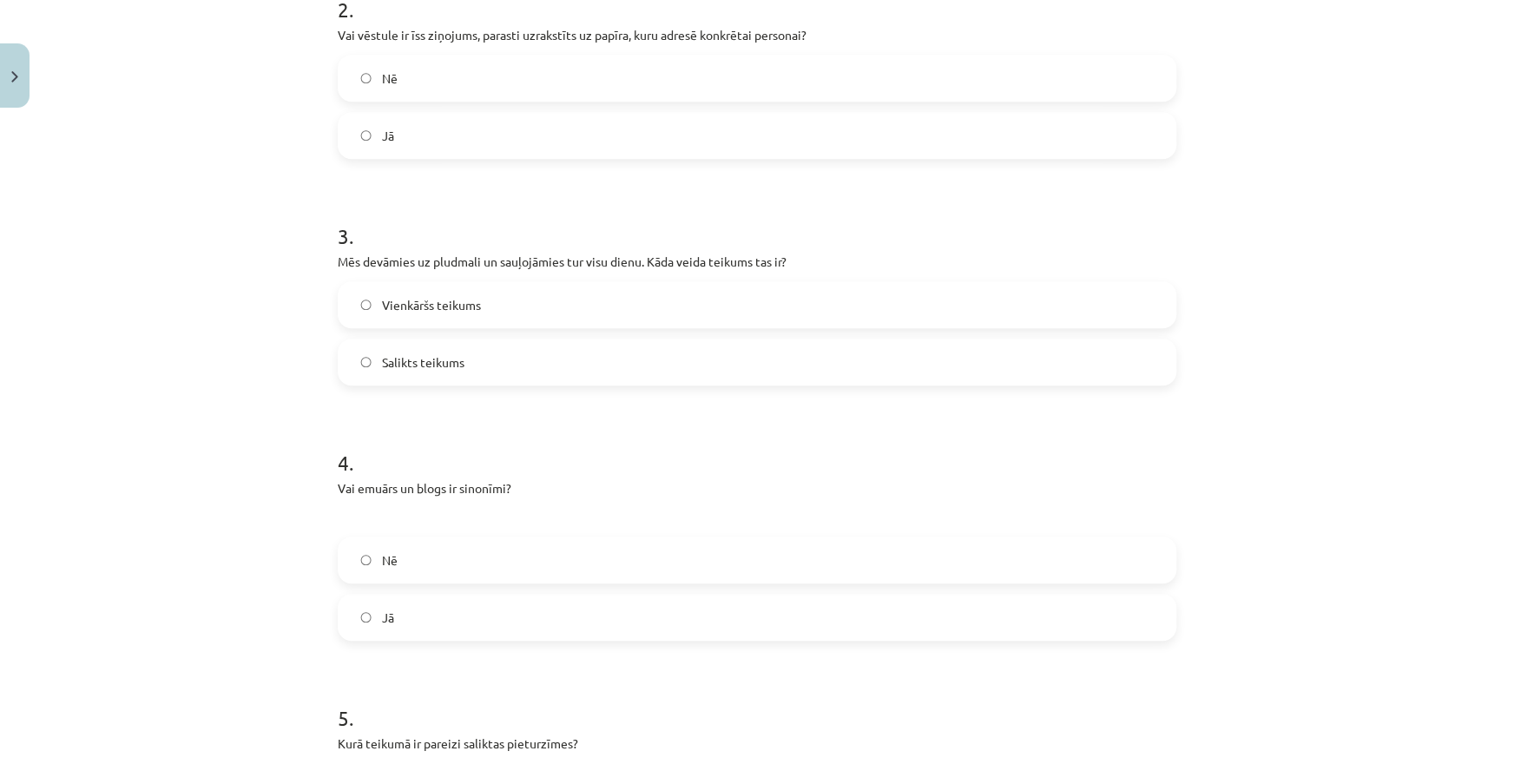
scroll to position [587, 0]
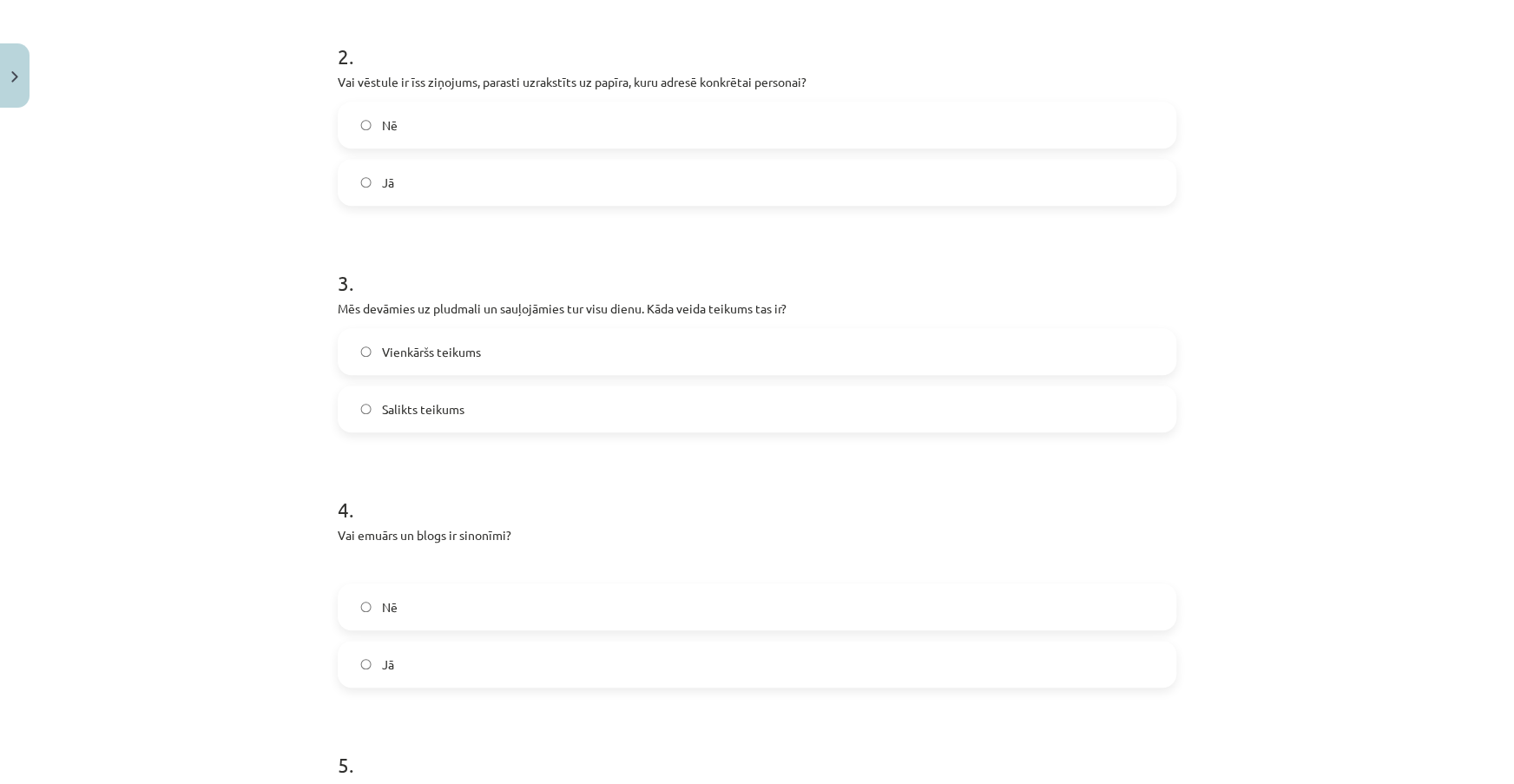
click at [593, 354] on label "Vienkāršs teikums" at bounding box center [756, 352] width 835 height 44
click at [640, 354] on label "Vienkāršs teikums" at bounding box center [756, 352] width 835 height 44
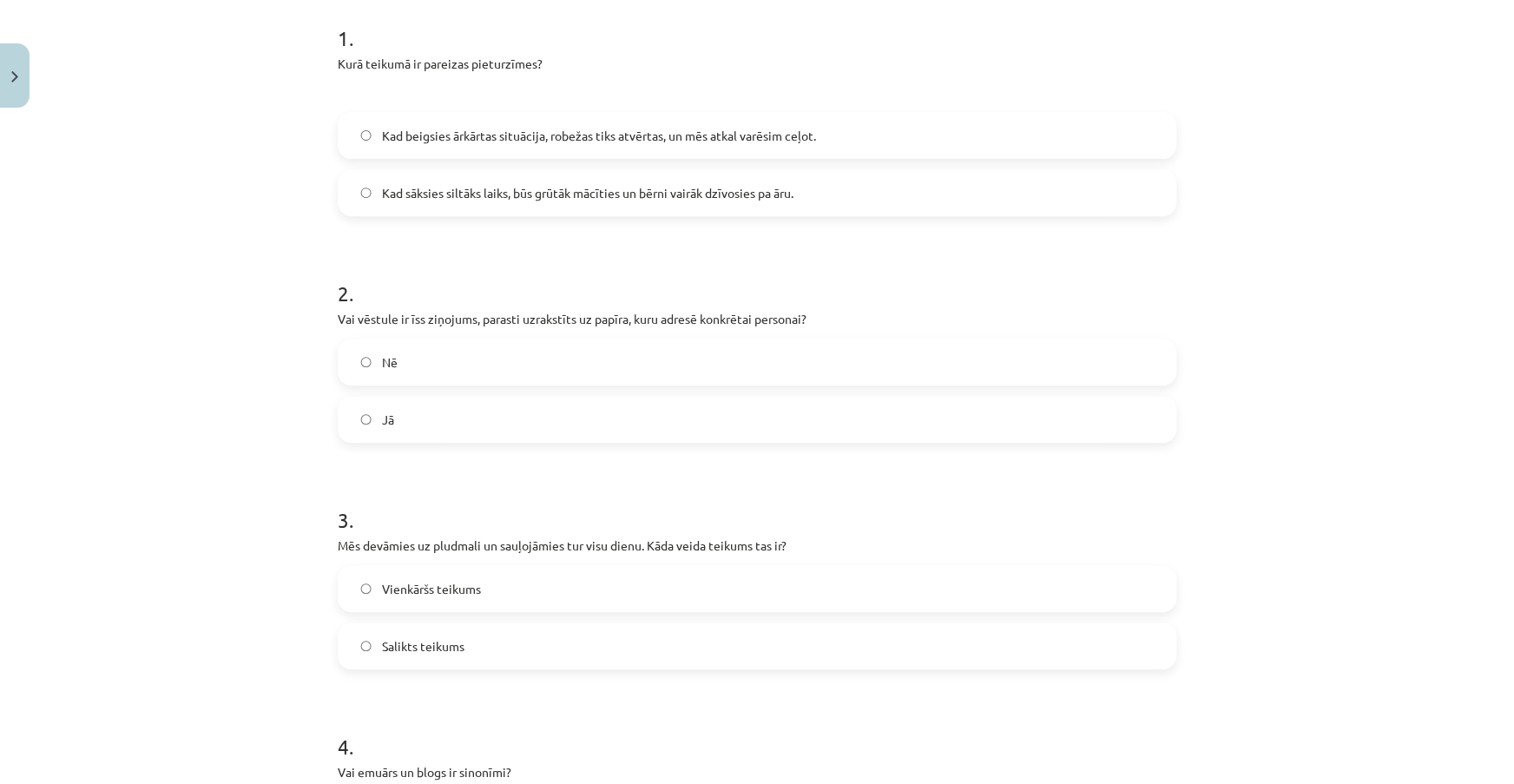
scroll to position [271, 0]
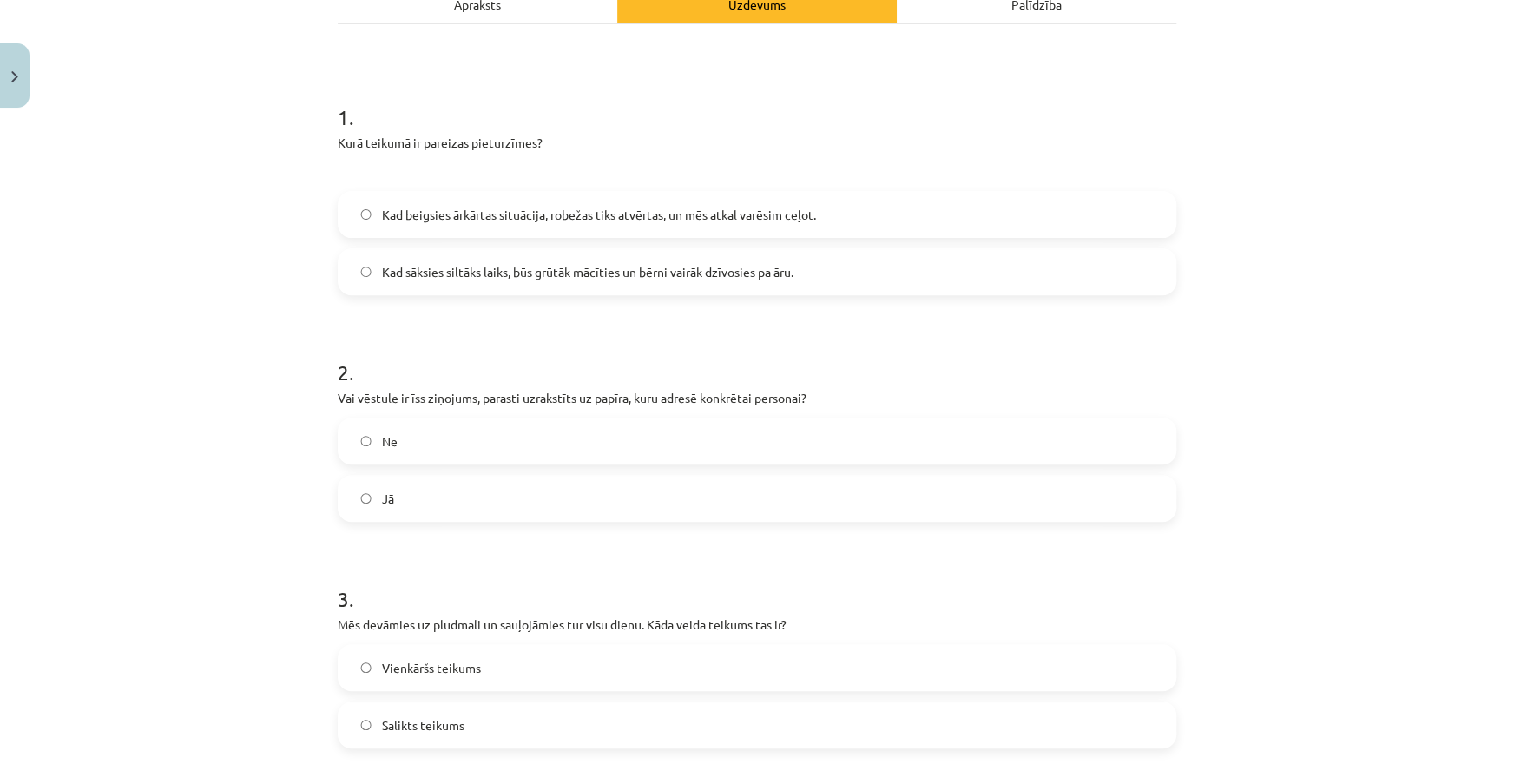
click at [436, 500] on label "Jā" at bounding box center [756, 498] width 835 height 44
drag, startPoint x: 333, startPoint y: 396, endPoint x: 817, endPoint y: 388, distance: 484.1
click at [817, 389] on p "Vai vēstule ir īss ziņojums, parasti uzrakstīts uz papīra, kuru adresē konkrēta…" at bounding box center [756, 398] width 838 height 18
click at [823, 484] on label "Jā" at bounding box center [756, 498] width 835 height 44
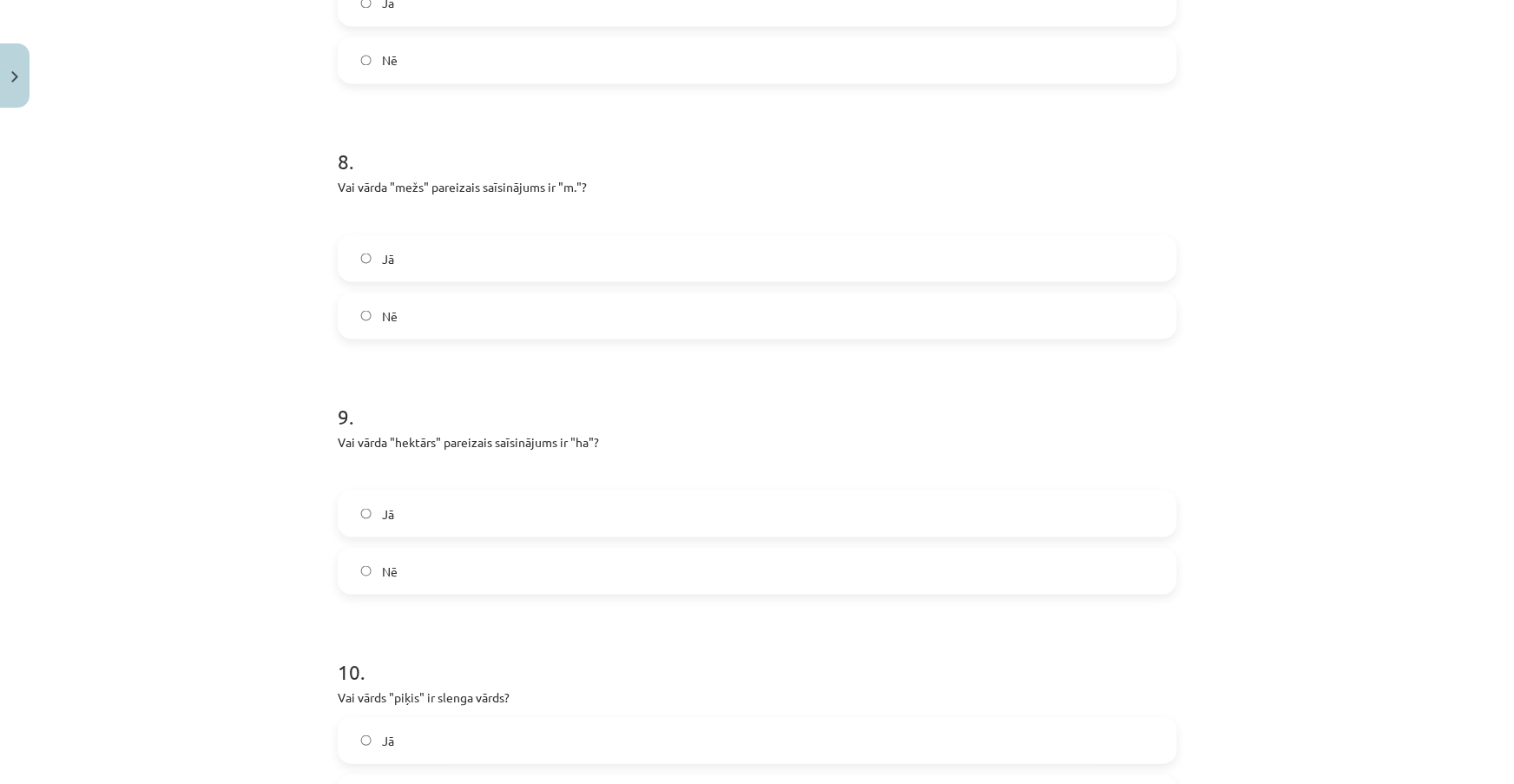
scroll to position [2165, 0]
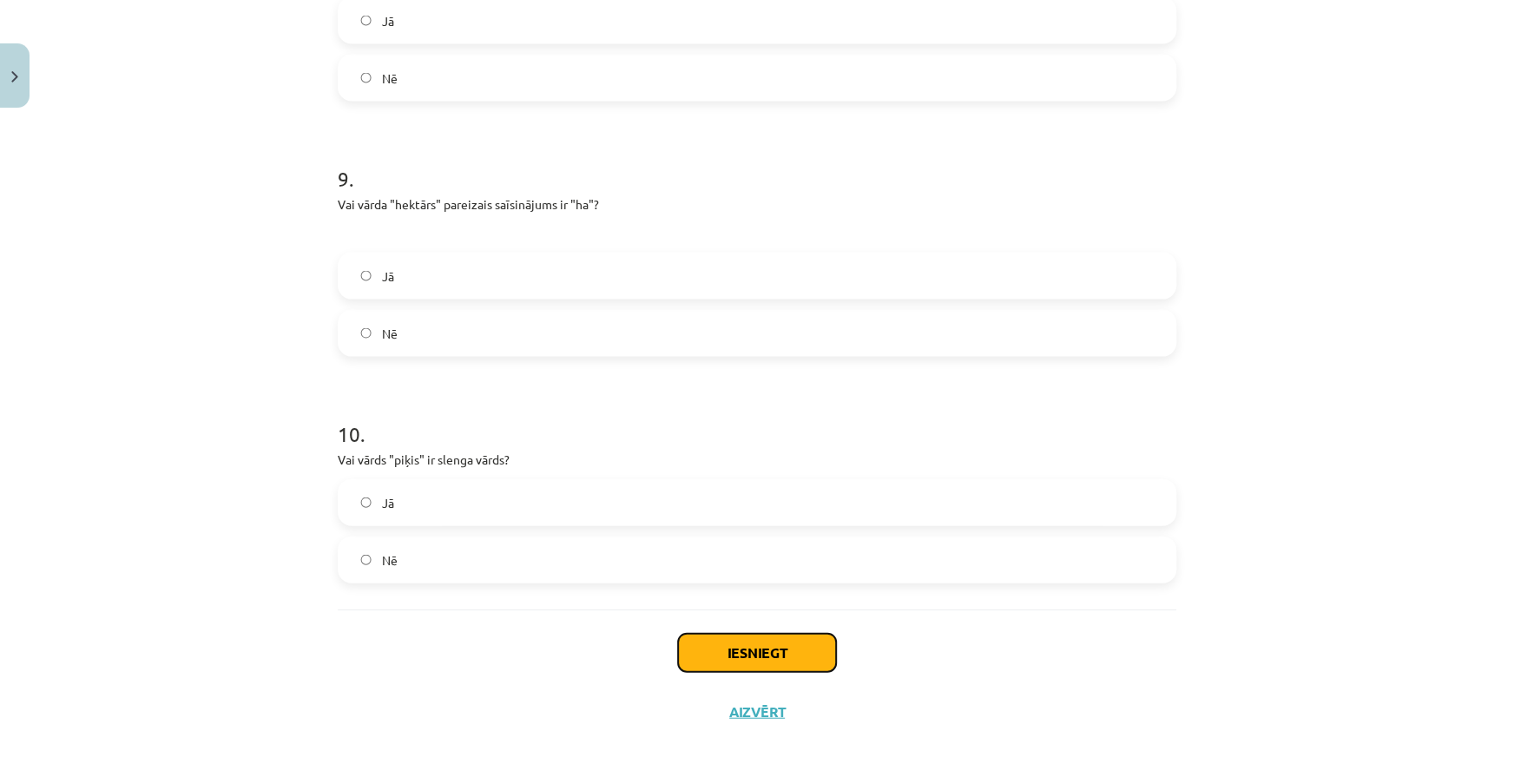
click at [807, 653] on button "Iesniegt" at bounding box center [757, 653] width 158 height 39
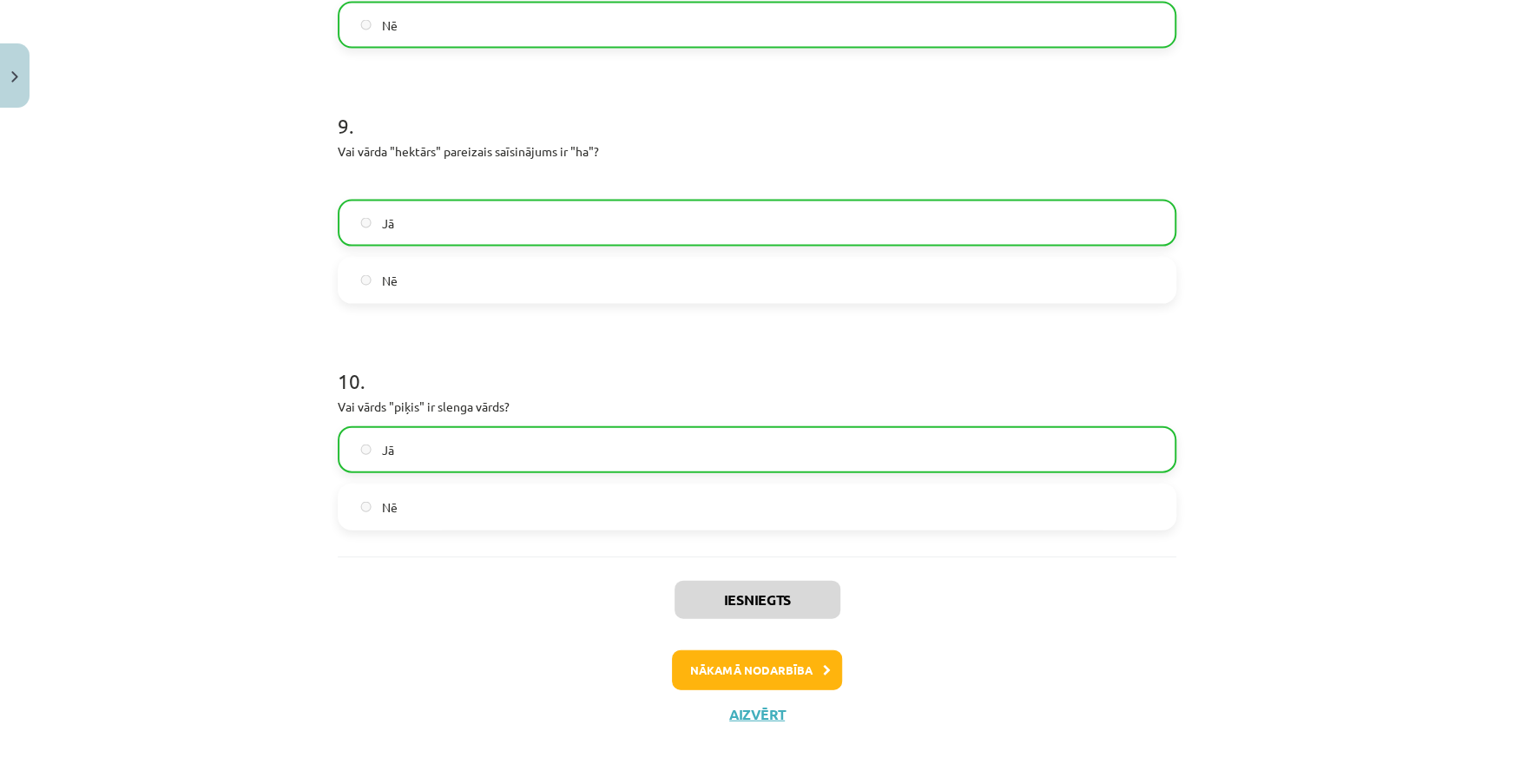
scroll to position [2220, 0]
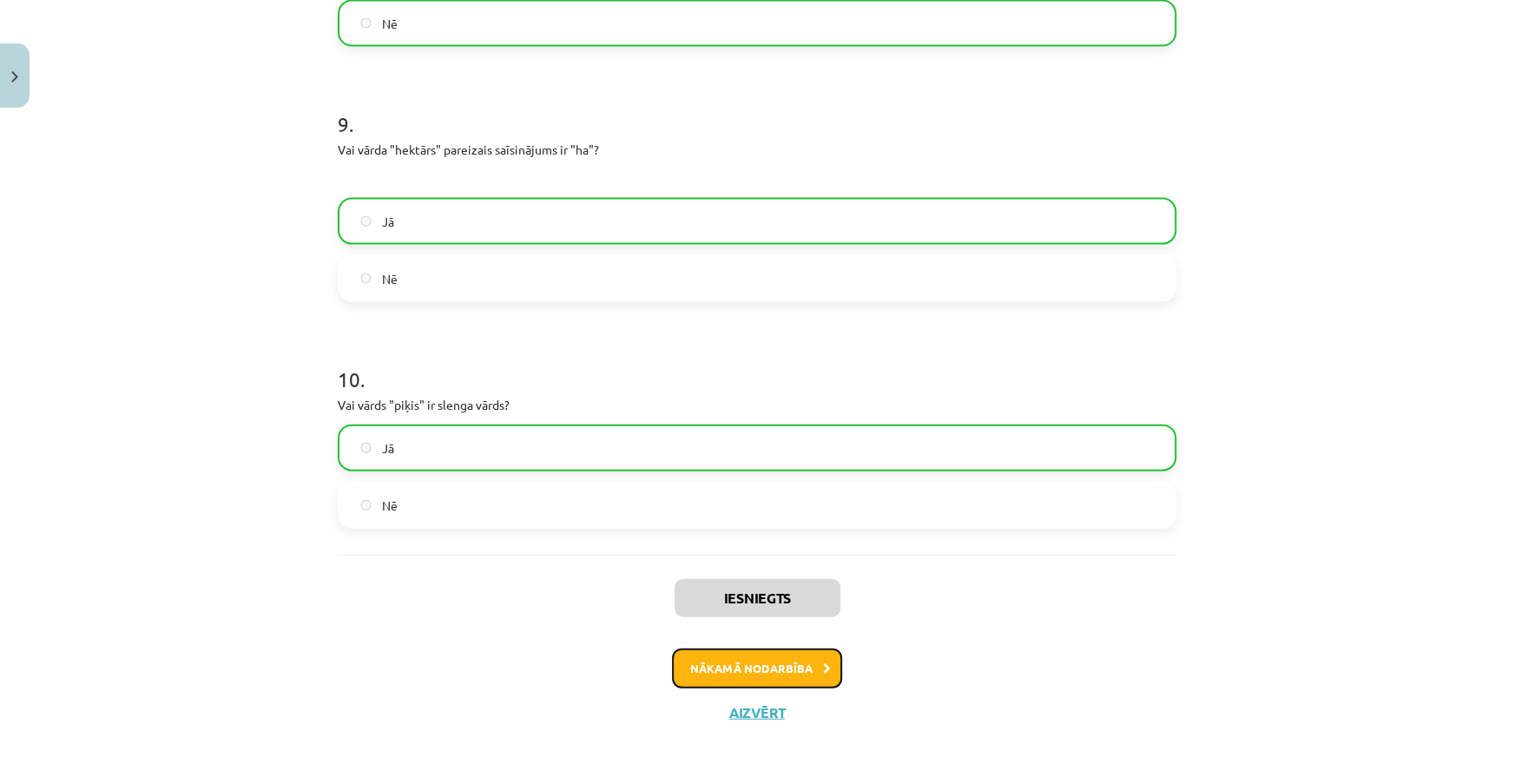
click at [815, 665] on button "Nākamā nodarbība" at bounding box center [757, 668] width 170 height 40
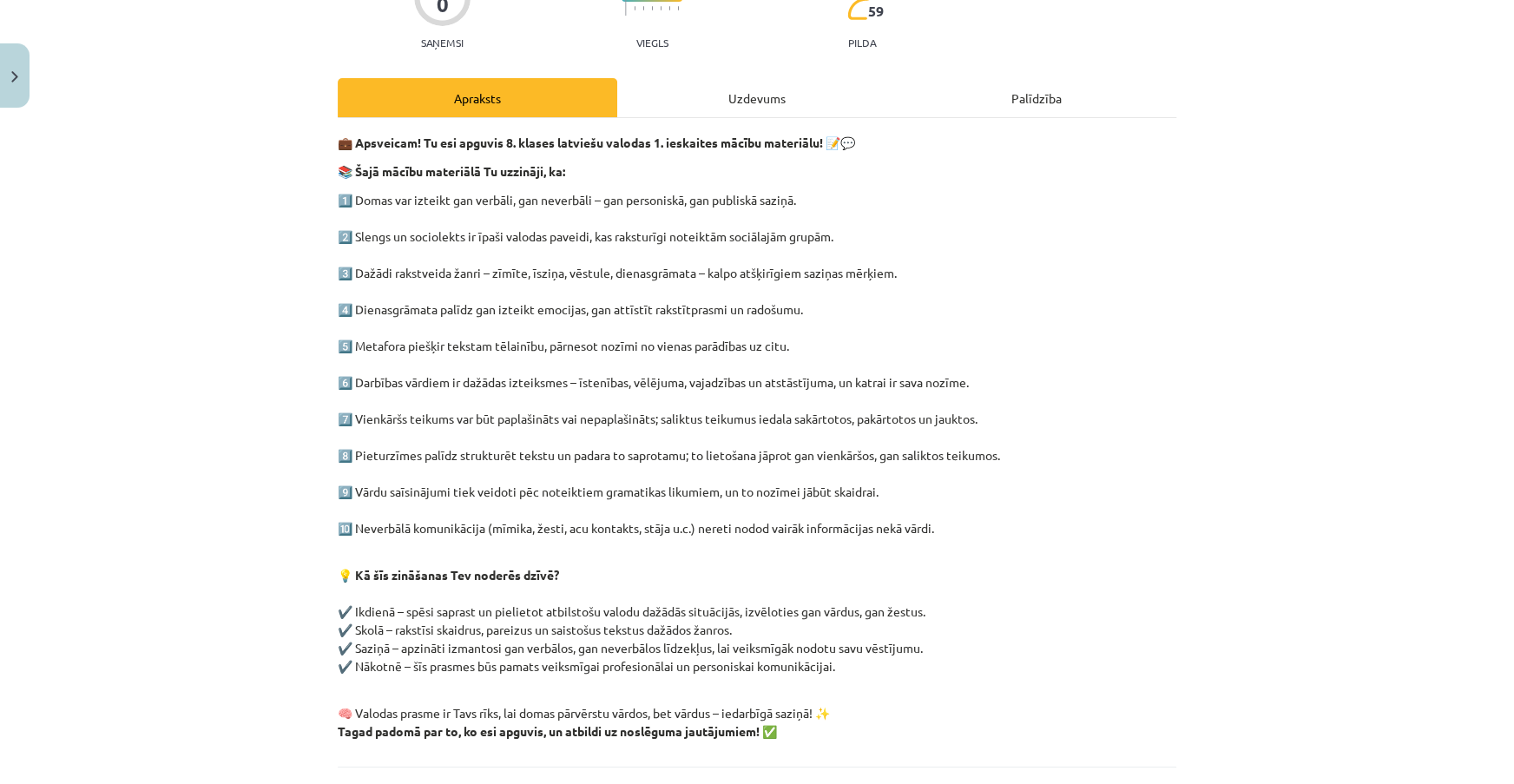
scroll to position [335, 0]
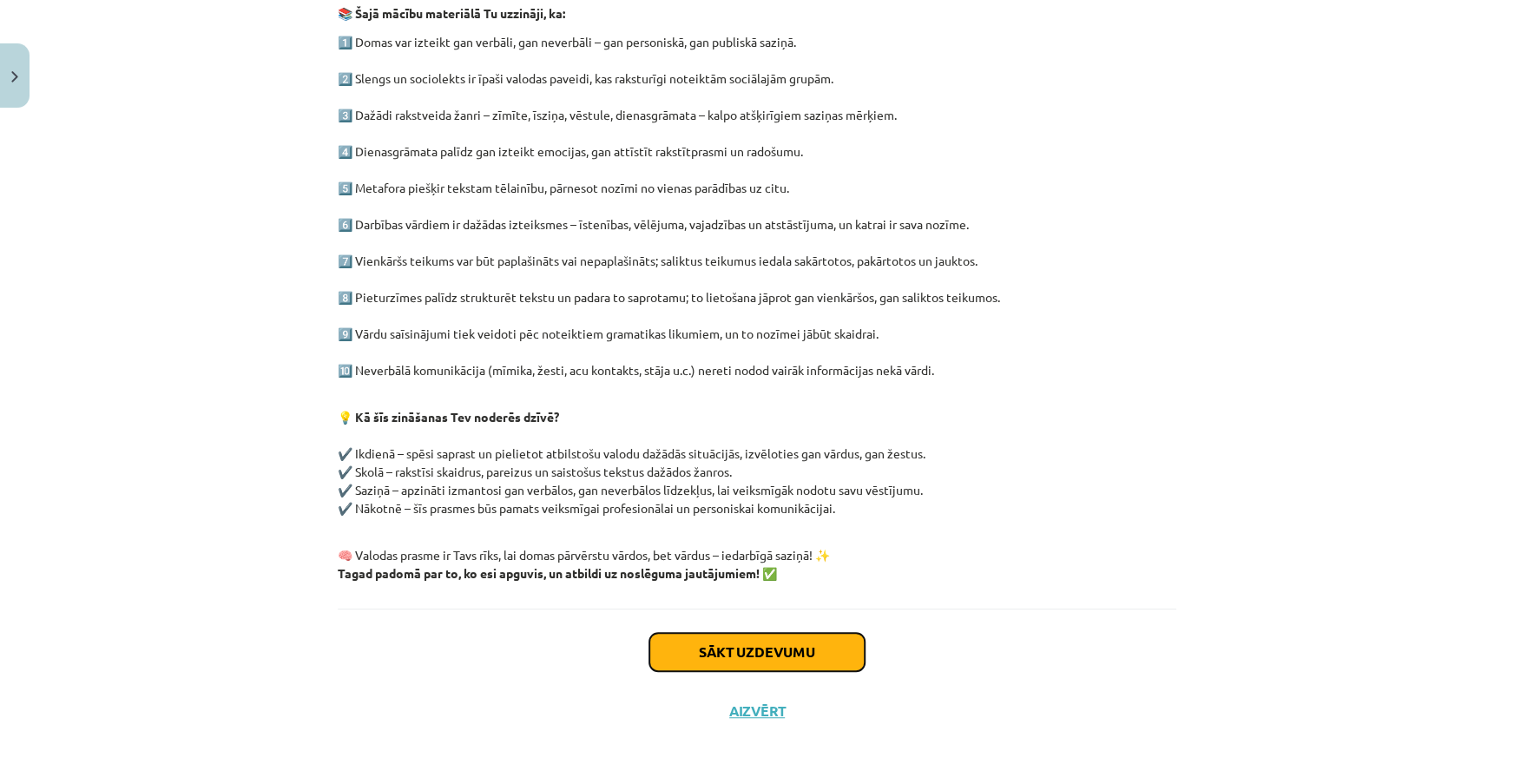
click at [817, 658] on button "Sākt uzdevumu" at bounding box center [757, 652] width 216 height 39
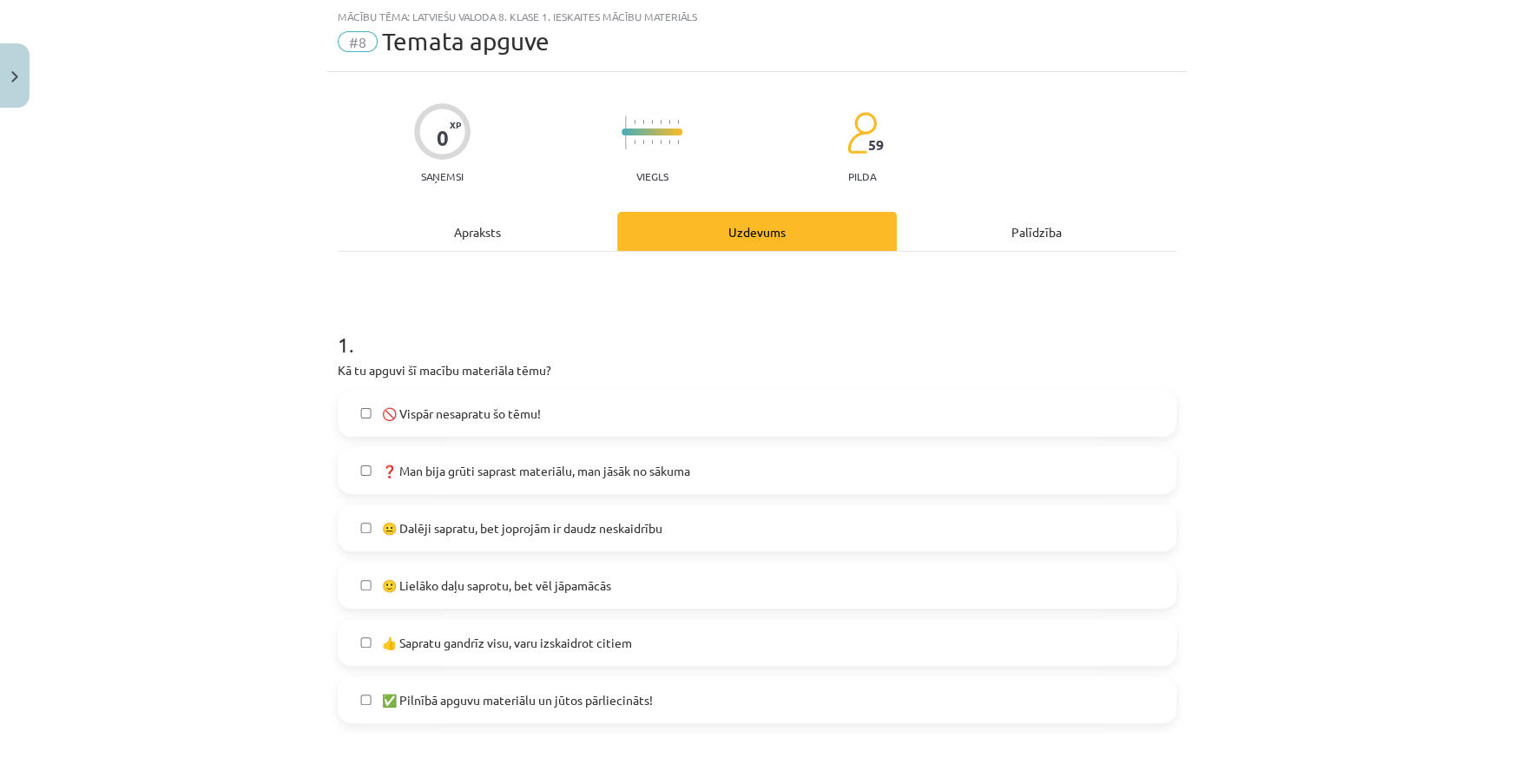
scroll to position [201, 0]
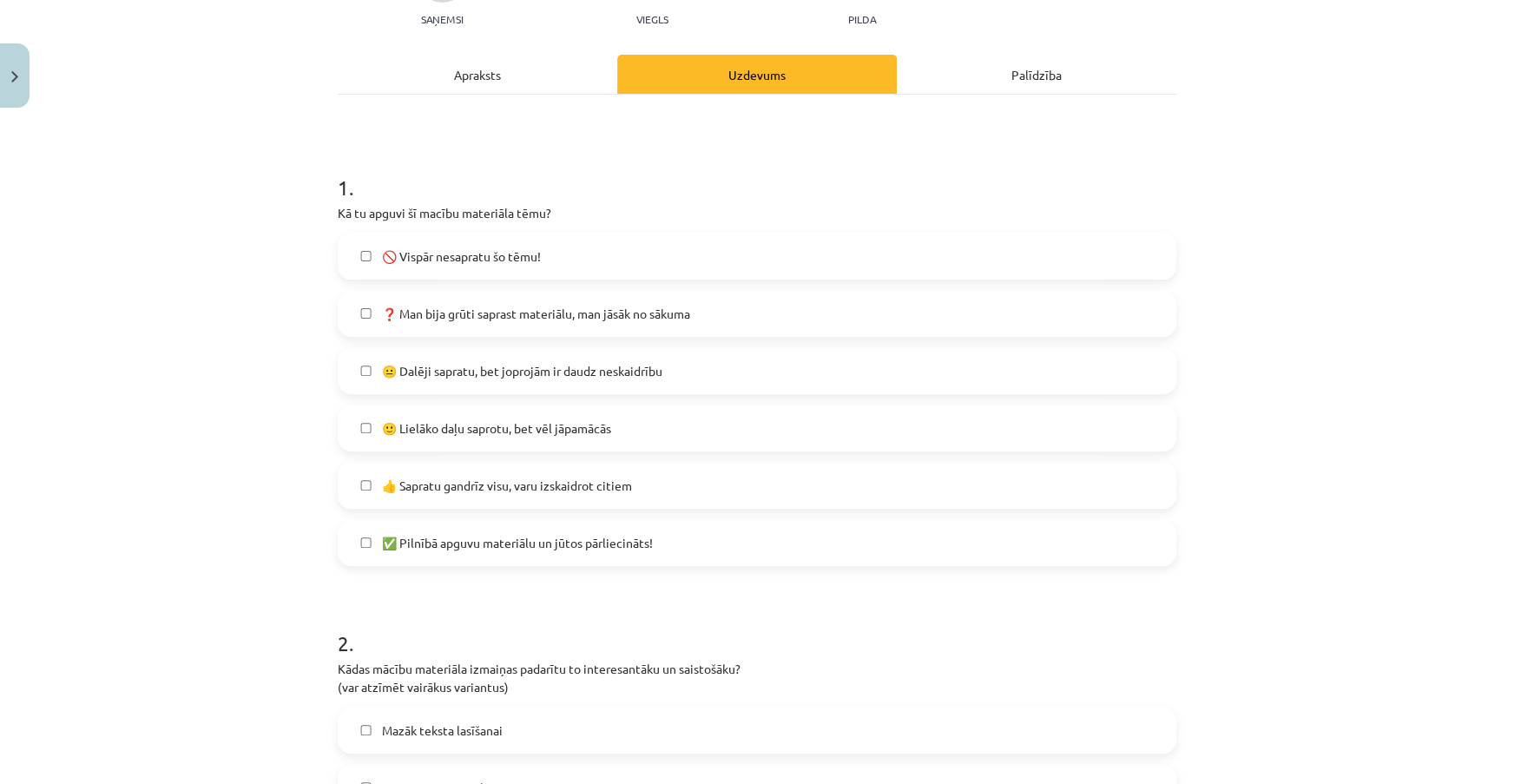
click at [632, 488] on label "👍 Sapratu gandrīz visu, varu izskaidrot citiem" at bounding box center [756, 485] width 835 height 44
click at [647, 436] on label "🙂 Lielāko daļu saprotu, bet vēl jāpamācās" at bounding box center [756, 428] width 835 height 44
click at [590, 485] on span "👍 Sapratu gandrīz visu, varu izskaidrot citiem" at bounding box center [506, 485] width 250 height 18
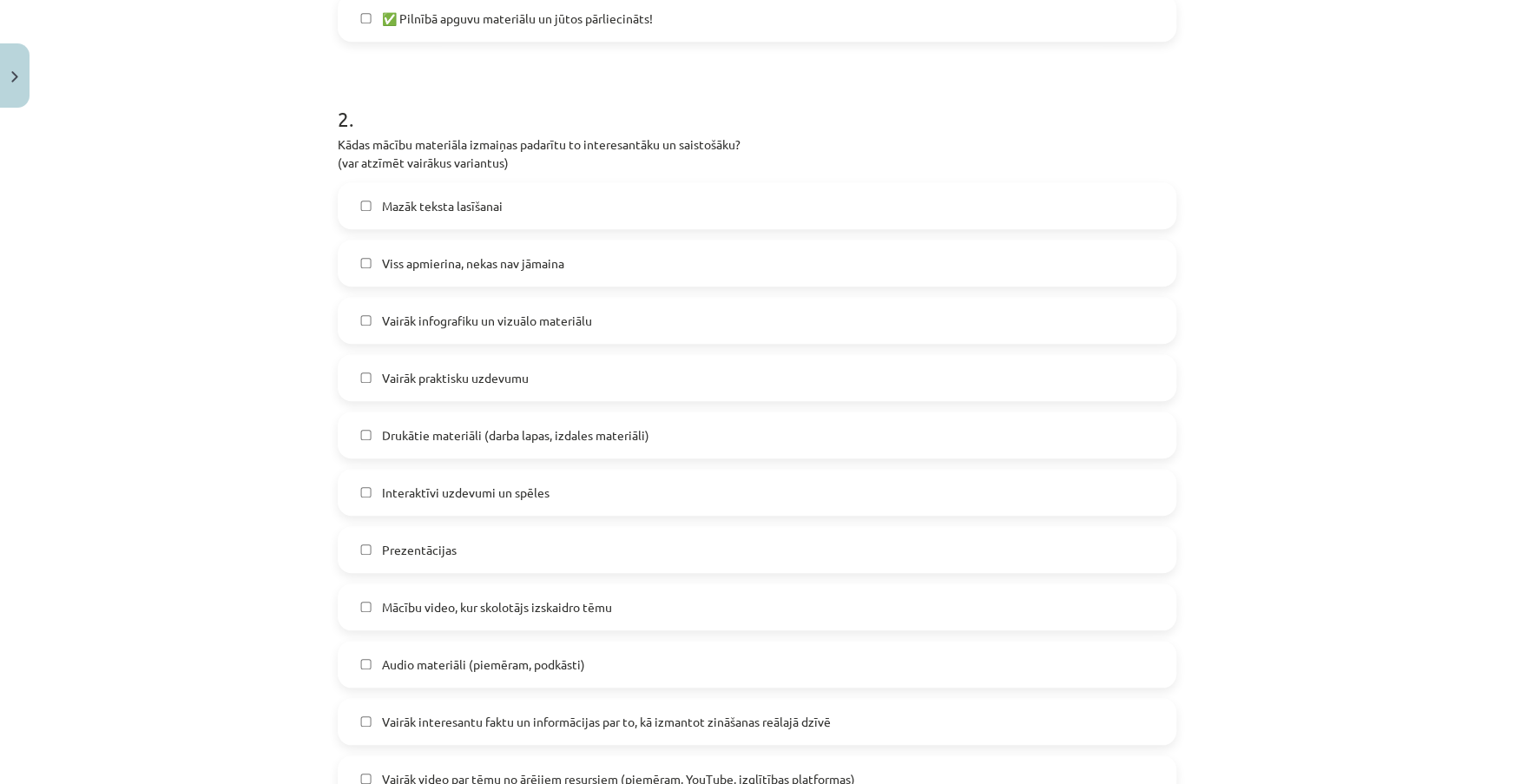
scroll to position [753, 0]
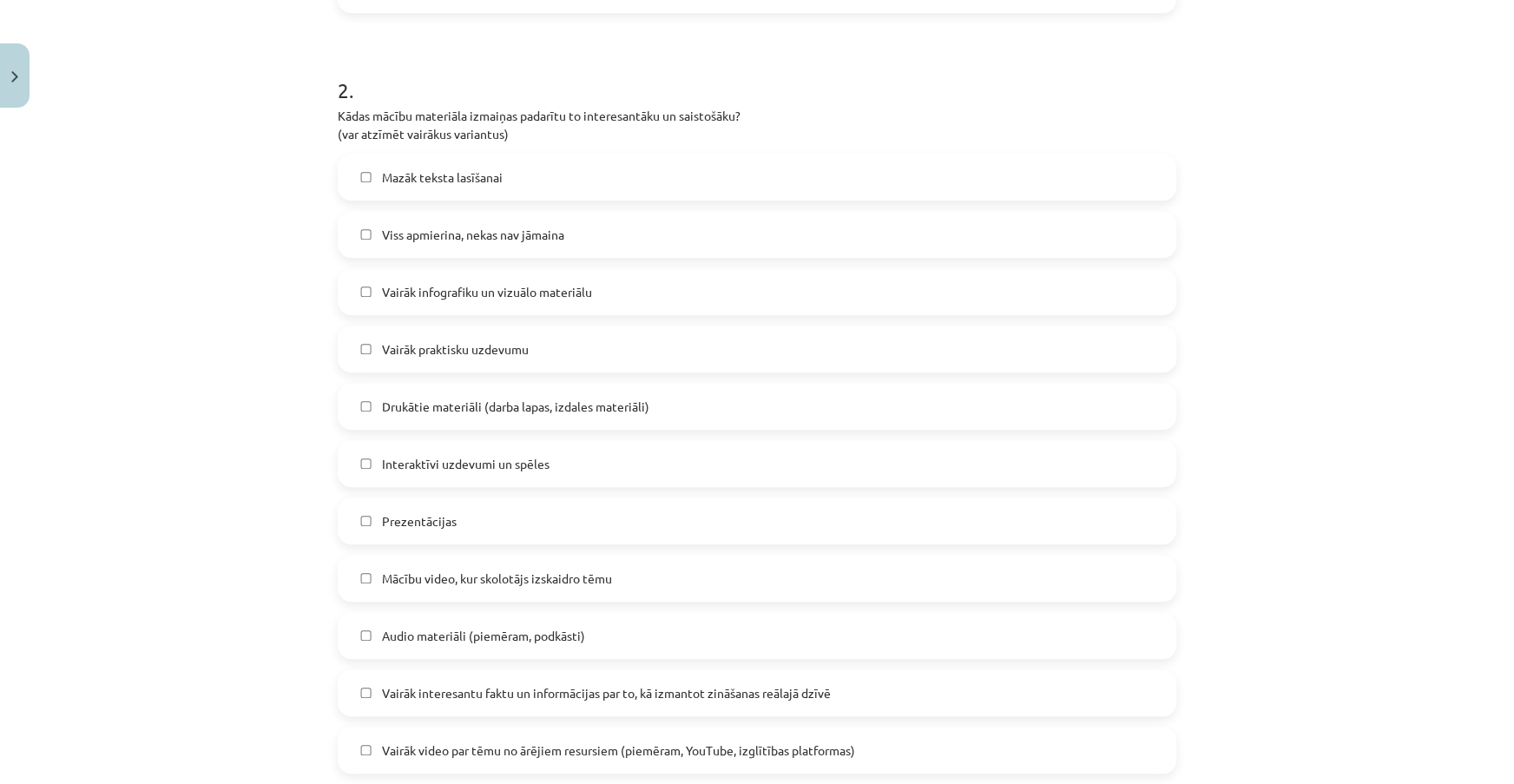
click at [599, 283] on label "Vairāk infografiku un vizuālo materiālu" at bounding box center [756, 292] width 835 height 44
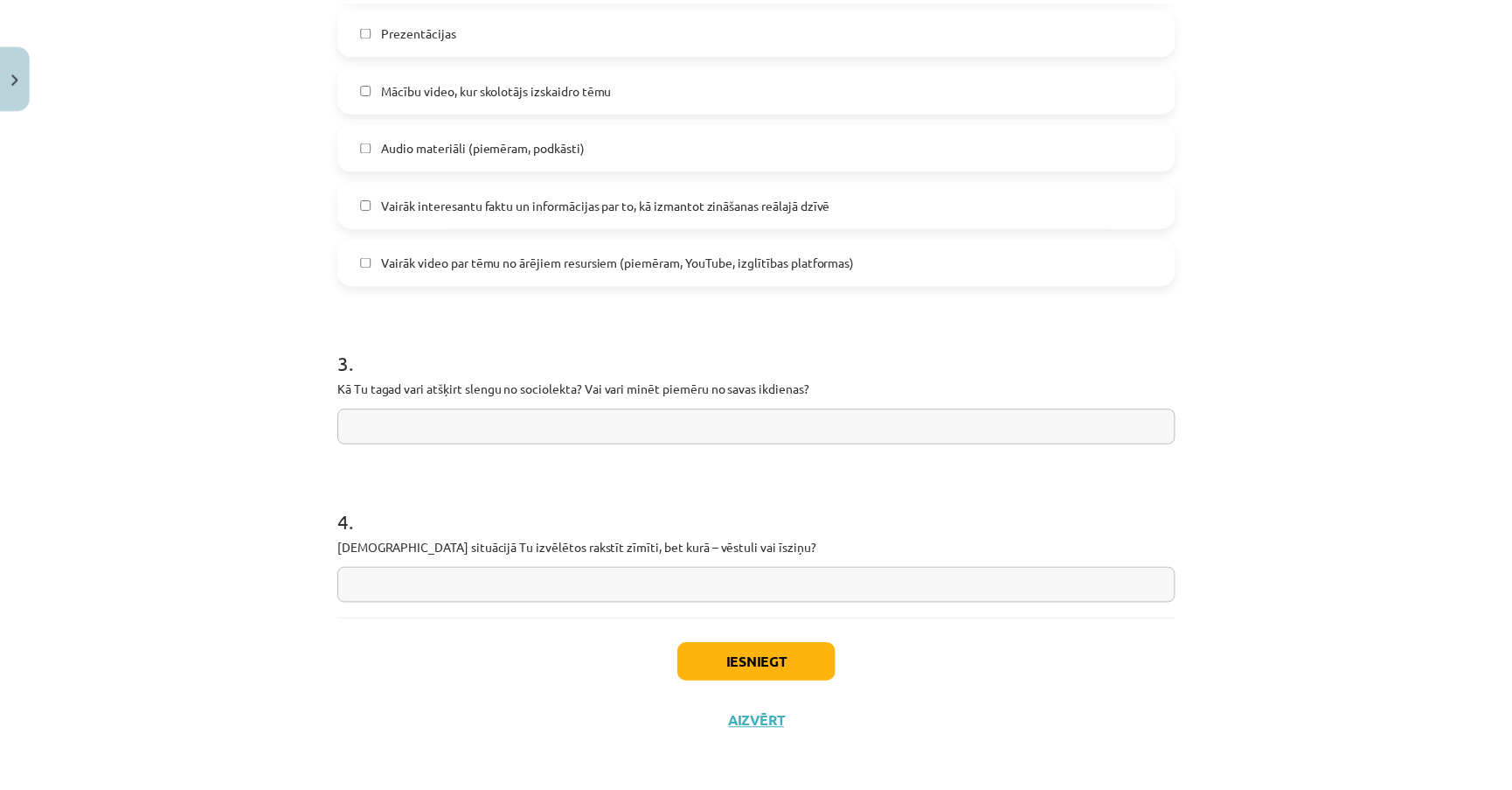
scroll to position [1259, 0]
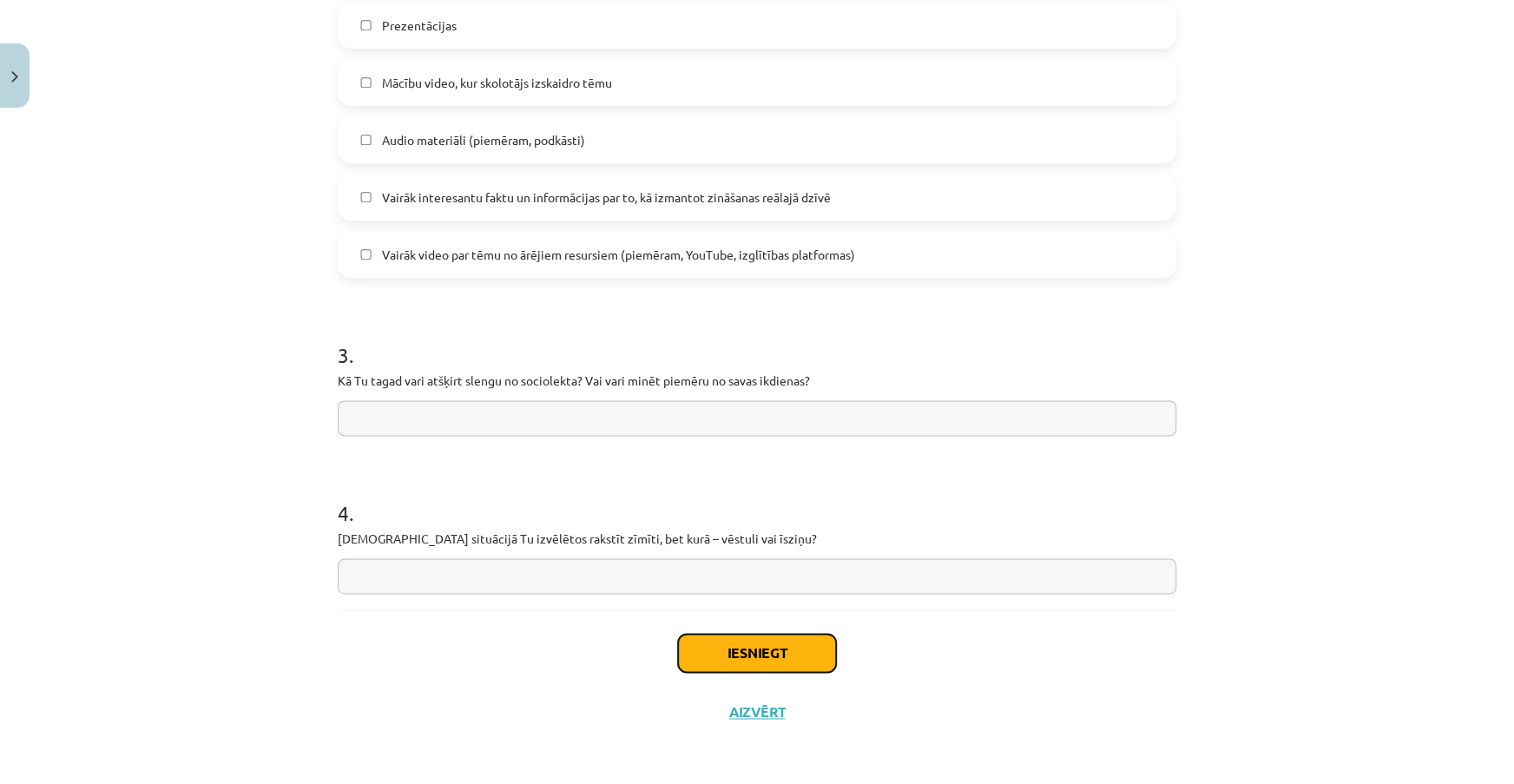
click at [739, 649] on button "Iesniegt" at bounding box center [757, 653] width 158 height 39
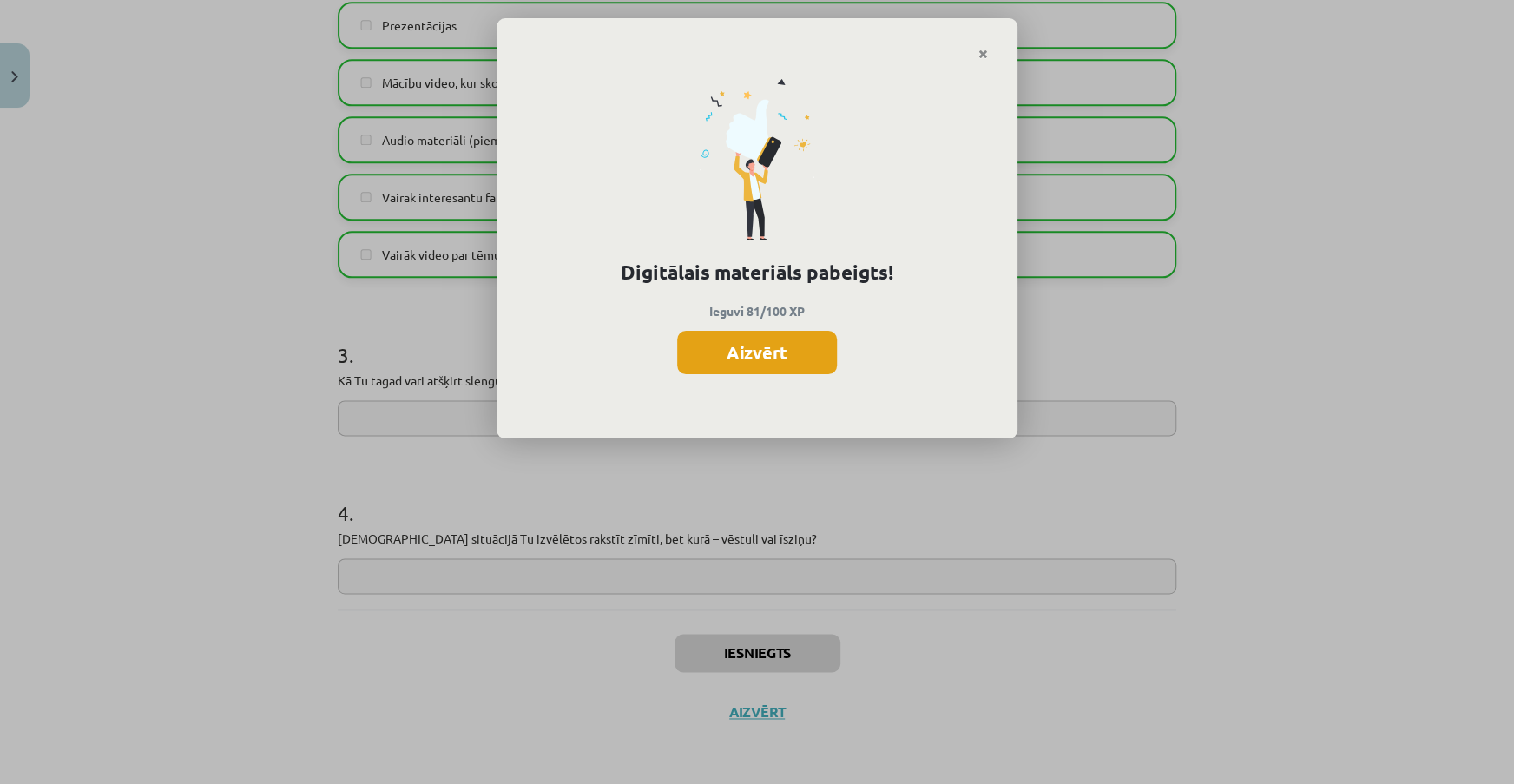
click at [798, 364] on button "Aizvērt" at bounding box center [757, 353] width 159 height 44
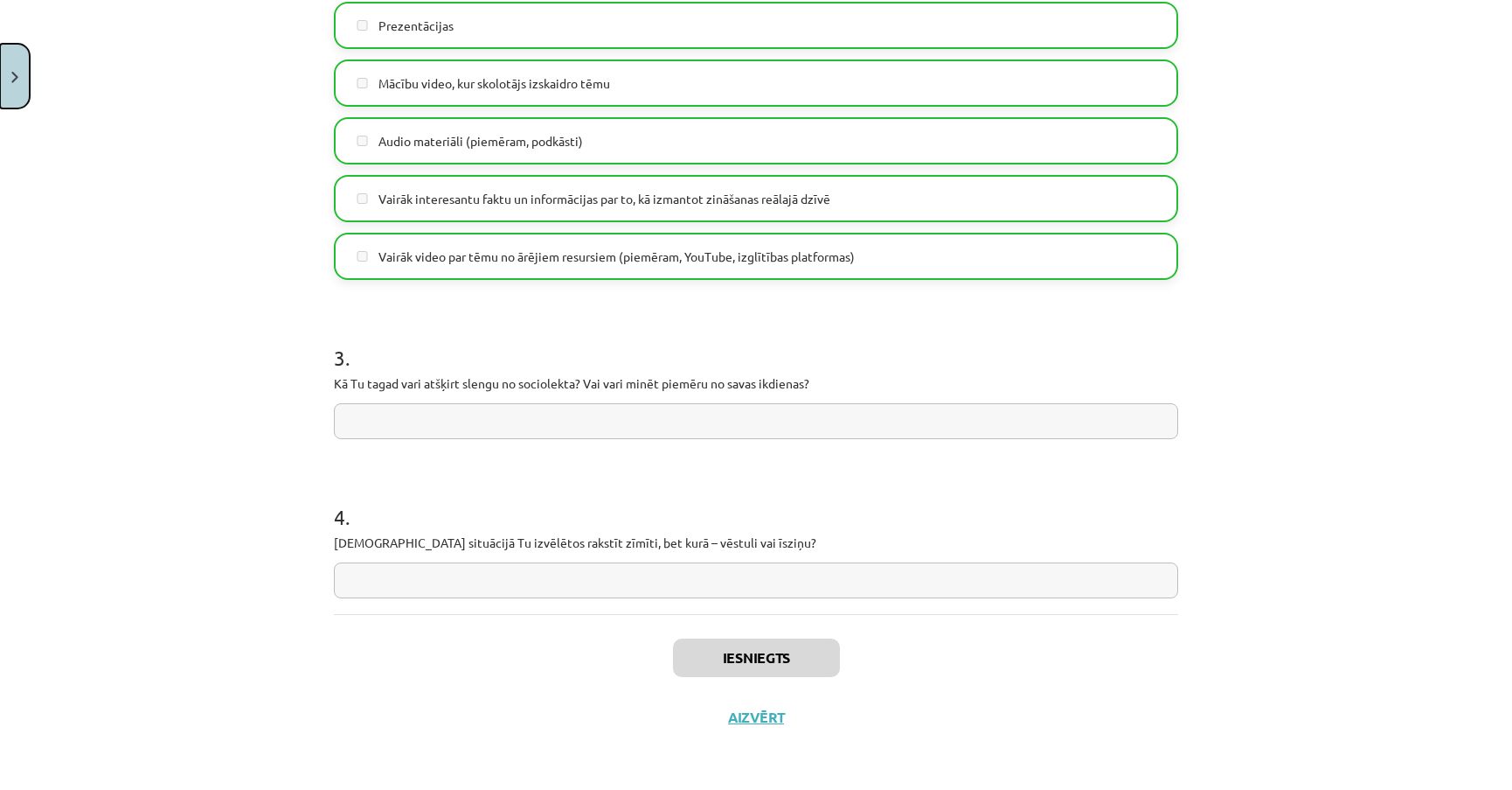
click at [18, 95] on button "Close" at bounding box center [15, 76] width 30 height 64
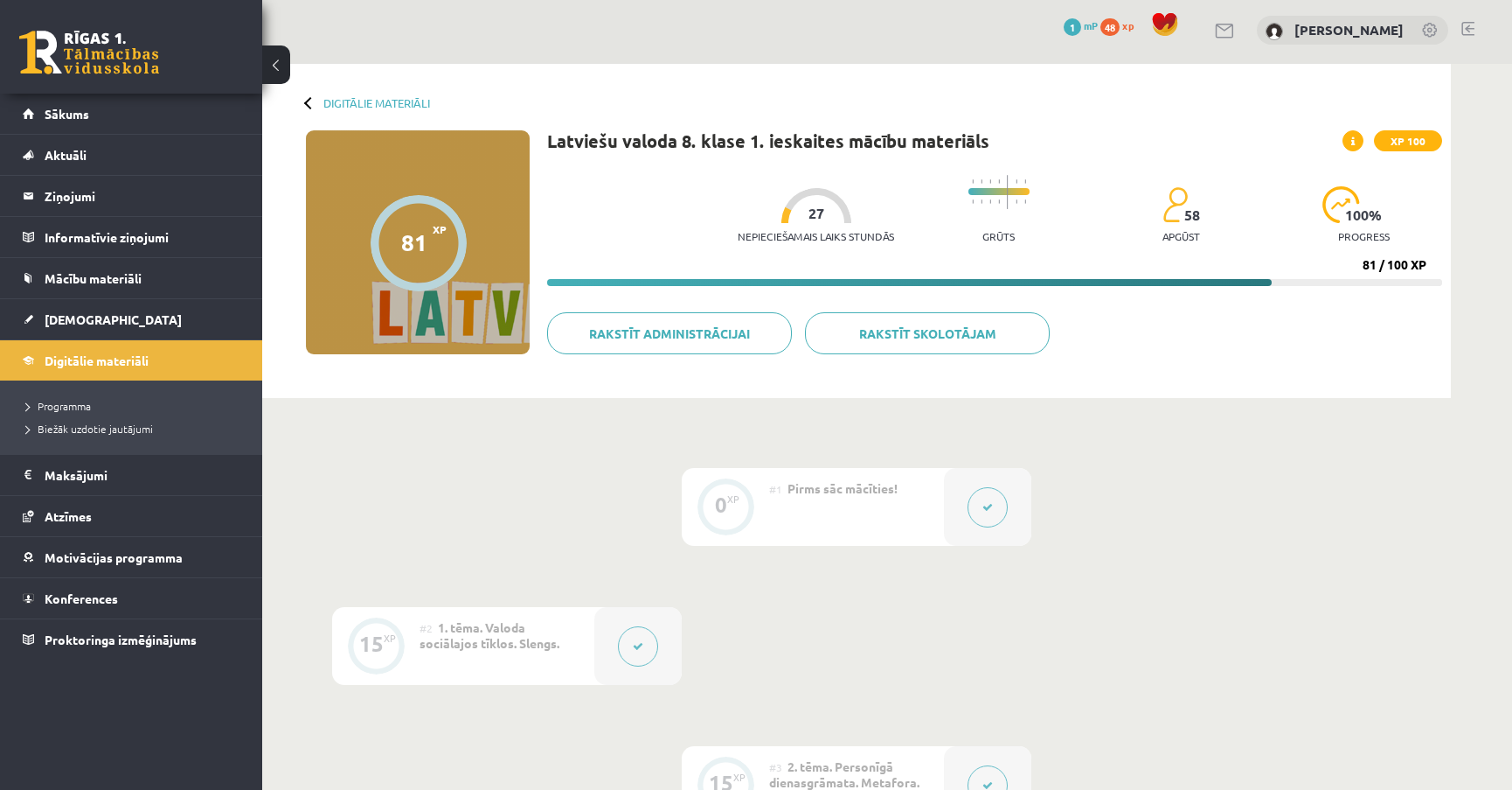
scroll to position [0, 0]
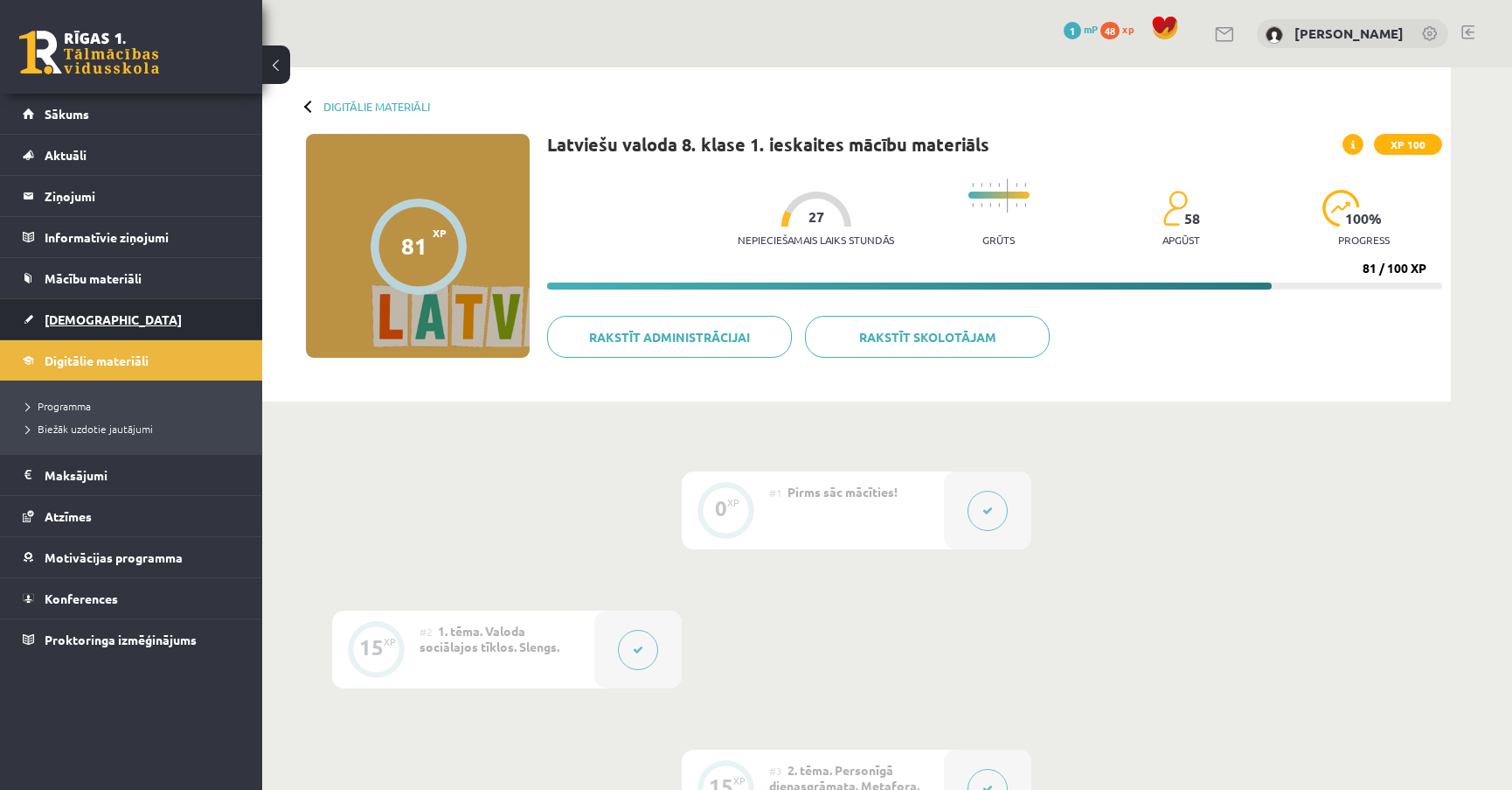
click at [102, 321] on link "[DEMOGRAPHIC_DATA]" at bounding box center [131, 320] width 218 height 41
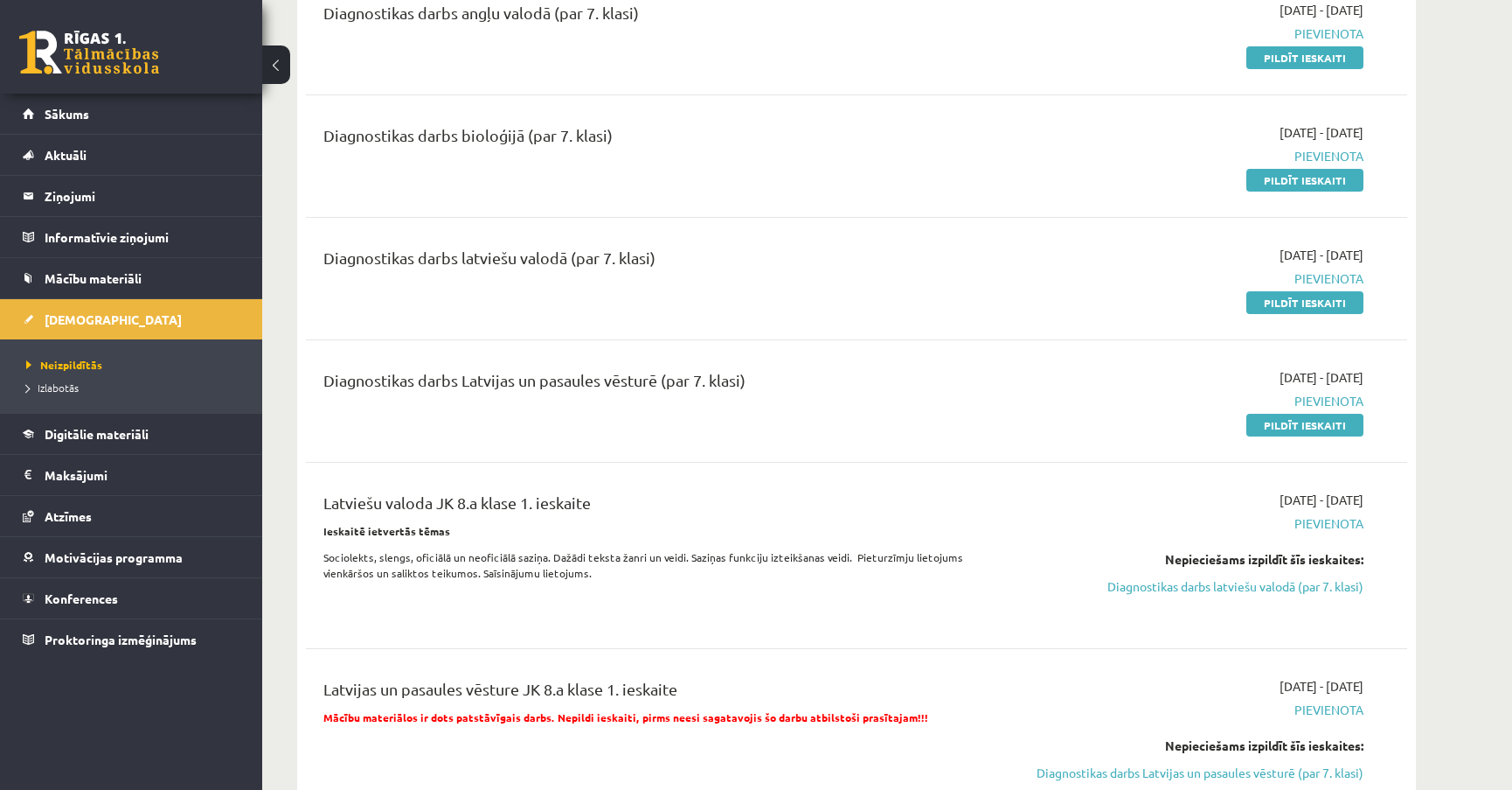
scroll to position [795, 0]
click at [1338, 523] on span "Pievienota" at bounding box center [1199, 522] width 330 height 19
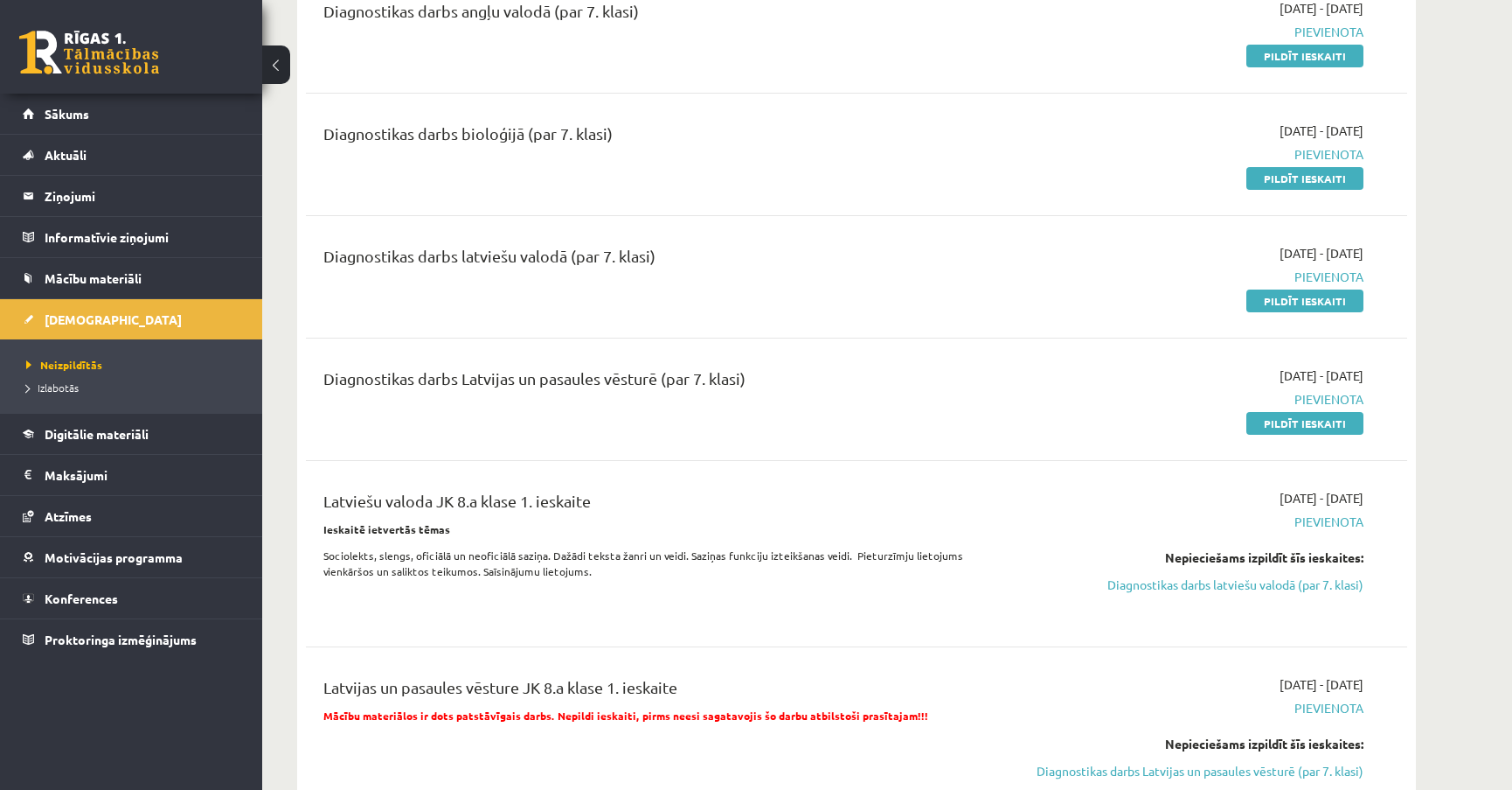
click at [1297, 589] on link "Diagnostikas darbs latviešu valodā (par 7. klasi)" at bounding box center [1199, 584] width 330 height 19
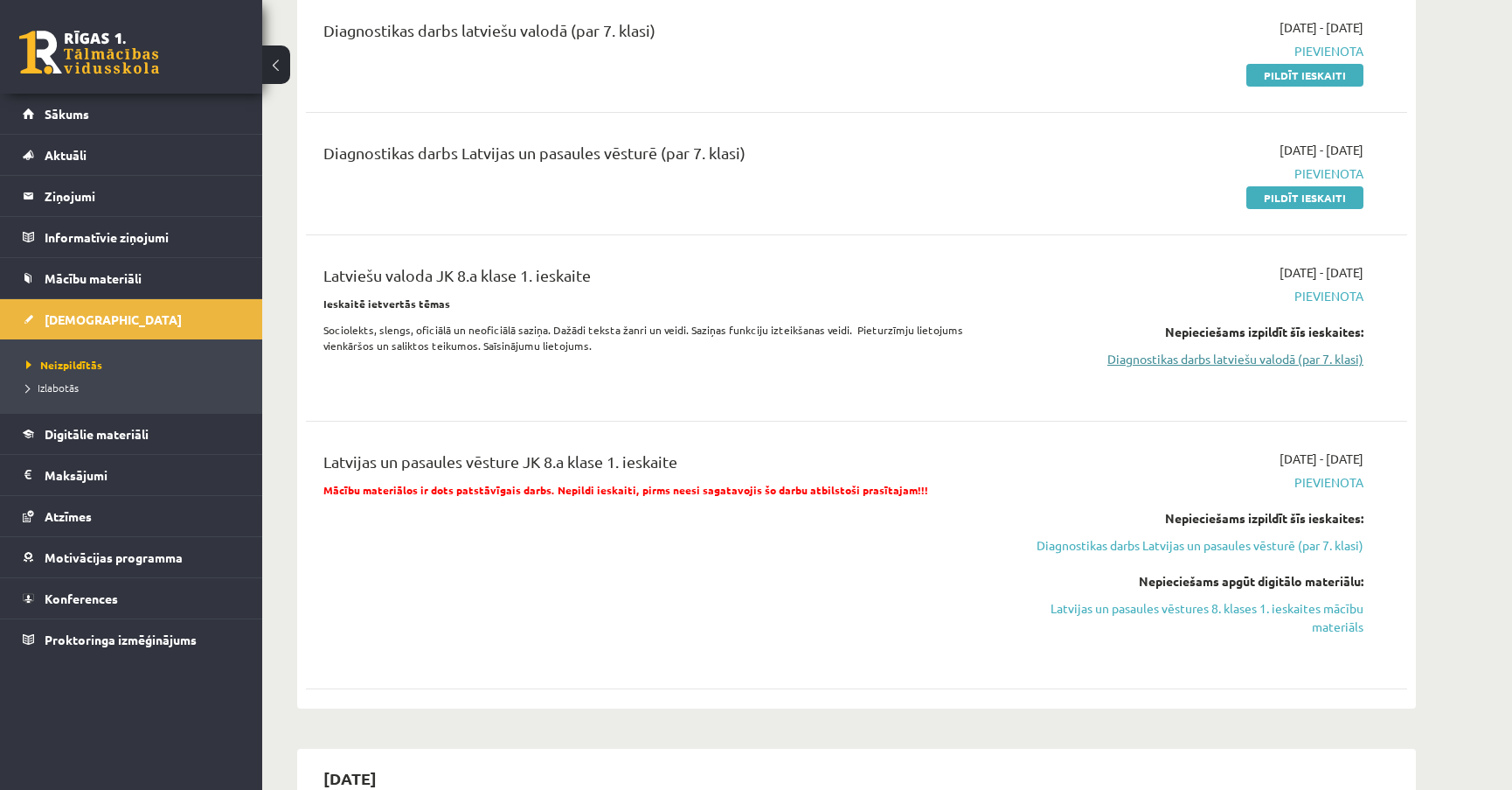
click at [1312, 362] on link "Diagnostikas darbs latviešu valodā (par 7. klasi)" at bounding box center [1199, 358] width 330 height 19
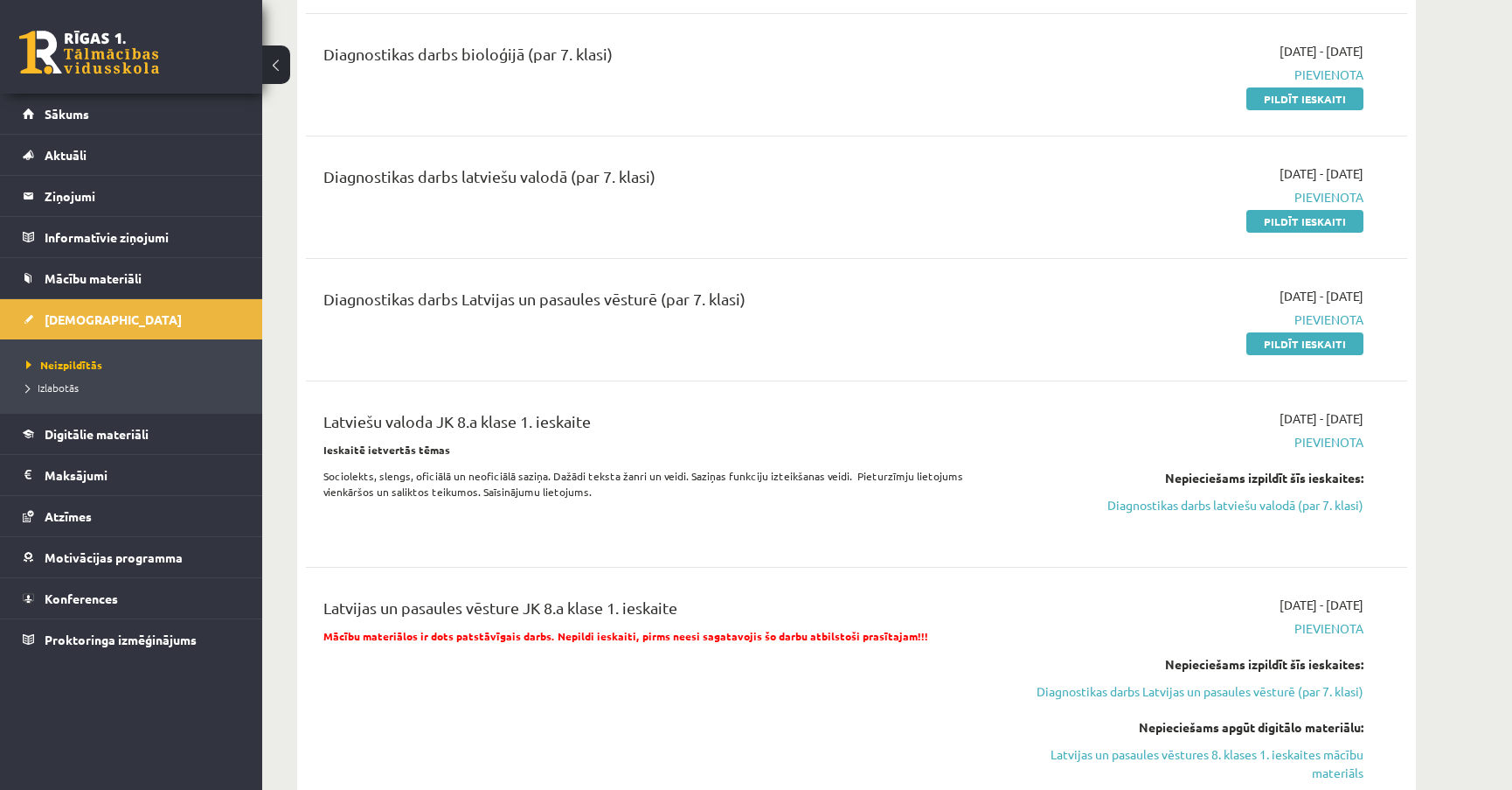
scroll to position [861, 0]
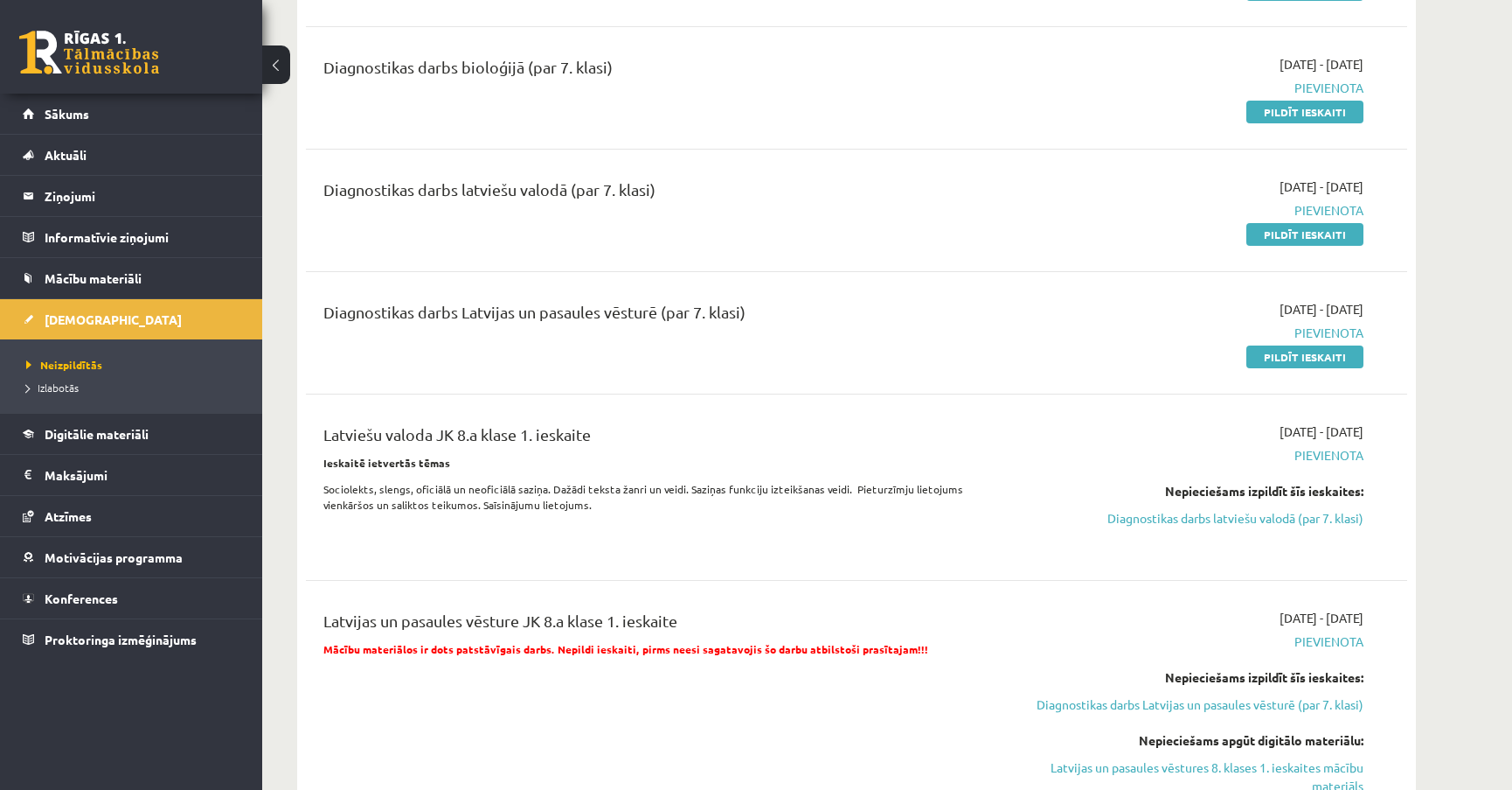
click at [1337, 463] on span "Pievienota" at bounding box center [1199, 455] width 330 height 19
click at [1314, 518] on link "Diagnostikas darbs latviešu valodā (par 7. klasi)" at bounding box center [1199, 518] width 330 height 19
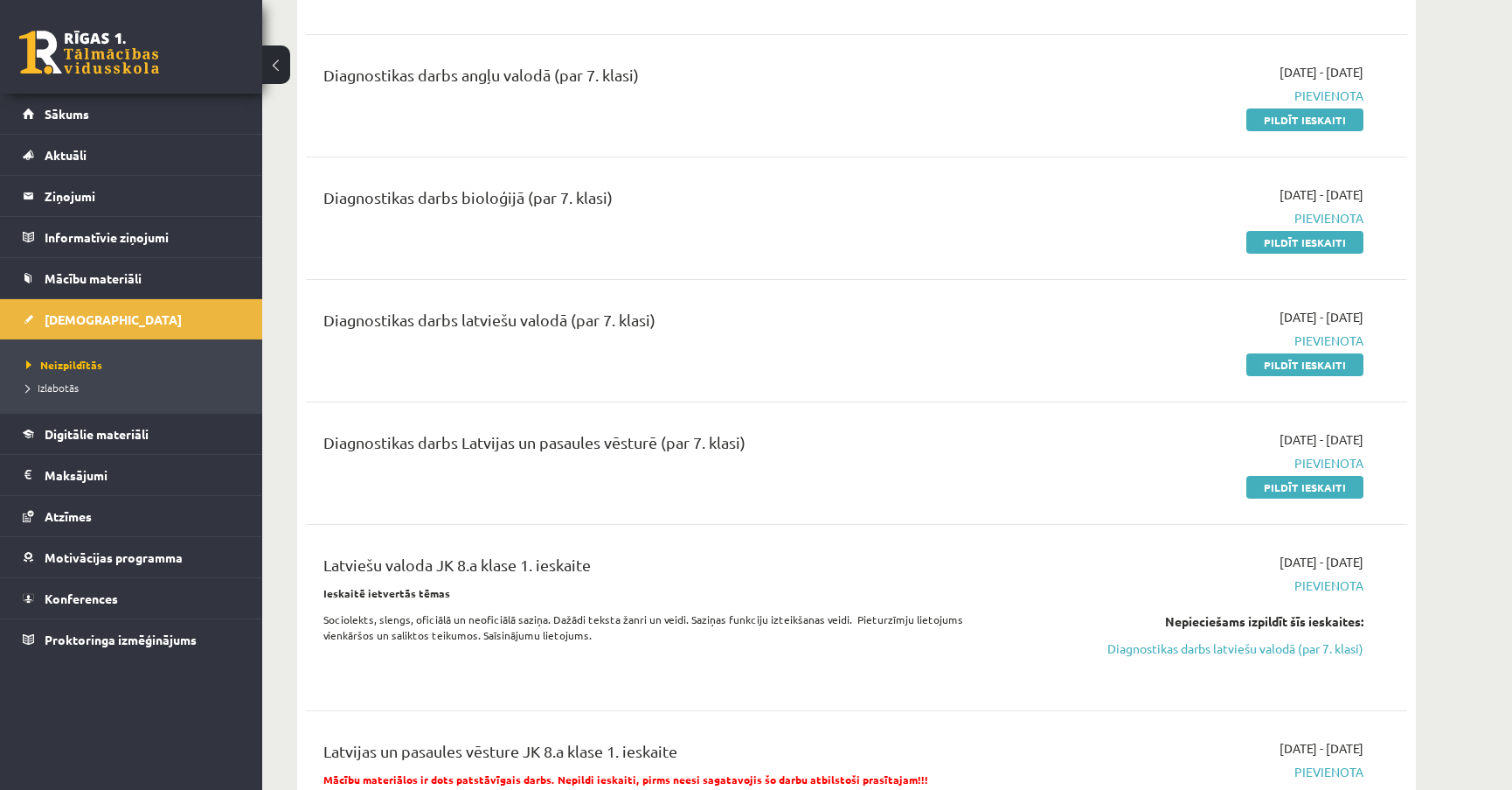
scroll to position [703, 0]
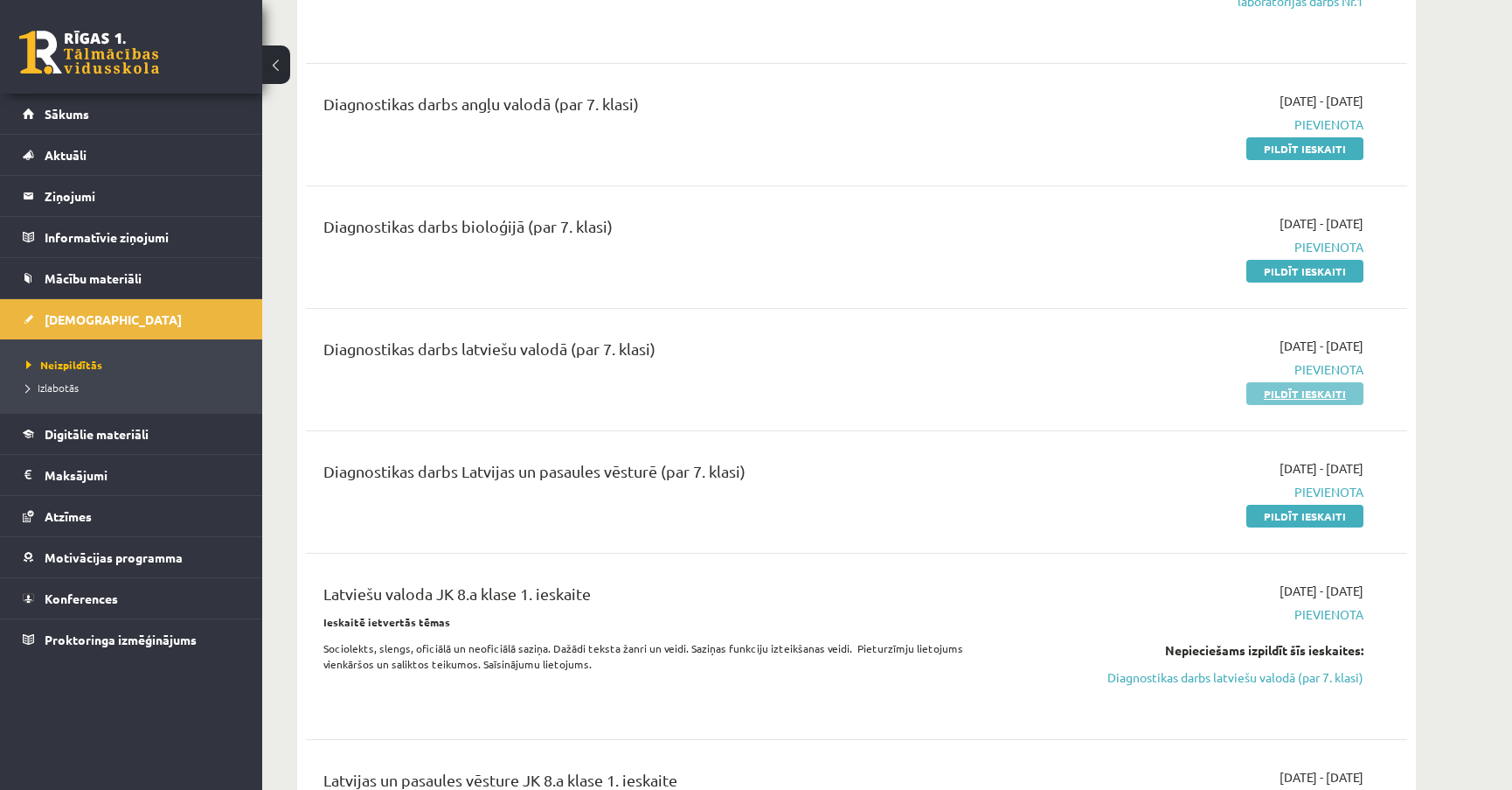
click at [1306, 397] on link "Pildīt ieskaiti" at bounding box center [1305, 394] width 117 height 23
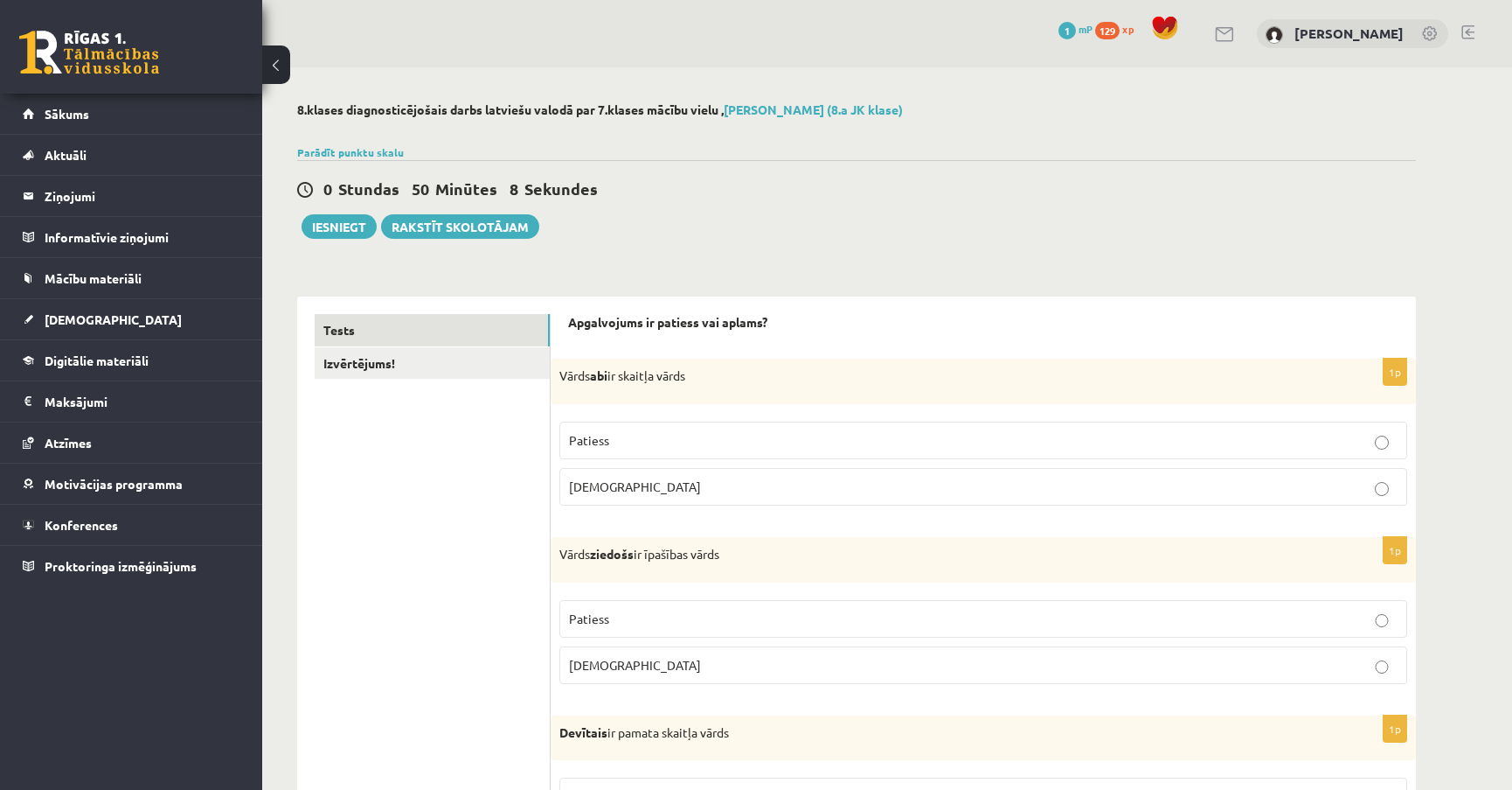
click at [1383, 497] on label "[DEMOGRAPHIC_DATA]" at bounding box center [983, 486] width 848 height 38
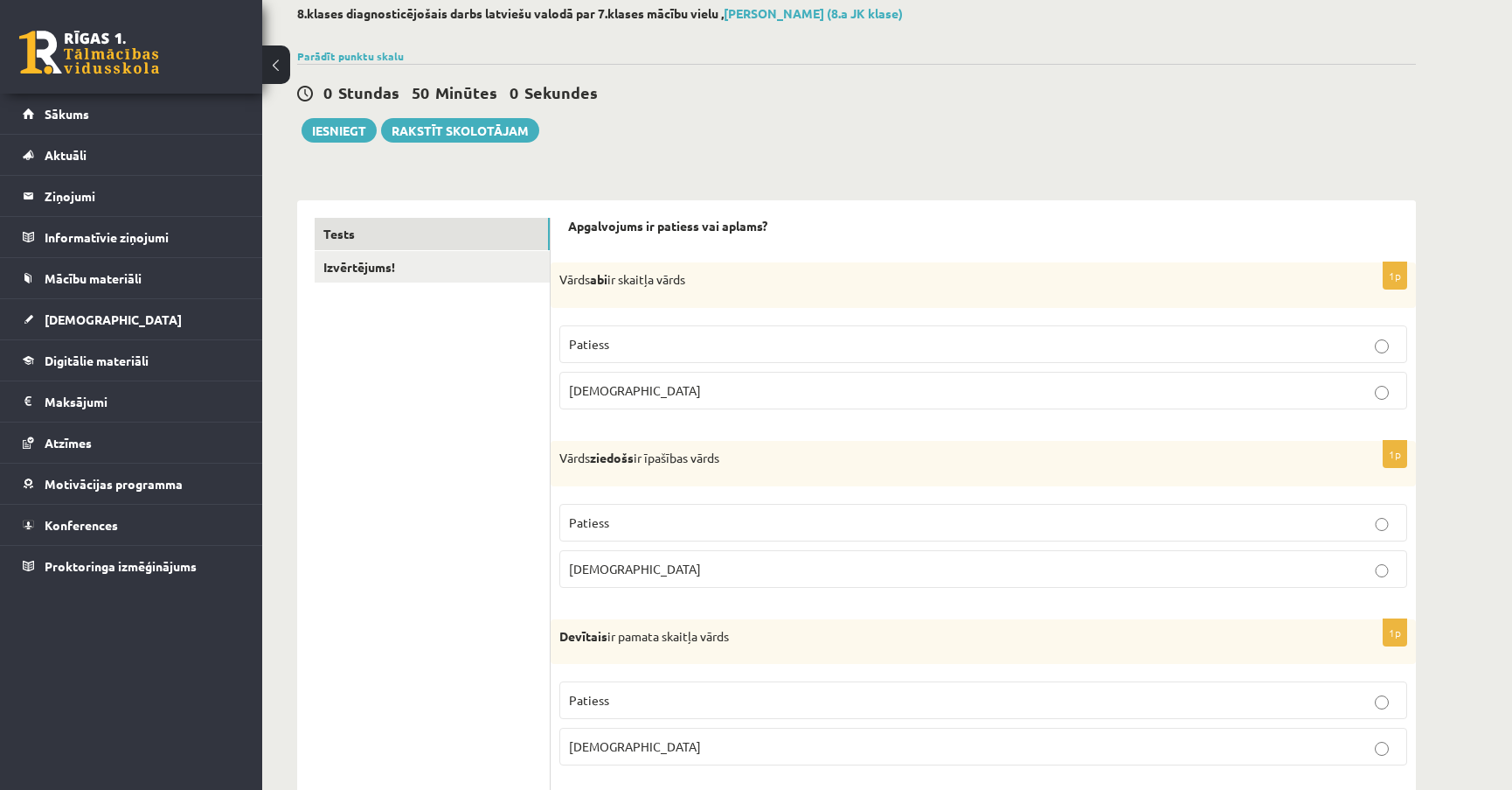
scroll to position [238, 0]
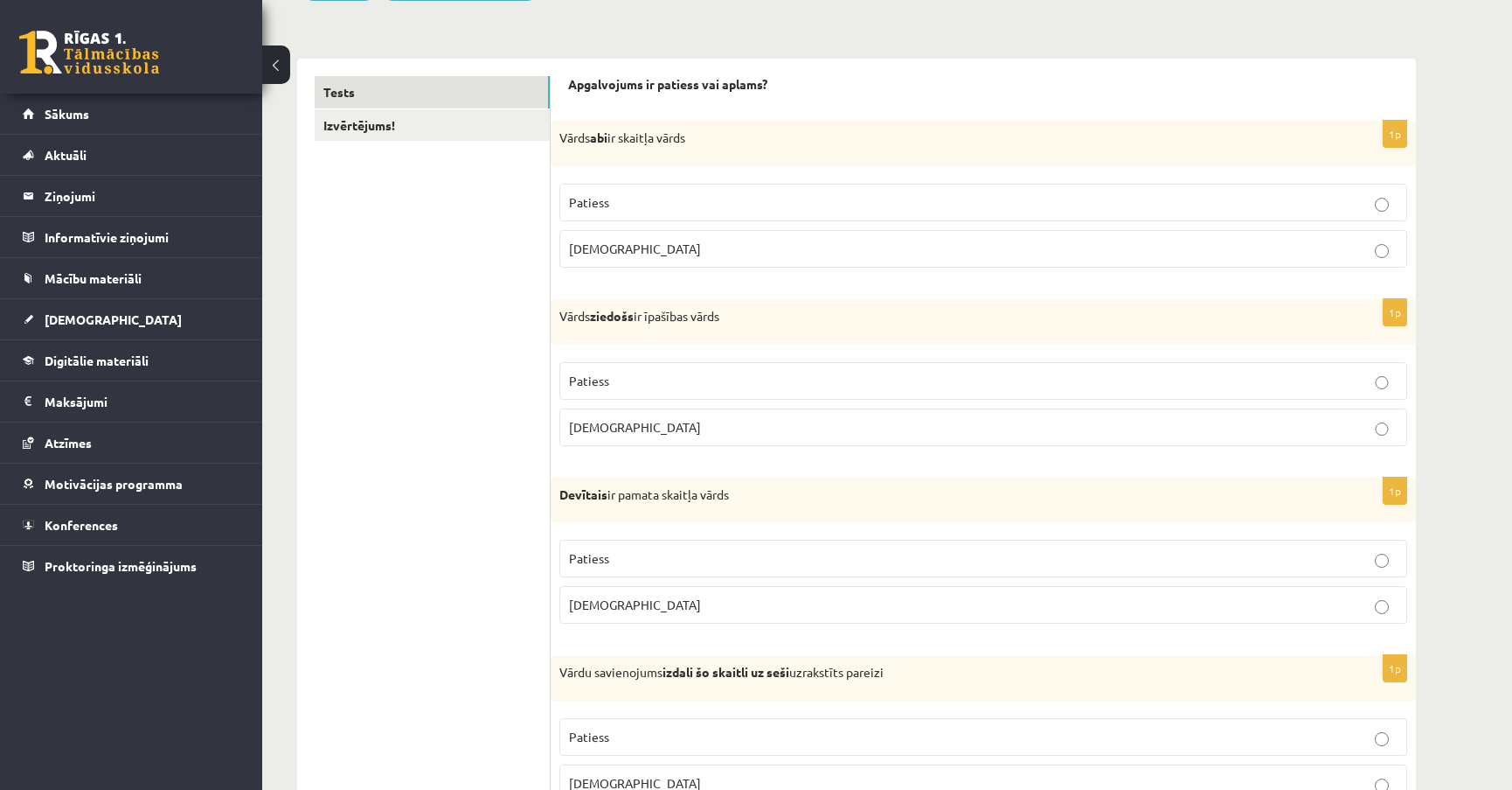
click at [1373, 377] on p "Patiess" at bounding box center [983, 380] width 828 height 19
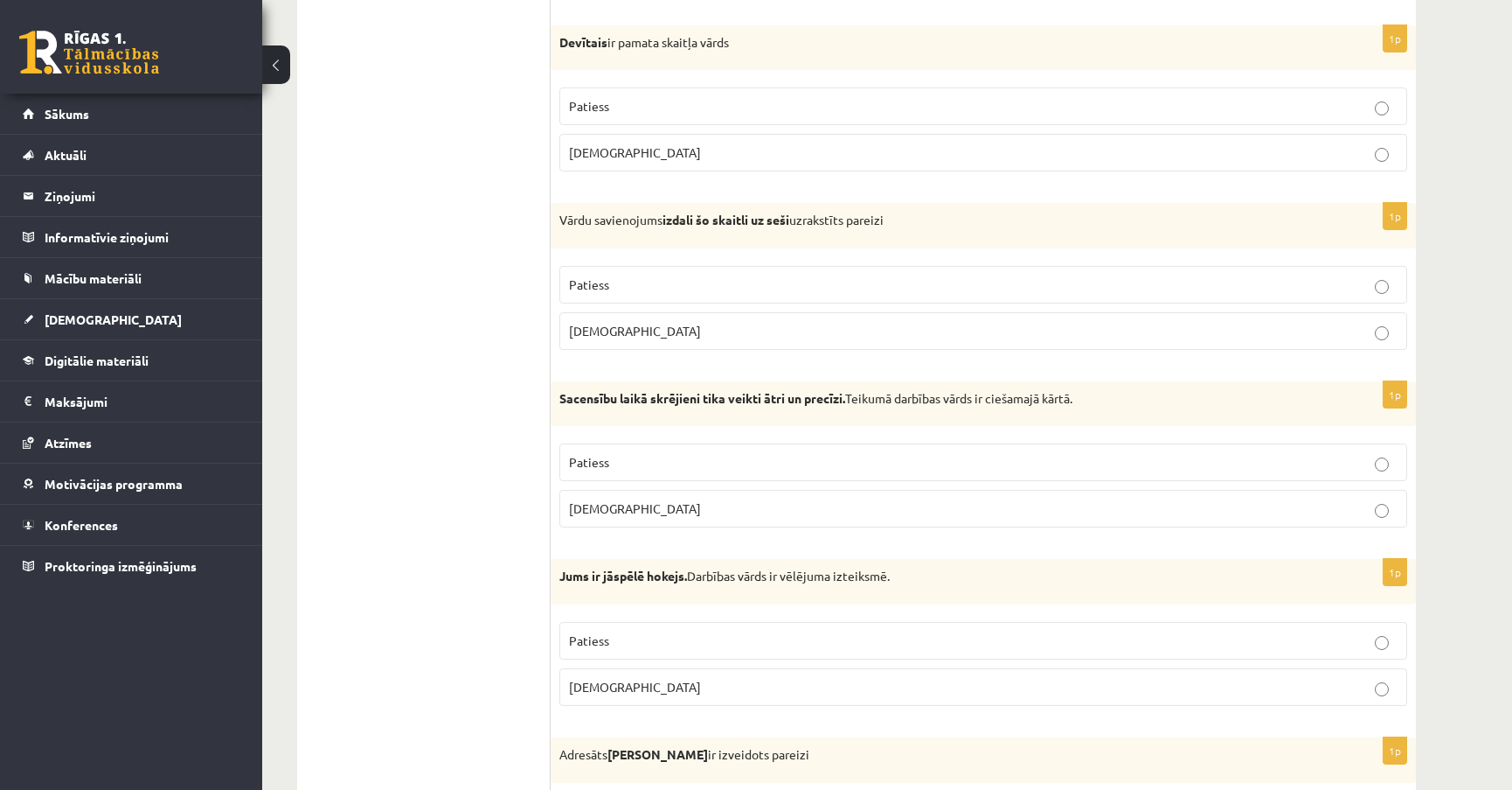
scroll to position [716, 0]
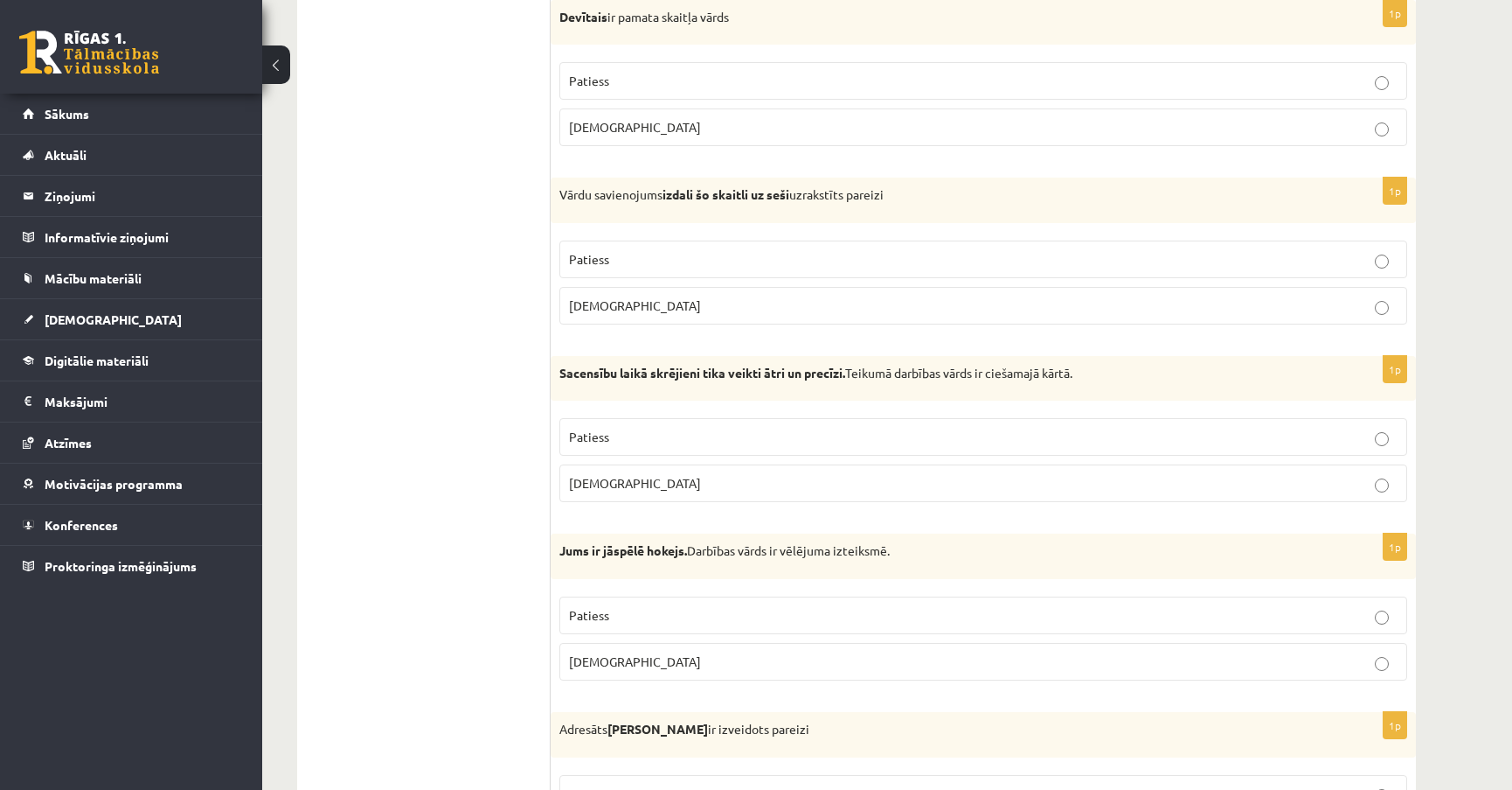
click at [1370, 435] on p "Patiess" at bounding box center [983, 437] width 828 height 19
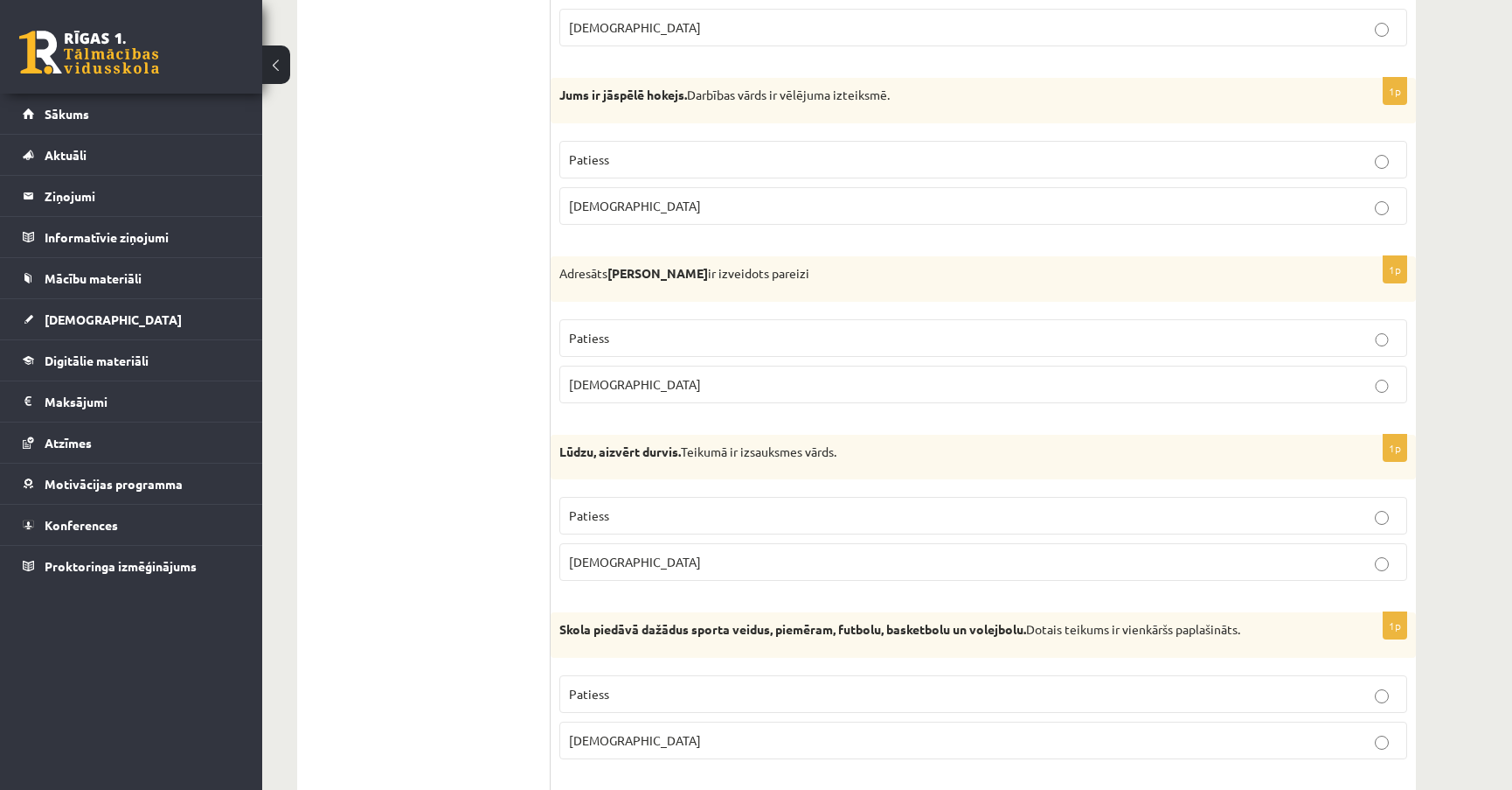
scroll to position [1193, 0]
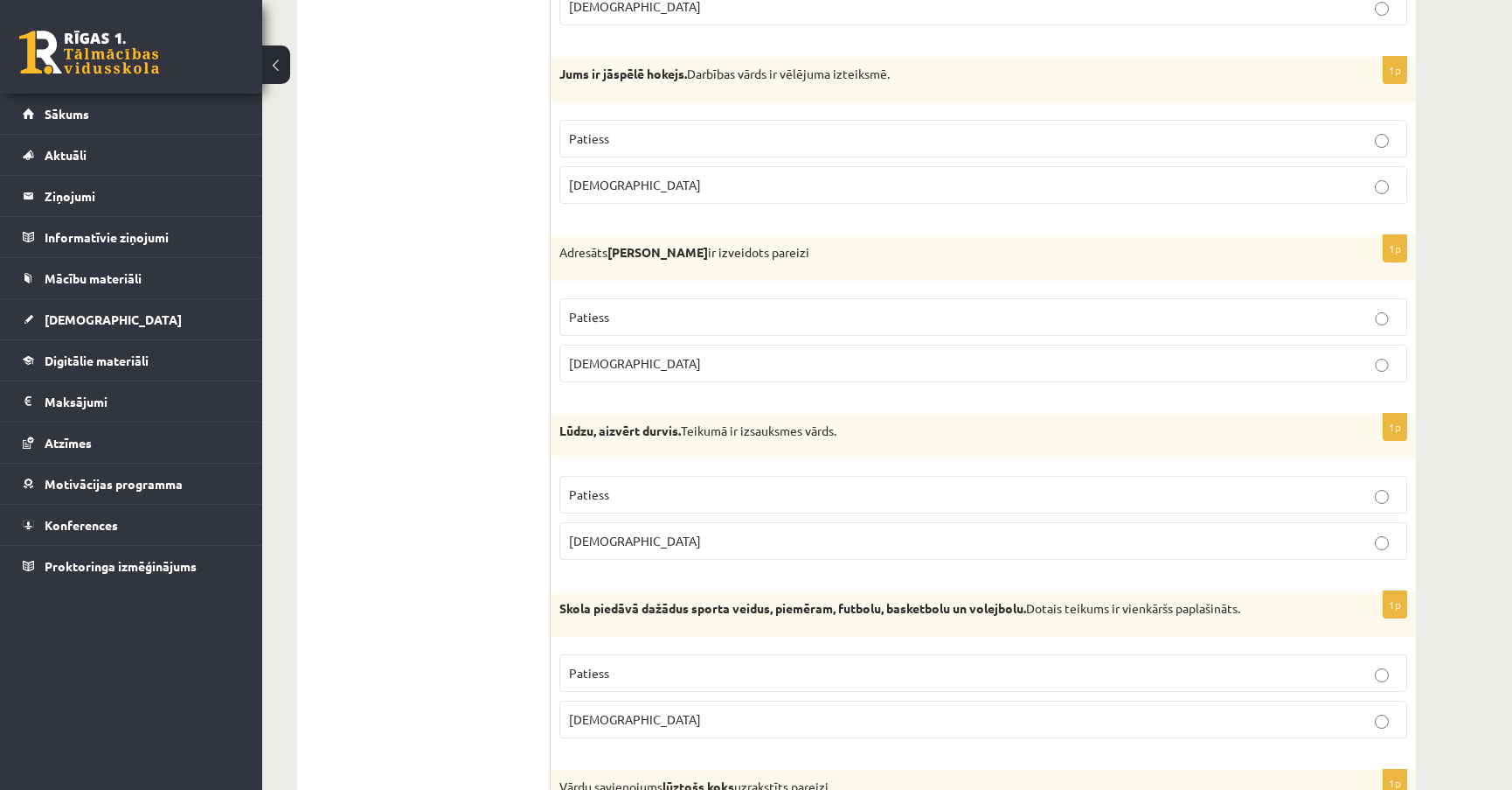
drag, startPoint x: 560, startPoint y: 248, endPoint x: 803, endPoint y: 252, distance: 243.0
click at [803, 252] on p "Adresāts Jānim Eglei ir izveidots pareizi" at bounding box center [939, 252] width 760 height 18
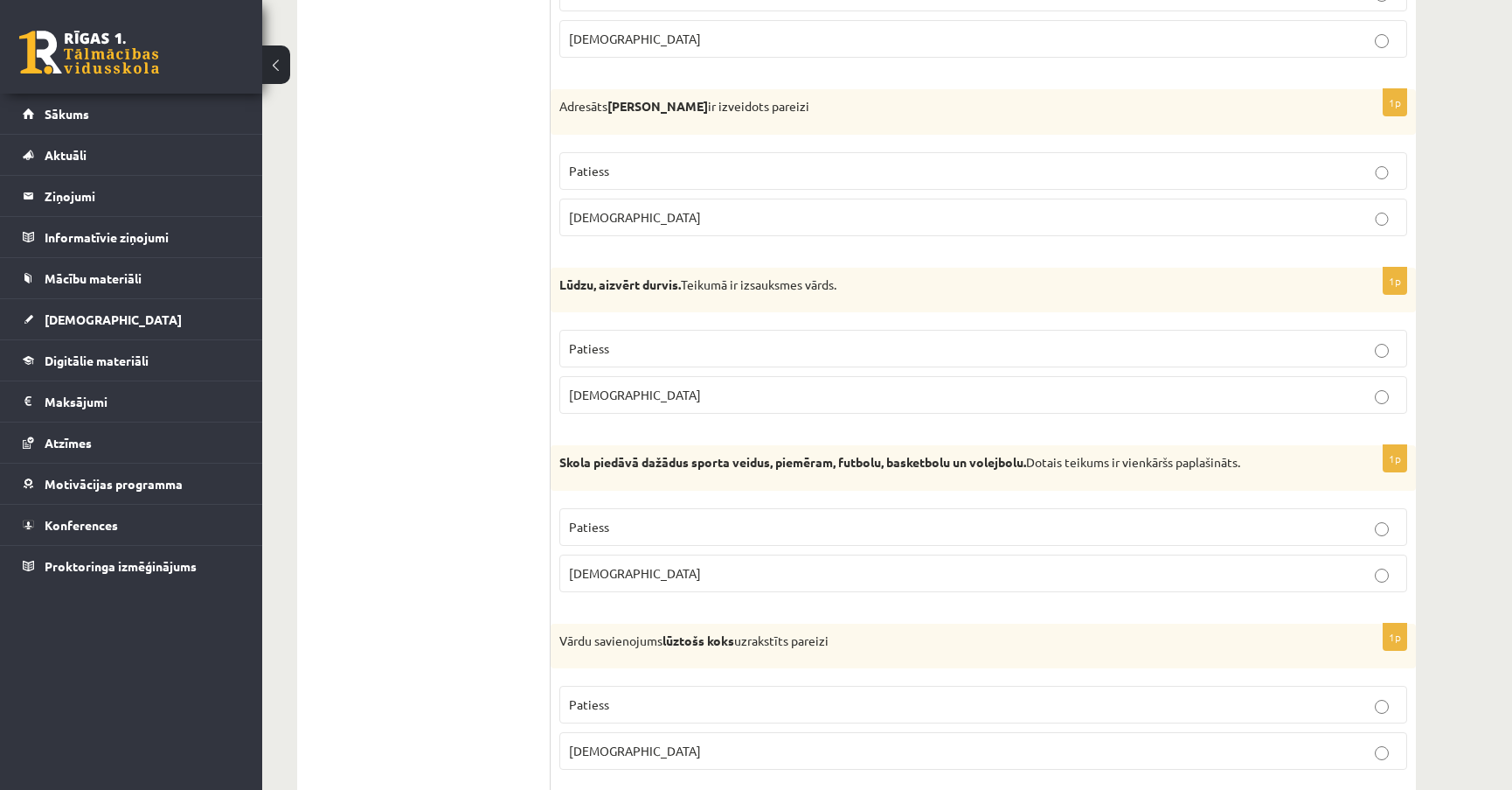
scroll to position [1351, 0]
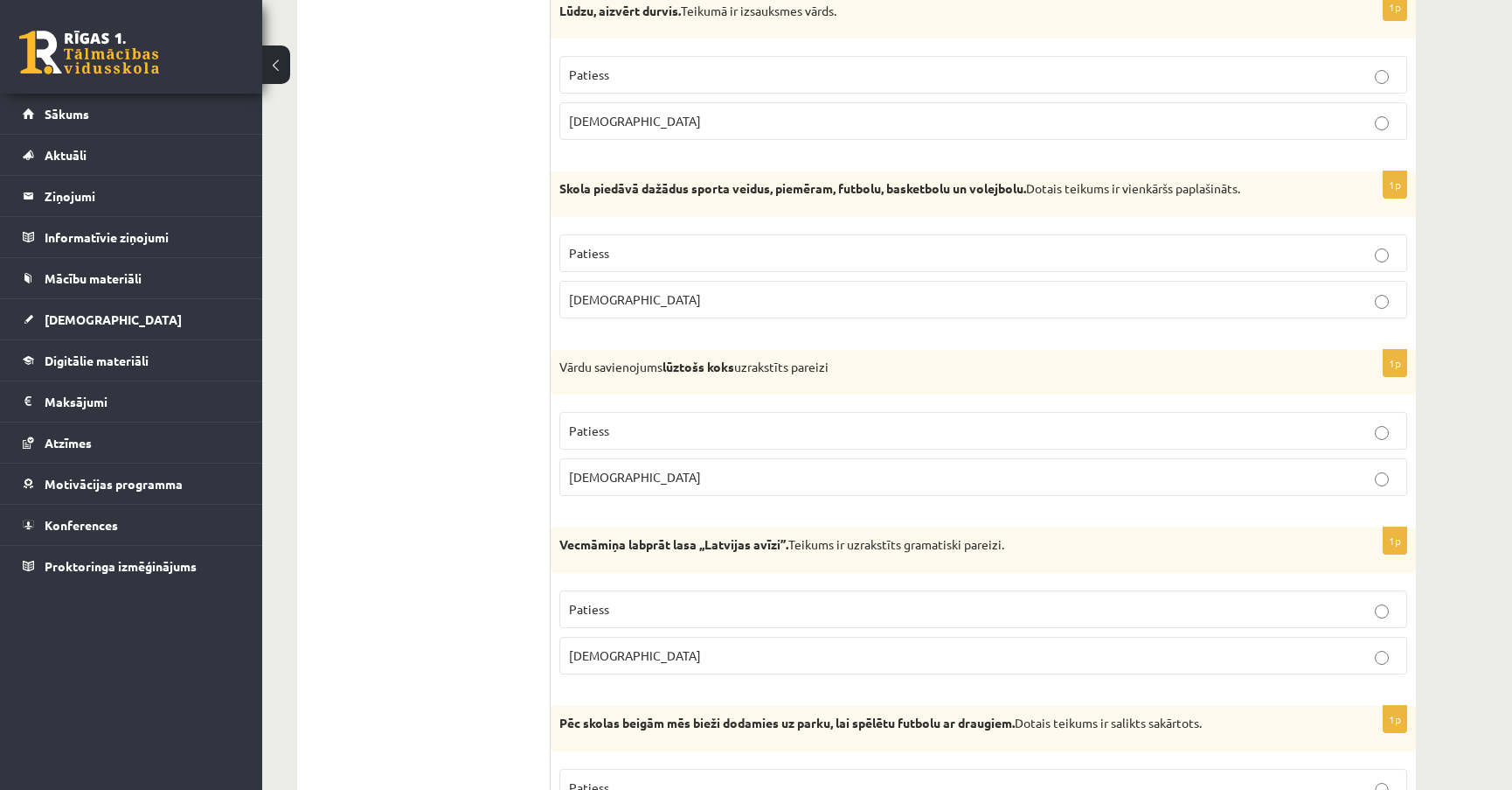
scroll to position [1590, 0]
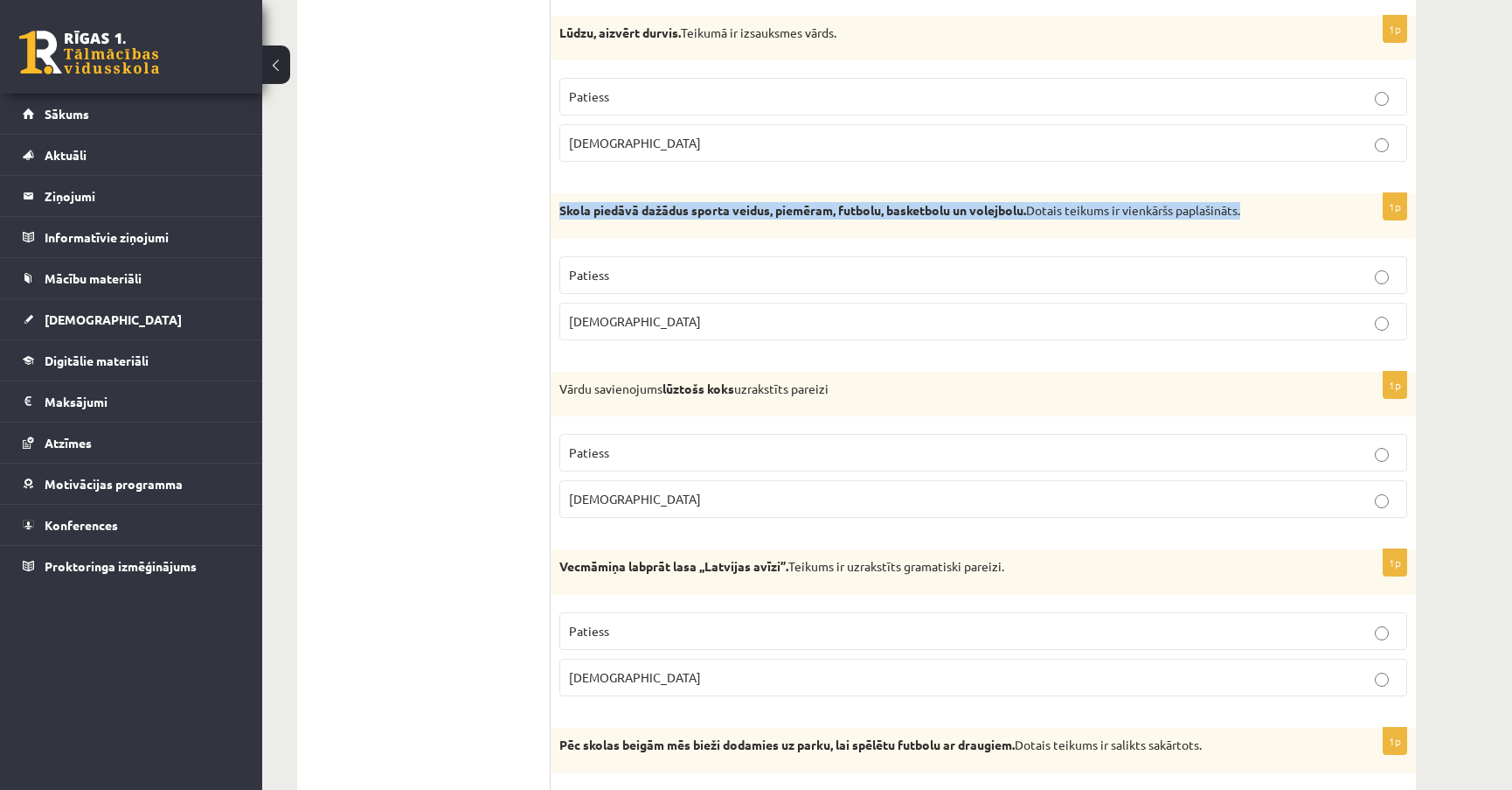
drag, startPoint x: 1250, startPoint y: 209, endPoint x: 557, endPoint y: 218, distance: 693.1
click at [557, 218] on div "Skola piedāvā dažādus sporta veidus, piemēram, futbolu, basketbolu un volejbolu…" at bounding box center [983, 216] width 865 height 46
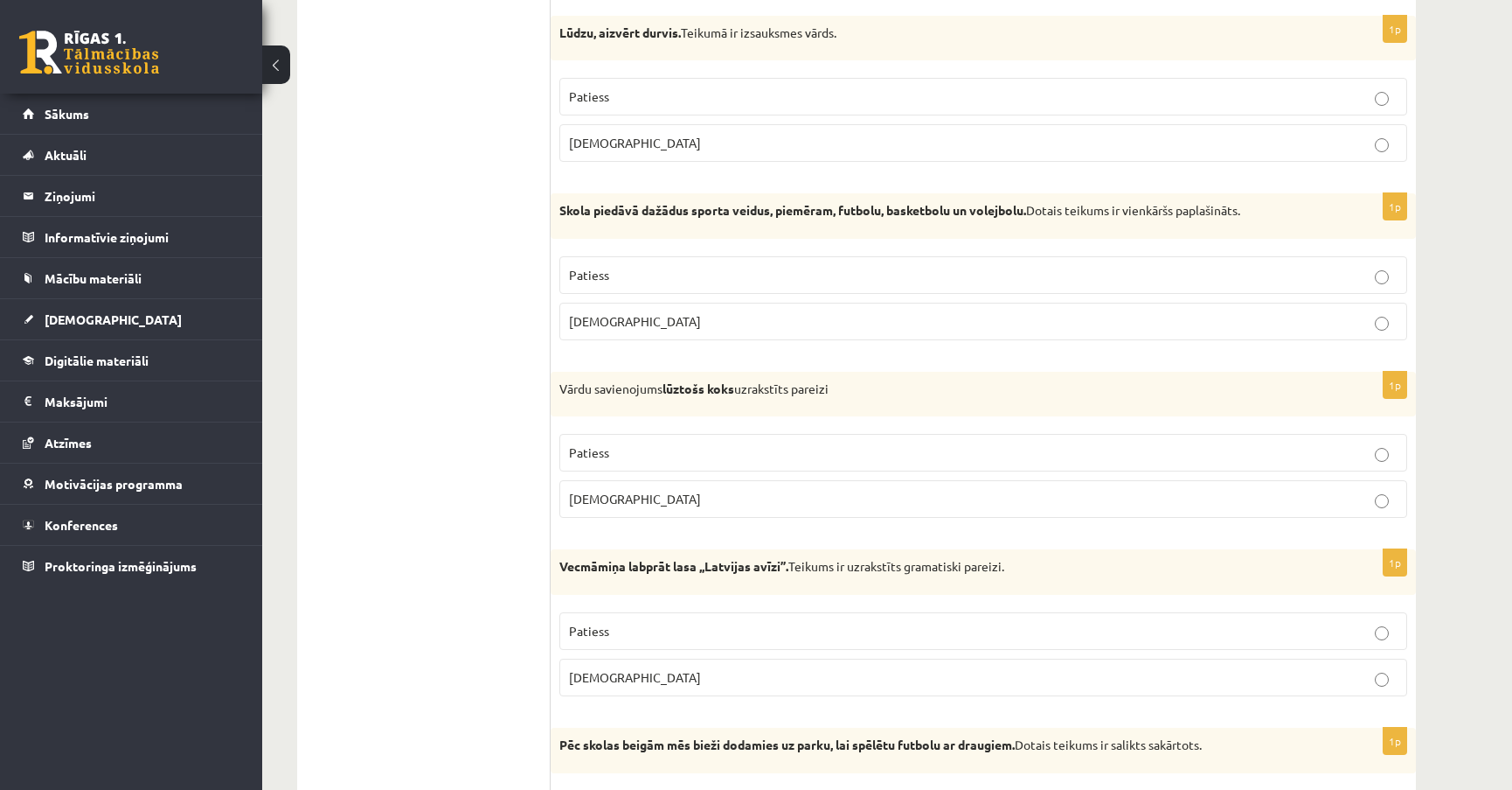
click at [1386, 286] on label "Patiess" at bounding box center [983, 275] width 848 height 38
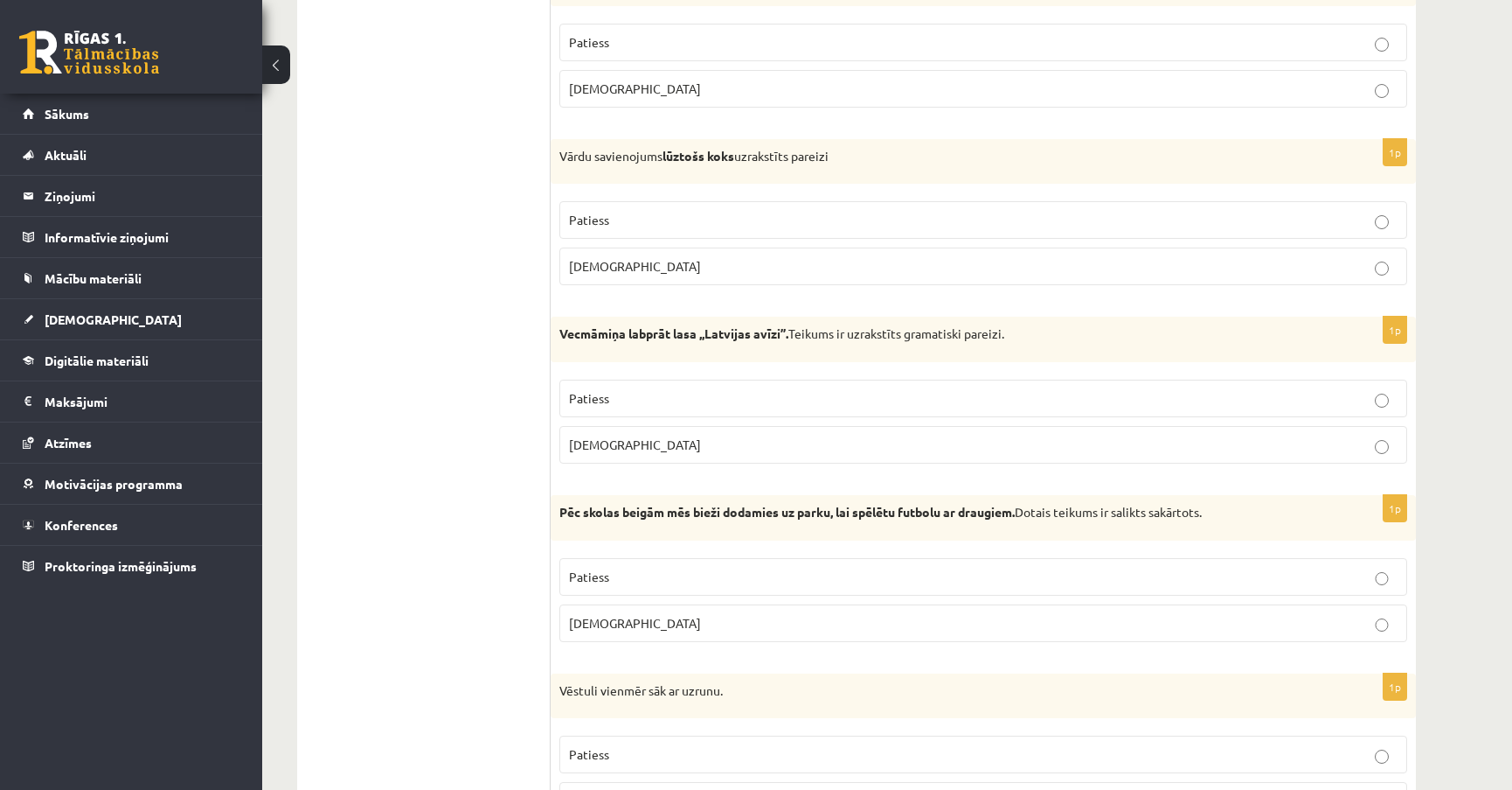
scroll to position [1828, 0]
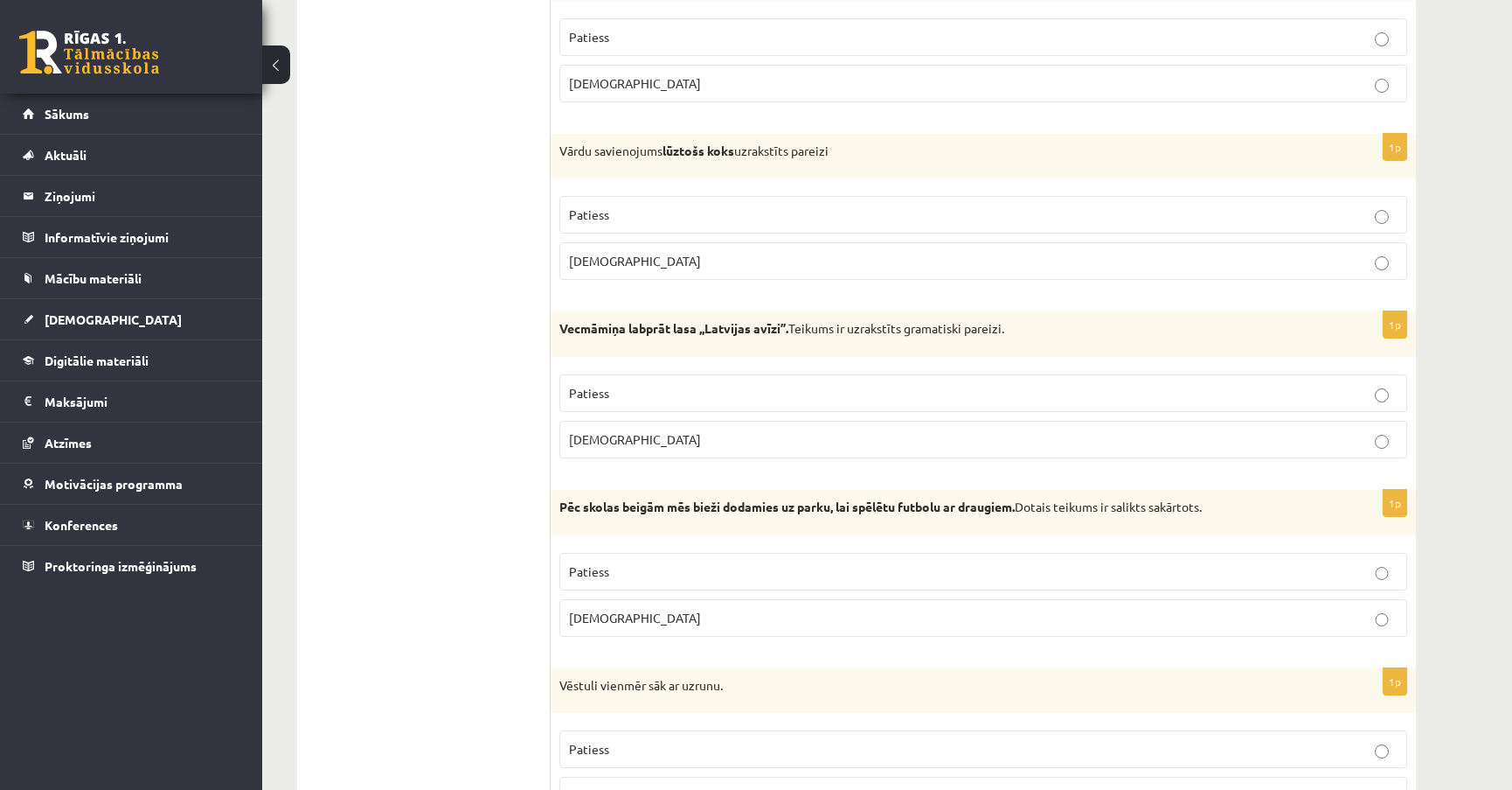
click at [1370, 384] on p "Patiess" at bounding box center [983, 393] width 828 height 19
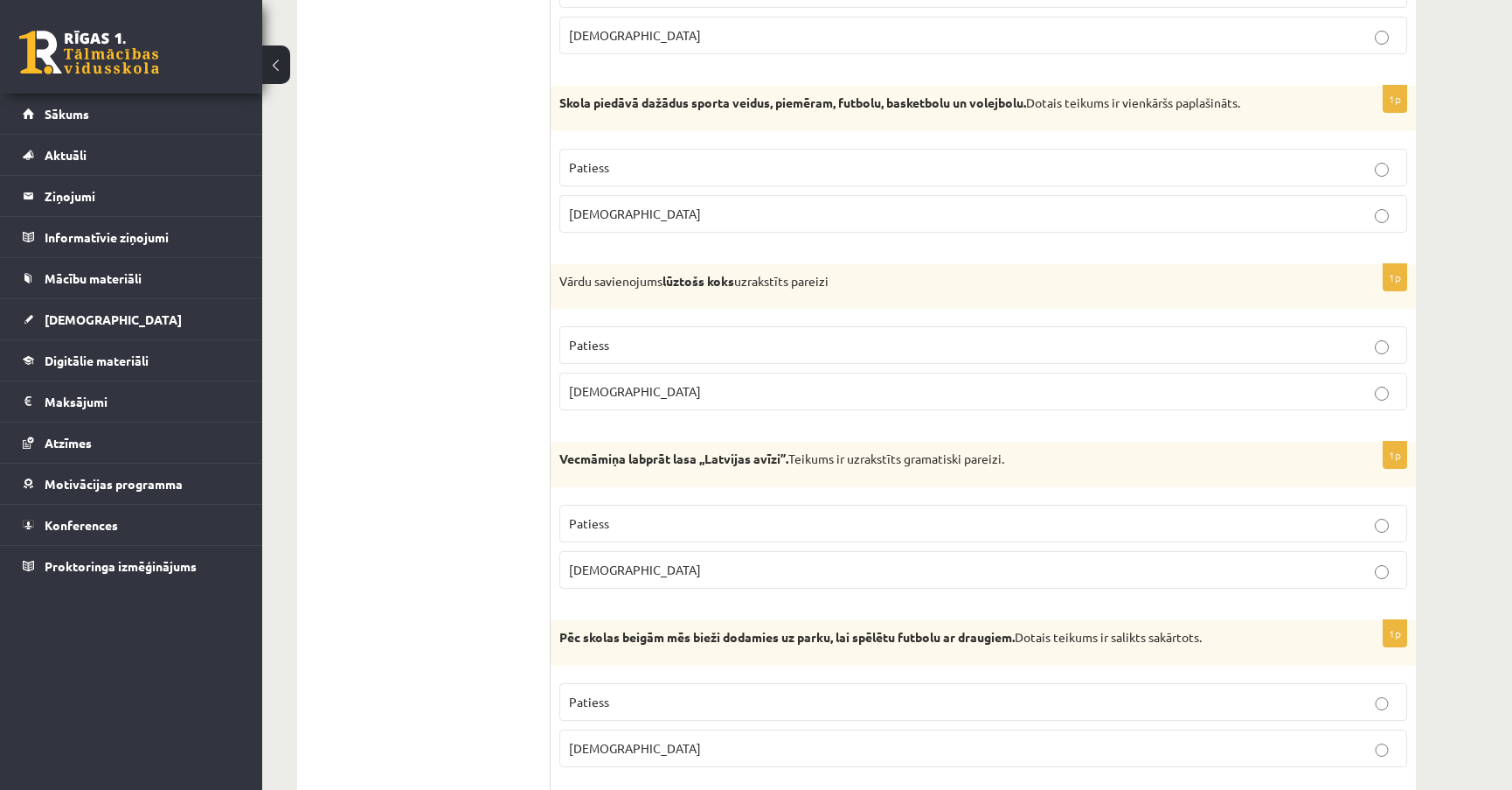
scroll to position [1670, 0]
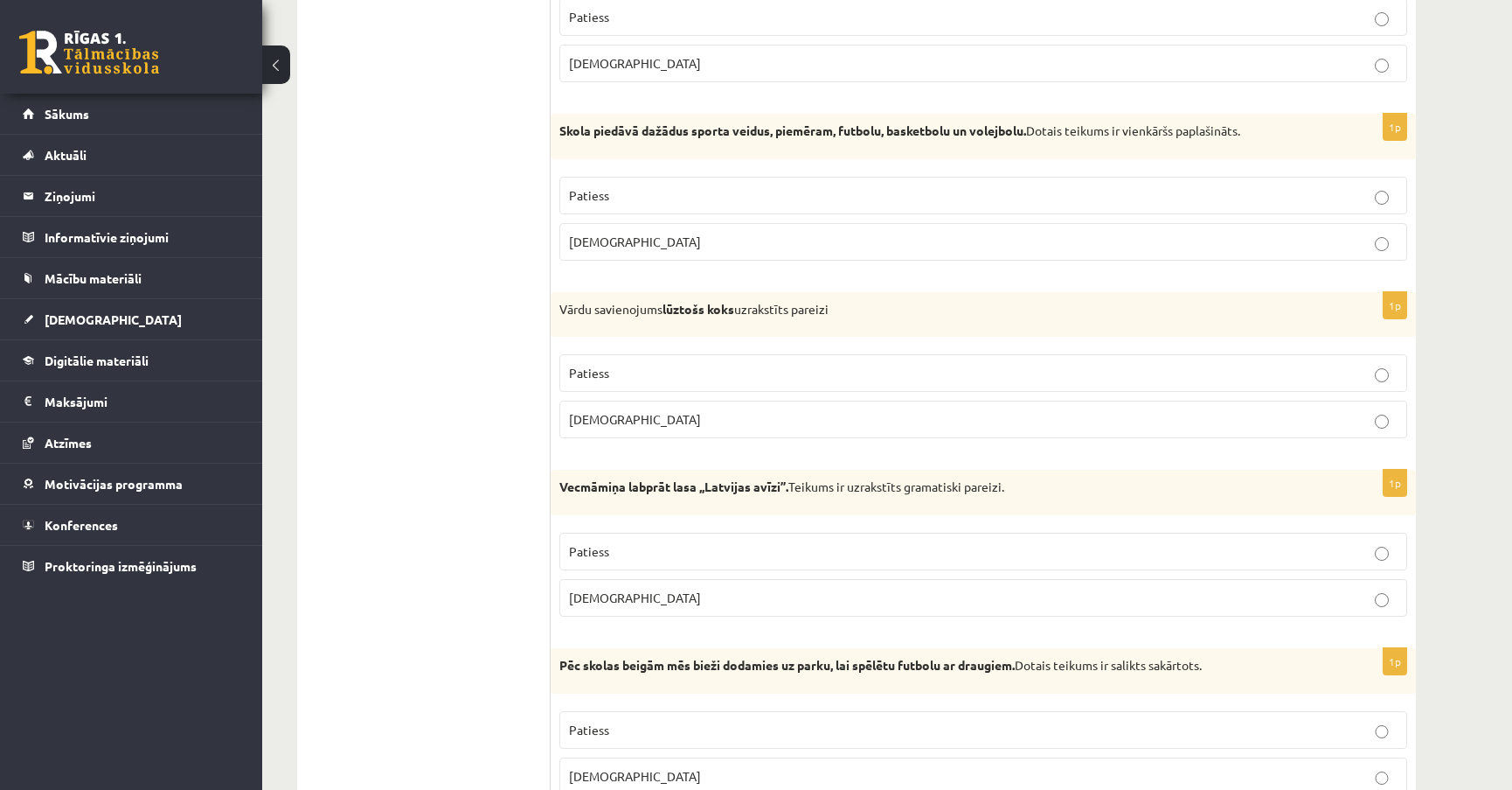
click at [1369, 247] on label "[DEMOGRAPHIC_DATA]" at bounding box center [983, 242] width 848 height 38
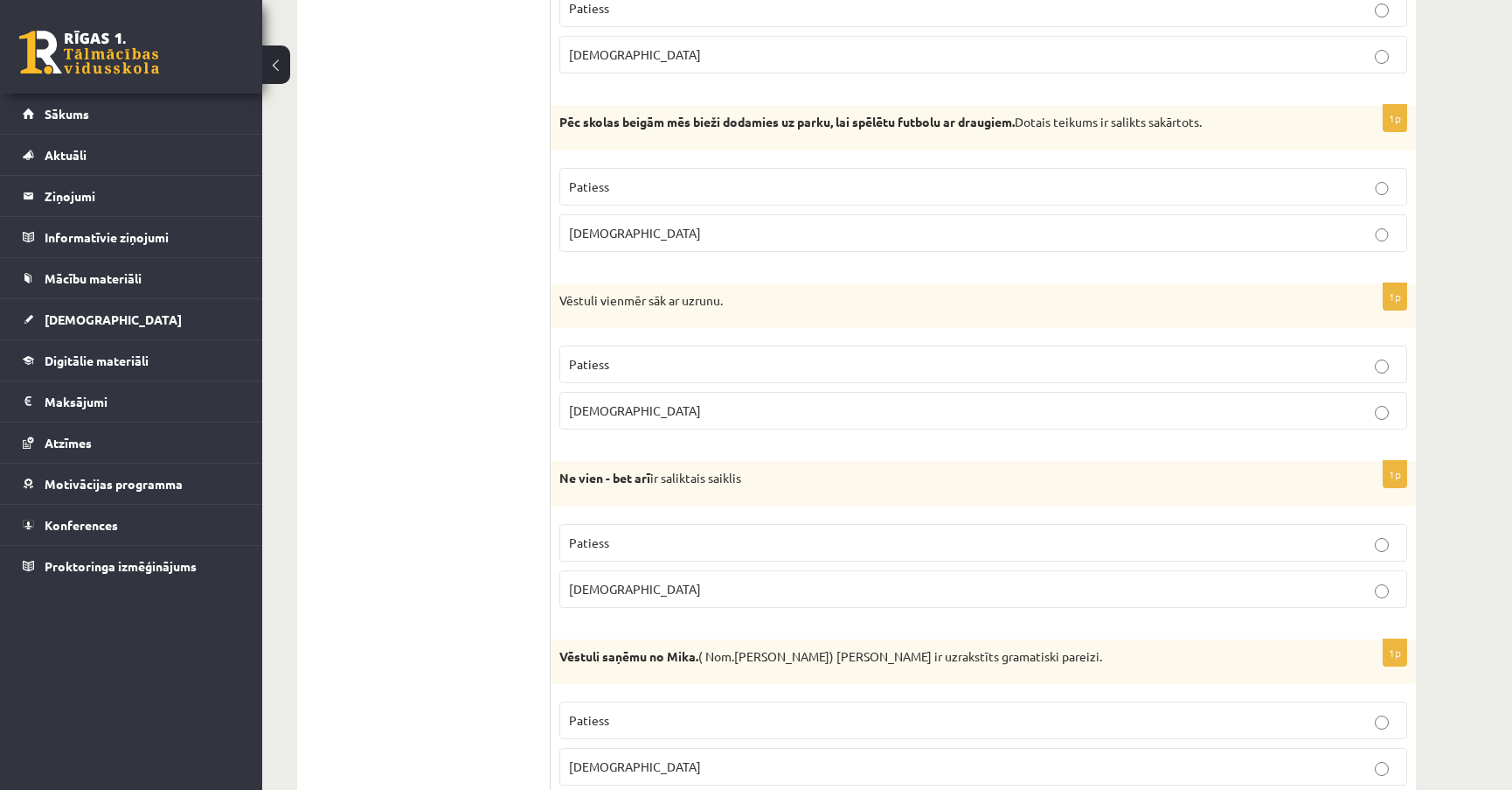
scroll to position [2226, 0]
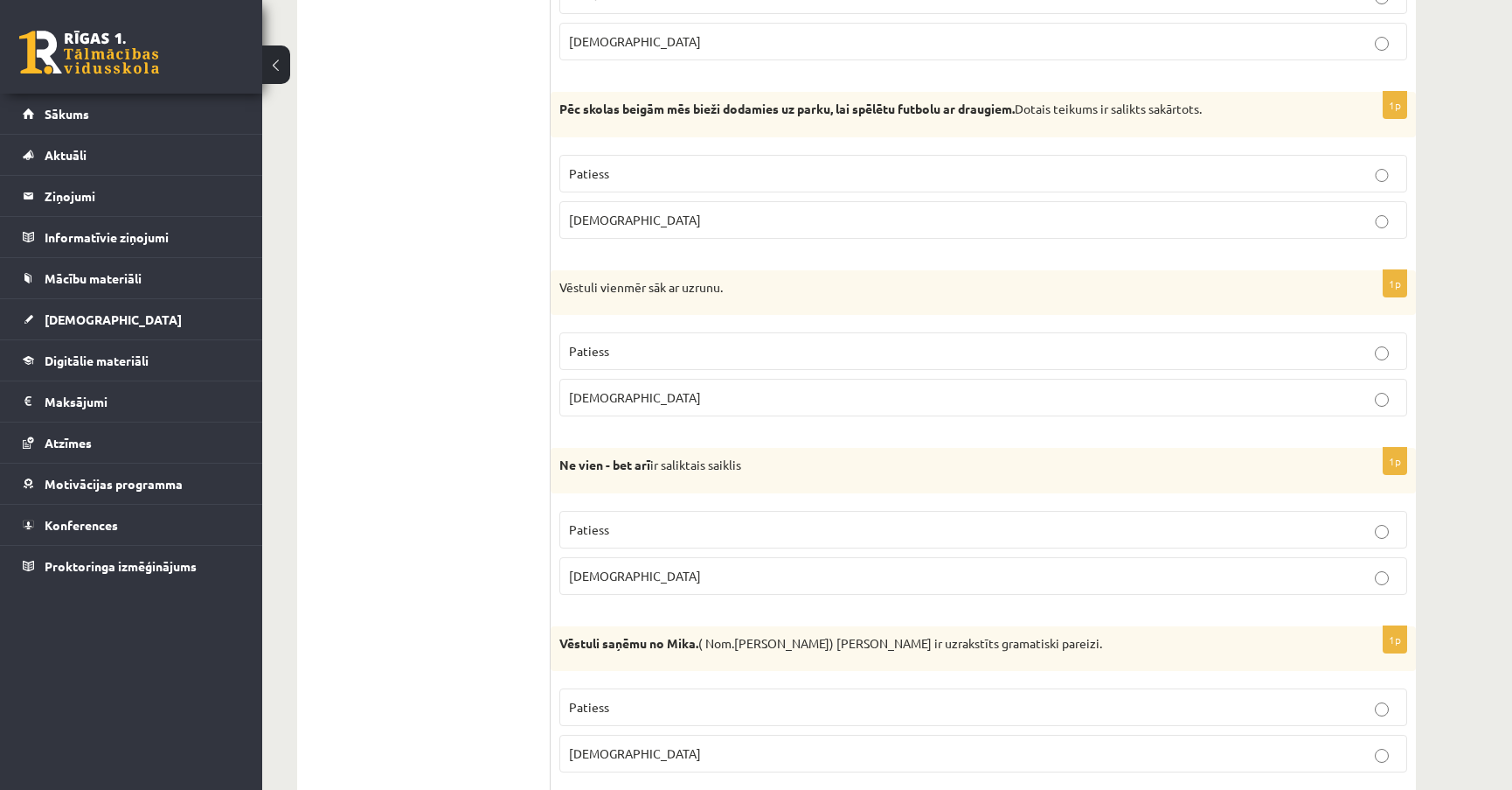
click at [1371, 342] on p "Patiess" at bounding box center [983, 350] width 828 height 19
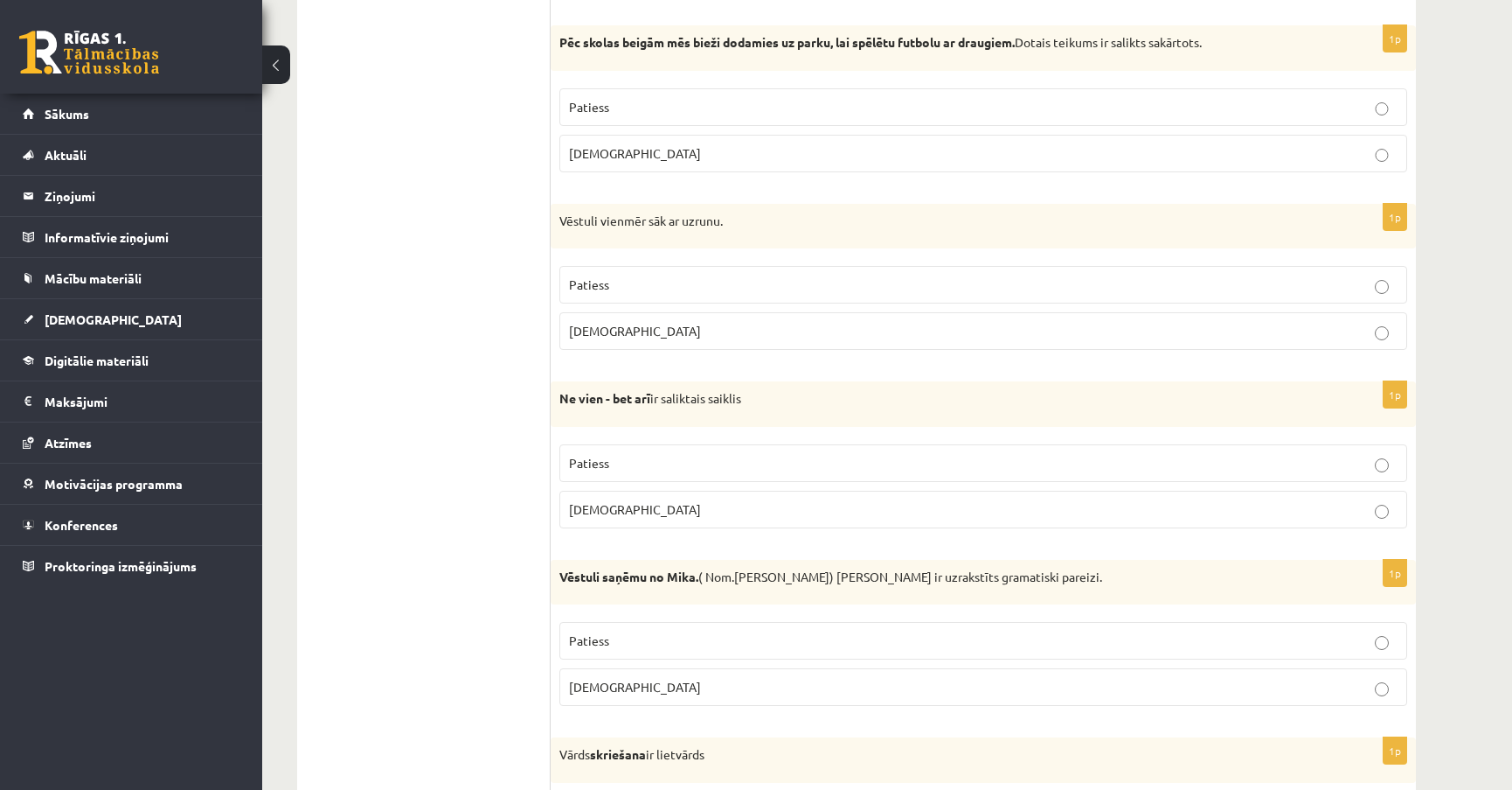
scroll to position [2385, 0]
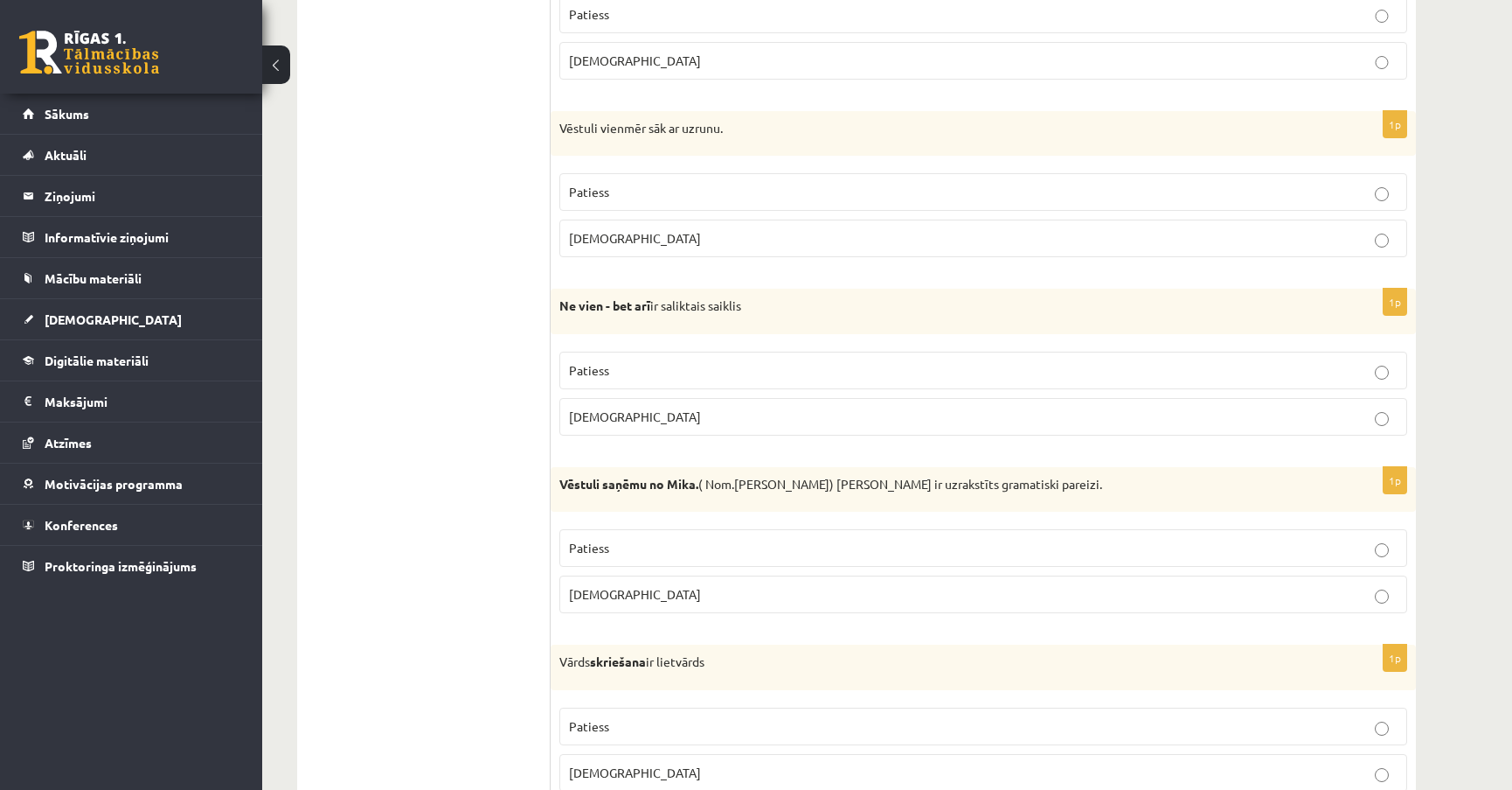
click at [1366, 546] on p "Patiess" at bounding box center [983, 547] width 828 height 19
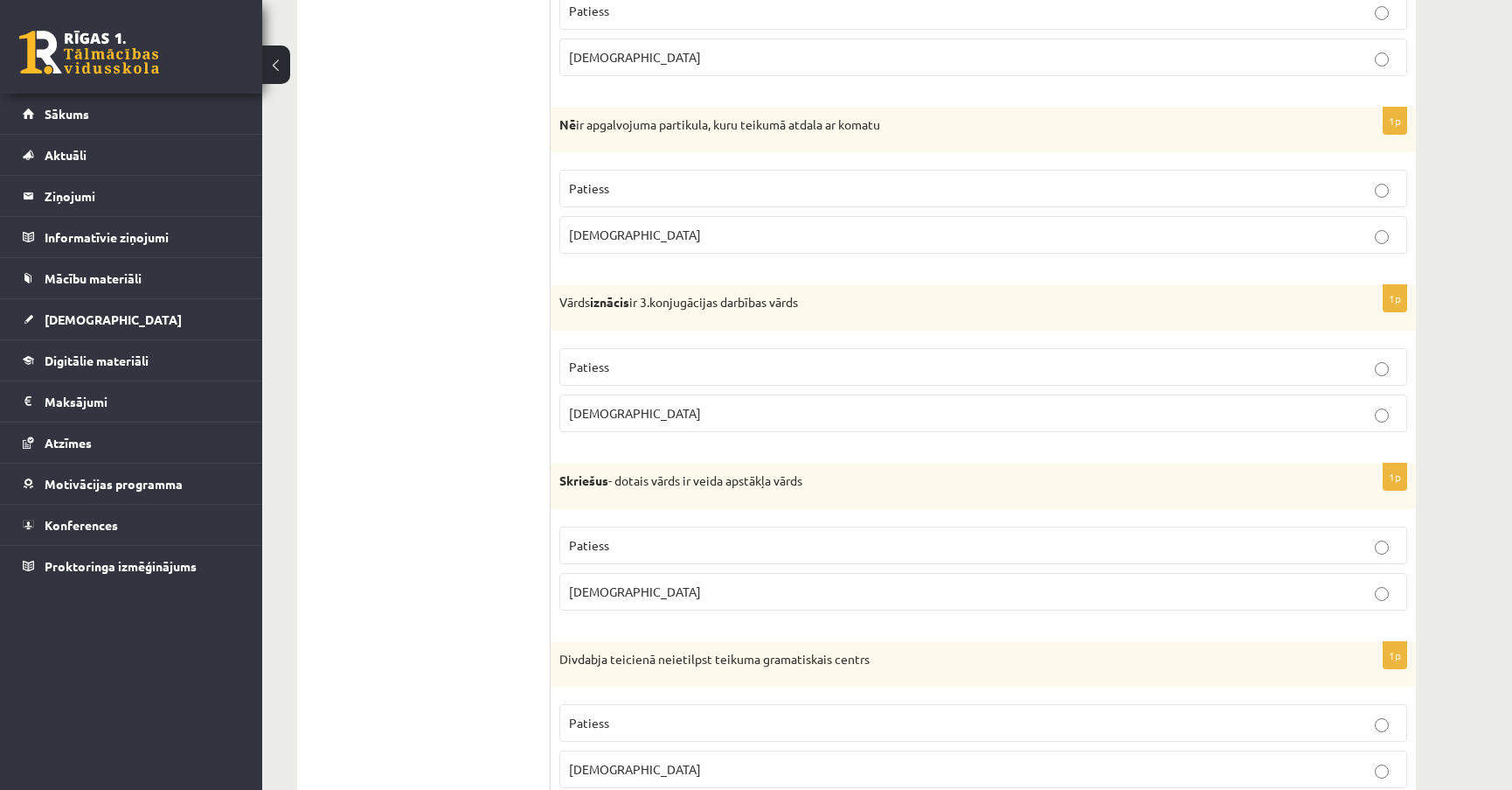
scroll to position [3180, 0]
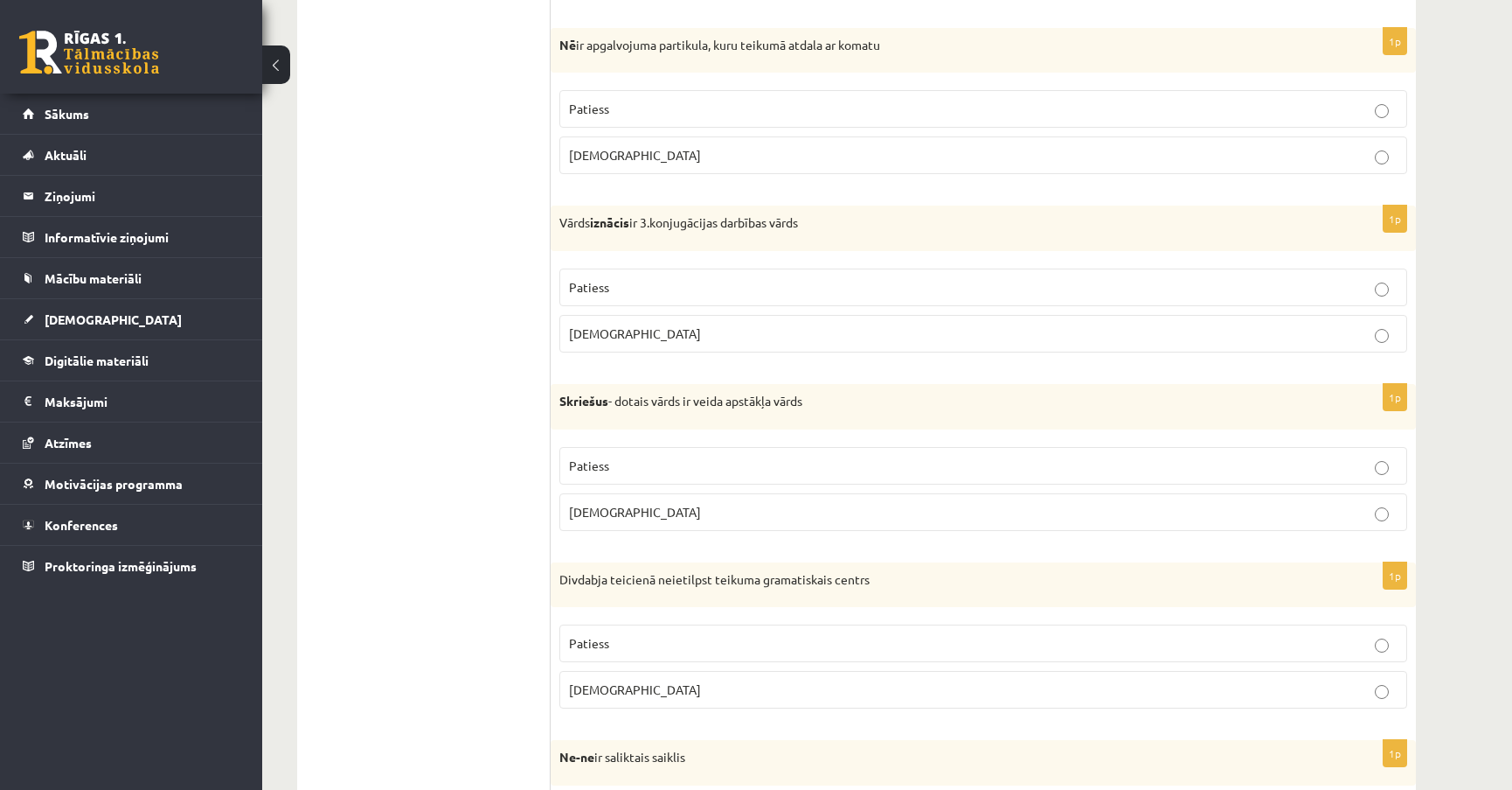
click at [1373, 325] on p "[DEMOGRAPHIC_DATA]" at bounding box center [983, 334] width 828 height 19
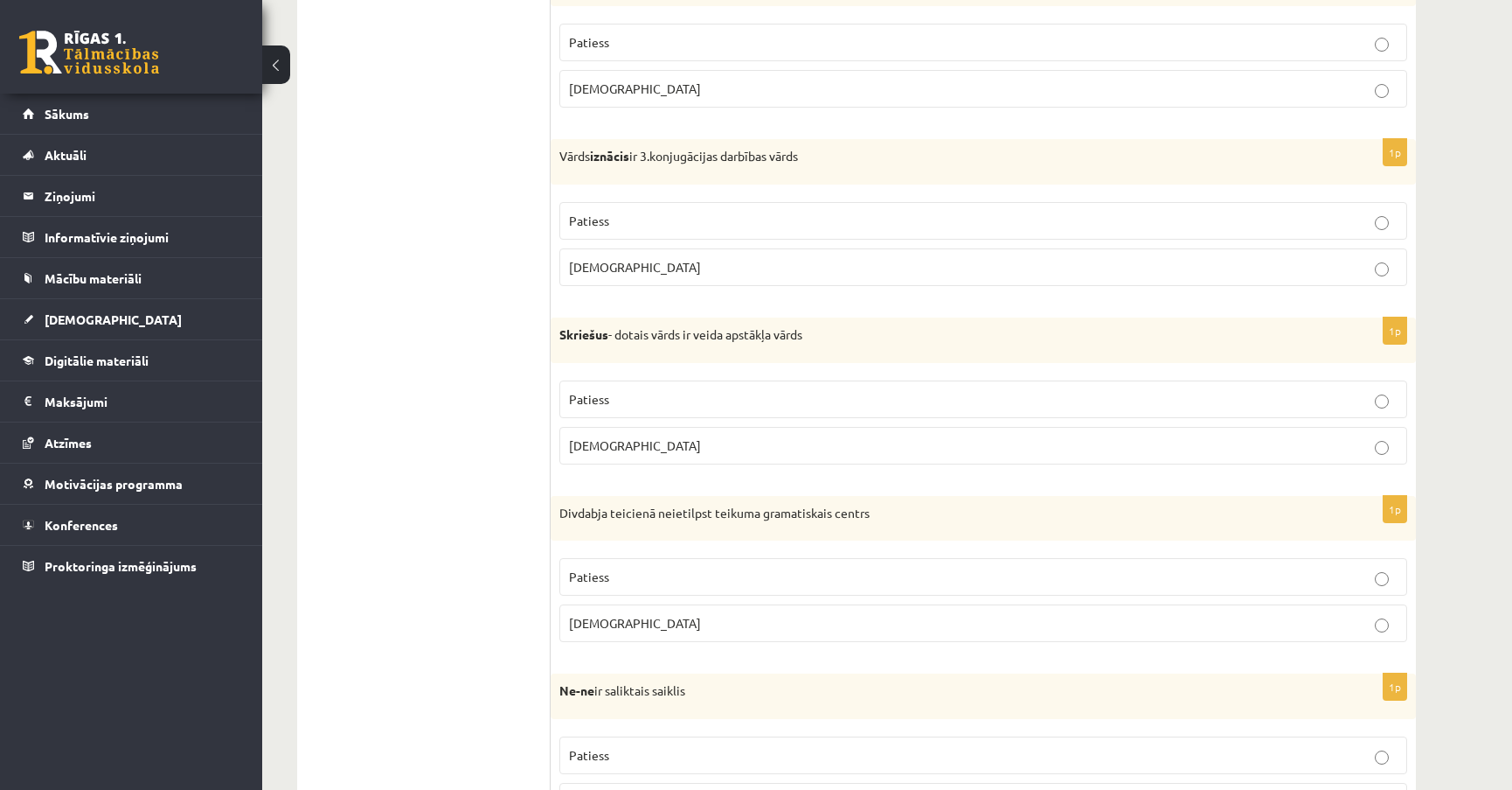
scroll to position [3339, 0]
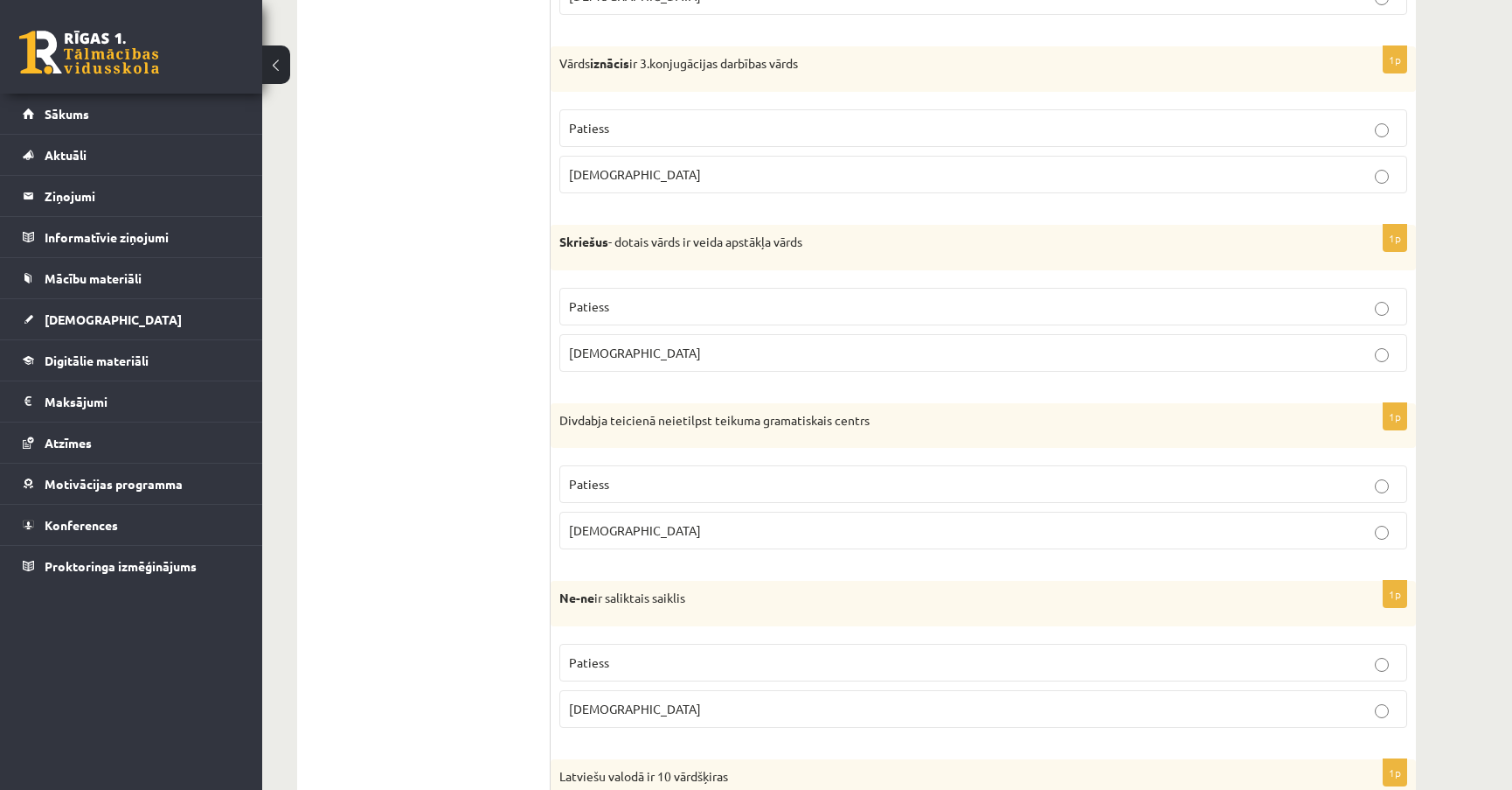
click at [1374, 297] on p "Patiess" at bounding box center [983, 306] width 828 height 19
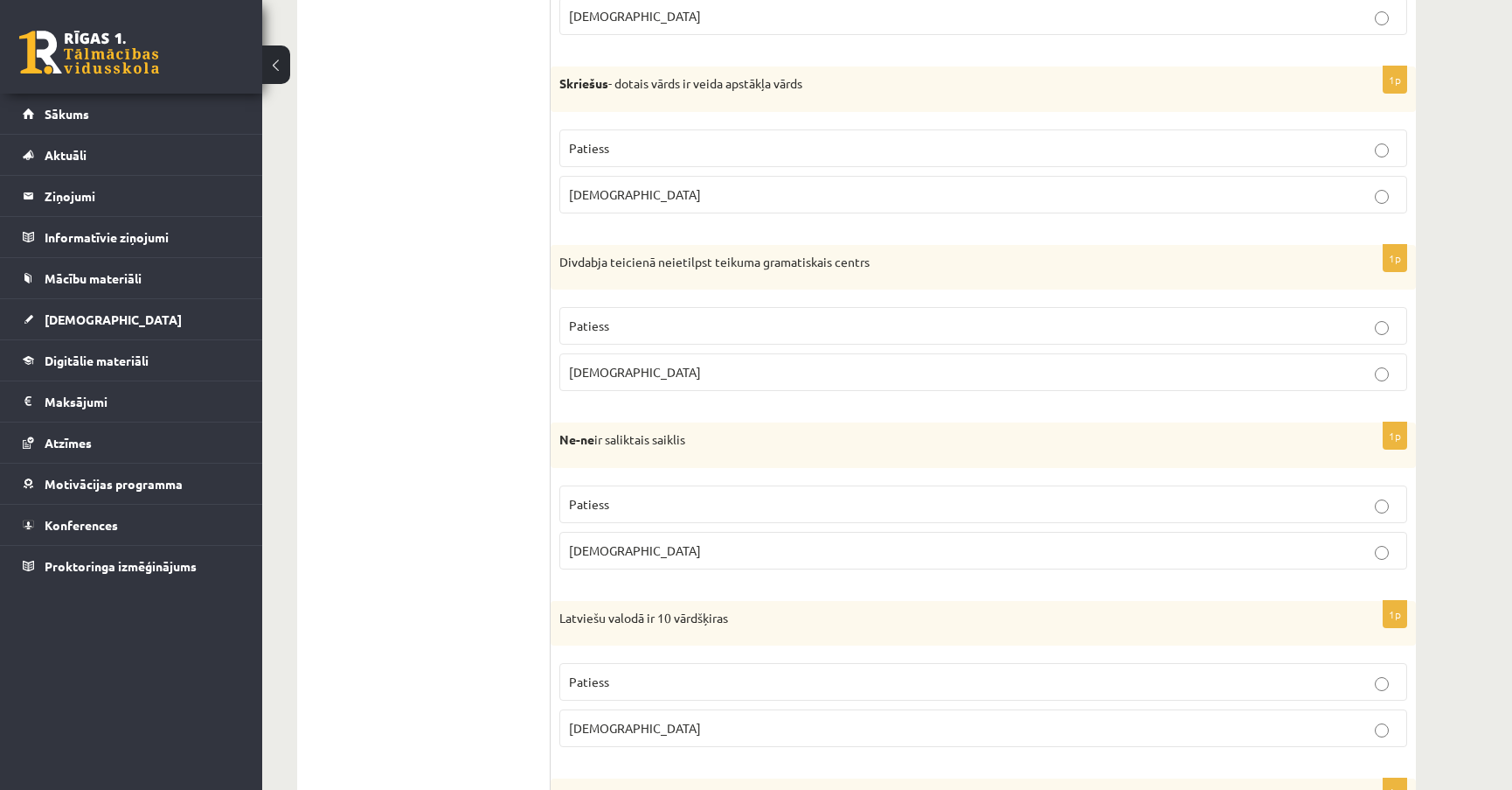
scroll to position [3498, 0]
click at [1386, 335] on label "Patiess" at bounding box center [983, 325] width 848 height 38
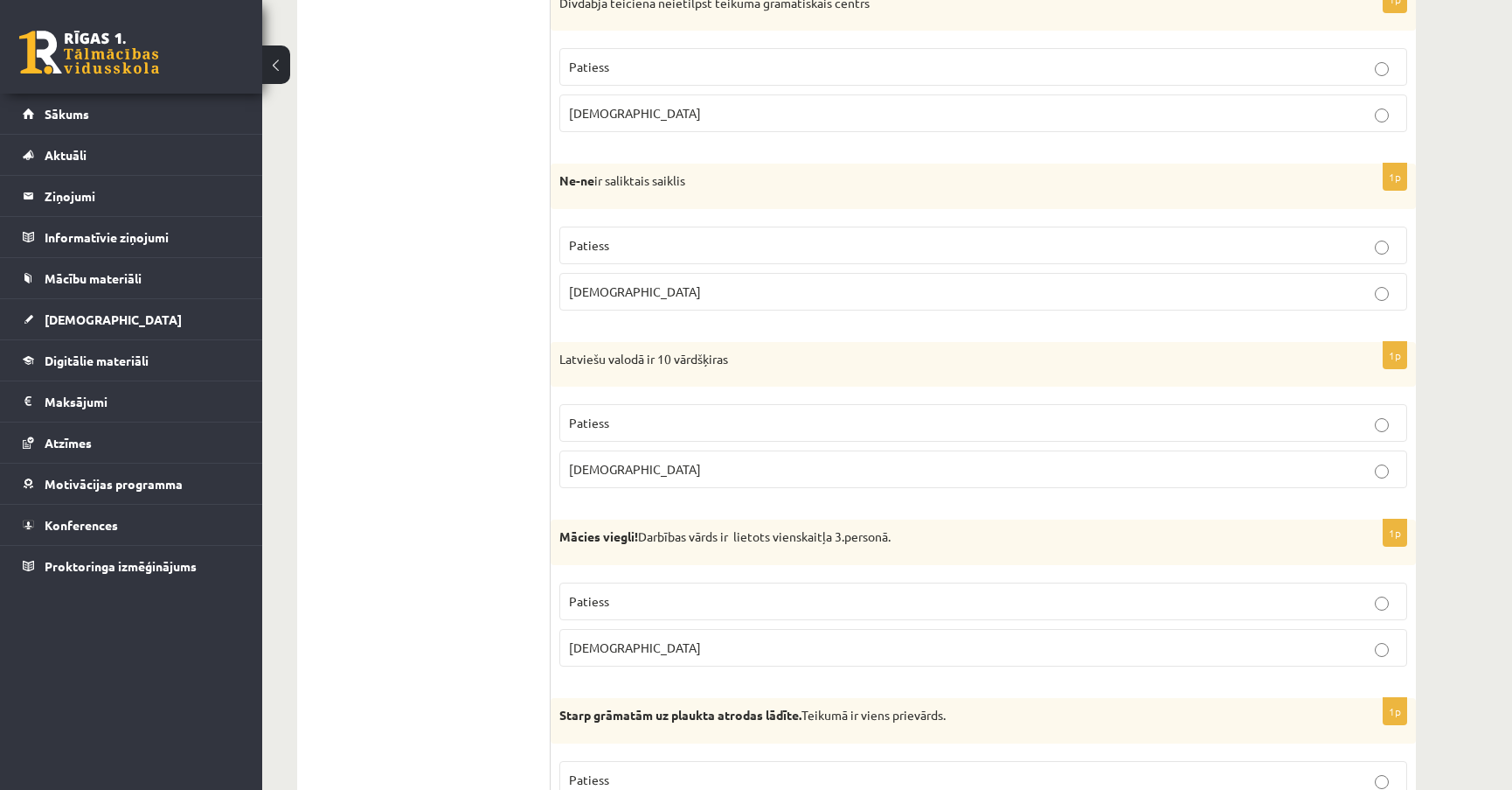
scroll to position [3816, 0]
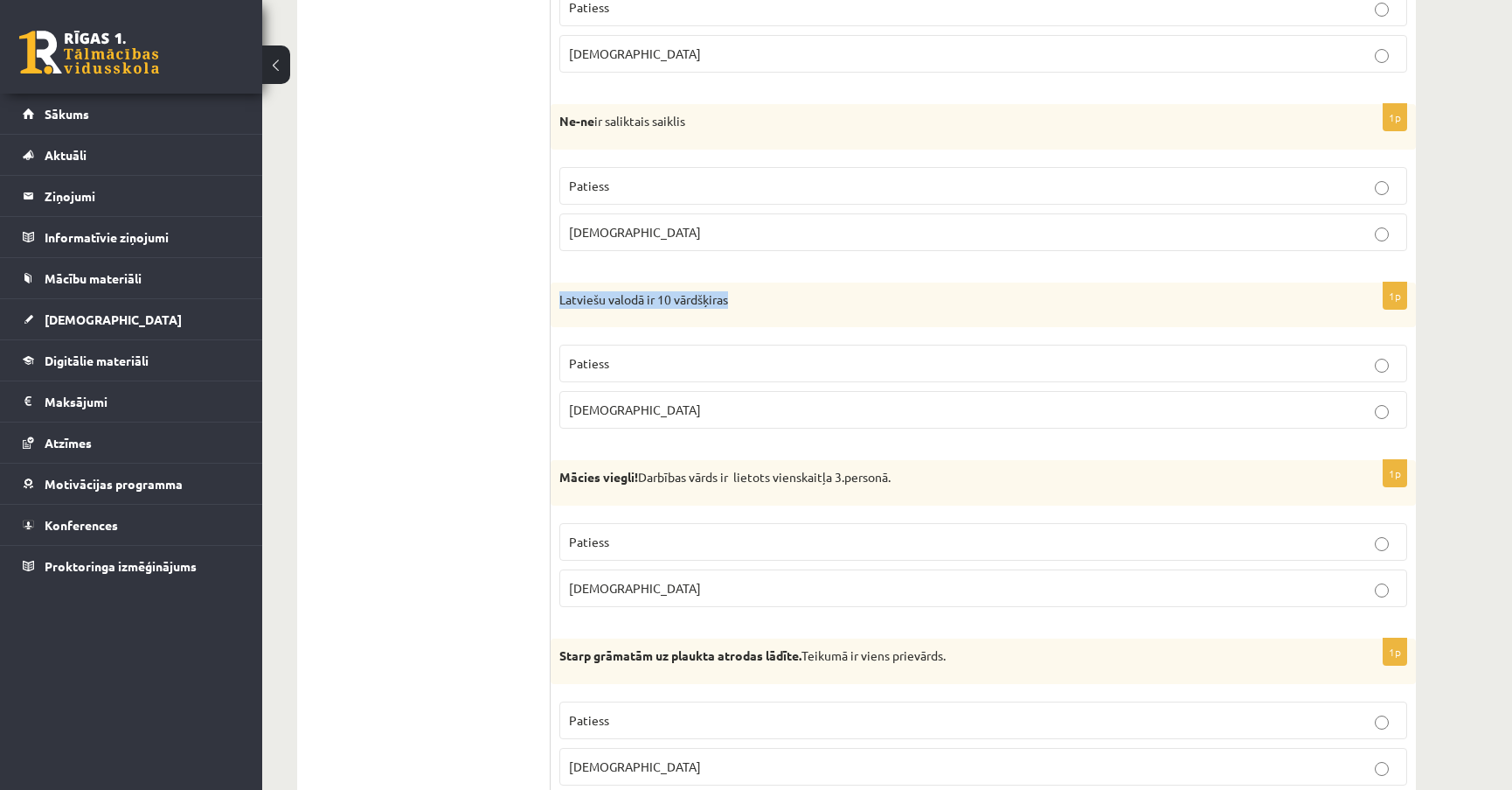
drag, startPoint x: 559, startPoint y: 291, endPoint x: 732, endPoint y: 299, distance: 173.2
click at [732, 299] on p "Latviešu valodā ir 10 vārdšķiras" at bounding box center [939, 300] width 760 height 18
click at [1389, 358] on p "Patiess" at bounding box center [983, 363] width 828 height 19
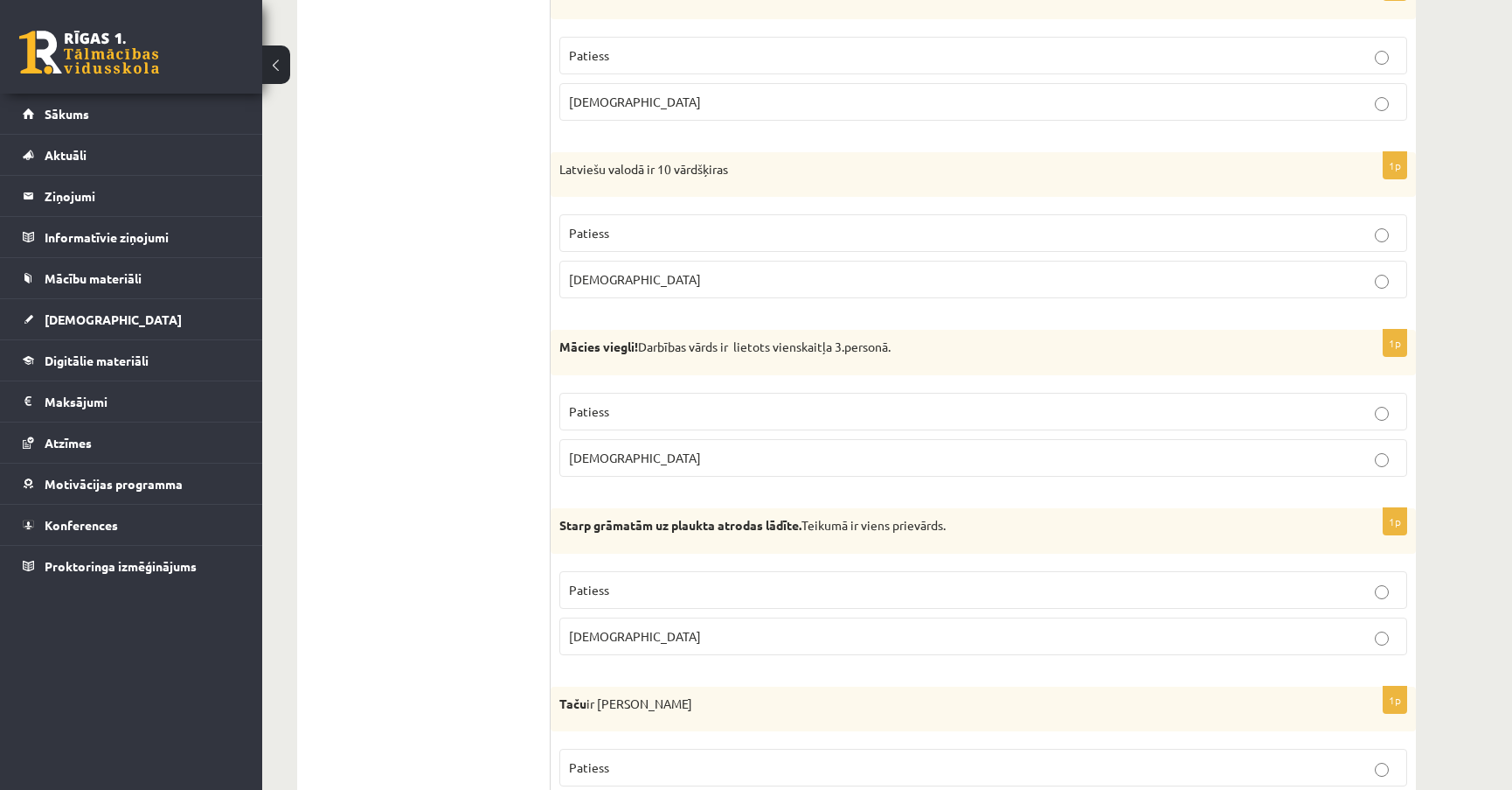
scroll to position [3975, 0]
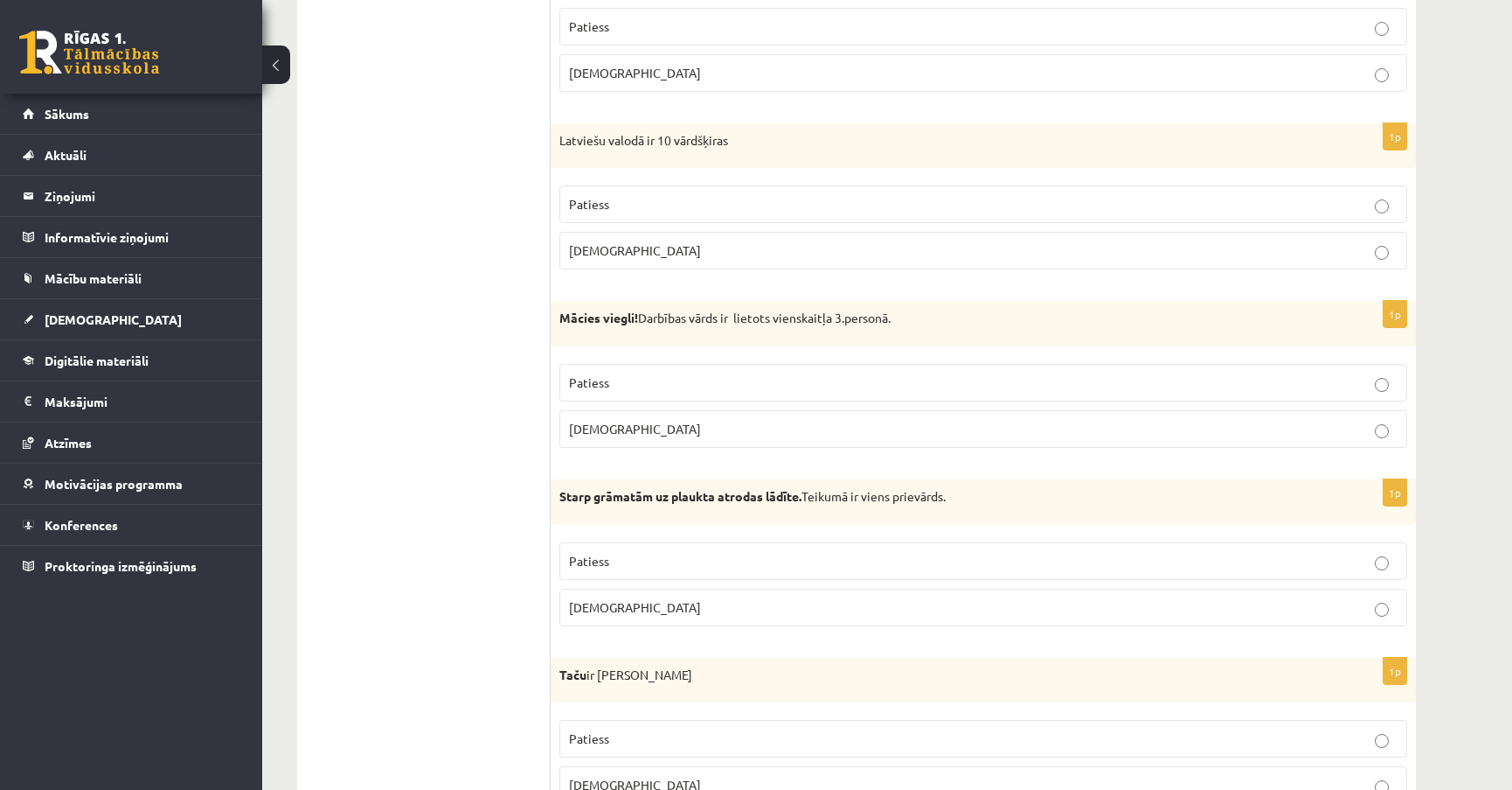
click at [1368, 425] on p "[DEMOGRAPHIC_DATA]" at bounding box center [983, 429] width 828 height 19
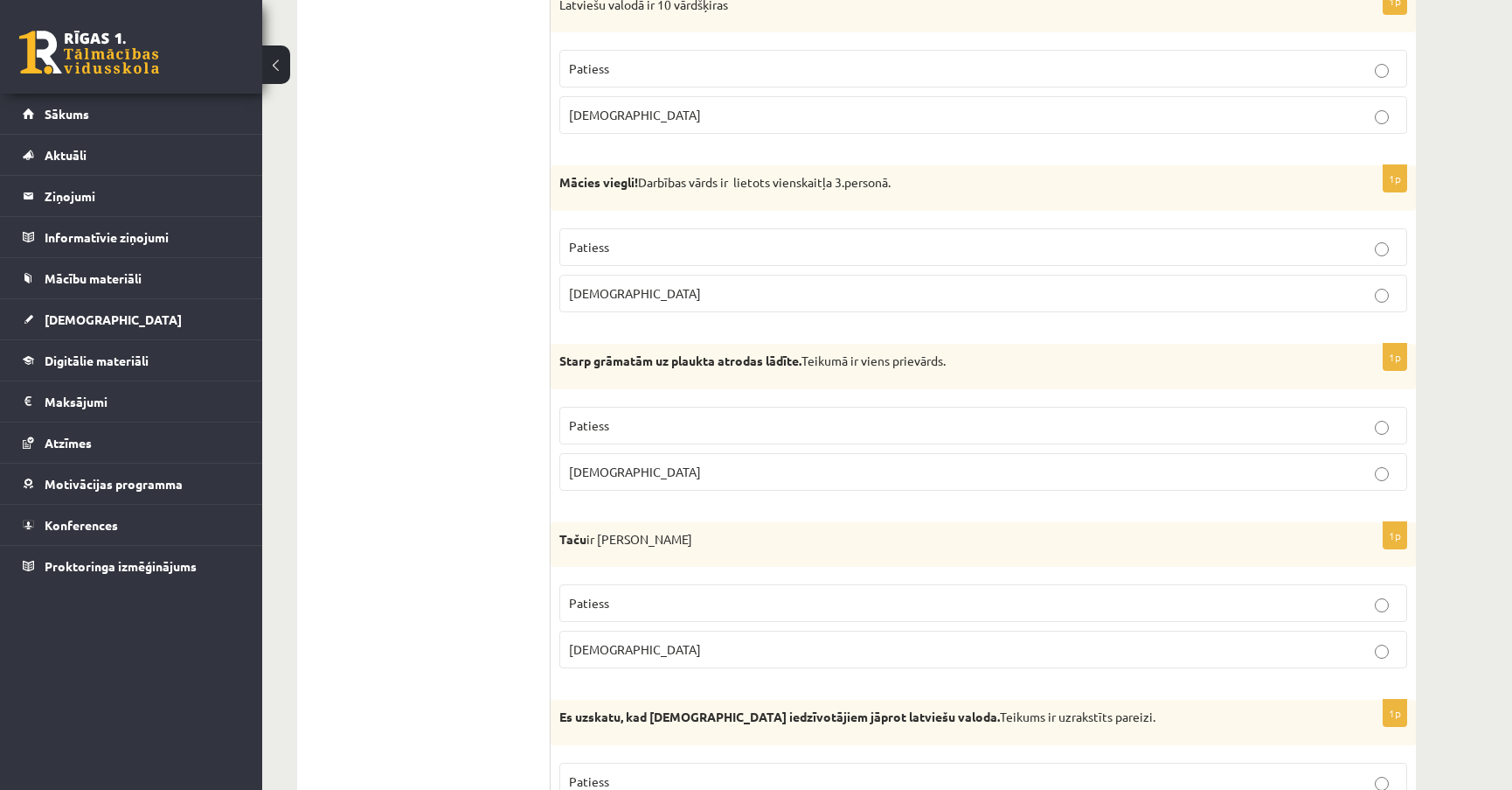
scroll to position [4214, 0]
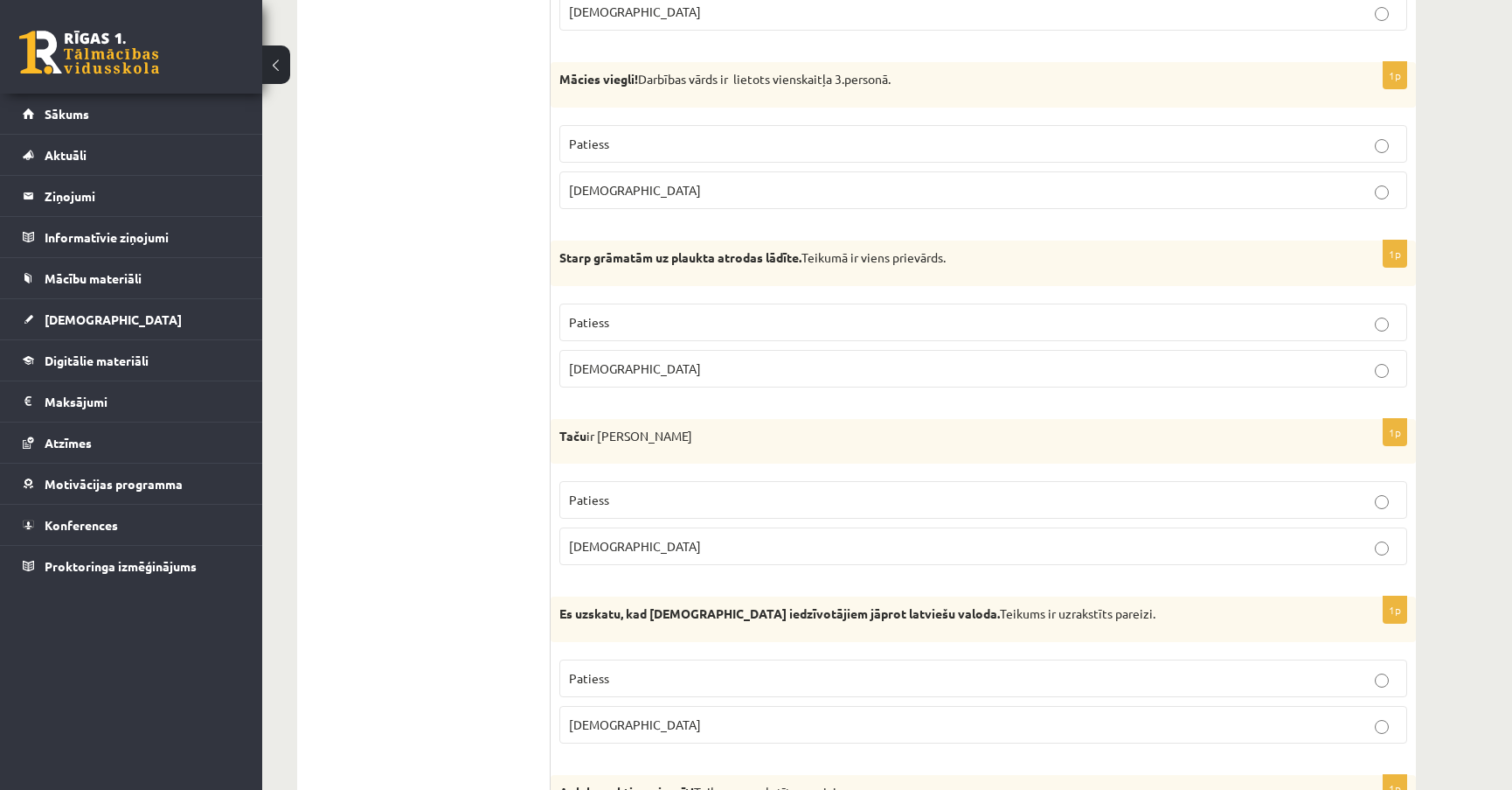
click at [1370, 313] on p "Patiess" at bounding box center [983, 322] width 828 height 19
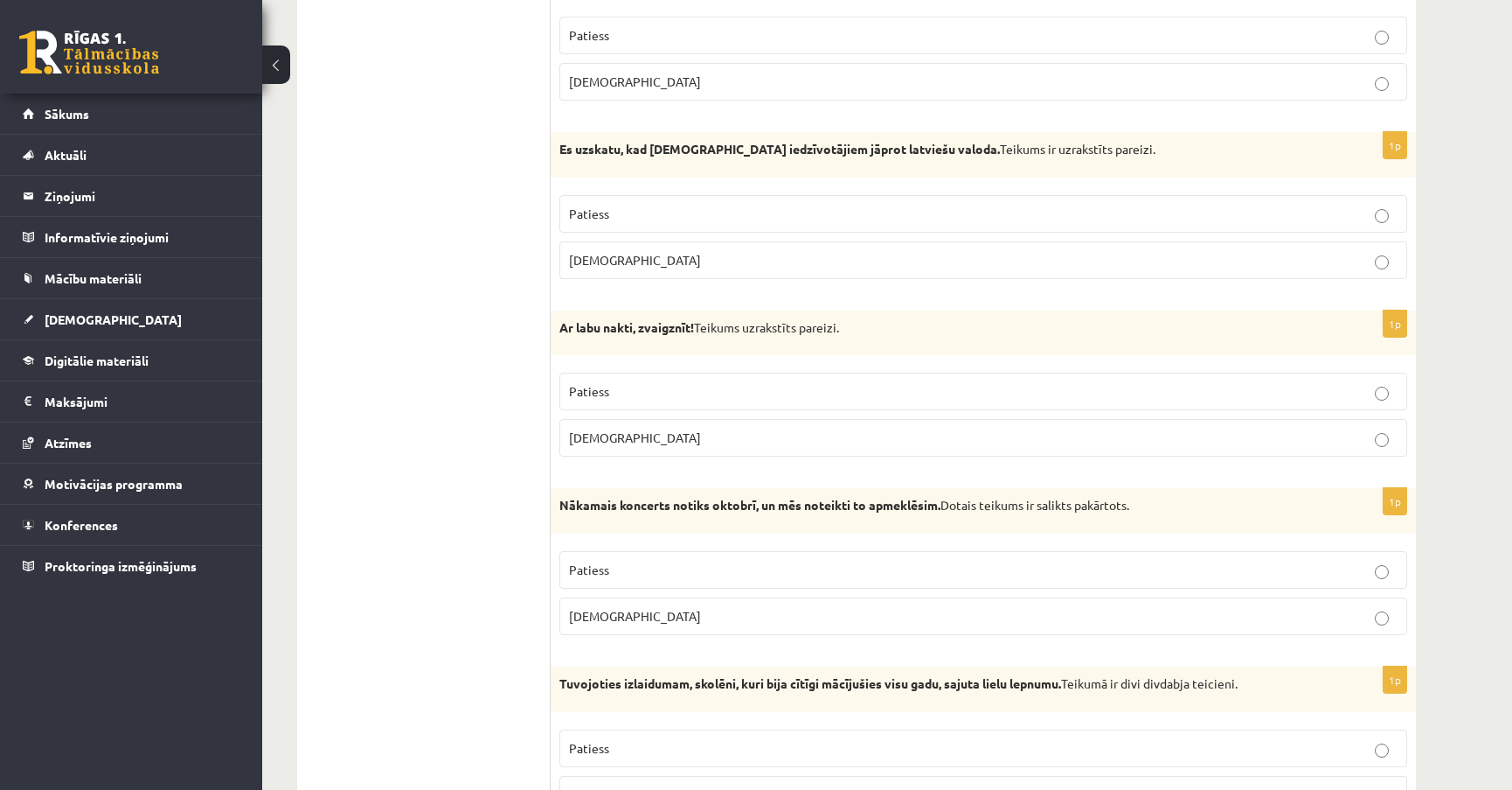
scroll to position [4770, 0]
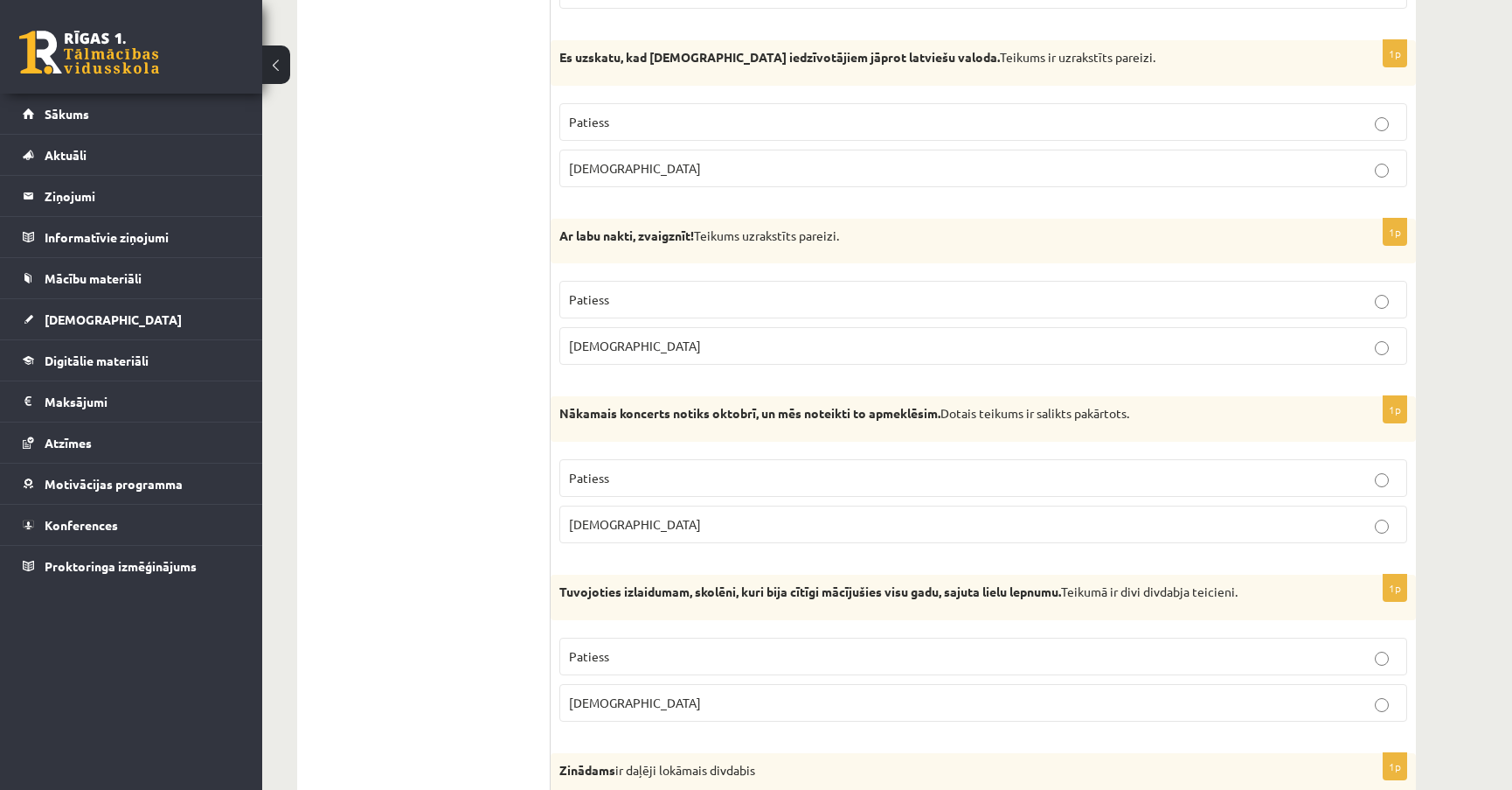
click at [1370, 300] on label "Patiess" at bounding box center [983, 299] width 848 height 38
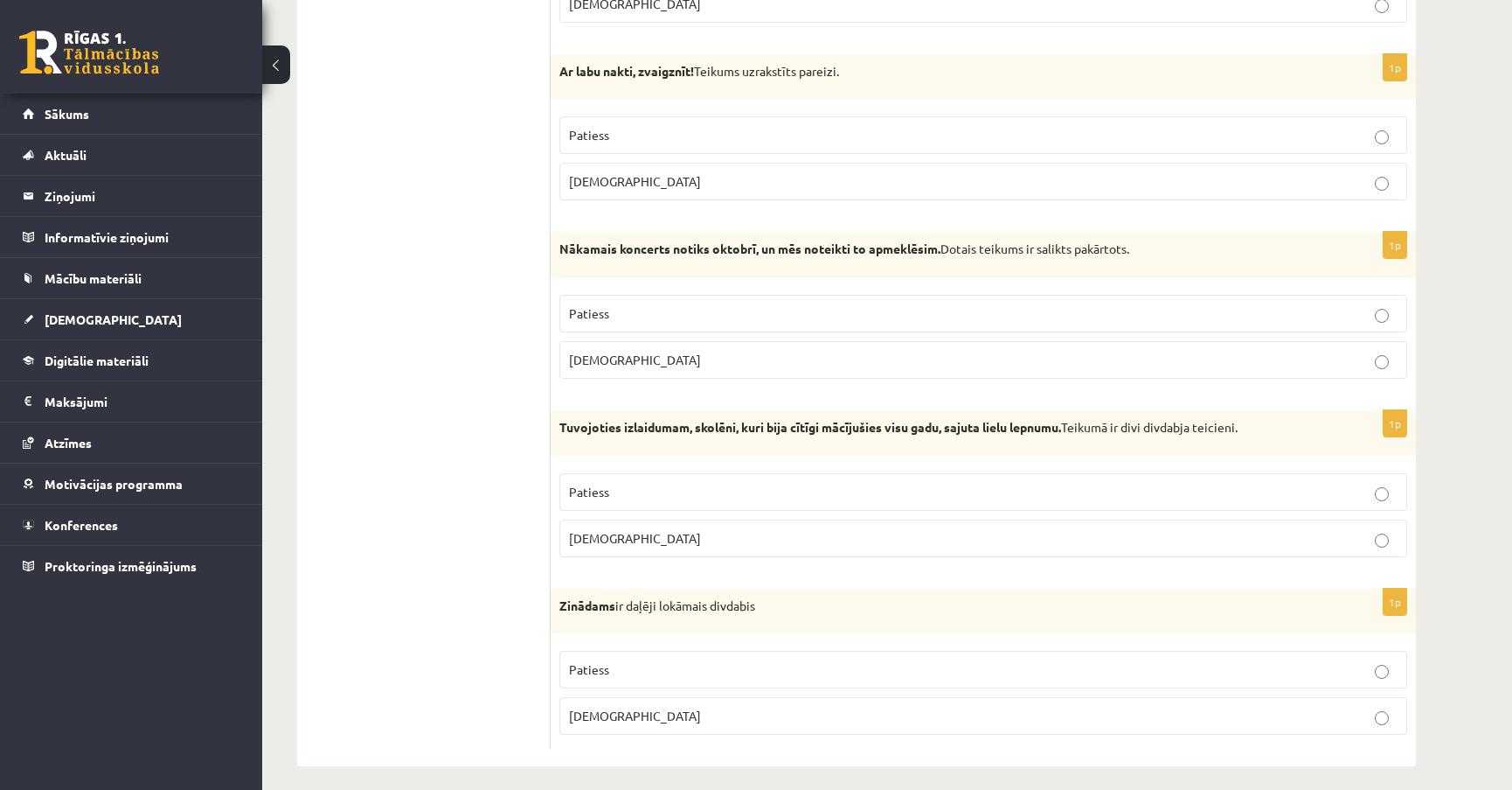
scroll to position [4936, 0]
click at [1388, 538] on label "[DEMOGRAPHIC_DATA]" at bounding box center [983, 537] width 848 height 38
drag, startPoint x: 1157, startPoint y: 419, endPoint x: 1248, endPoint y: 423, distance: 91.1
click at [1248, 423] on p "Tuvojoties izlaidumam, skolēni, kuri bija cītīgi mācījušies visu gadu, sajuta l…" at bounding box center [939, 426] width 760 height 18
click at [1360, 649] on label "Patiess" at bounding box center [983, 667] width 848 height 38
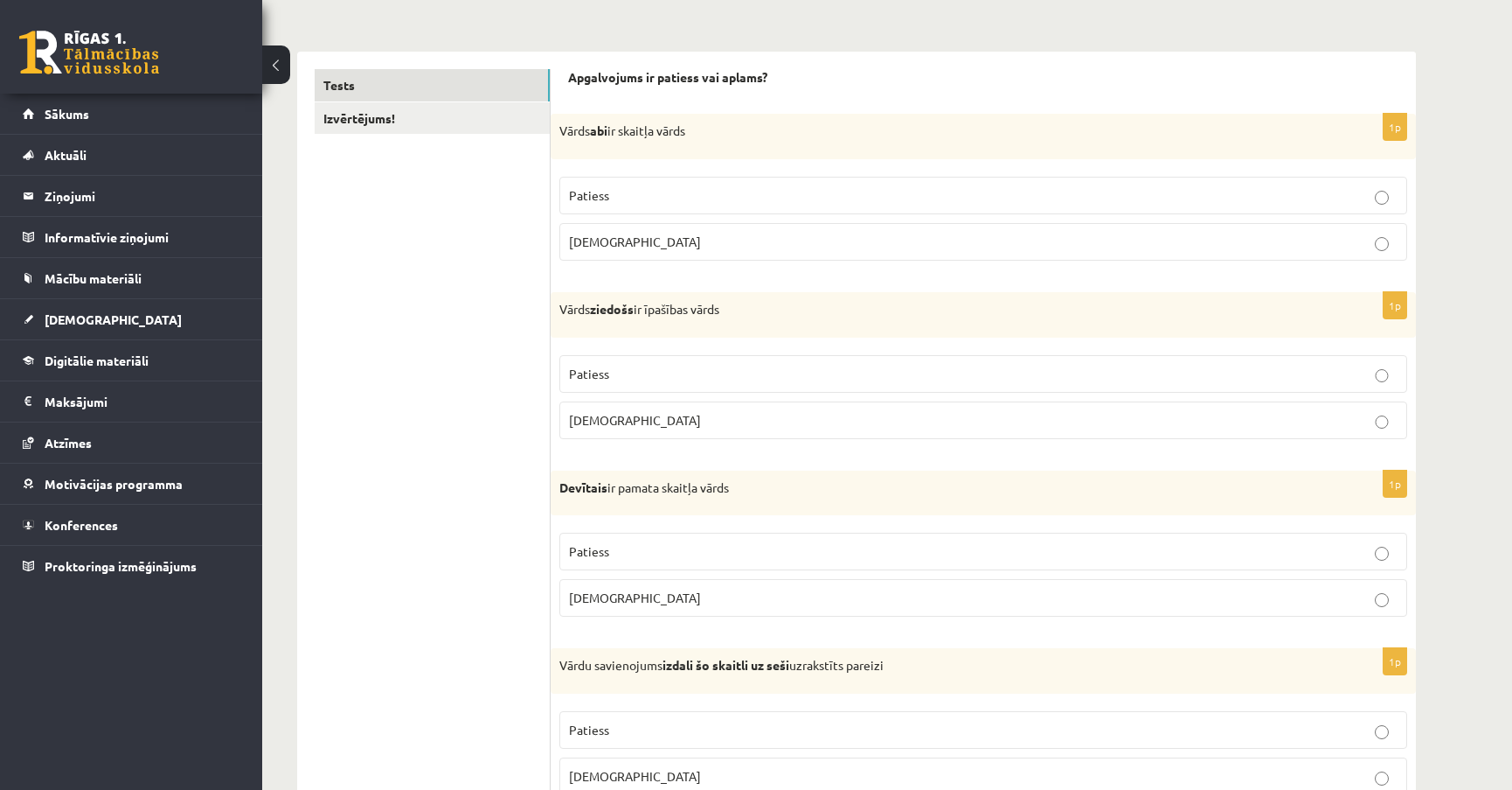
scroll to position [0, 0]
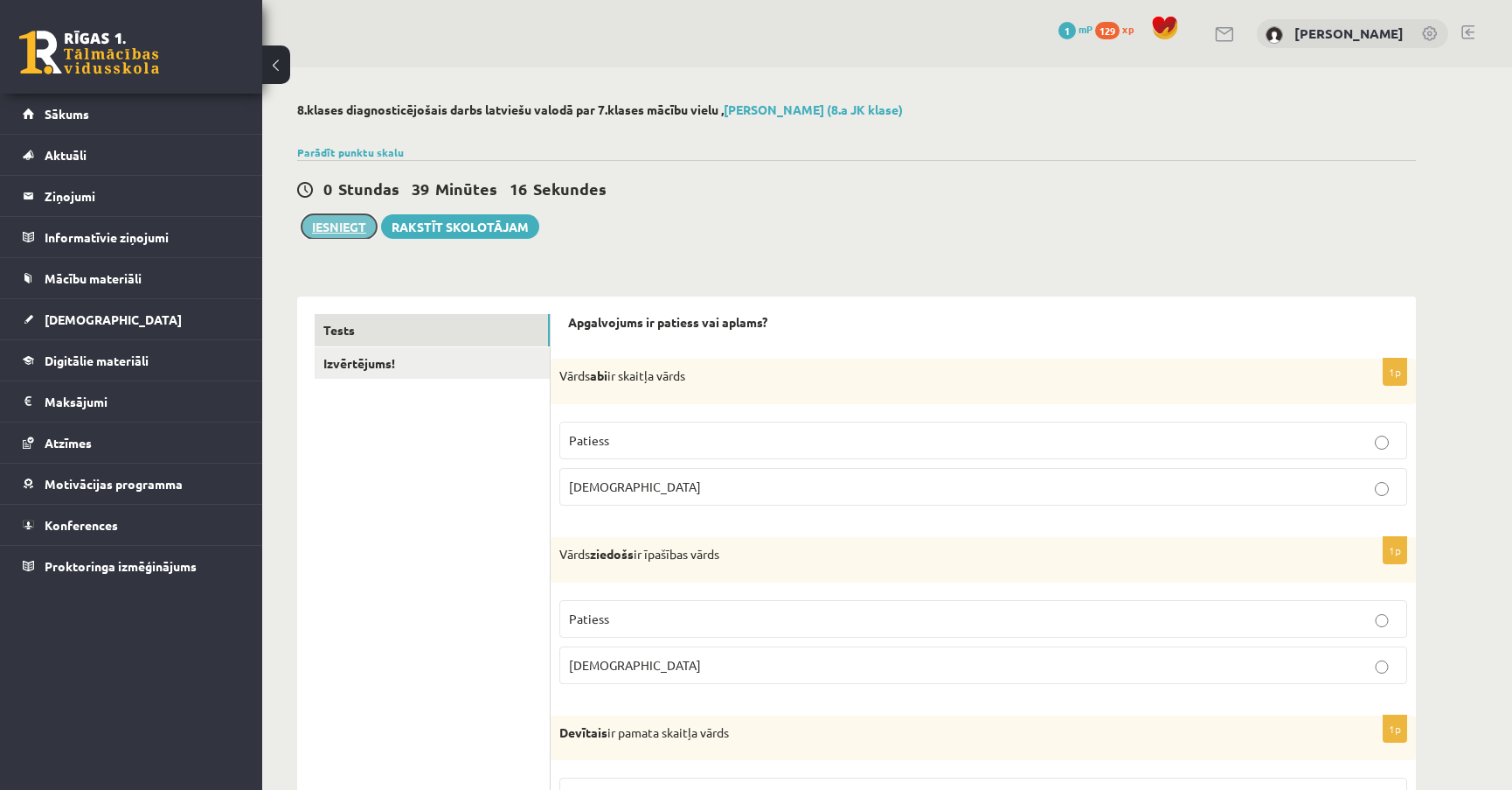
click at [318, 226] on button "Iesniegt" at bounding box center [339, 227] width 75 height 25
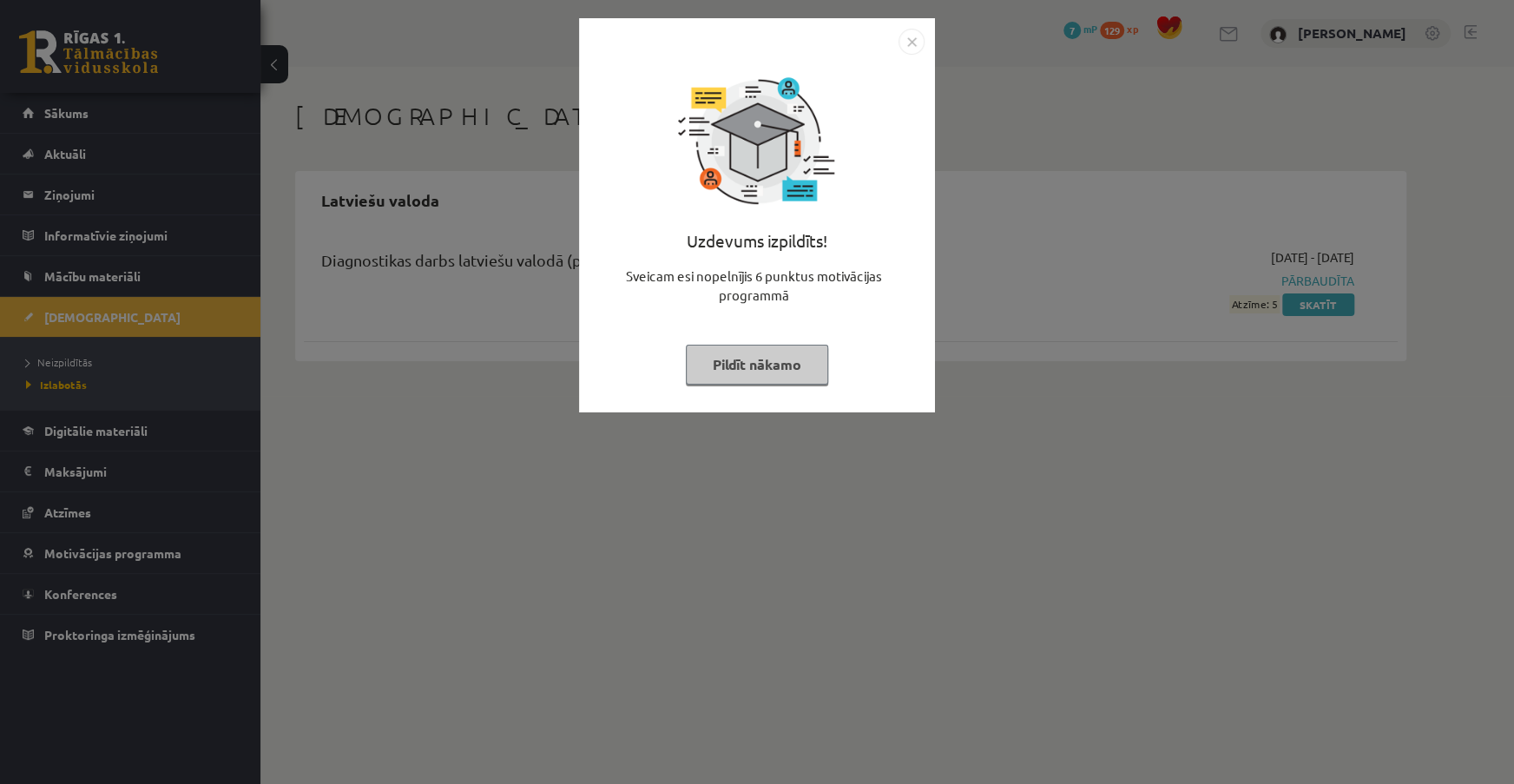
click at [911, 44] on img "Close" at bounding box center [912, 42] width 26 height 26
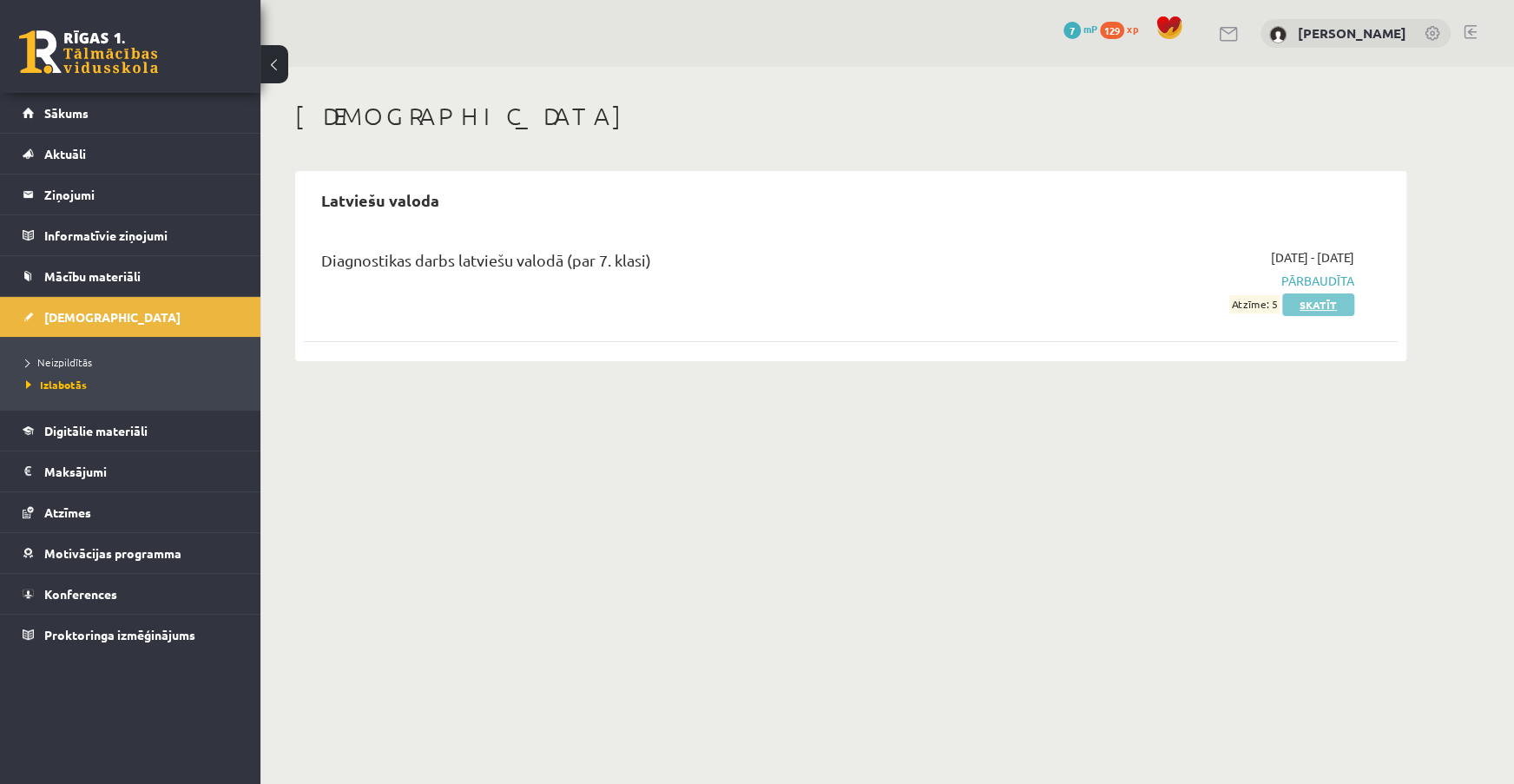
click at [1305, 304] on link "Skatīt" at bounding box center [1318, 305] width 72 height 23
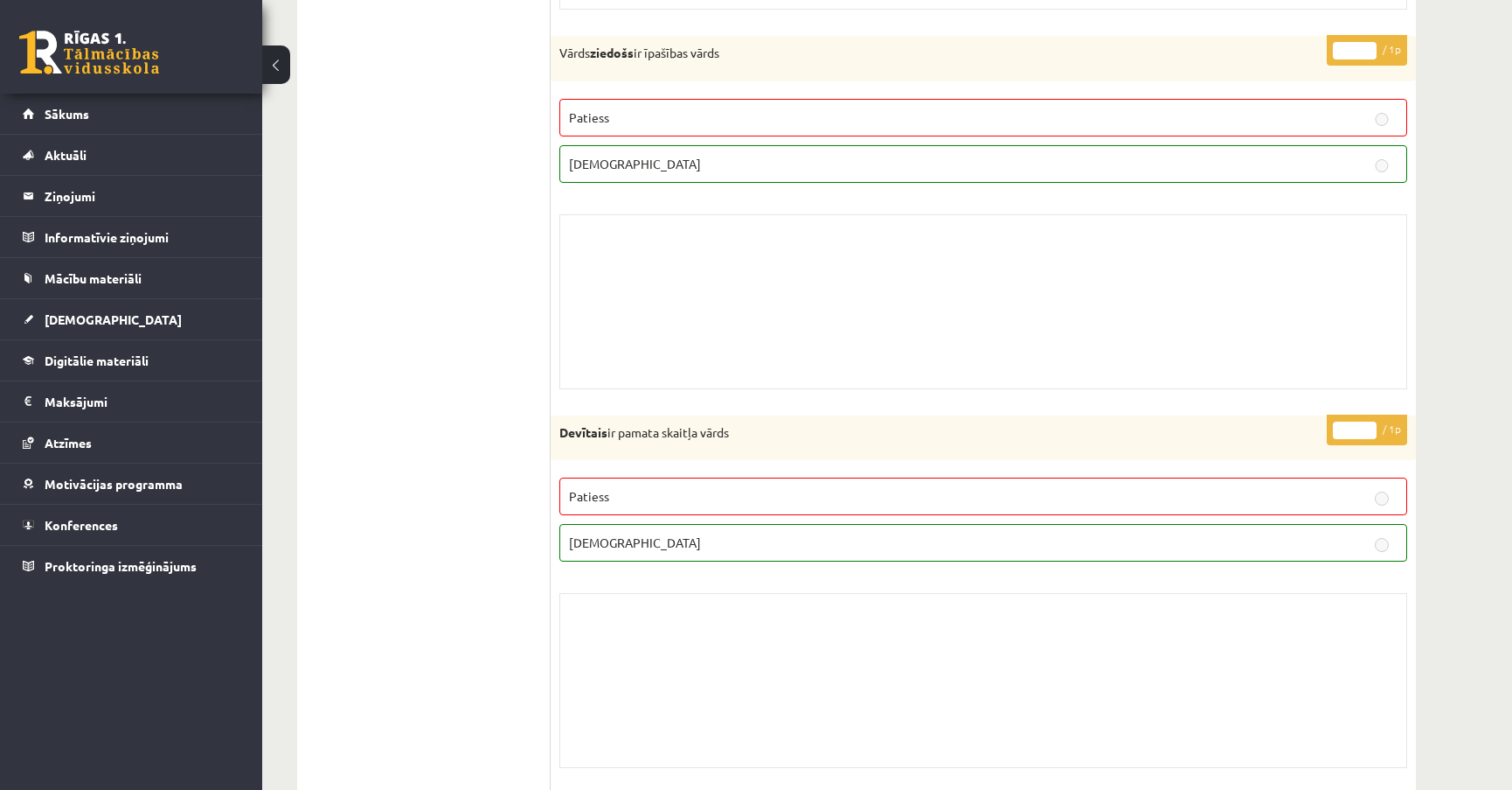
scroll to position [716, 0]
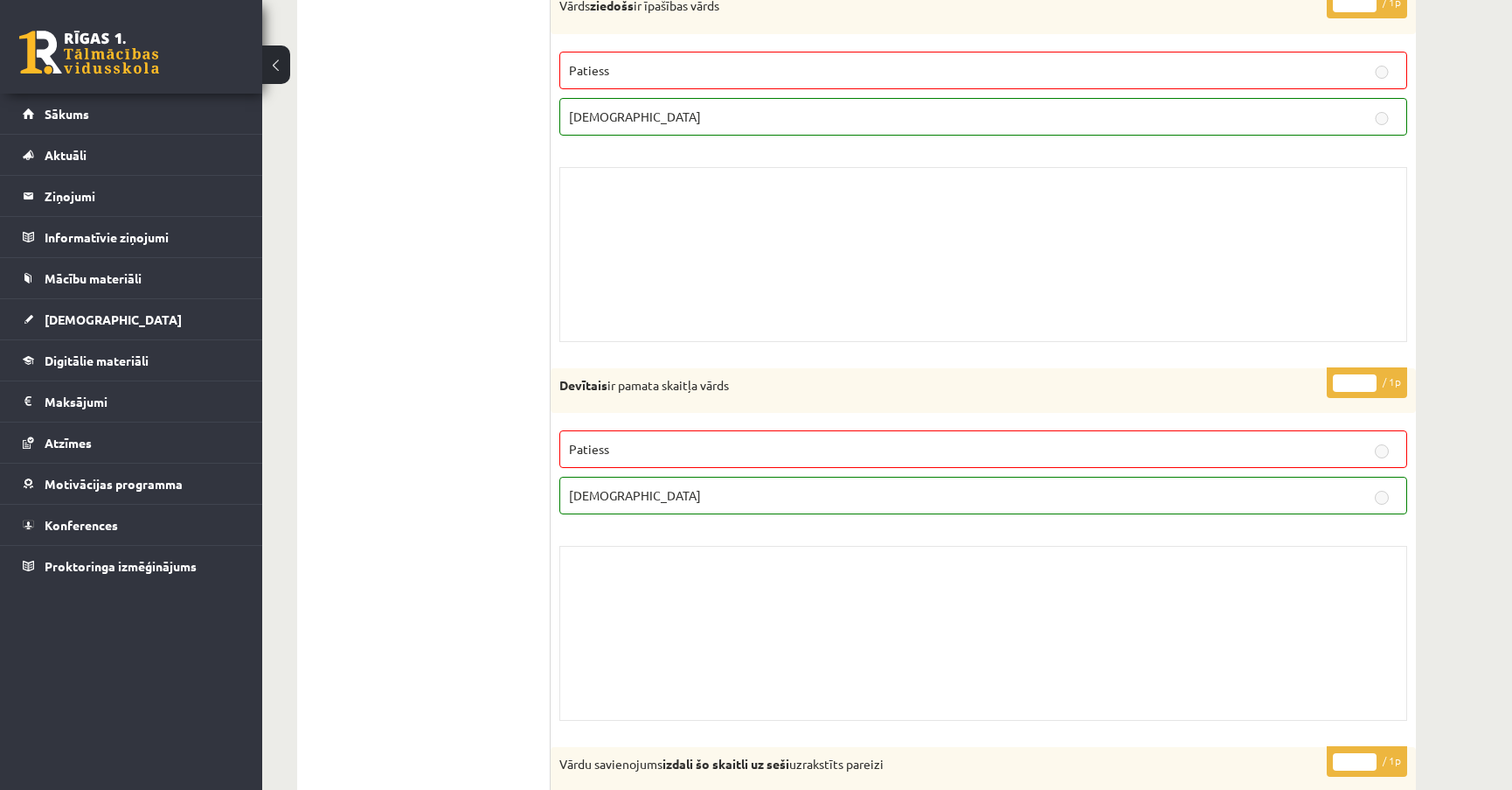
click at [1200, 228] on div "Skolotāja pielikums" at bounding box center [983, 254] width 848 height 175
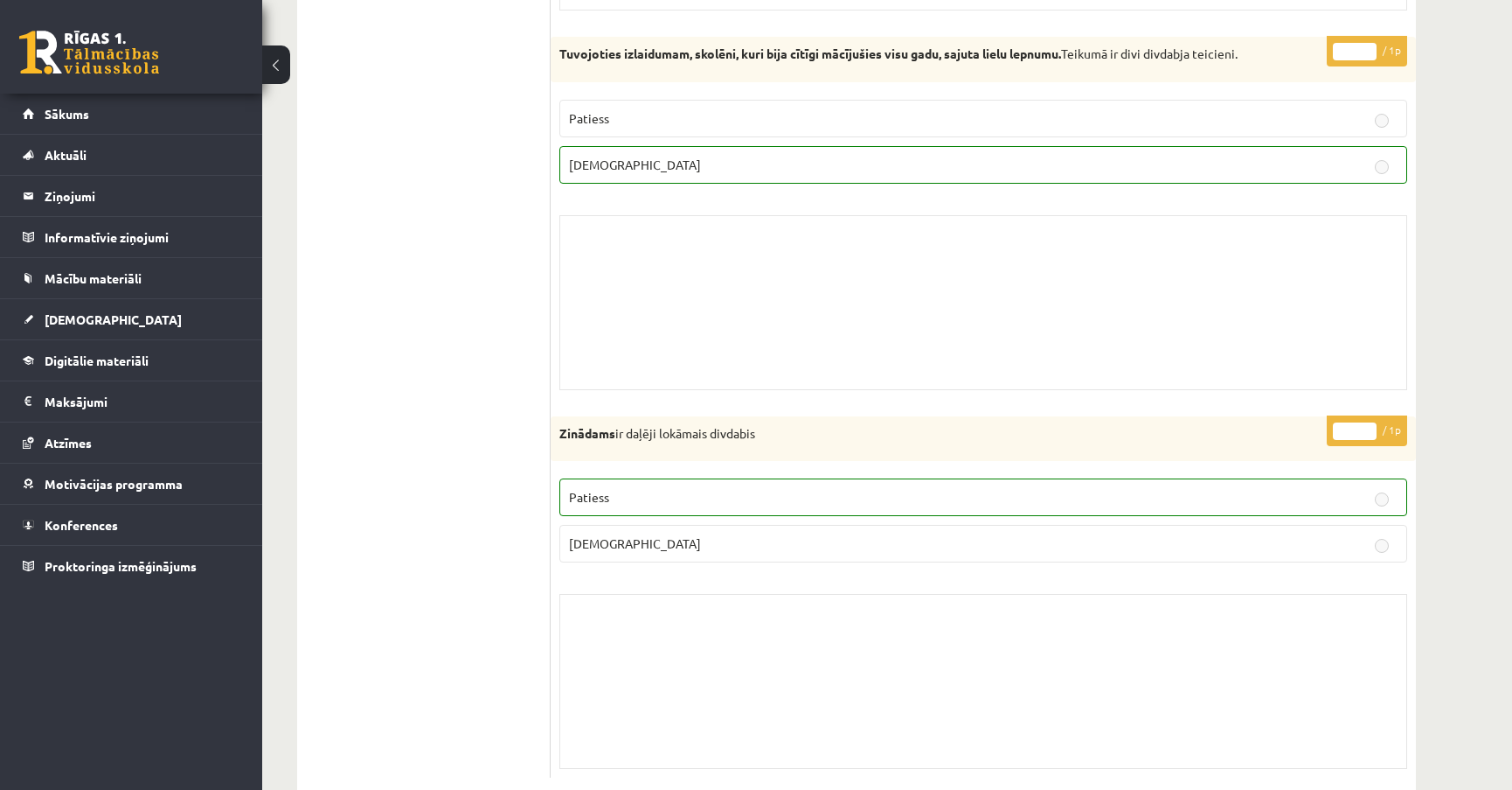
scroll to position [10937, 0]
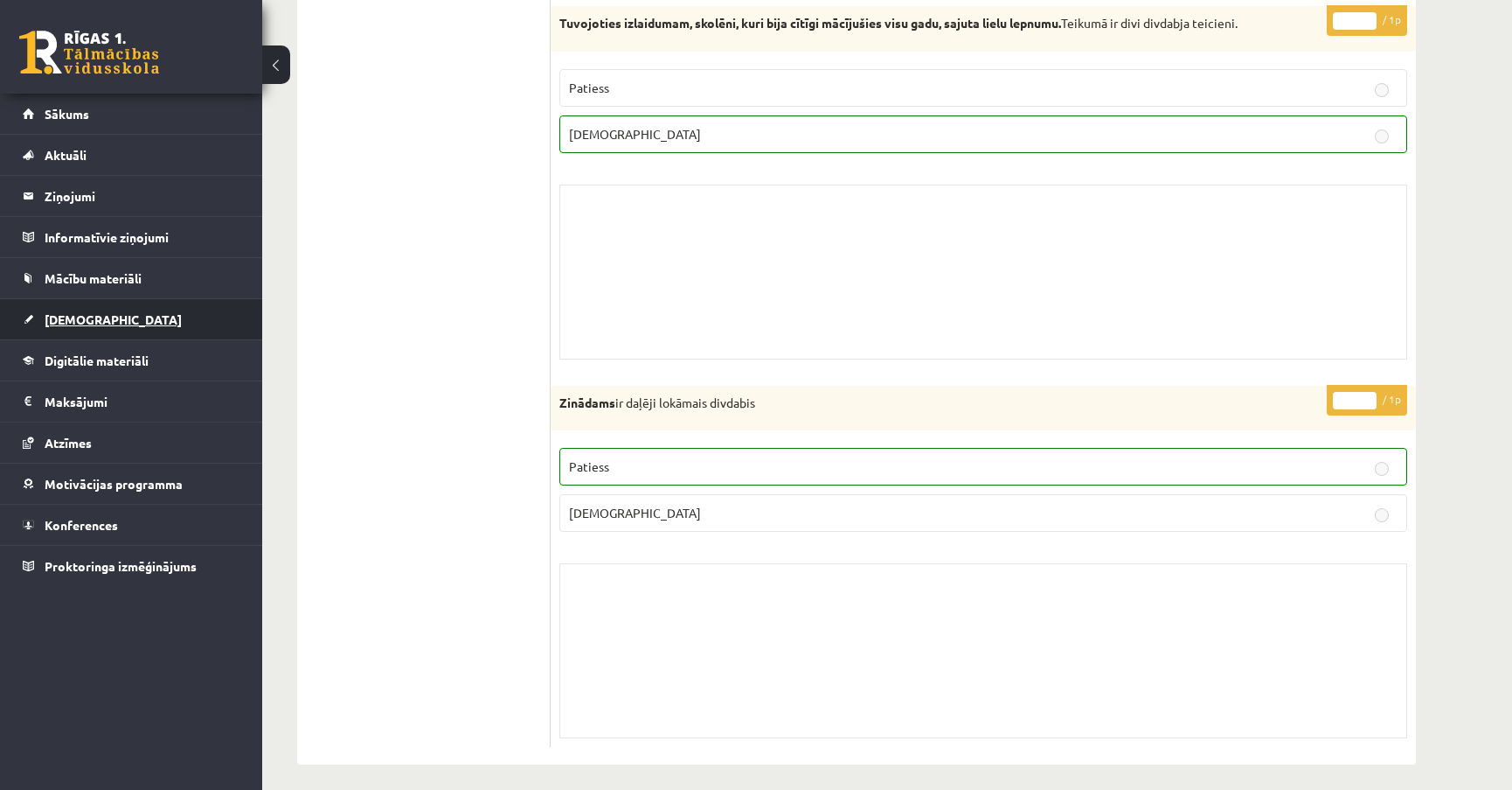
click at [188, 322] on link "[DEMOGRAPHIC_DATA]" at bounding box center [131, 320] width 218 height 41
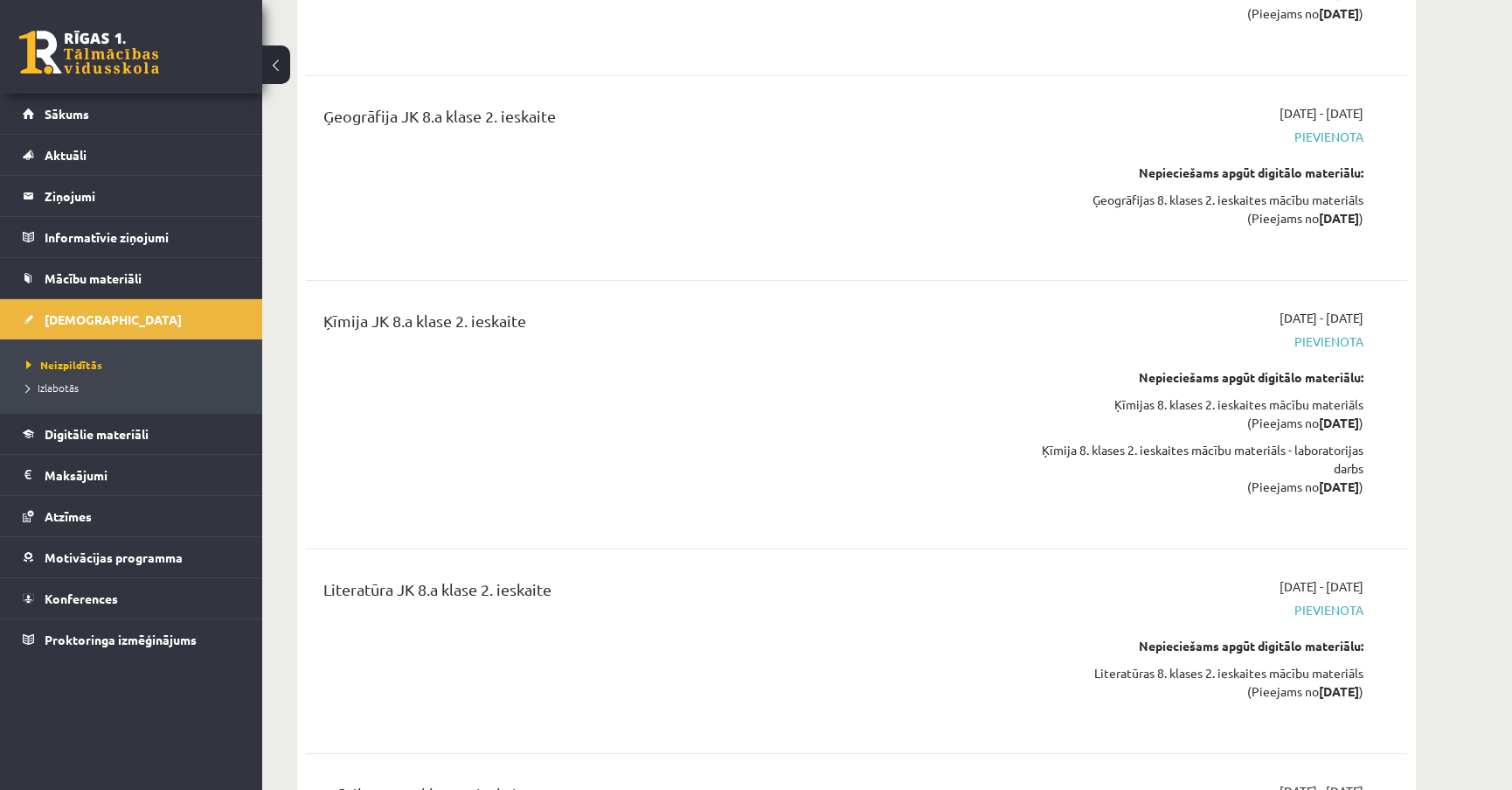
scroll to position [8869, 0]
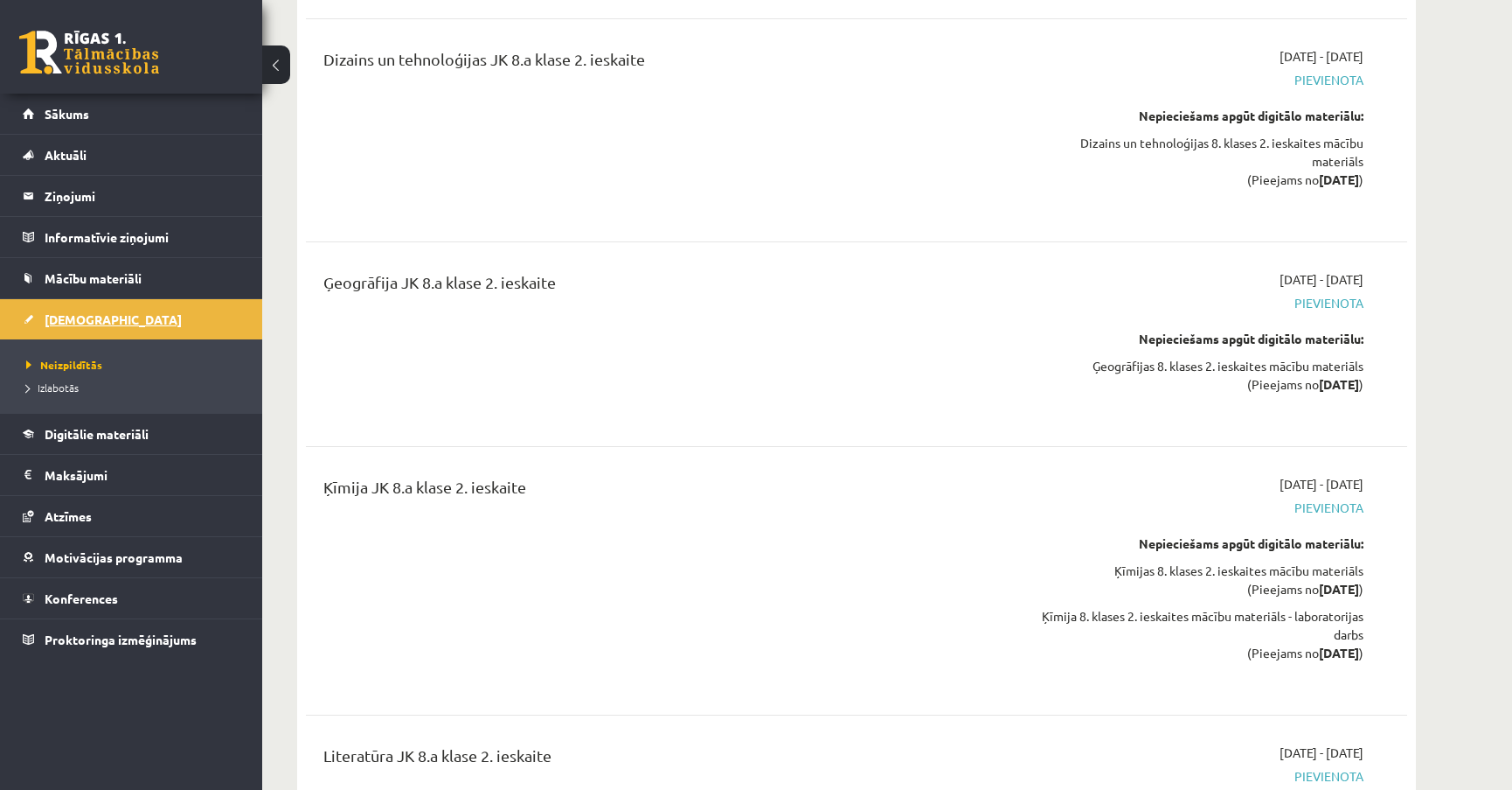
click at [89, 320] on span "[DEMOGRAPHIC_DATA]" at bounding box center [114, 320] width 138 height 16
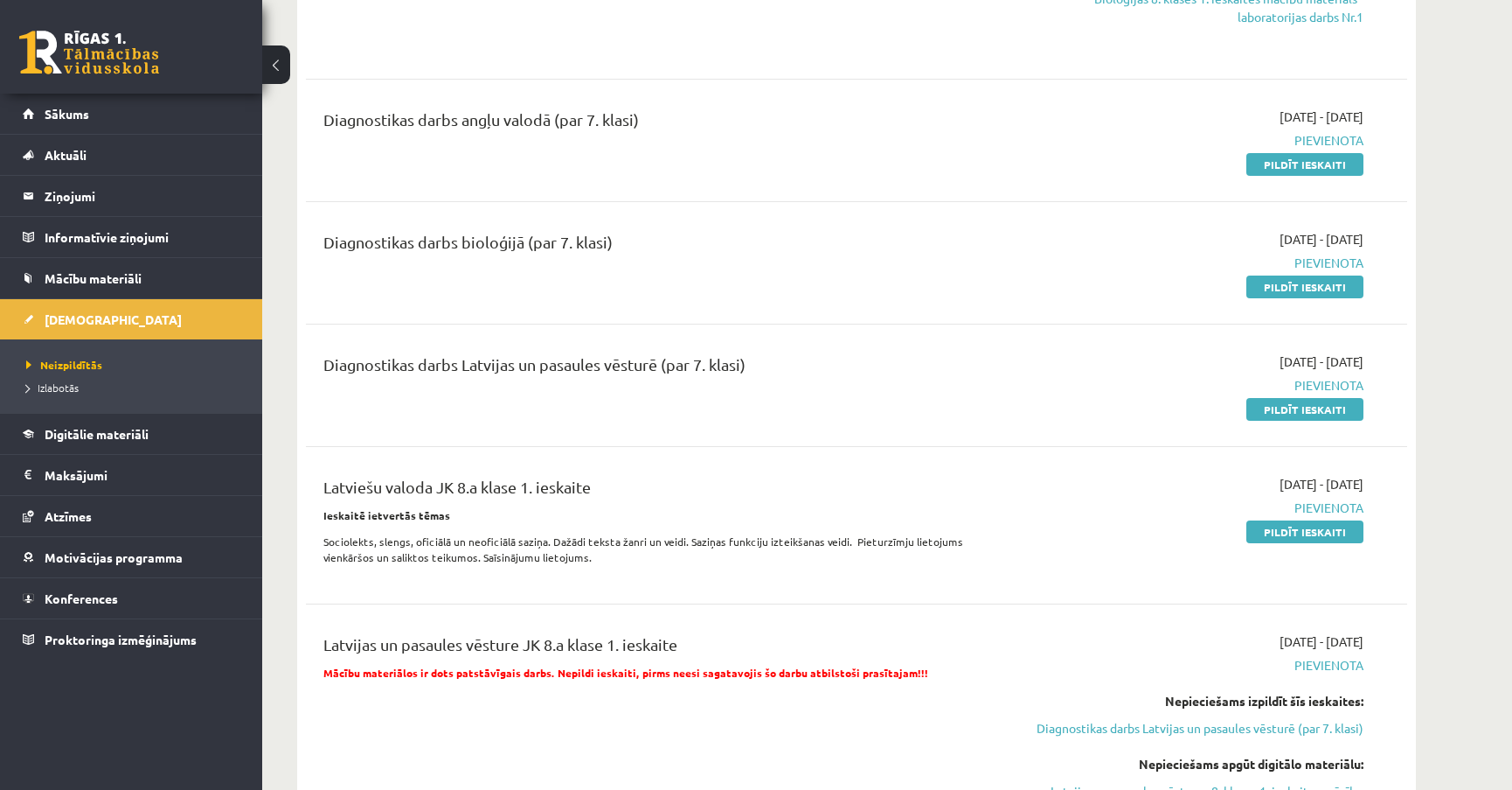
scroll to position [716, 0]
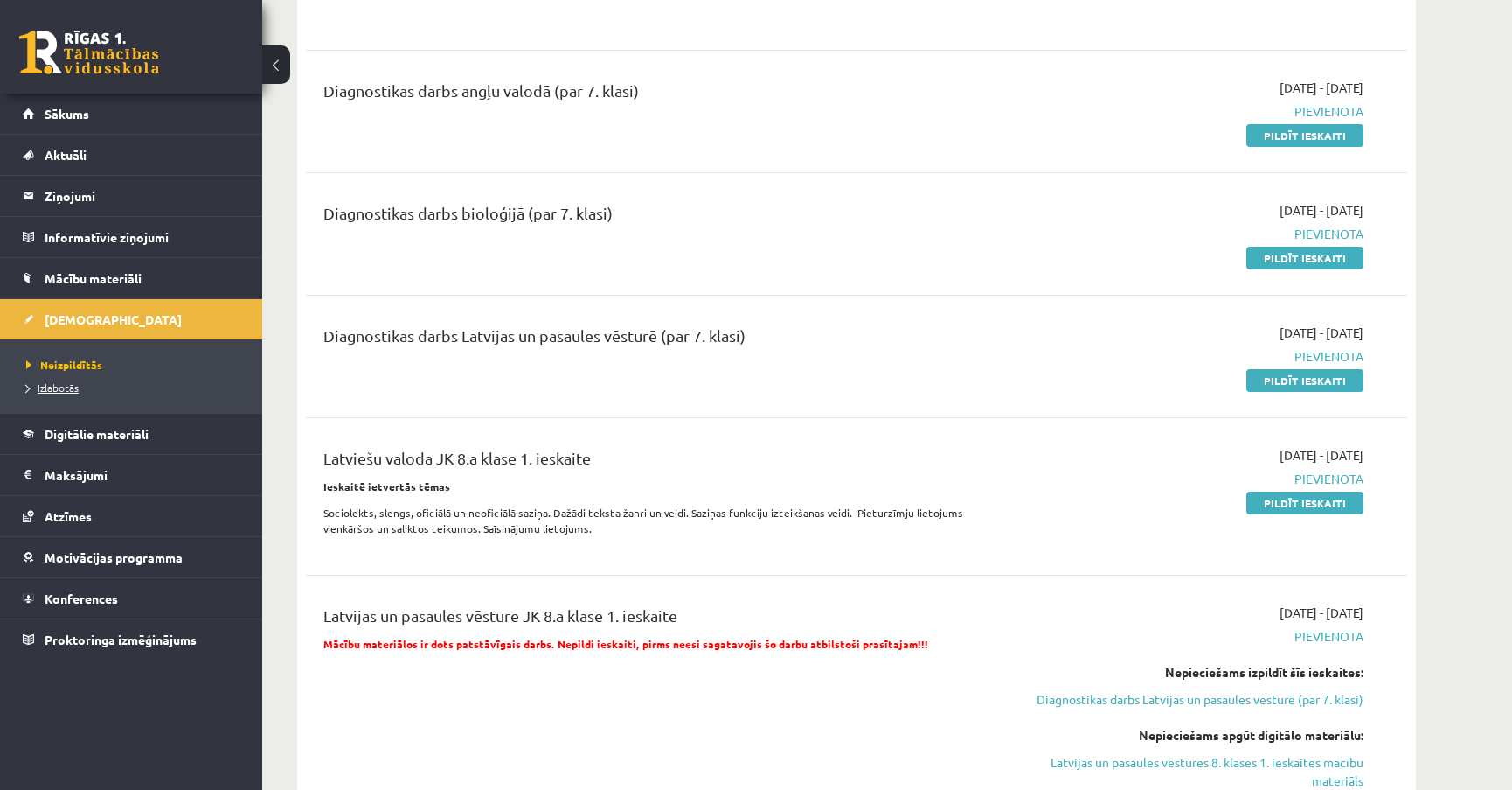
click at [55, 383] on span "Izlabotās" at bounding box center [52, 387] width 52 height 14
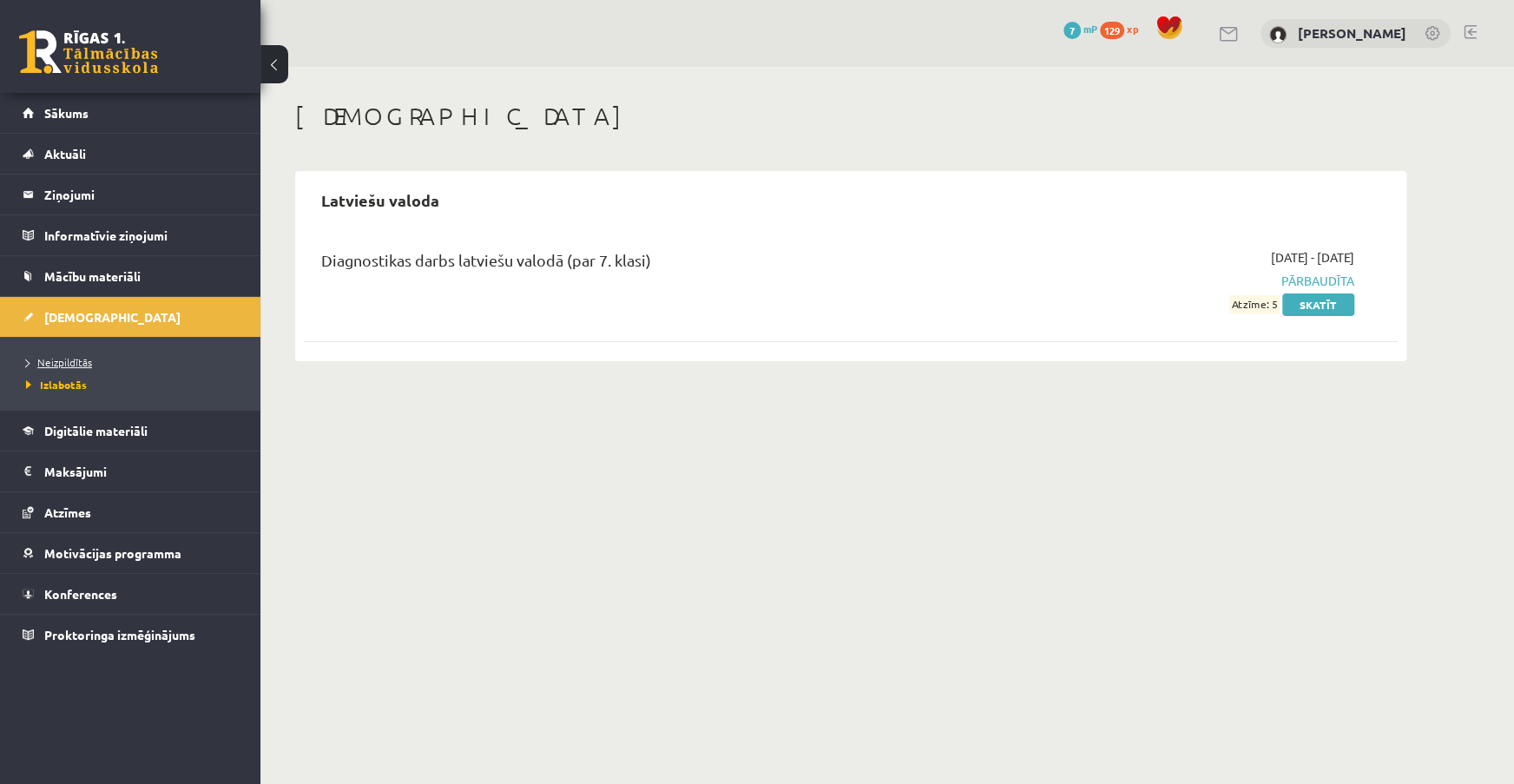
click at [66, 359] on span "Neizpildītās" at bounding box center [59, 362] width 66 height 14
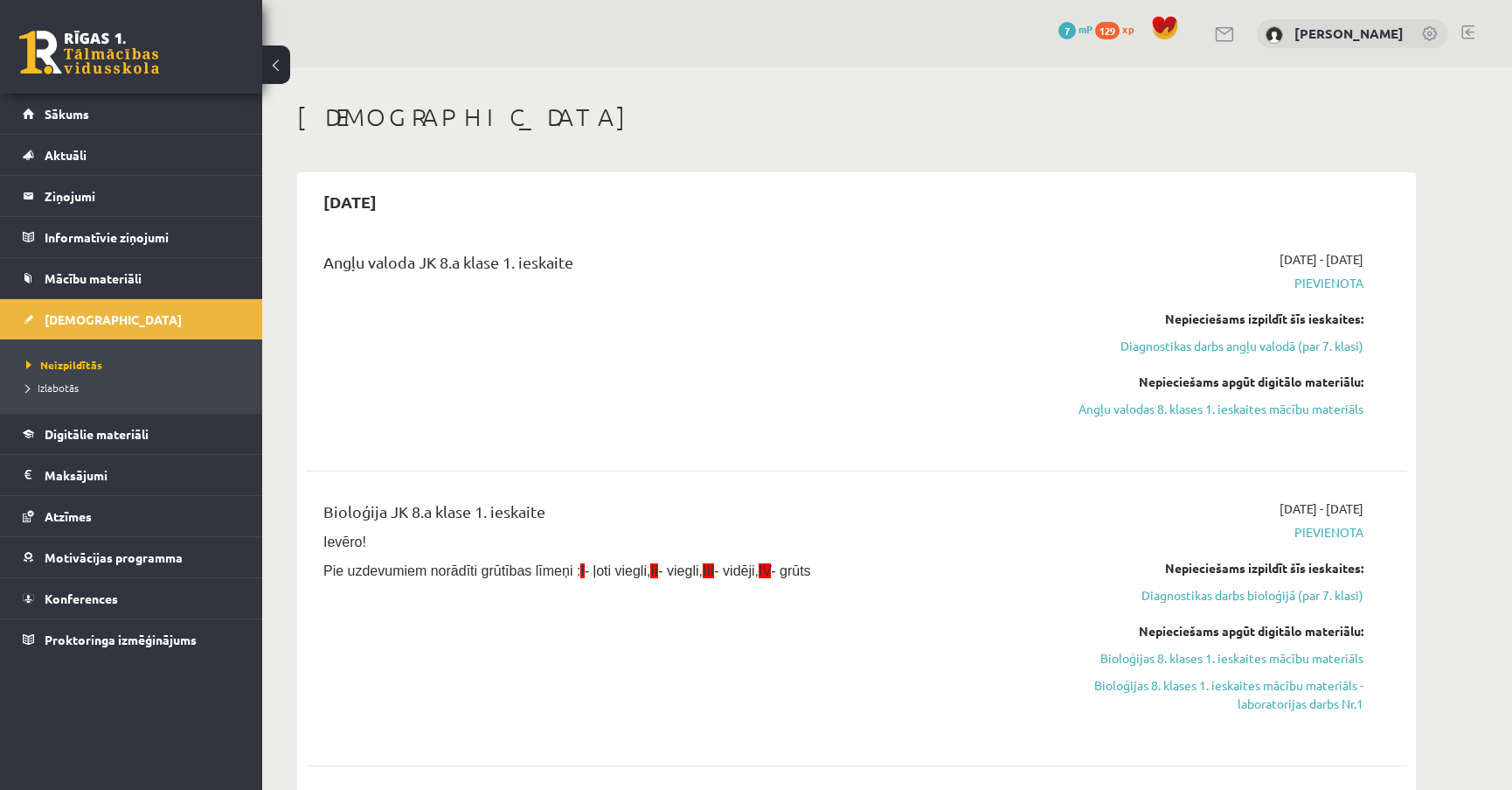
click at [1338, 123] on h1 "[DEMOGRAPHIC_DATA]" at bounding box center [857, 117] width 1119 height 30
click at [63, 380] on link "Izlabotās" at bounding box center [136, 387] width 219 height 16
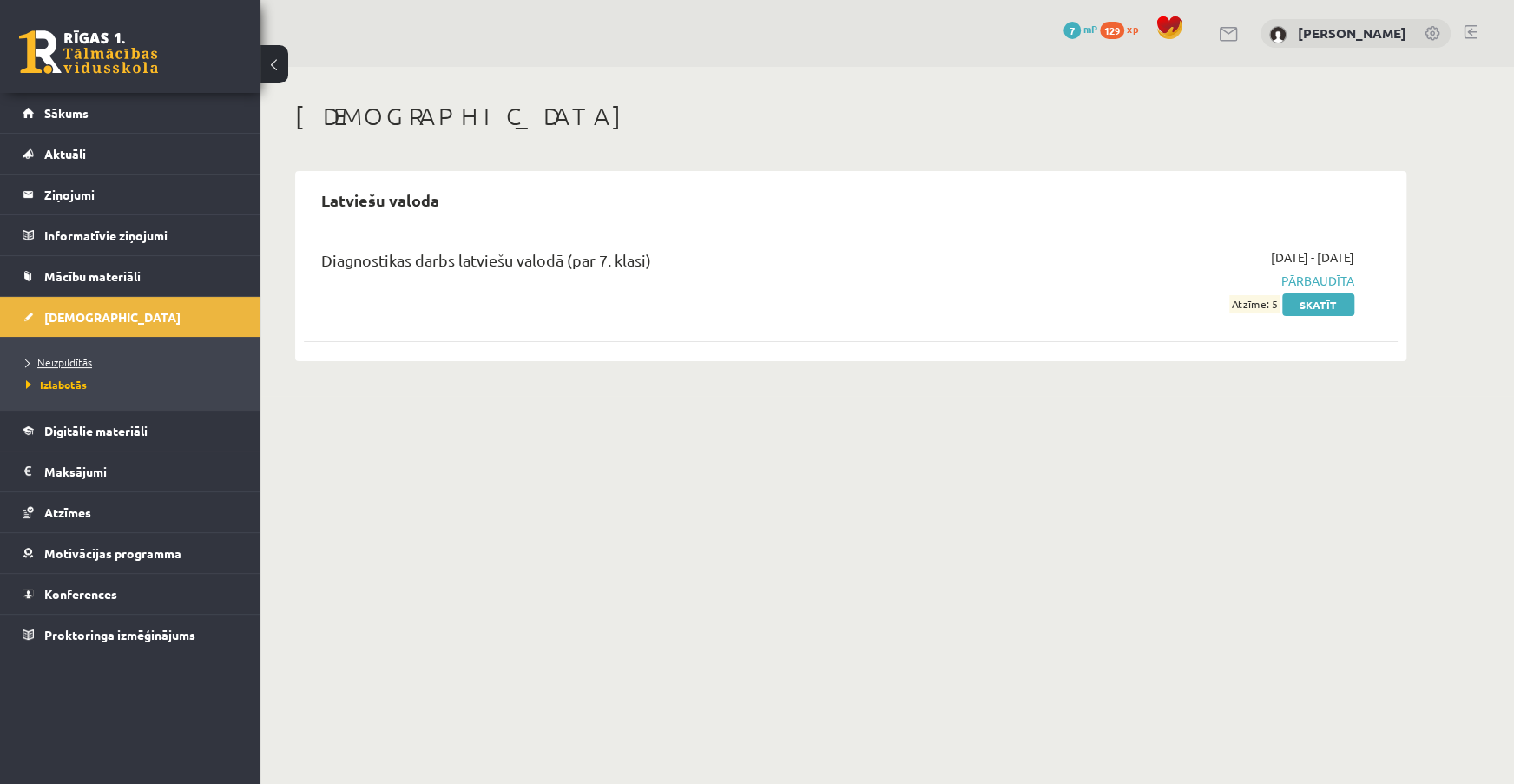
click at [63, 361] on span "Neizpildītās" at bounding box center [59, 362] width 66 height 14
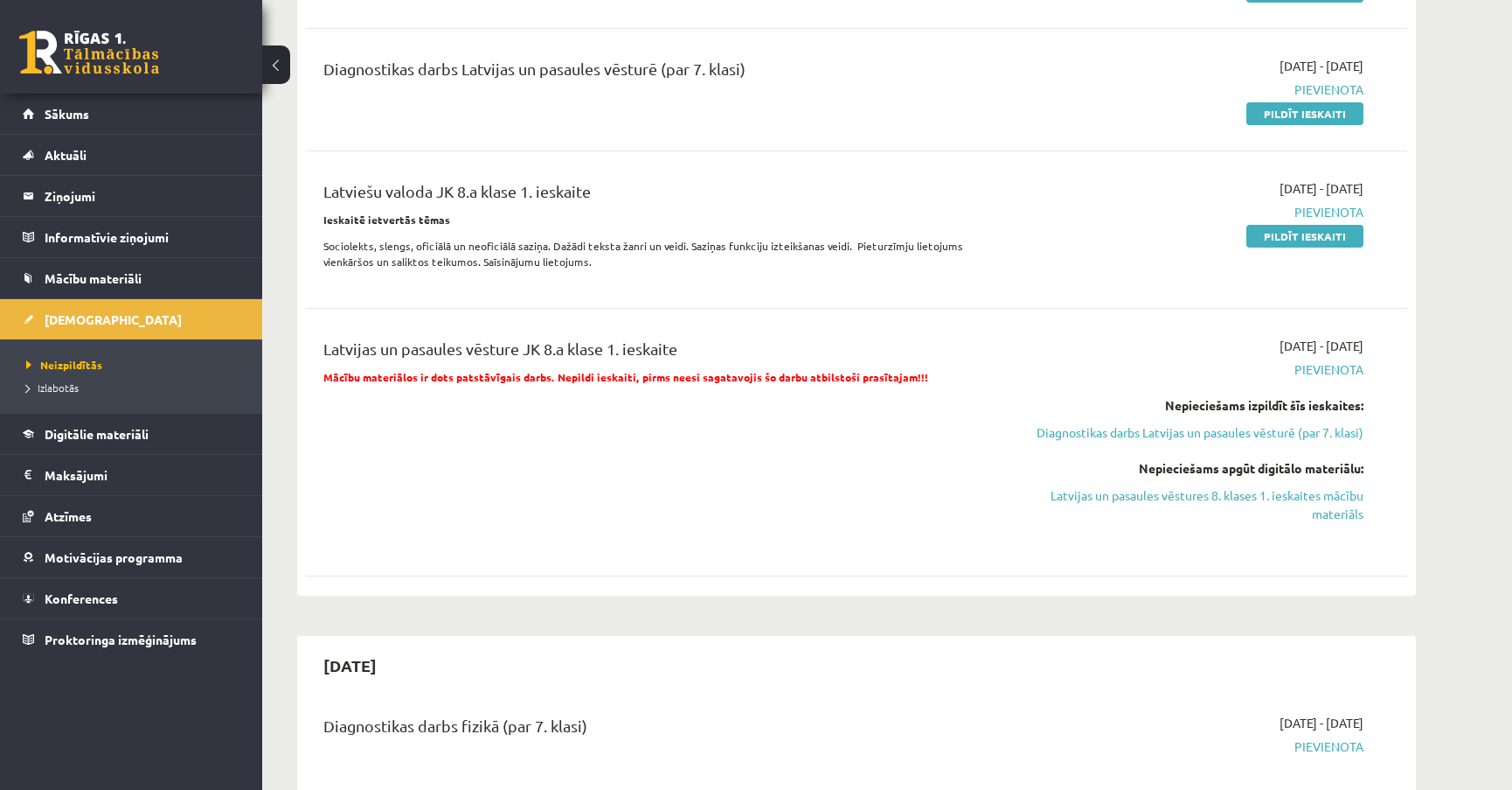
scroll to position [953, 0]
